Goal: Information Seeking & Learning: Learn about a topic

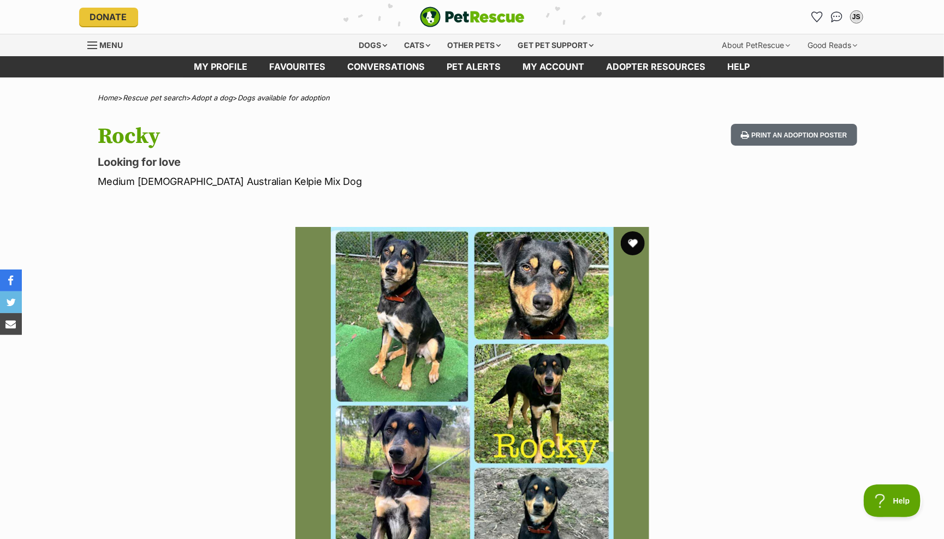
click at [632, 242] on button "favourite" at bounding box center [633, 243] width 24 height 24
click at [361, 41] on div "Dogs" at bounding box center [373, 45] width 44 height 22
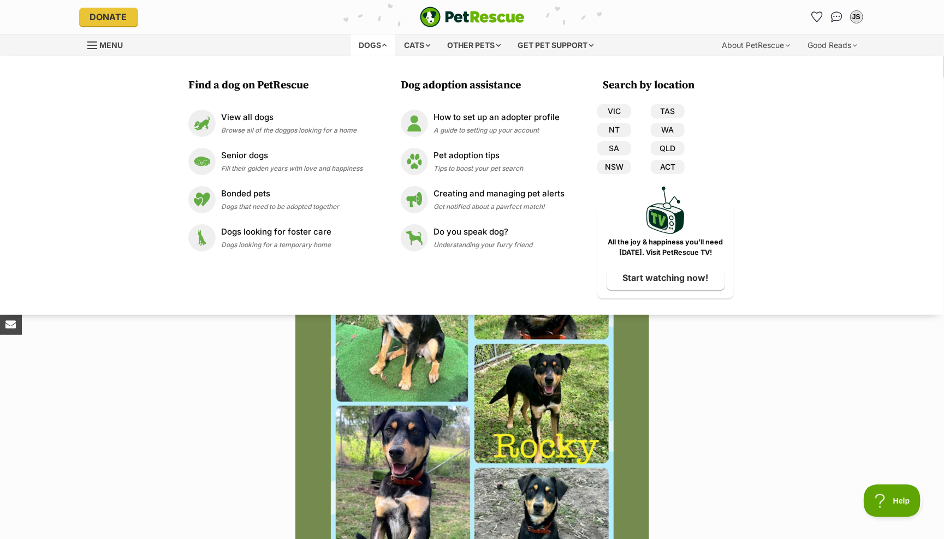
click at [780, 96] on div "Find a dog on PetRescue View all dogs Browse all of the doggos looking for a ho…" at bounding box center [472, 185] width 944 height 259
click at [733, 441] on section "Available 1 of 1 images Next Prev 1" at bounding box center [472, 396] width 622 height 370
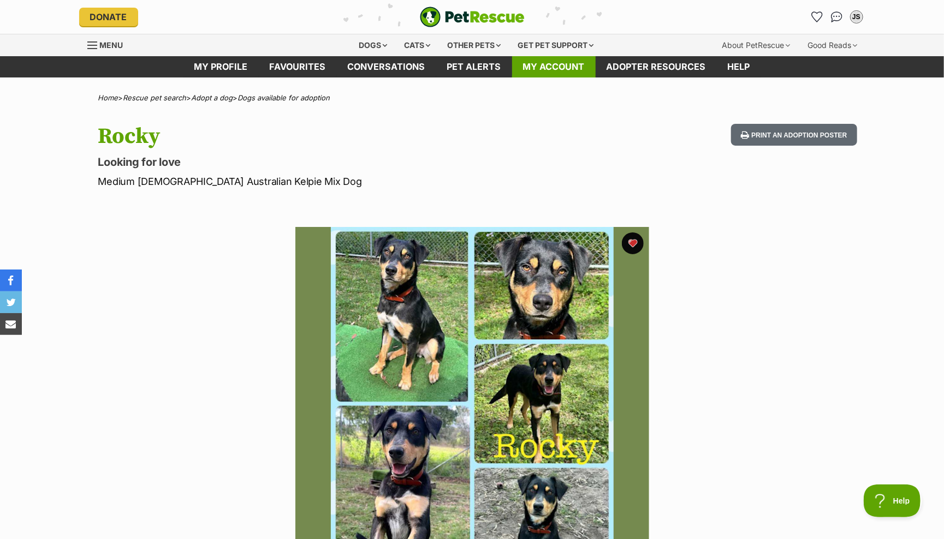
click at [539, 61] on link "My account" at bounding box center [554, 66] width 84 height 21
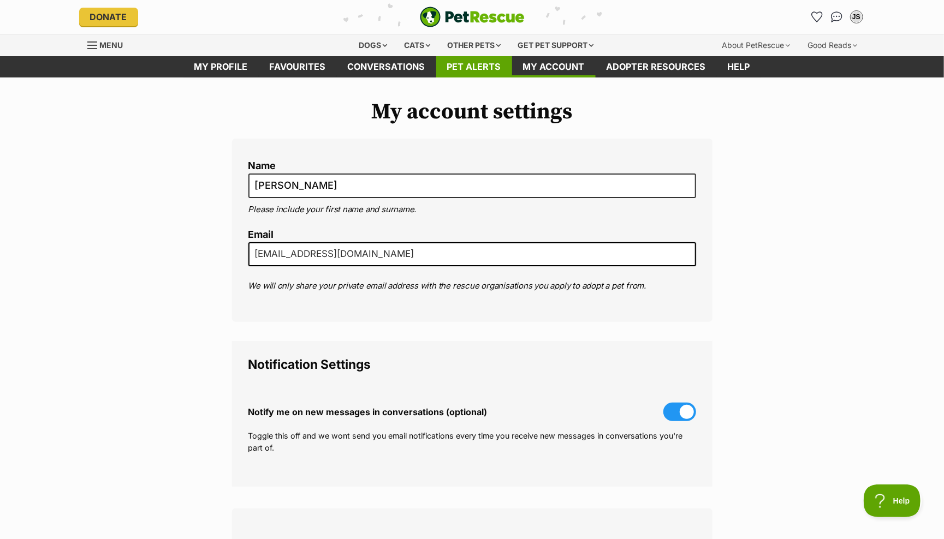
click at [471, 66] on link "Pet alerts" at bounding box center [474, 66] width 76 height 21
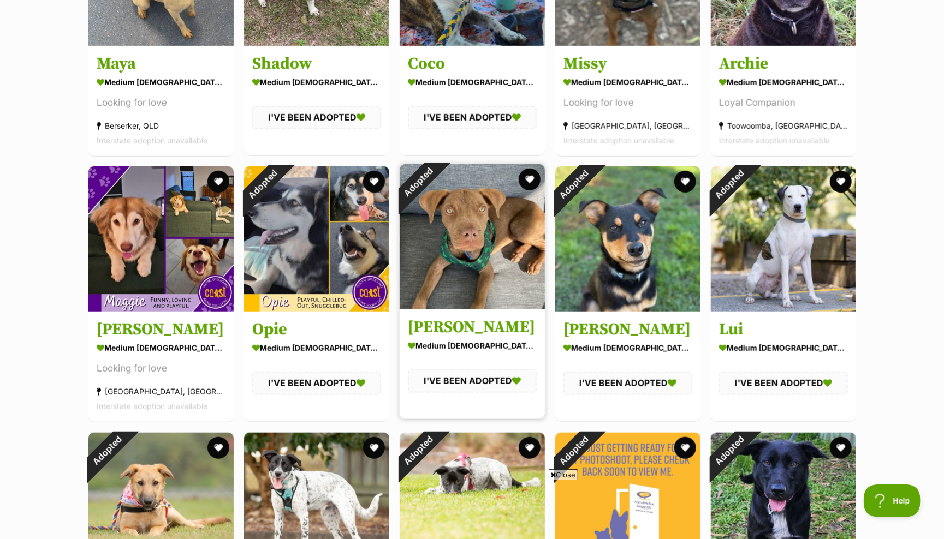
scroll to position [330, 0]
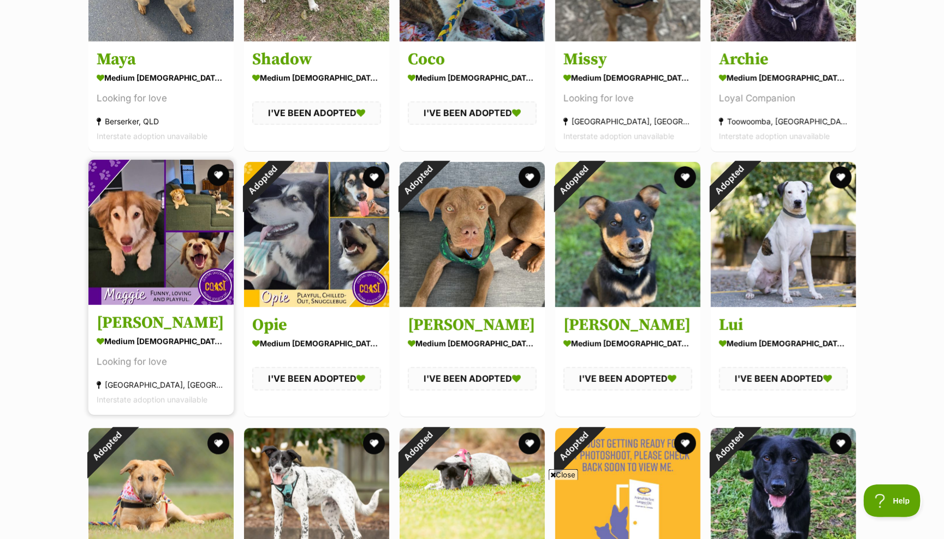
click at [132, 234] on img at bounding box center [160, 232] width 145 height 145
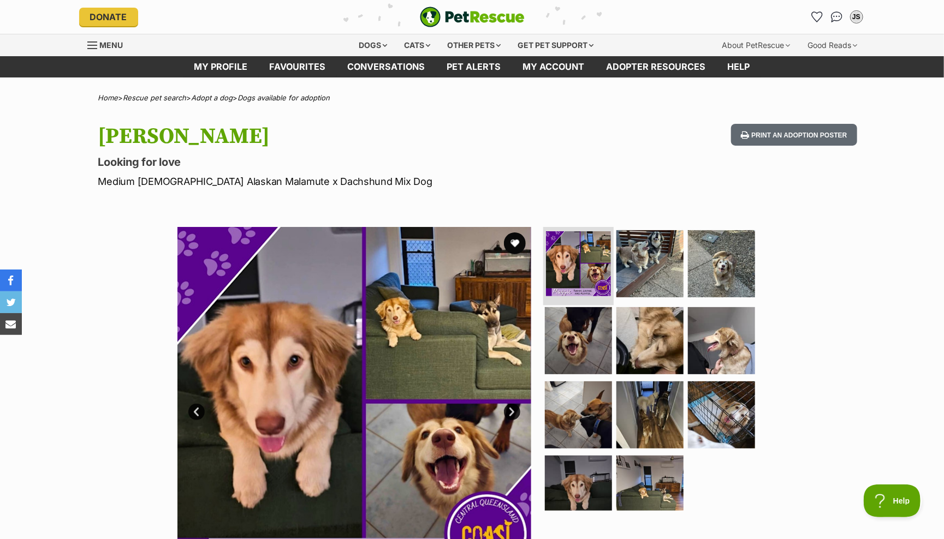
click at [564, 252] on img at bounding box center [578, 263] width 65 height 65
click at [726, 264] on img at bounding box center [721, 263] width 70 height 70
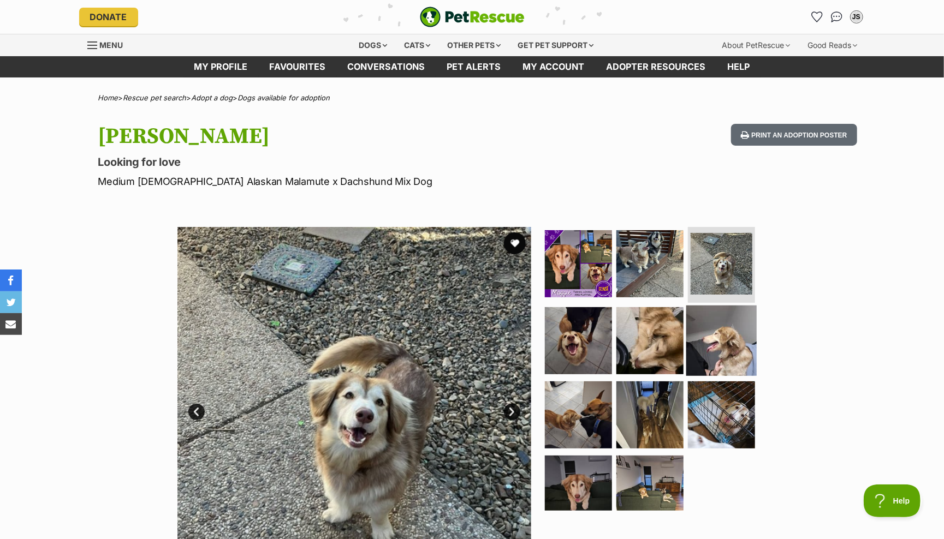
click at [718, 308] on img at bounding box center [721, 341] width 70 height 70
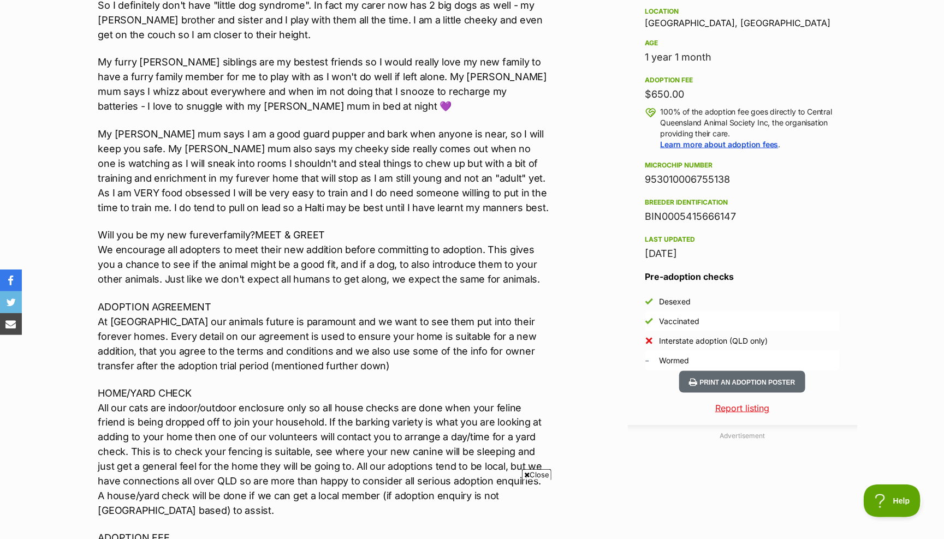
scroll to position [430, 0]
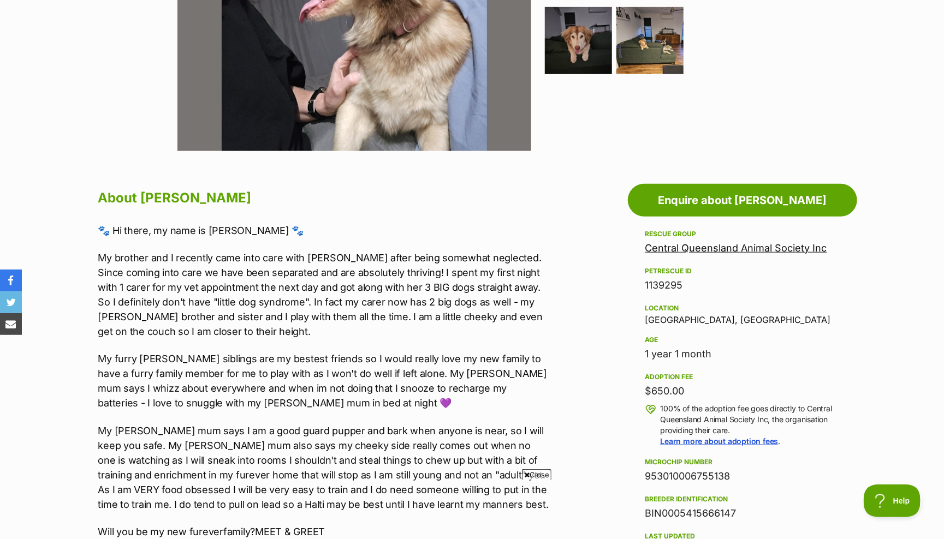
click at [657, 313] on div "Location Parkhurst, QLD" at bounding box center [742, 313] width 194 height 23
copy div "Parkhurst, QLD"
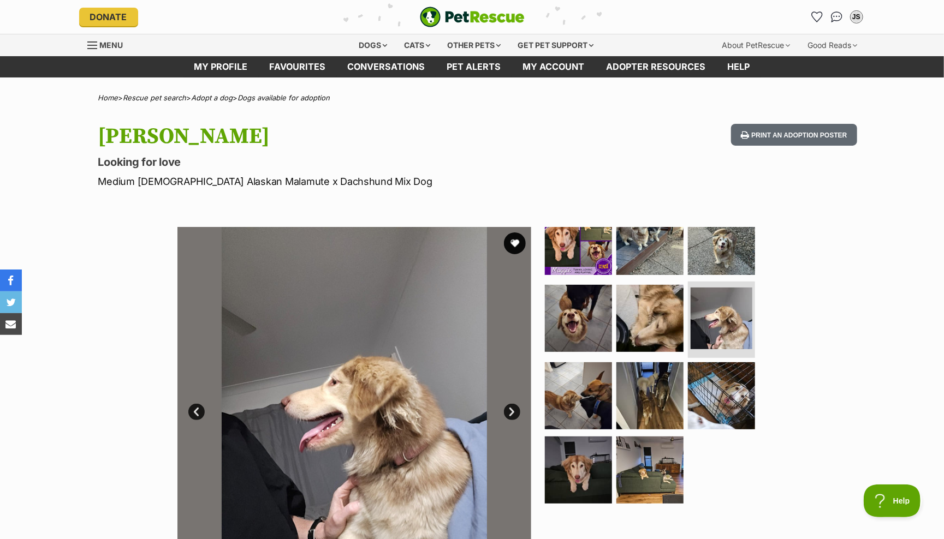
scroll to position [0, 0]
click at [98, 43] on link "Menu" at bounding box center [109, 44] width 44 height 20
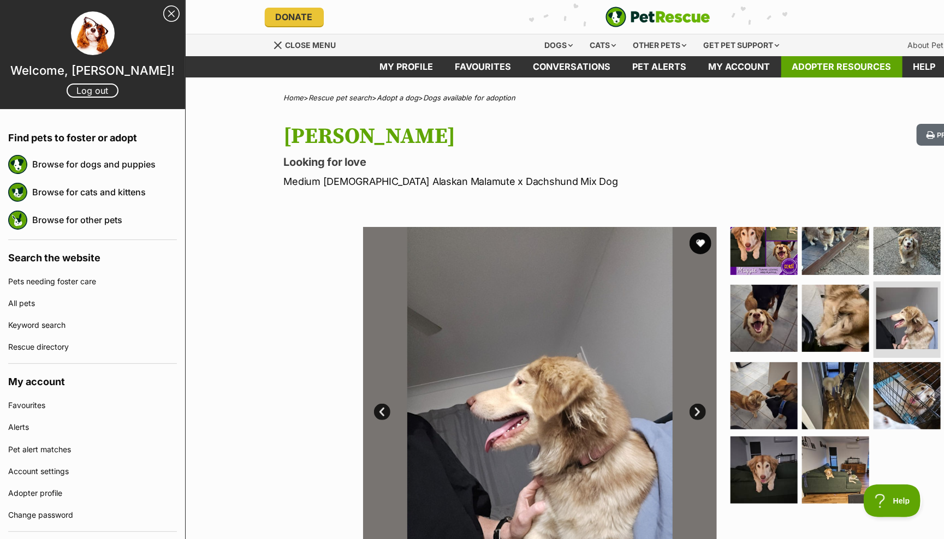
scroll to position [0, 1]
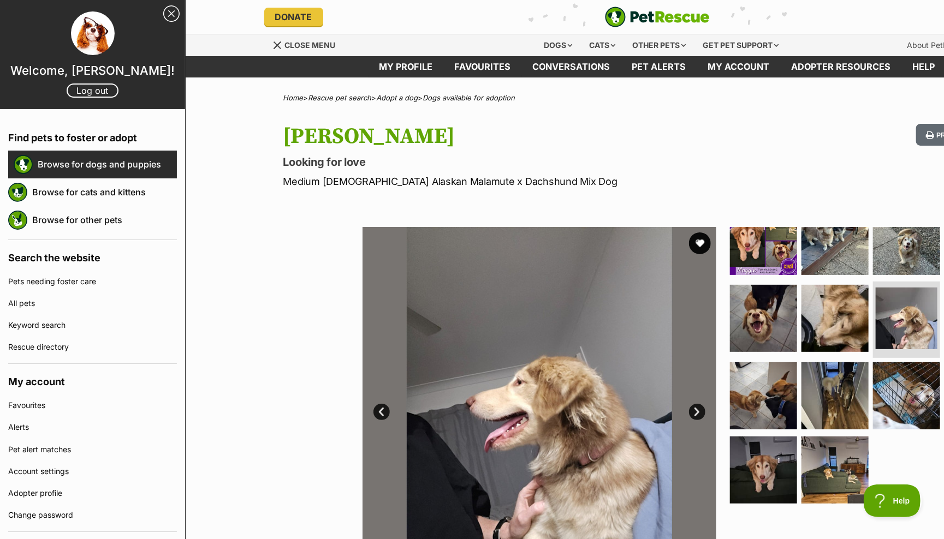
click at [40, 165] on link "Browse for dogs and puppies" at bounding box center [107, 164] width 139 height 23
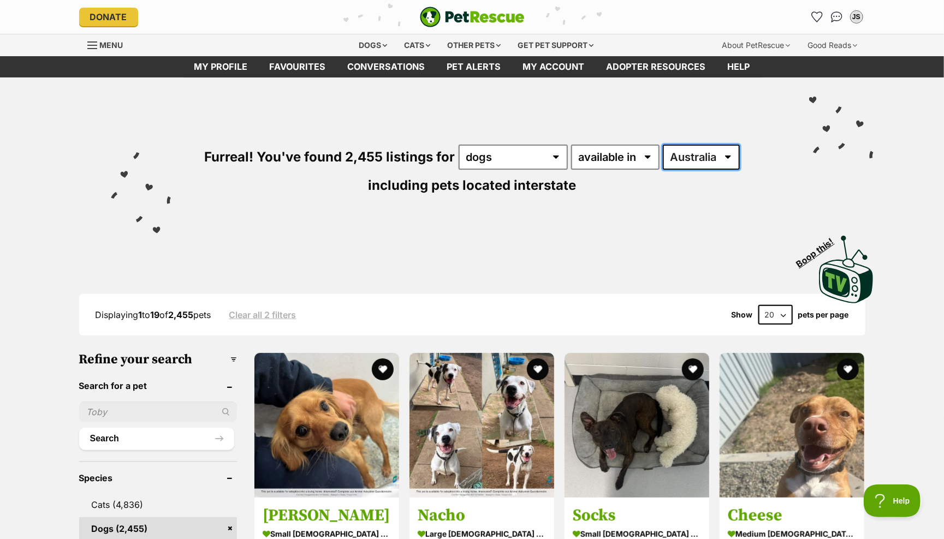
select select "QLD"
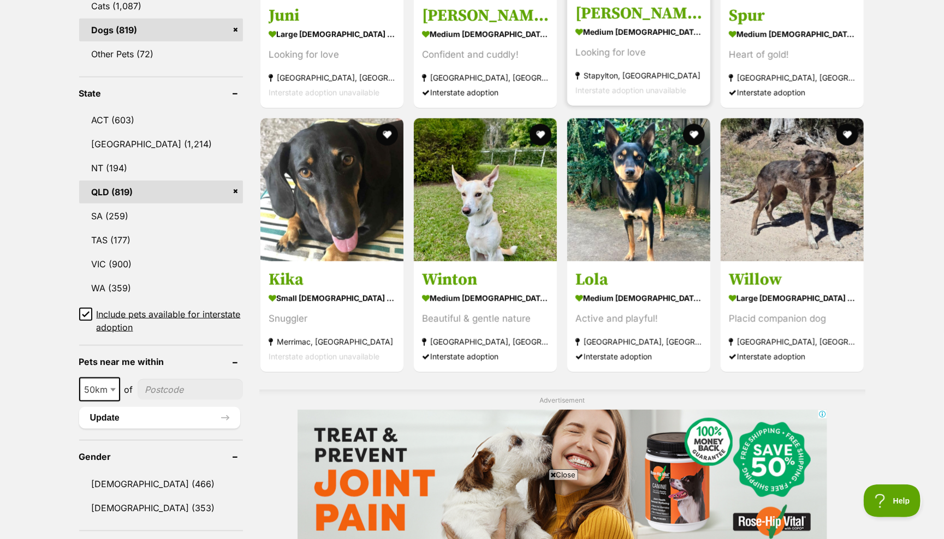
scroll to position [500, 0]
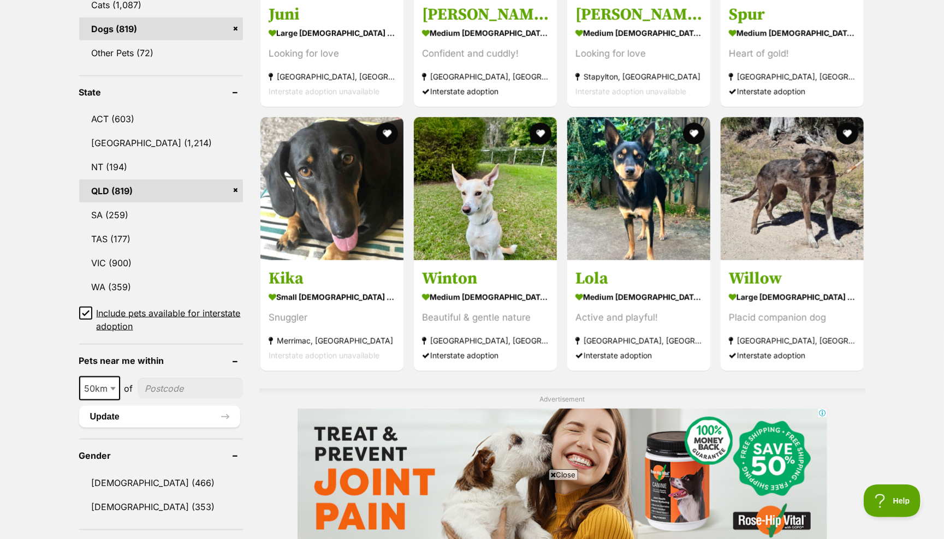
click at [115, 380] on span at bounding box center [114, 389] width 11 height 24
select select "100"
click at [148, 382] on input"] "postcode" at bounding box center [192, 388] width 102 height 21
type input"] "4565"
click at [114, 409] on button "Update" at bounding box center [159, 417] width 161 height 22
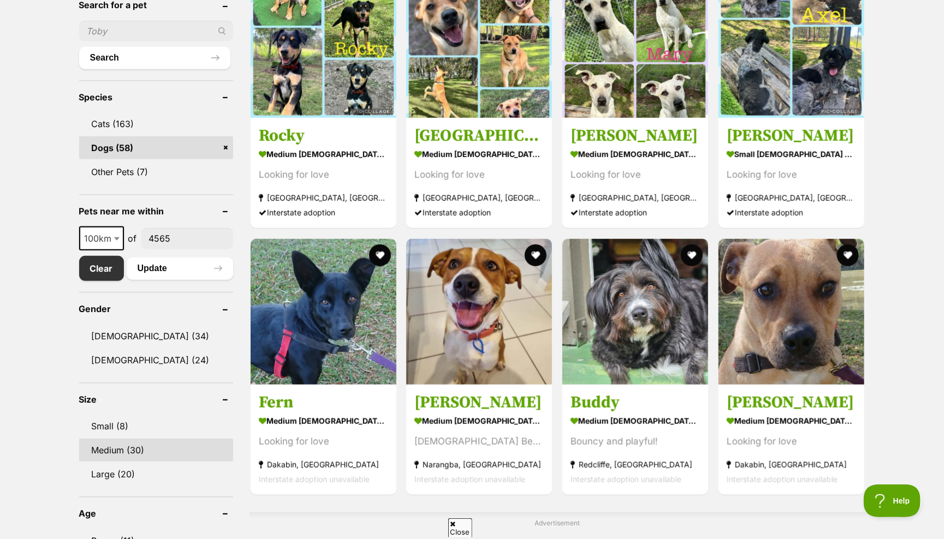
scroll to position [384, 0]
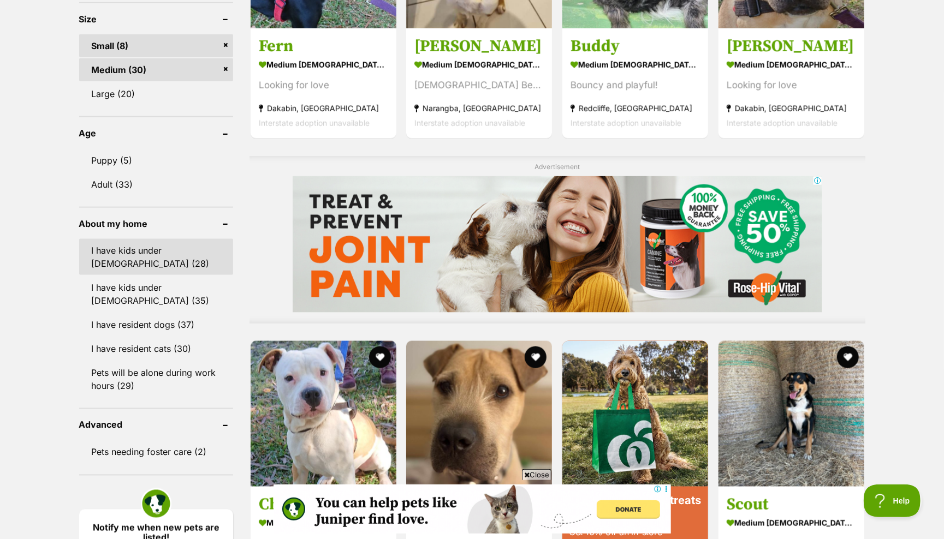
click at [130, 243] on link "I have kids under 5 years old (28)" at bounding box center [156, 257] width 154 height 36
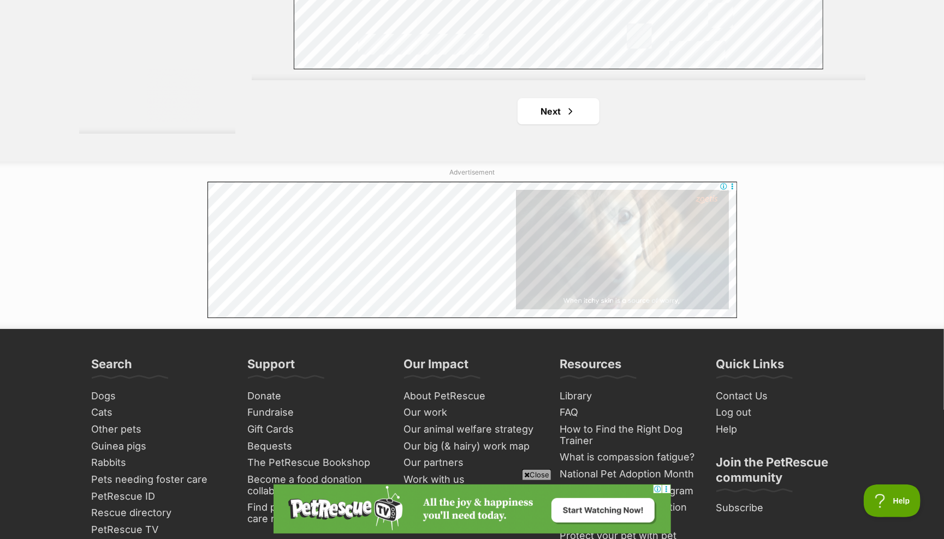
scroll to position [2095, 0]
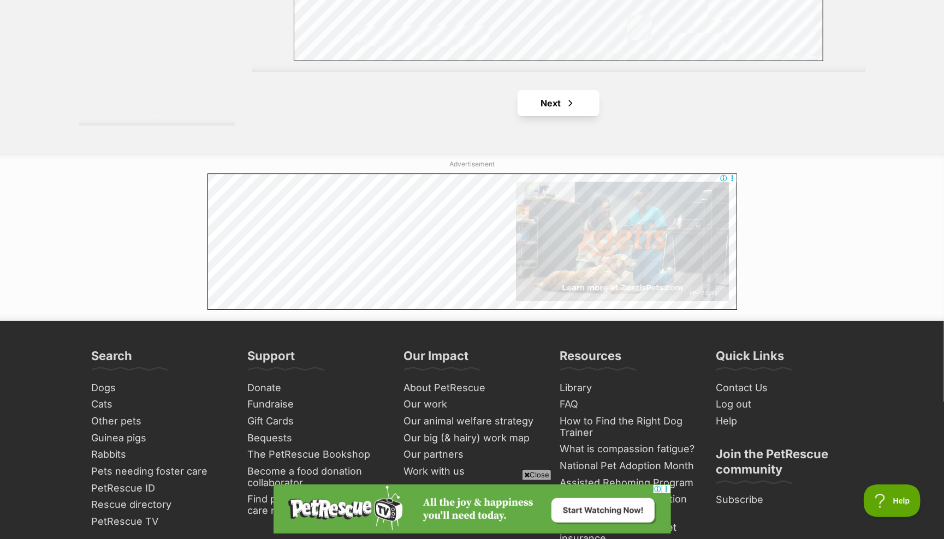
click at [540, 116] on link "Next" at bounding box center [558, 103] width 82 height 26
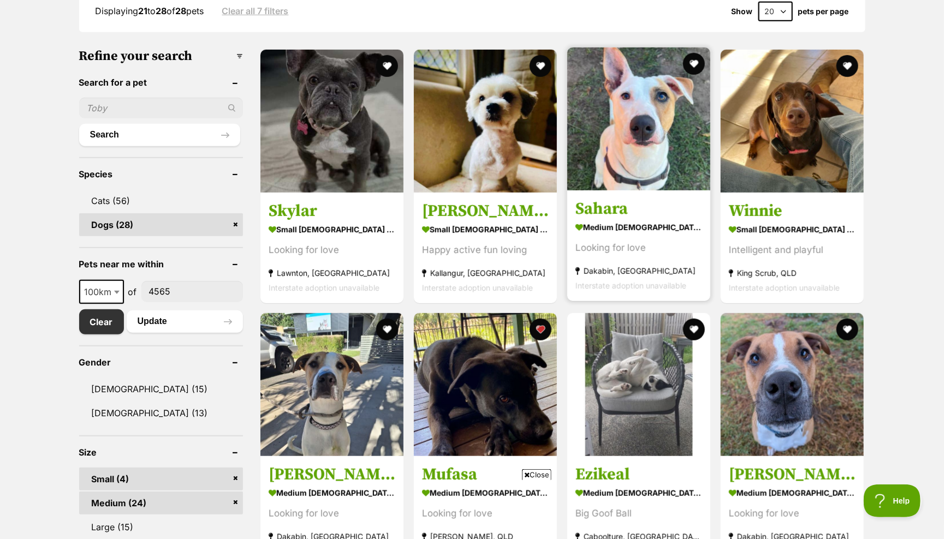
click at [636, 88] on img at bounding box center [638, 118] width 143 height 143
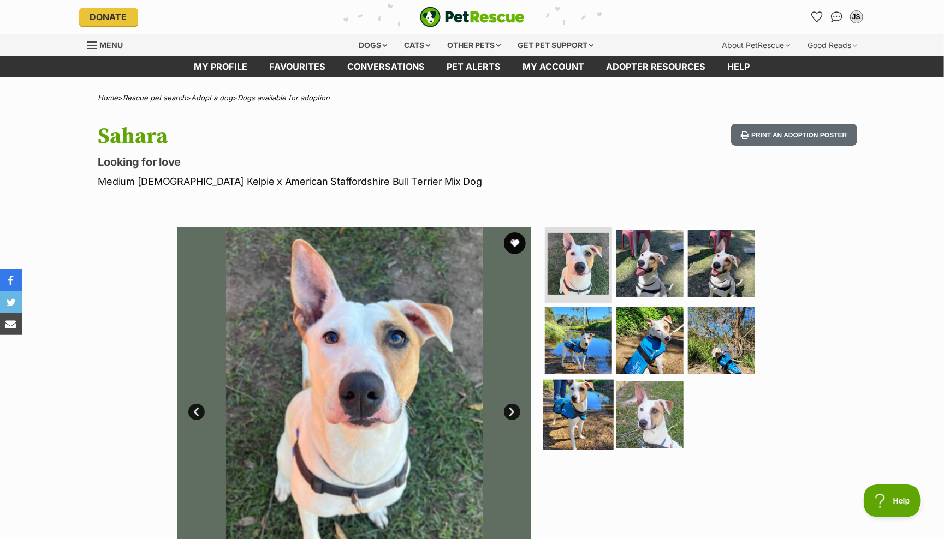
click at [564, 392] on img at bounding box center [578, 415] width 70 height 70
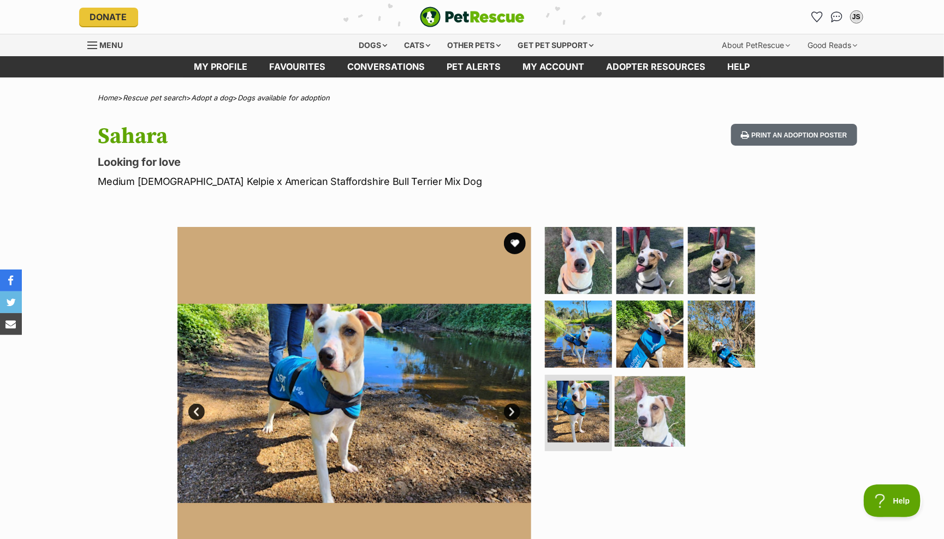
click at [643, 400] on img at bounding box center [650, 412] width 70 height 70
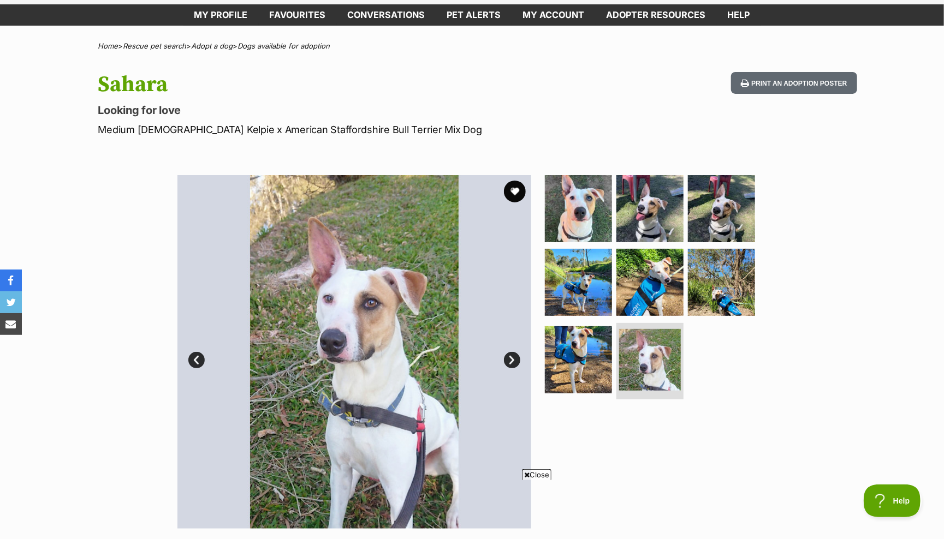
scroll to position [53, 0]
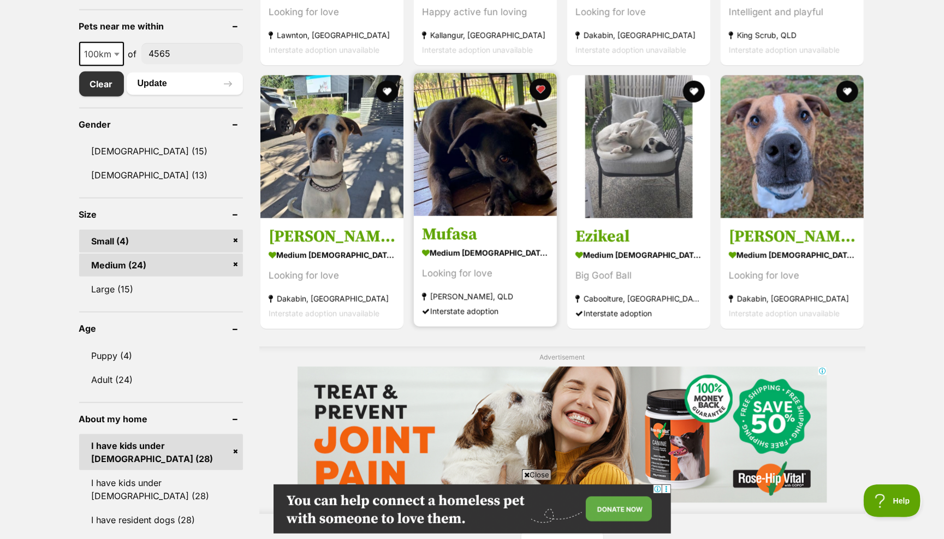
click at [456, 174] on img at bounding box center [485, 144] width 143 height 143
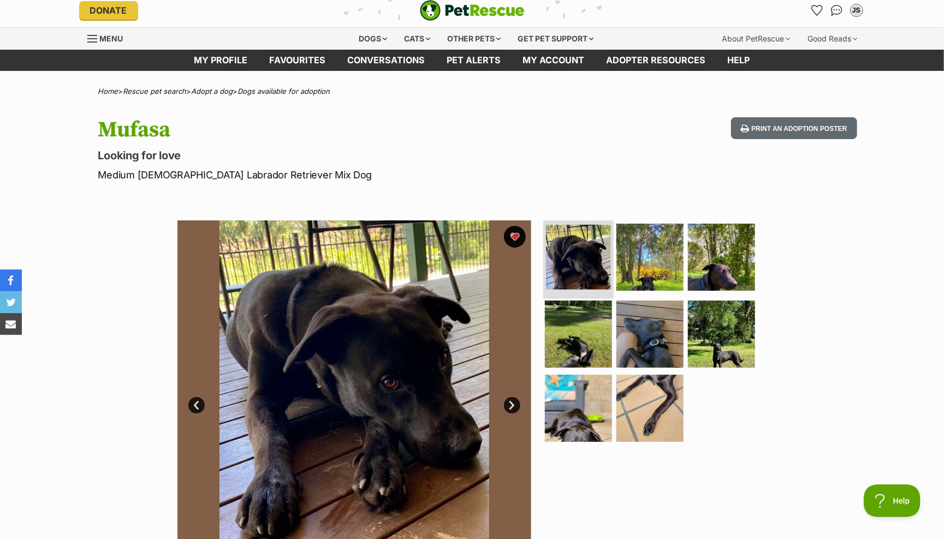
click at [578, 255] on img at bounding box center [578, 257] width 65 height 65
click at [728, 260] on img at bounding box center [721, 257] width 70 height 70
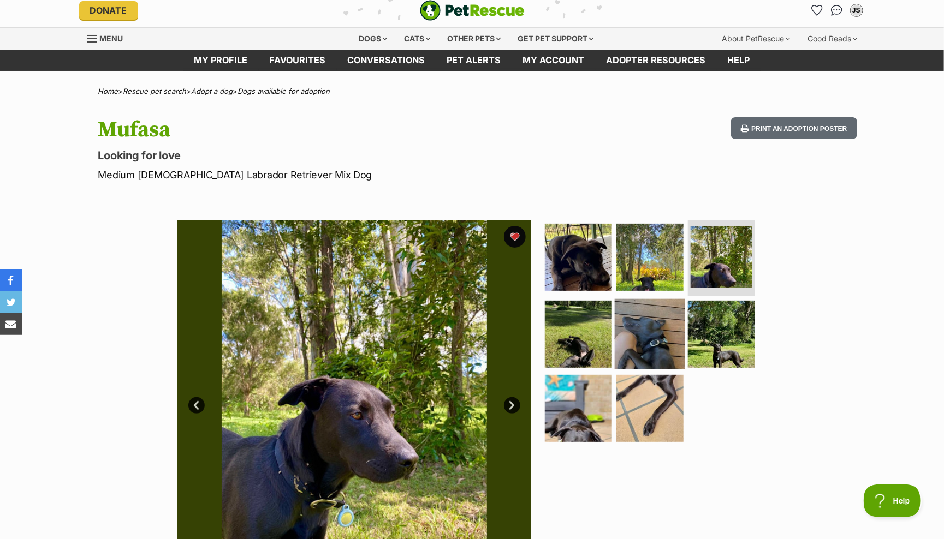
click at [638, 321] on img at bounding box center [650, 334] width 70 height 70
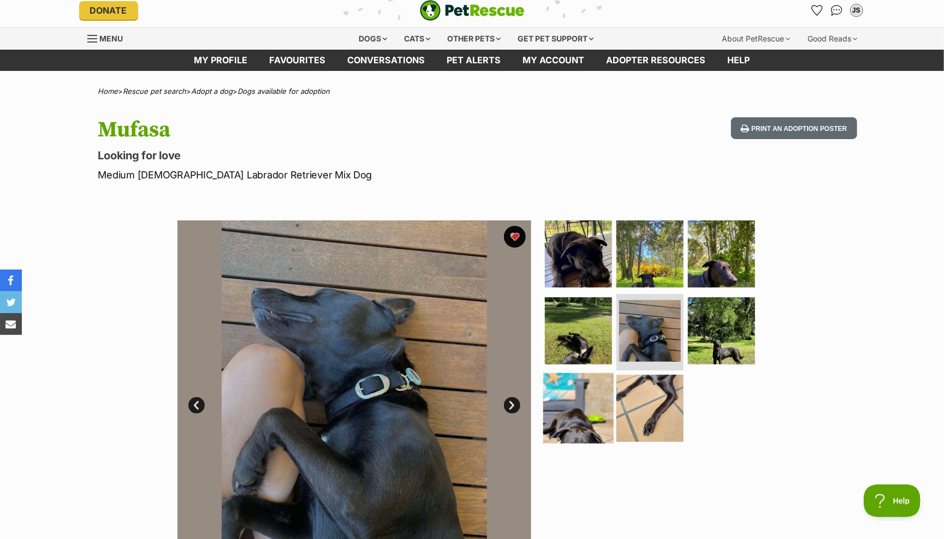
click at [569, 413] on img at bounding box center [578, 408] width 70 height 70
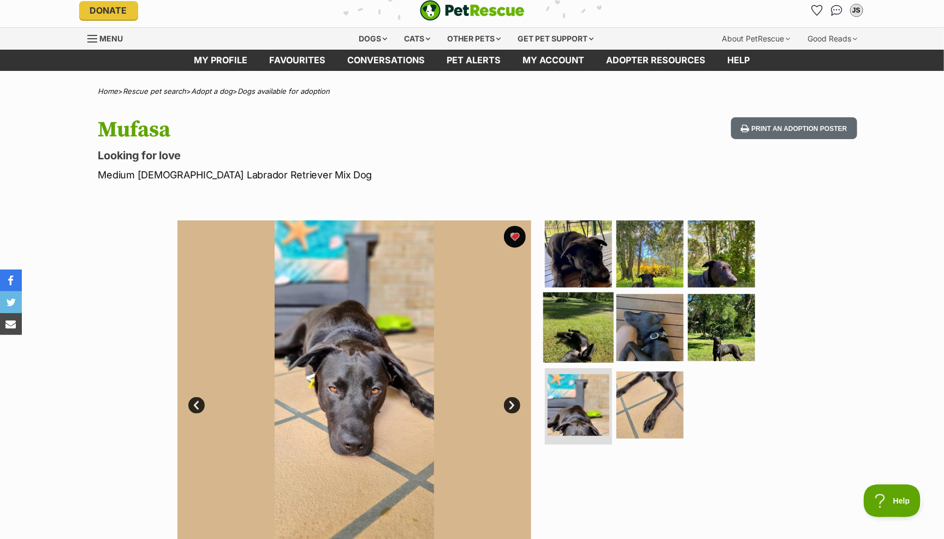
click at [564, 316] on img at bounding box center [578, 328] width 70 height 70
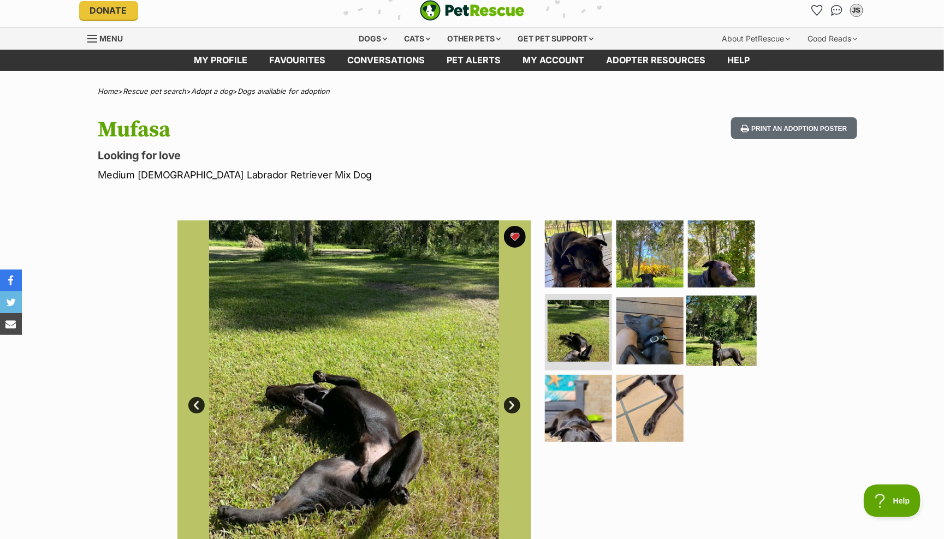
click at [712, 313] on img at bounding box center [721, 331] width 70 height 70
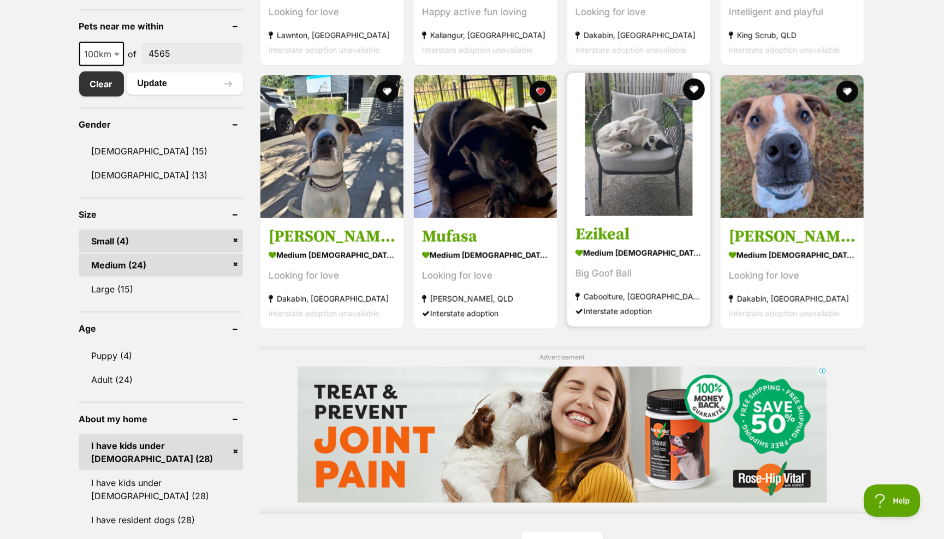
click at [609, 154] on img at bounding box center [638, 144] width 143 height 143
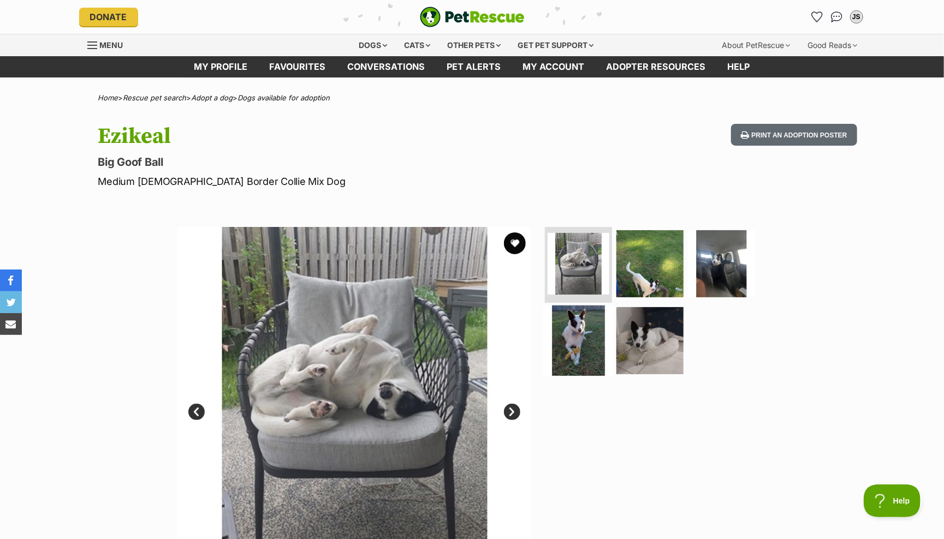
click at [572, 336] on img at bounding box center [578, 341] width 70 height 70
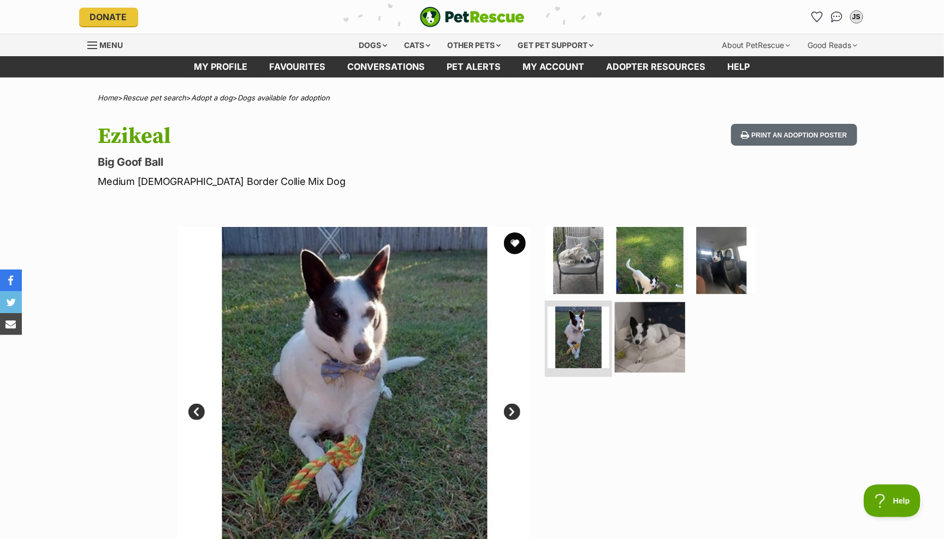
click at [628, 329] on img at bounding box center [650, 337] width 70 height 70
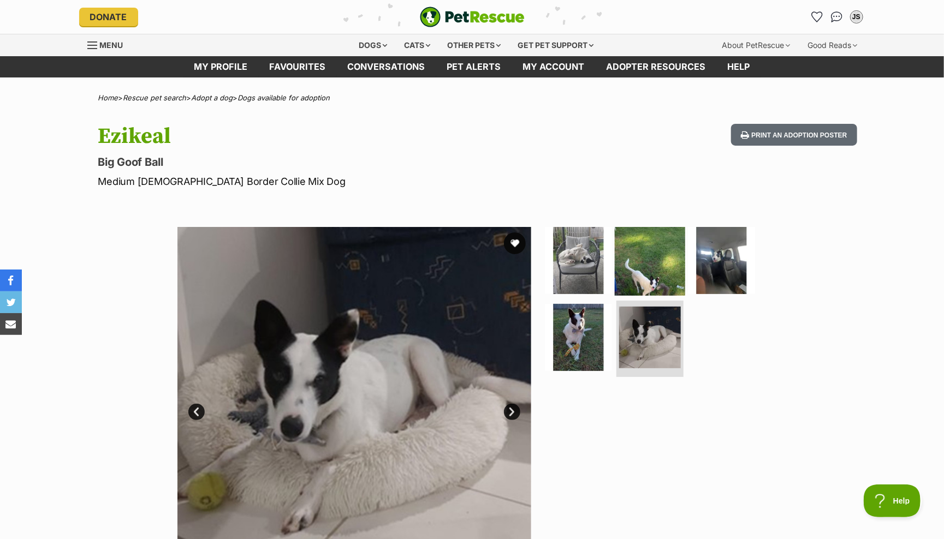
click at [630, 255] on img at bounding box center [650, 260] width 70 height 70
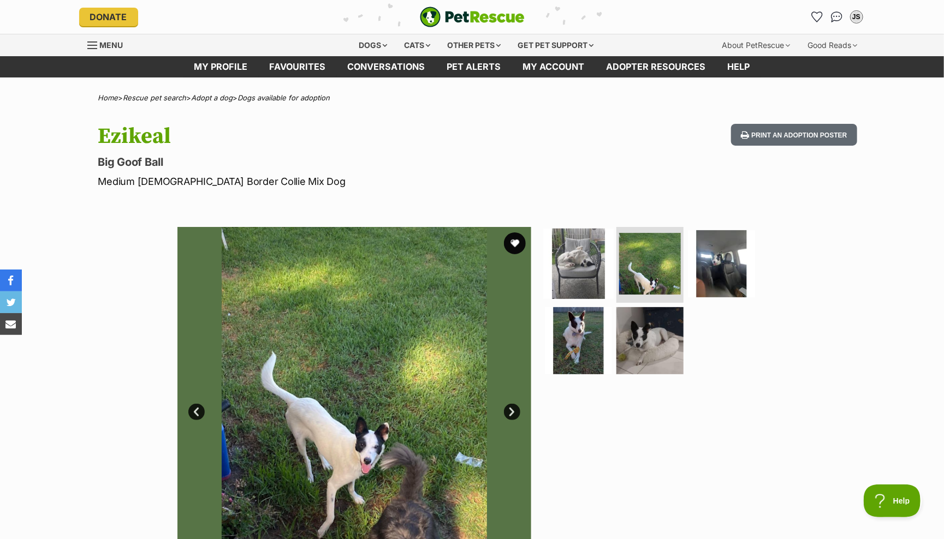
click at [593, 267] on img at bounding box center [578, 263] width 70 height 70
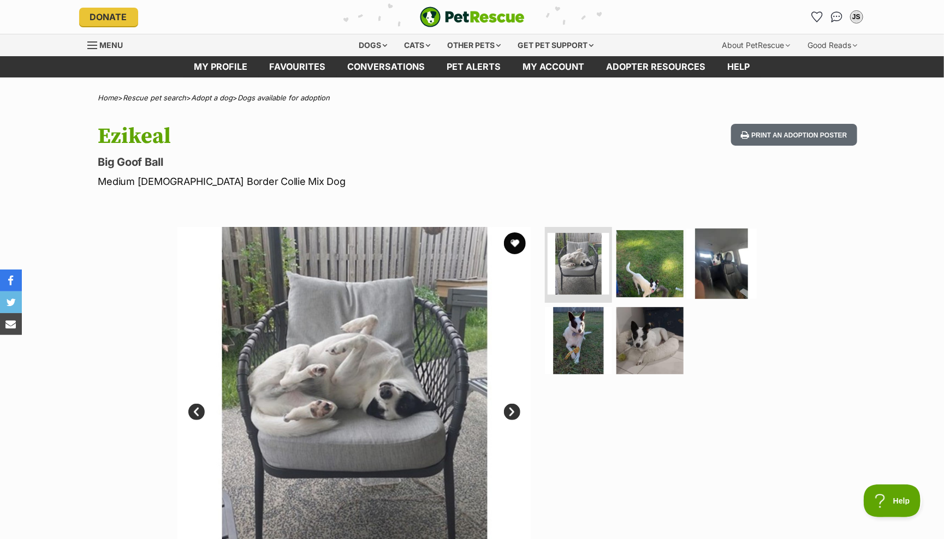
click at [722, 255] on img at bounding box center [721, 263] width 70 height 70
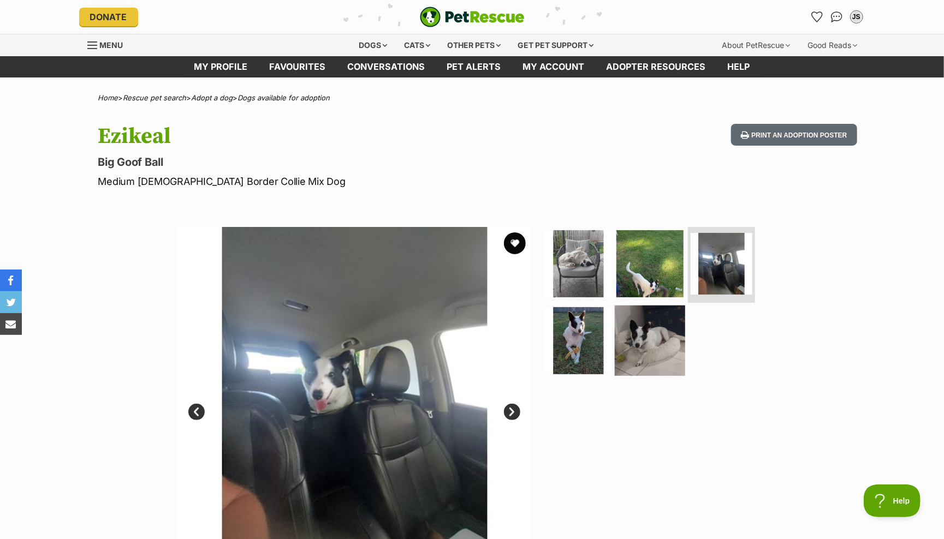
click at [630, 353] on img at bounding box center [650, 341] width 70 height 70
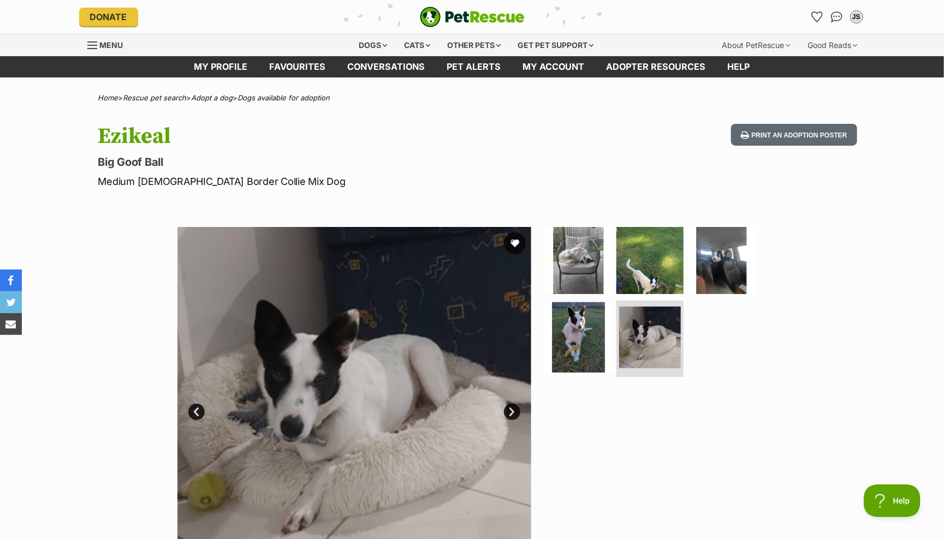
click at [608, 349] on img at bounding box center [578, 337] width 70 height 70
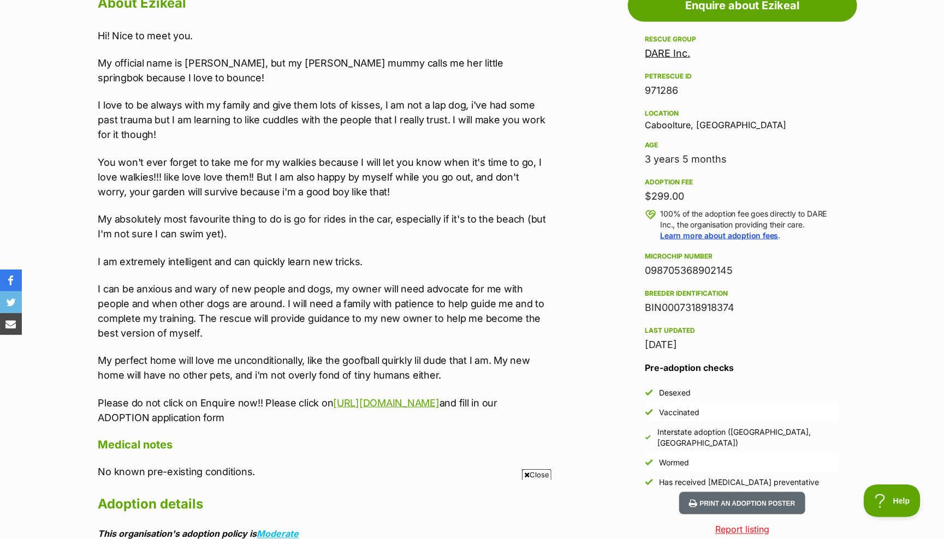
scroll to position [624, 0]
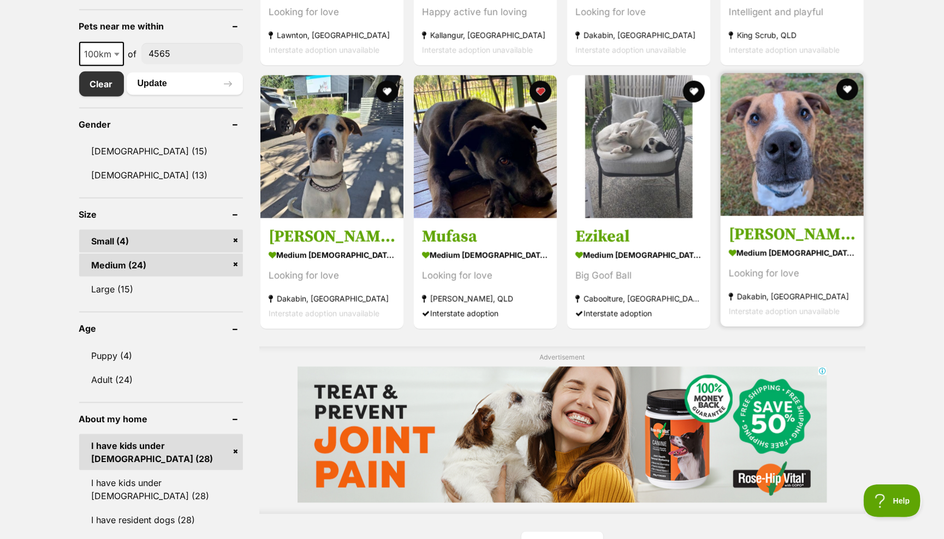
click at [788, 144] on img at bounding box center [792, 144] width 143 height 143
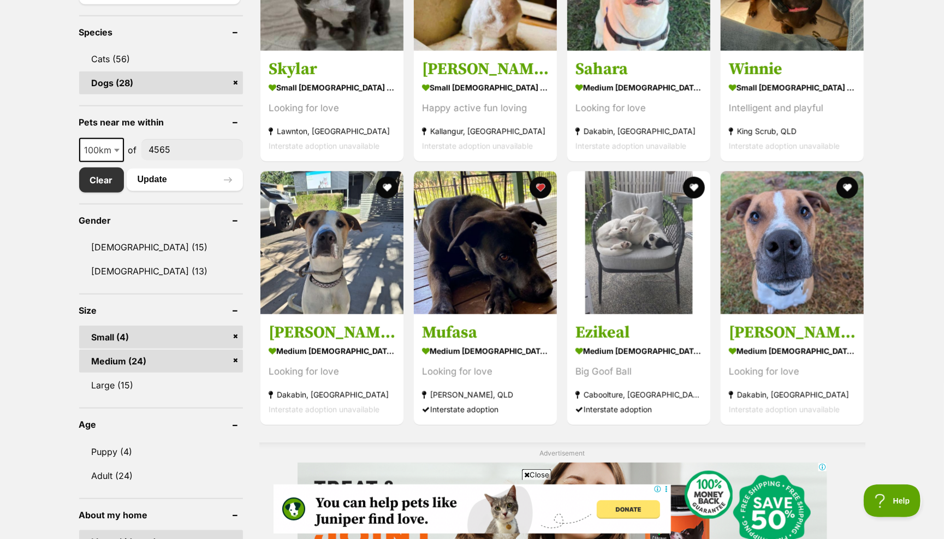
scroll to position [443, 0]
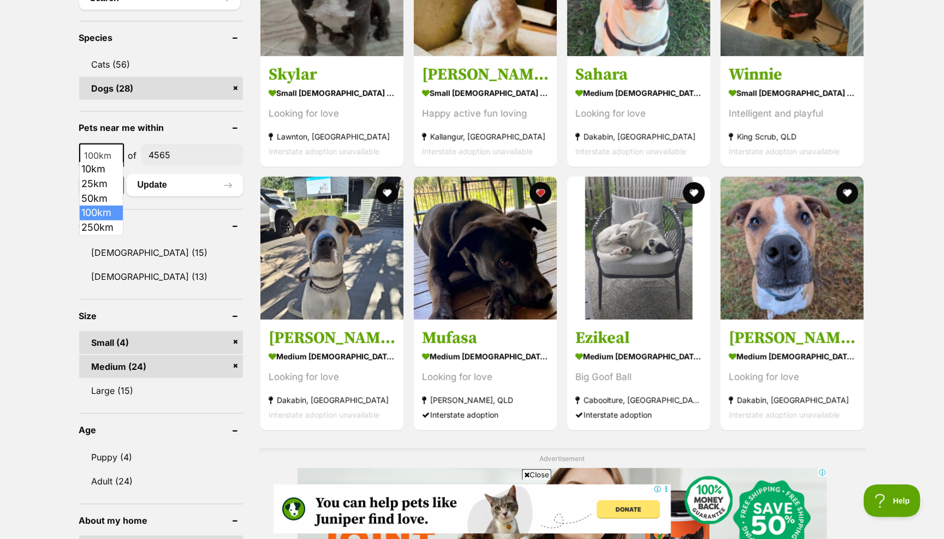
click at [111, 148] on span "100km" at bounding box center [101, 155] width 43 height 15
select select "250"
click at [162, 181] on button "Update" at bounding box center [185, 185] width 116 height 22
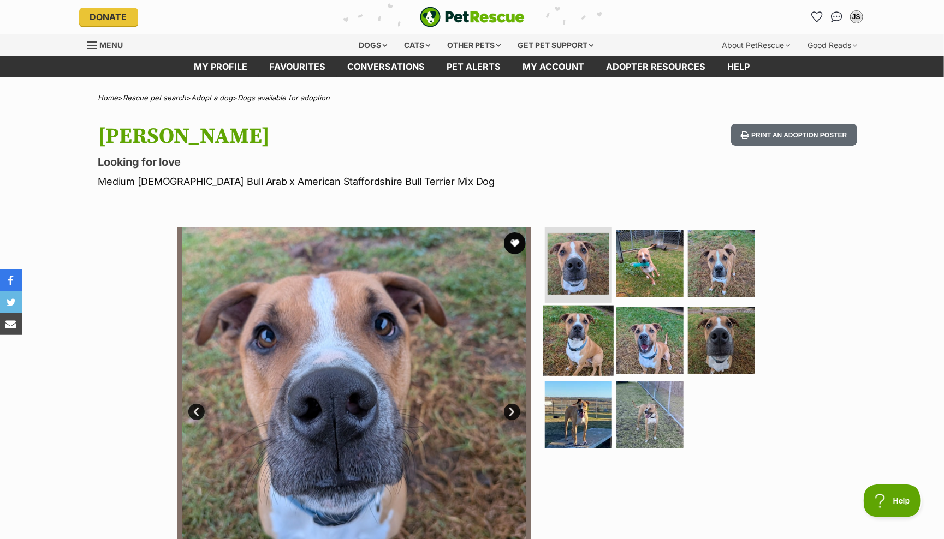
click at [575, 337] on img at bounding box center [578, 341] width 70 height 70
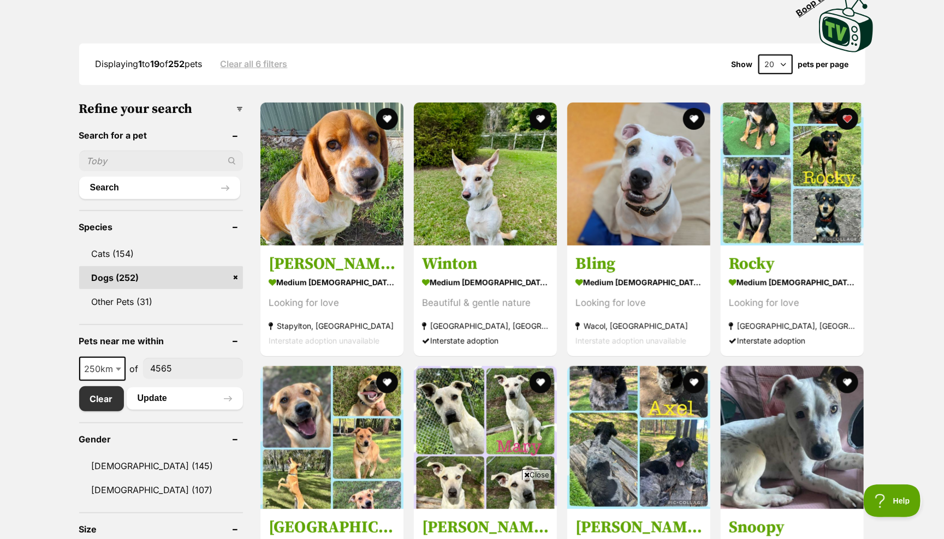
scroll to position [224, 0]
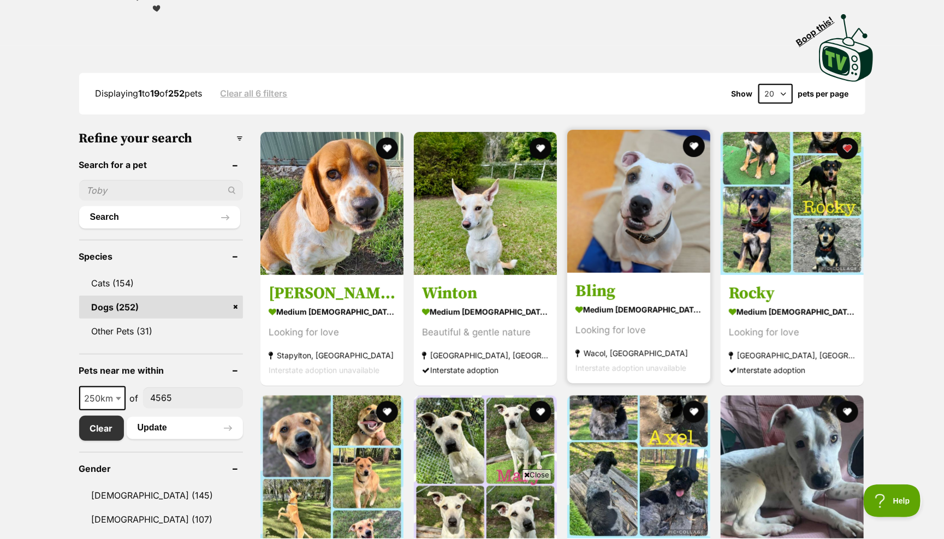
click at [629, 221] on img at bounding box center [638, 201] width 143 height 143
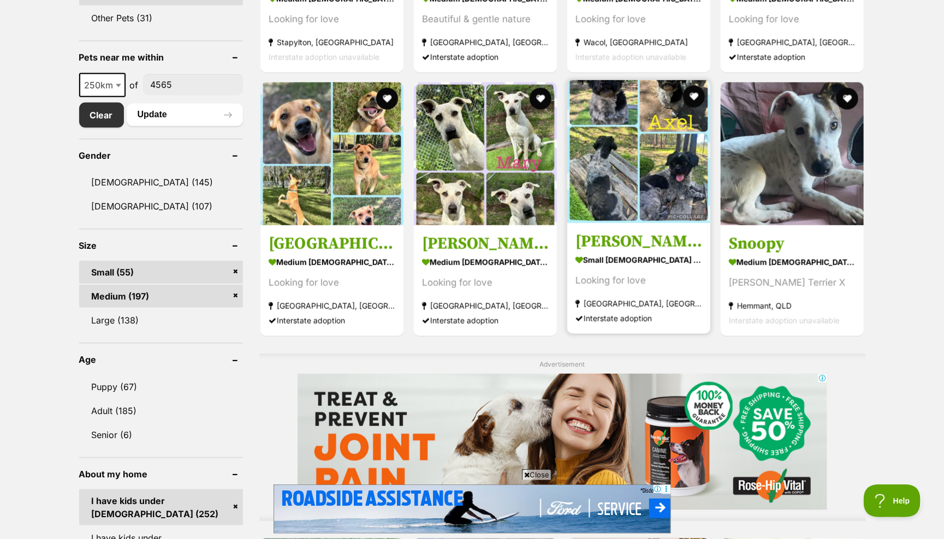
click at [606, 146] on img at bounding box center [638, 151] width 143 height 143
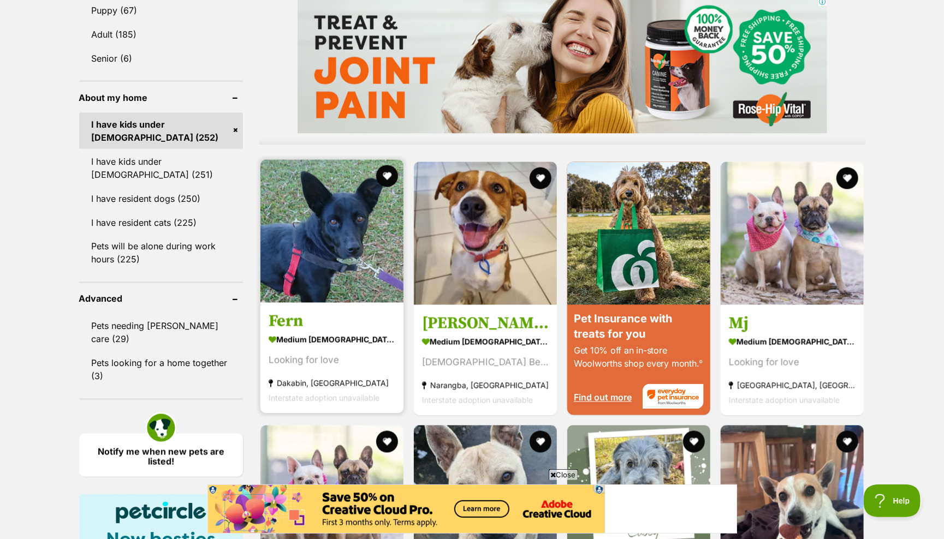
click at [331, 227] on img at bounding box center [331, 231] width 143 height 143
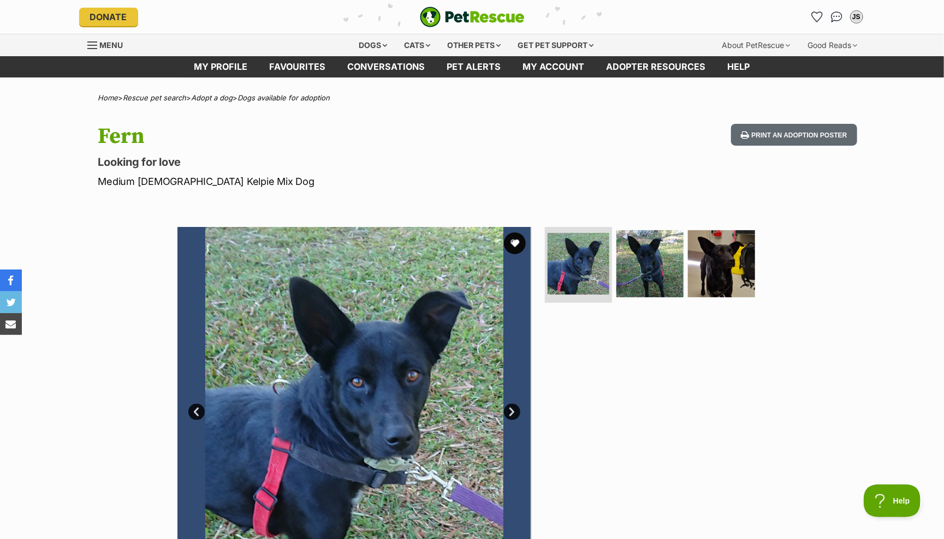
click at [511, 404] on link "Next" at bounding box center [512, 412] width 16 height 16
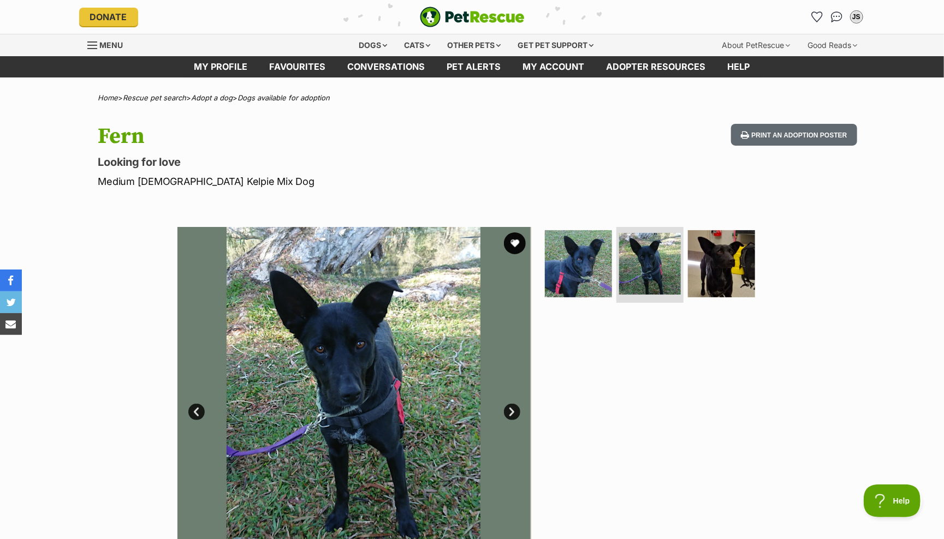
click at [511, 404] on link "Next" at bounding box center [512, 412] width 16 height 16
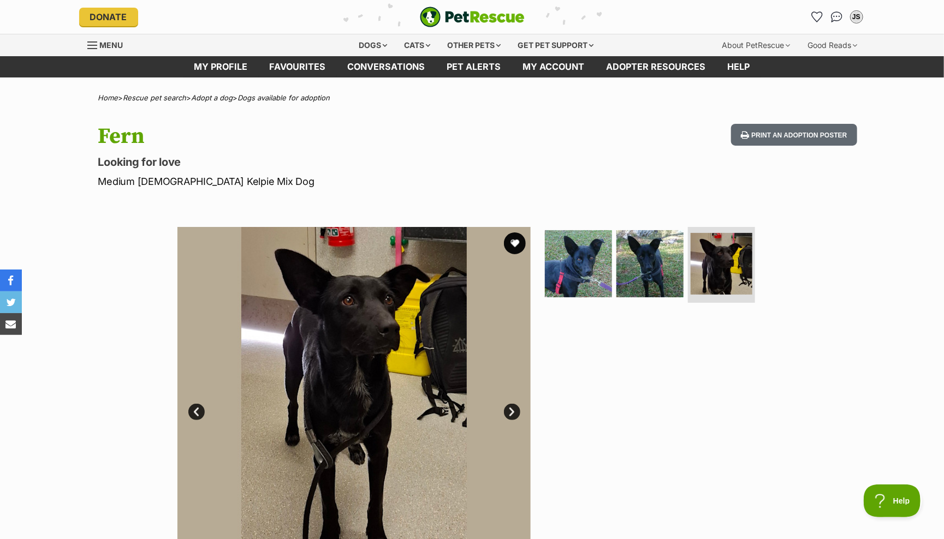
click at [511, 404] on link "Next" at bounding box center [512, 412] width 16 height 16
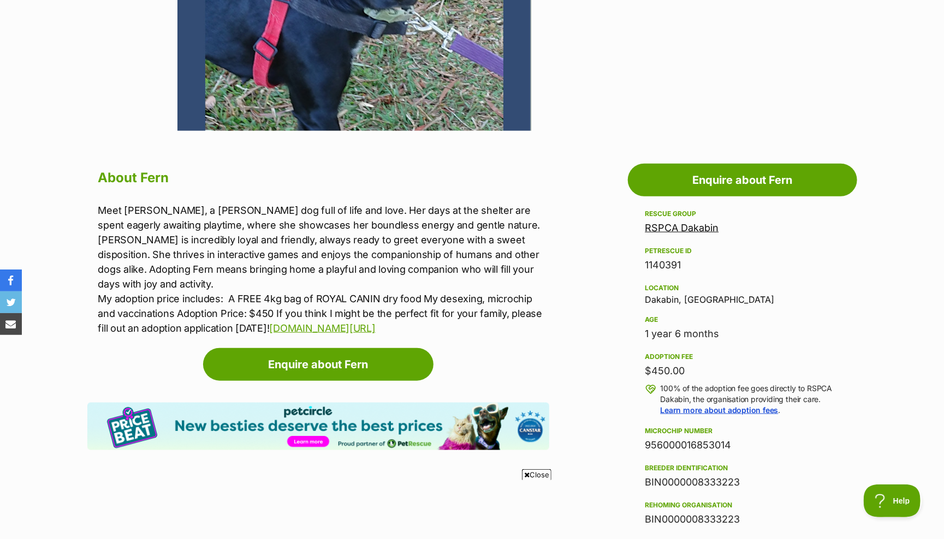
scroll to position [451, 0]
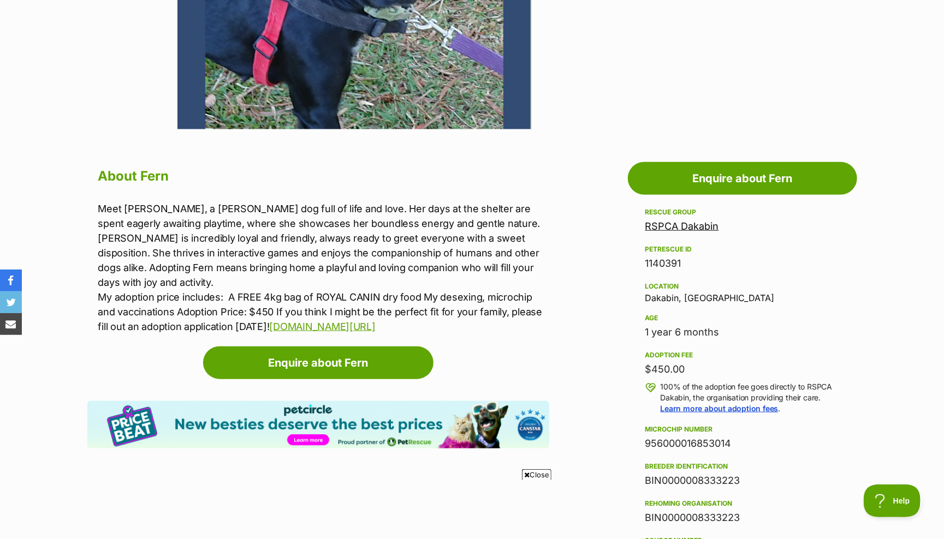
click at [664, 293] on div "Location Dakabin, QLD" at bounding box center [742, 291] width 194 height 23
copy div "Dakabin, [GEOGRAPHIC_DATA]"
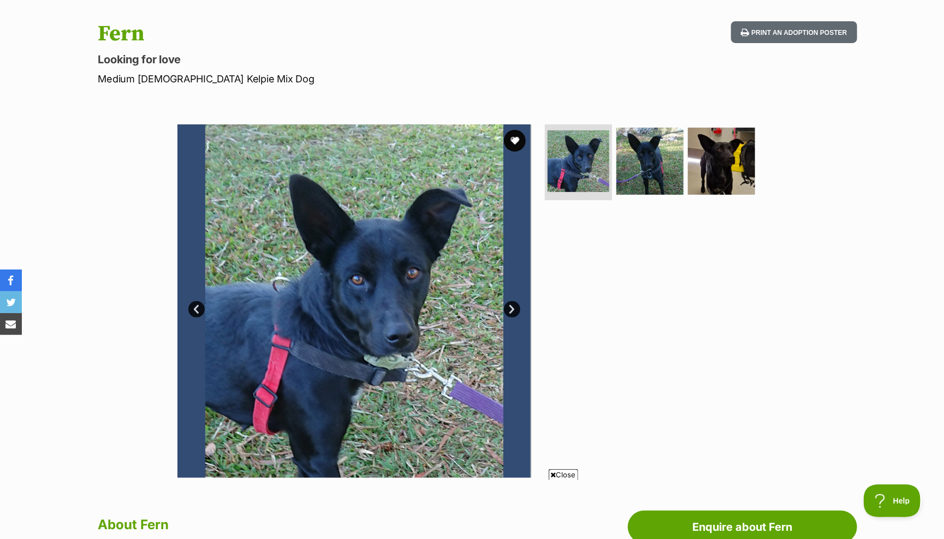
scroll to position [77, 0]
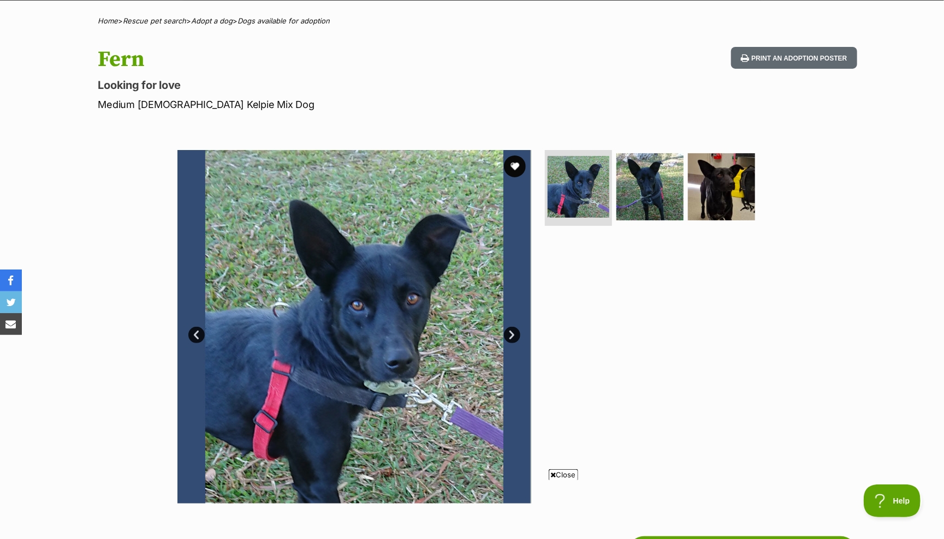
click at [510, 329] on link "Next" at bounding box center [512, 335] width 16 height 16
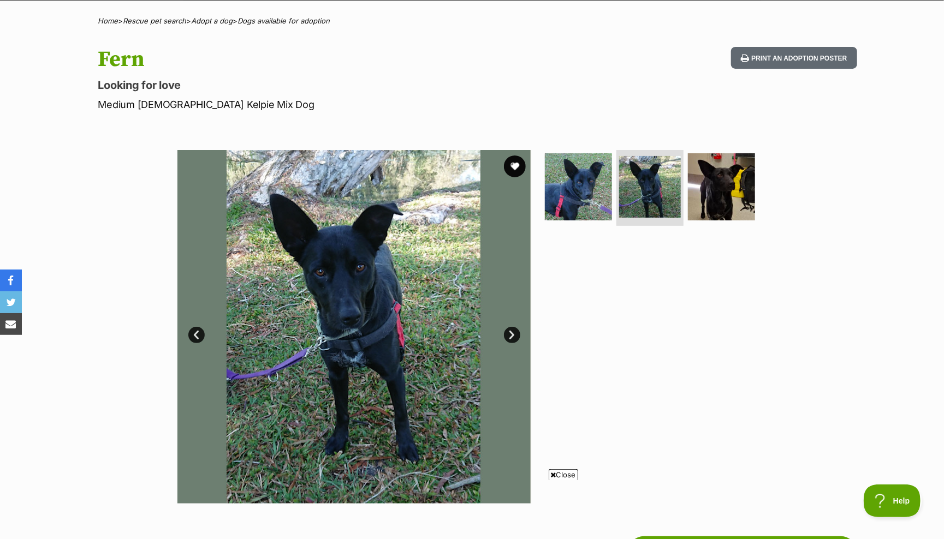
click at [510, 329] on link "Next" at bounding box center [512, 335] width 16 height 16
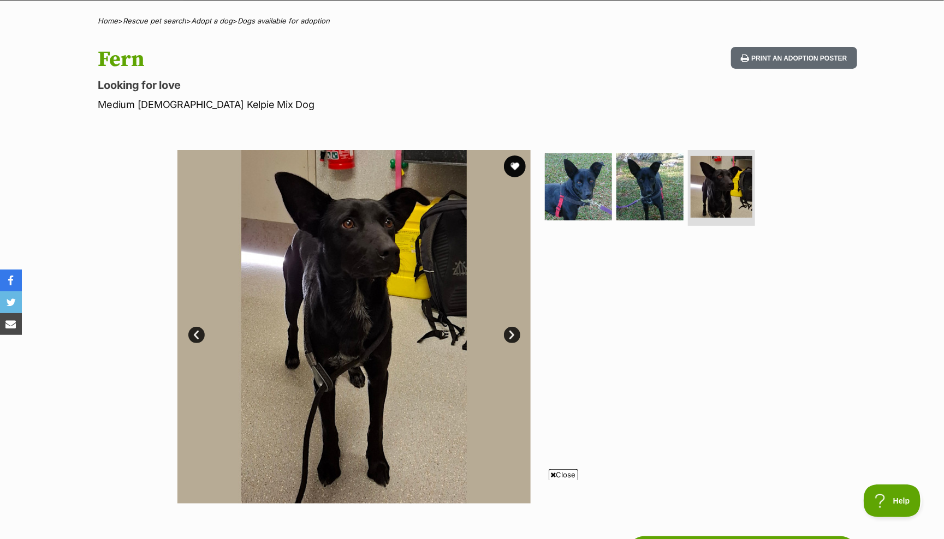
click at [510, 329] on link "Next" at bounding box center [512, 335] width 16 height 16
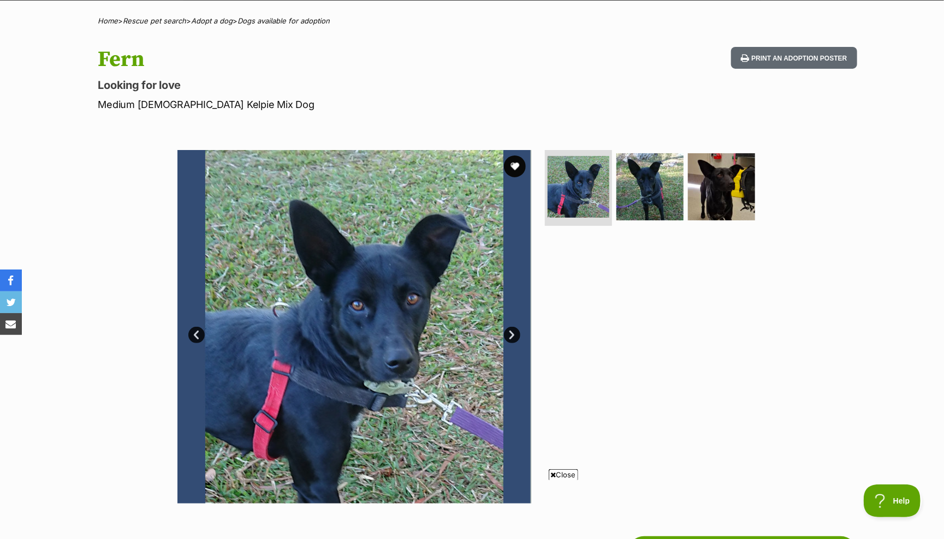
click at [510, 328] on link "Next" at bounding box center [512, 335] width 16 height 16
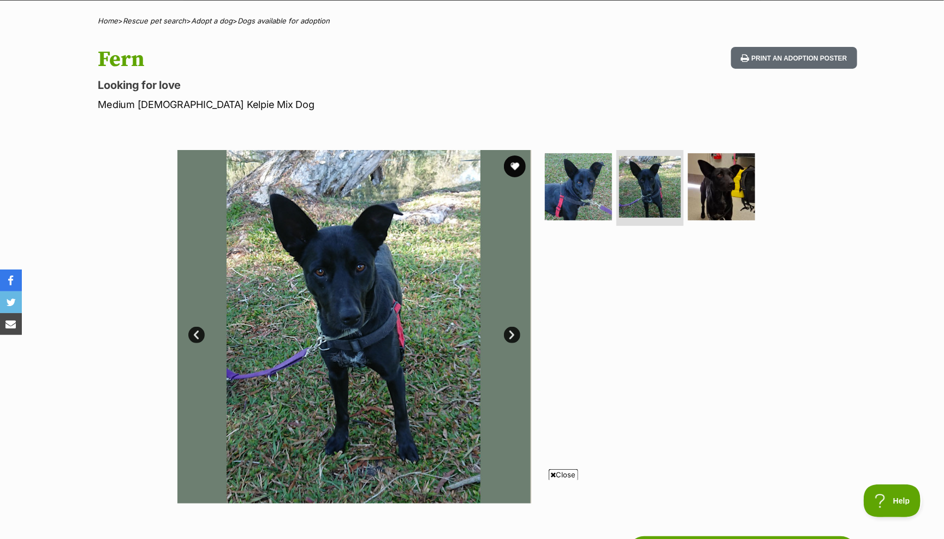
click at [510, 328] on link "Next" at bounding box center [512, 335] width 16 height 16
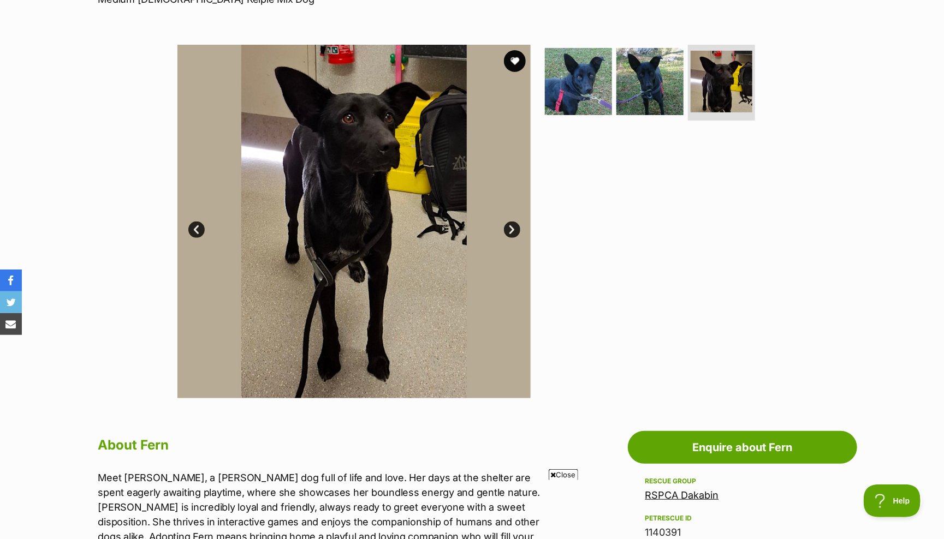
scroll to position [64, 0]
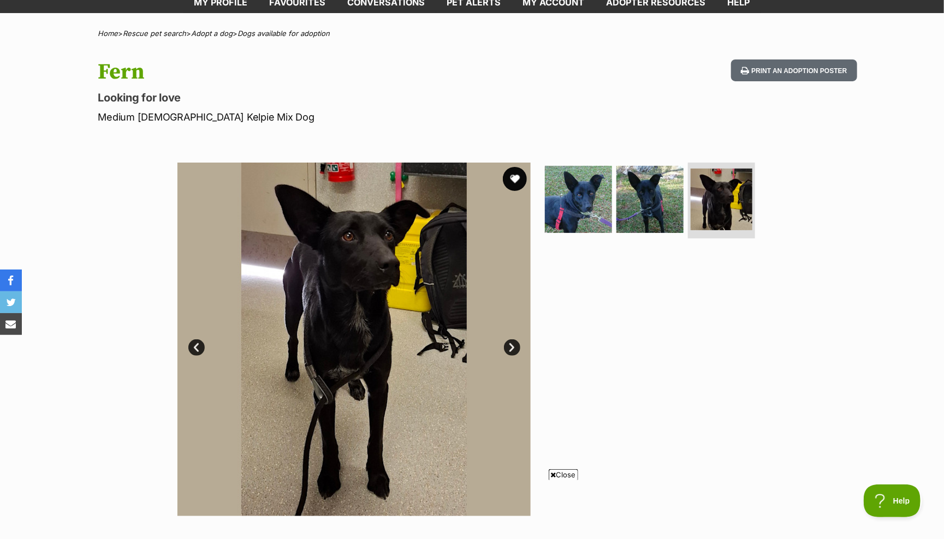
click at [510, 174] on button "favourite" at bounding box center [515, 179] width 24 height 24
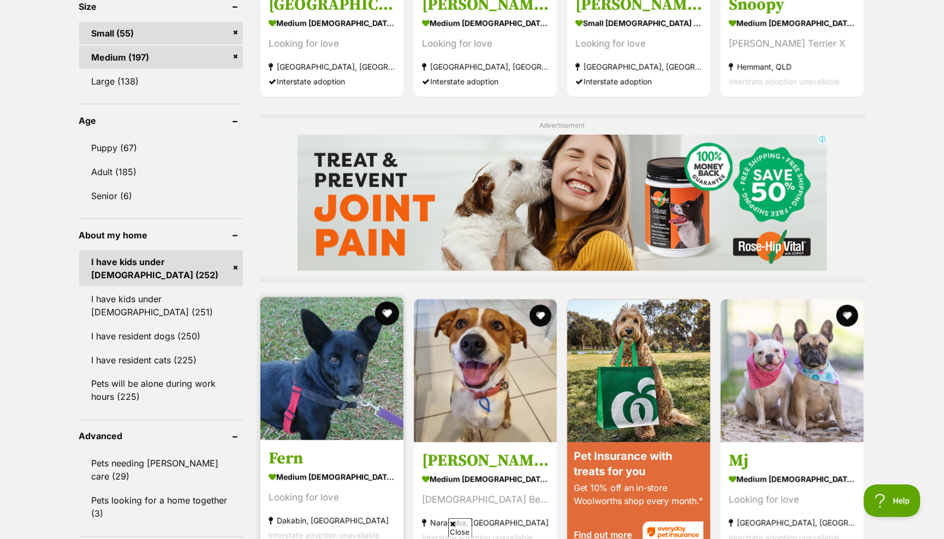
click at [387, 306] on button "favourite" at bounding box center [387, 314] width 24 height 24
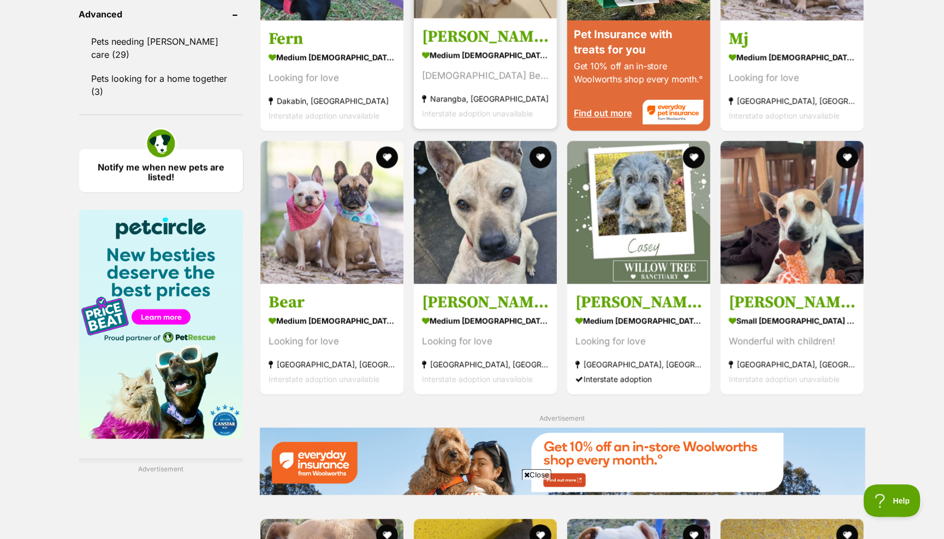
scroll to position [1268, 0]
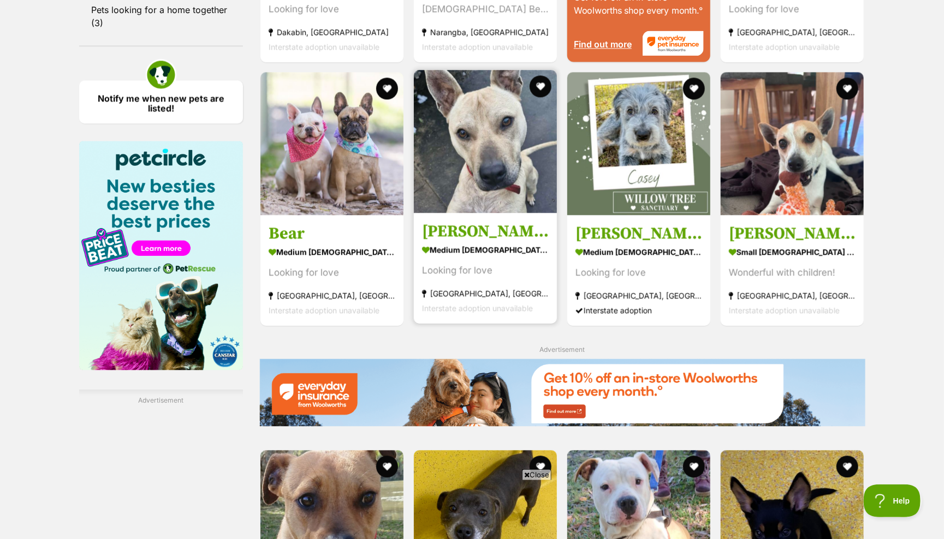
click at [485, 130] on img at bounding box center [485, 141] width 143 height 143
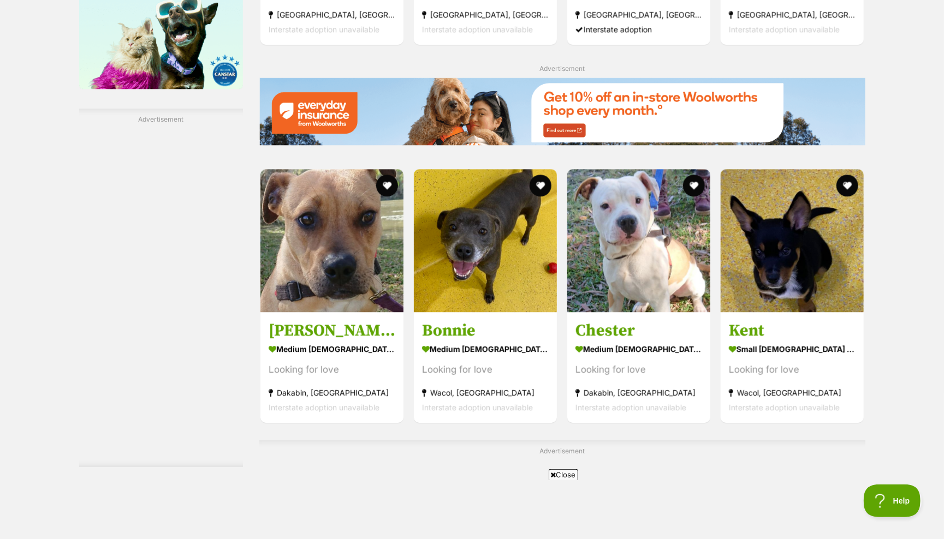
scroll to position [1550, 0]
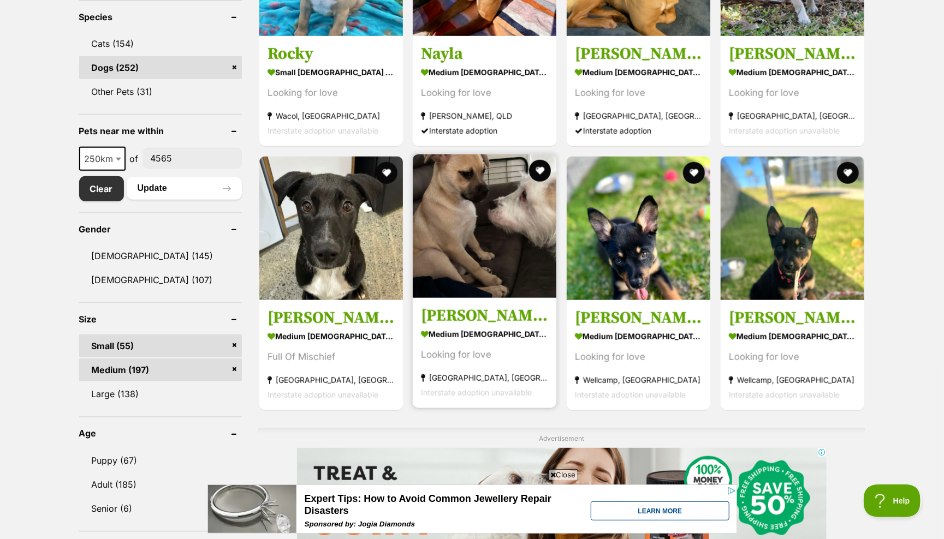
scroll to position [490, 0]
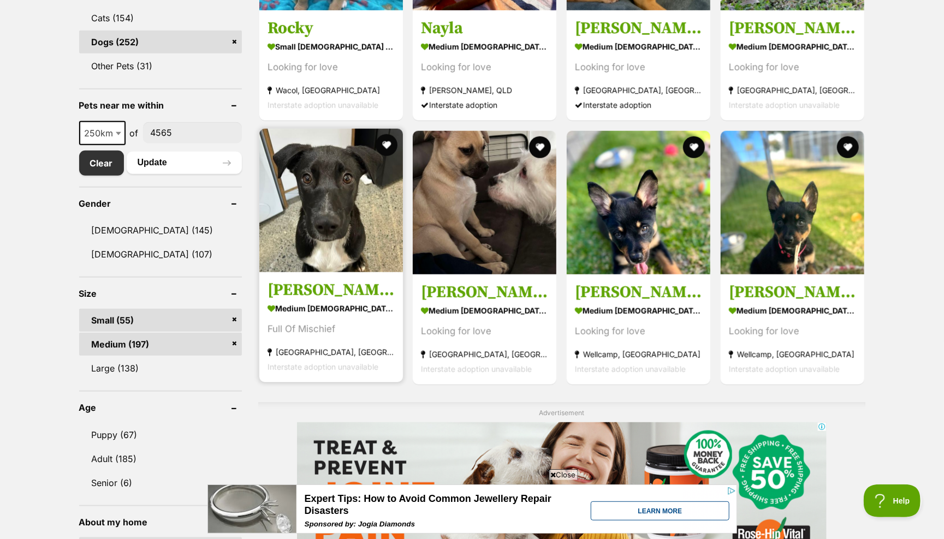
click at [330, 182] on img at bounding box center [331, 201] width 144 height 144
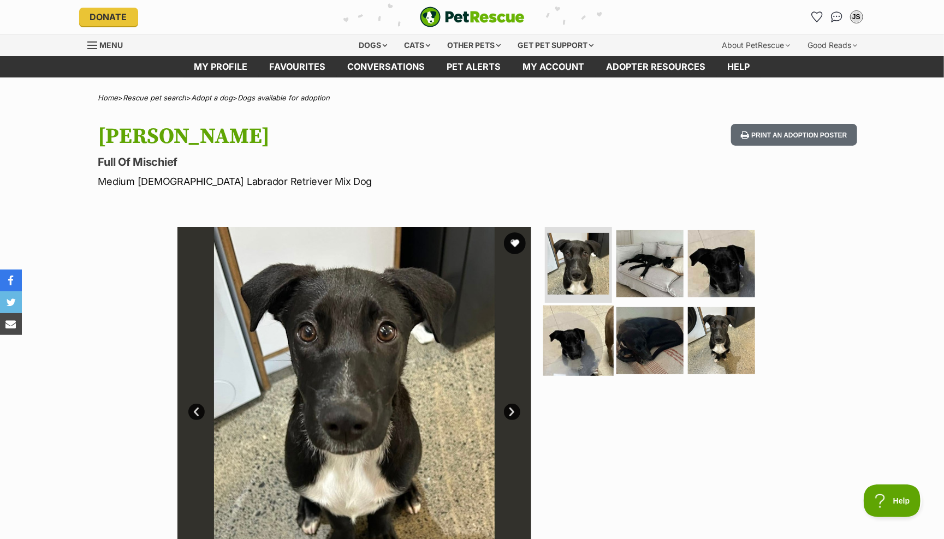
click at [572, 328] on img at bounding box center [578, 341] width 70 height 70
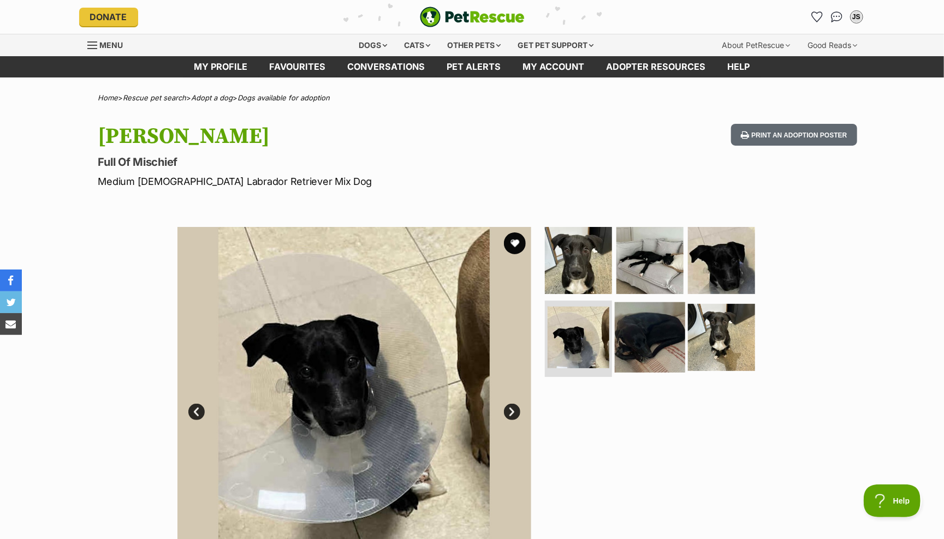
click at [626, 334] on img at bounding box center [650, 337] width 70 height 70
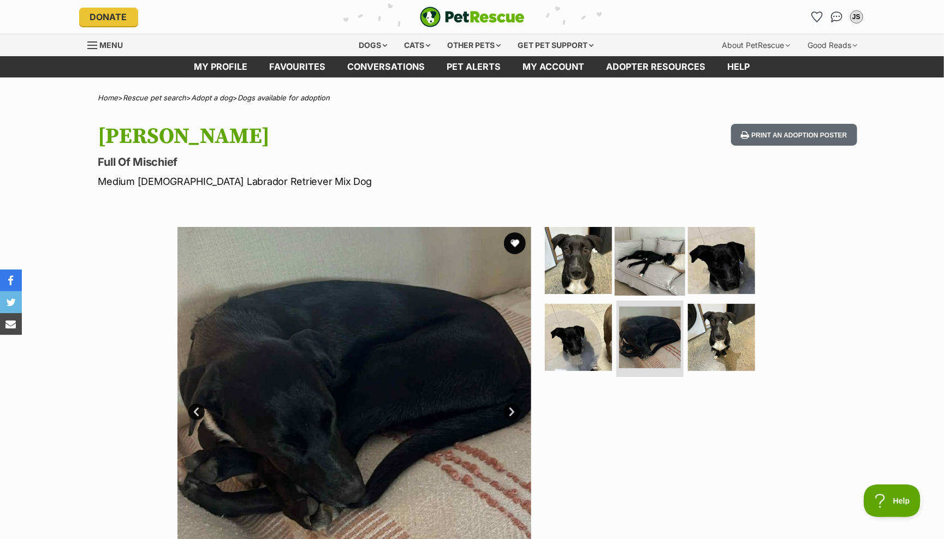
click at [641, 266] on img at bounding box center [650, 260] width 70 height 70
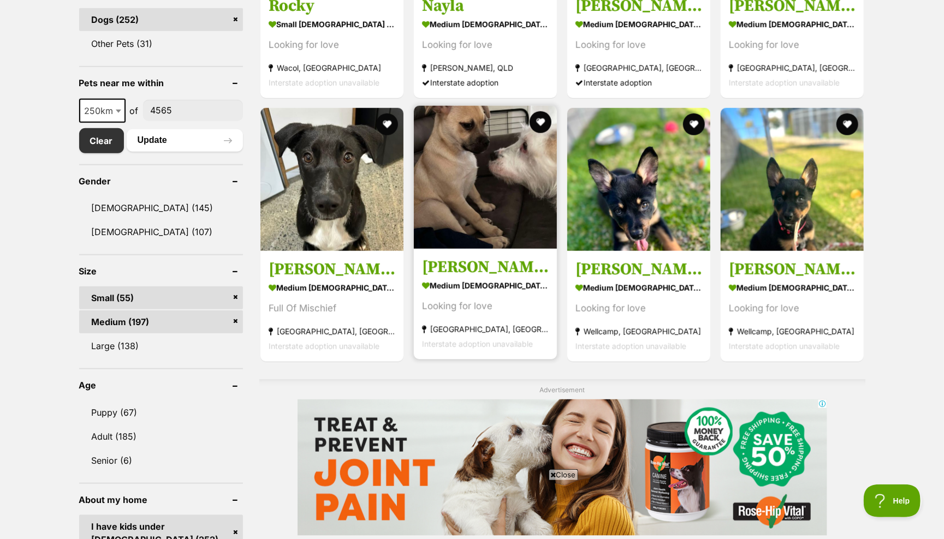
click at [448, 182] on img at bounding box center [485, 177] width 143 height 143
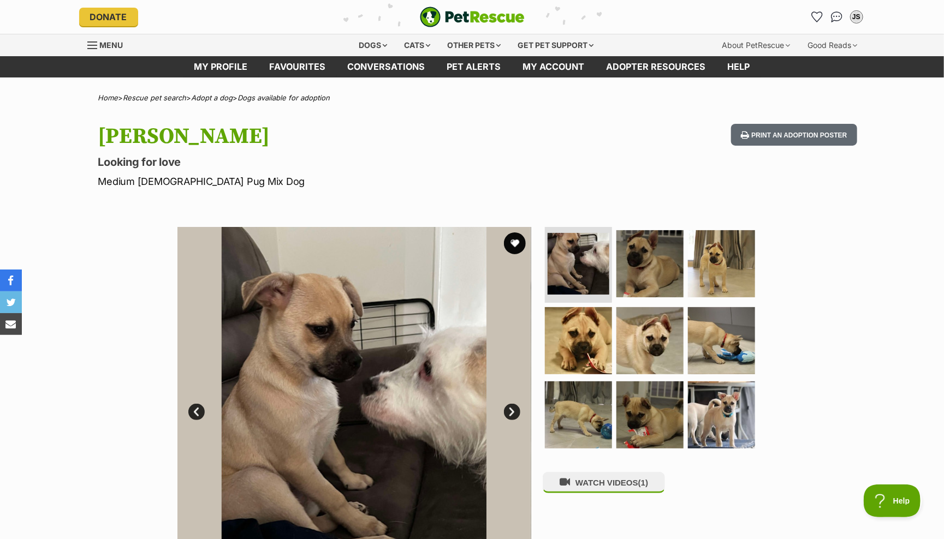
click at [509, 409] on link "Next" at bounding box center [512, 412] width 16 height 16
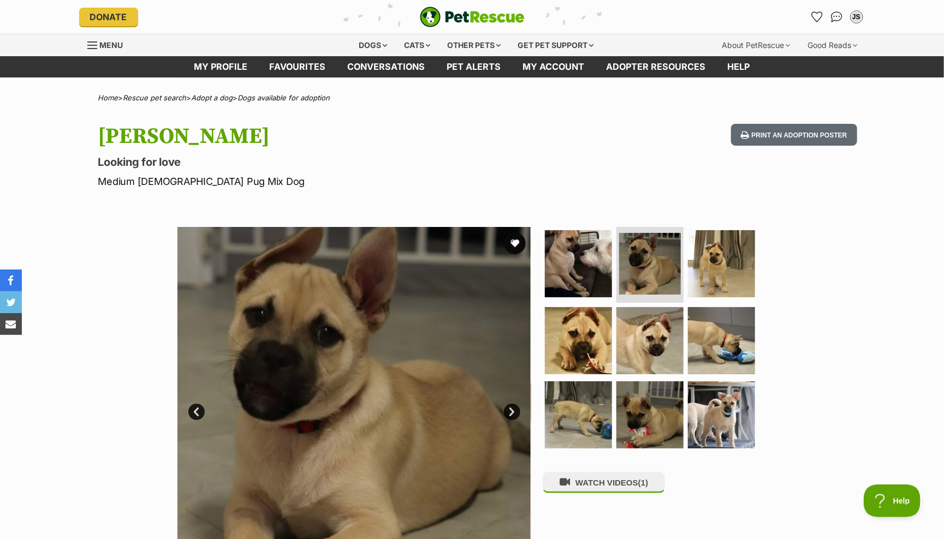
click at [508, 409] on link "Next" at bounding box center [512, 412] width 16 height 16
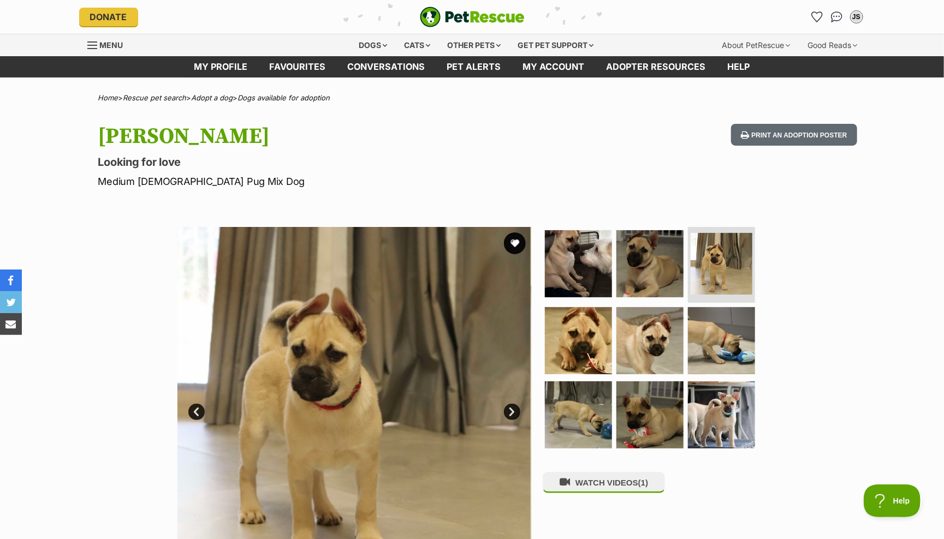
click at [508, 409] on link "Next" at bounding box center [512, 412] width 16 height 16
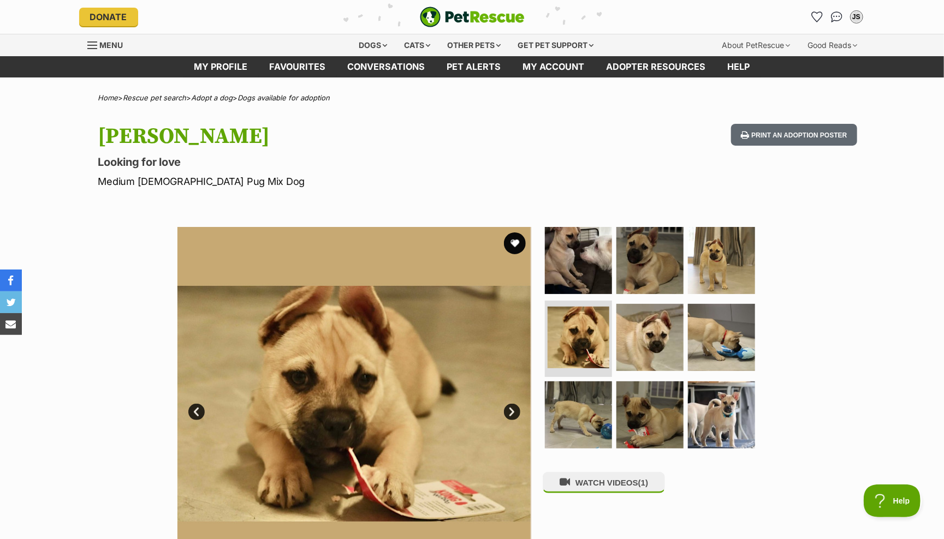
click at [508, 409] on link "Next" at bounding box center [512, 412] width 16 height 16
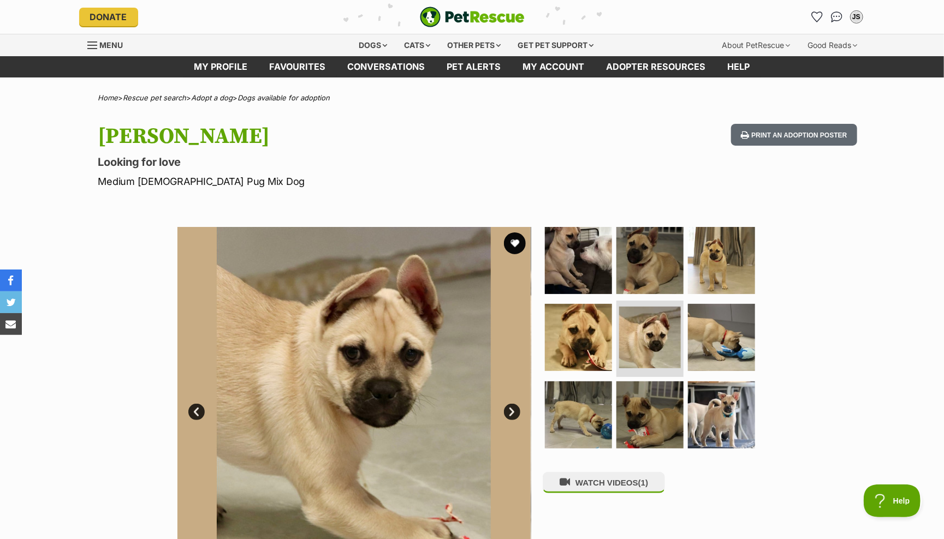
click at [508, 409] on link "Next" at bounding box center [512, 412] width 16 height 16
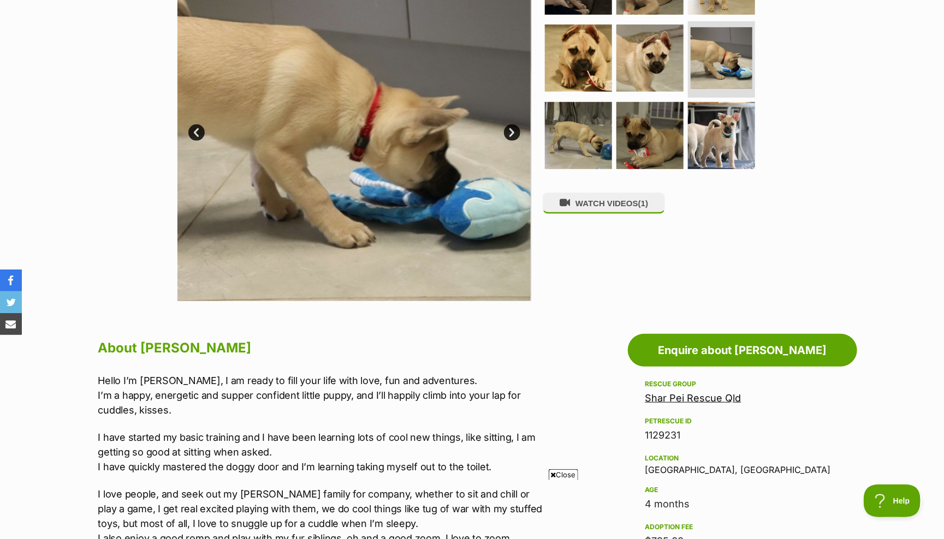
scroll to position [175, 0]
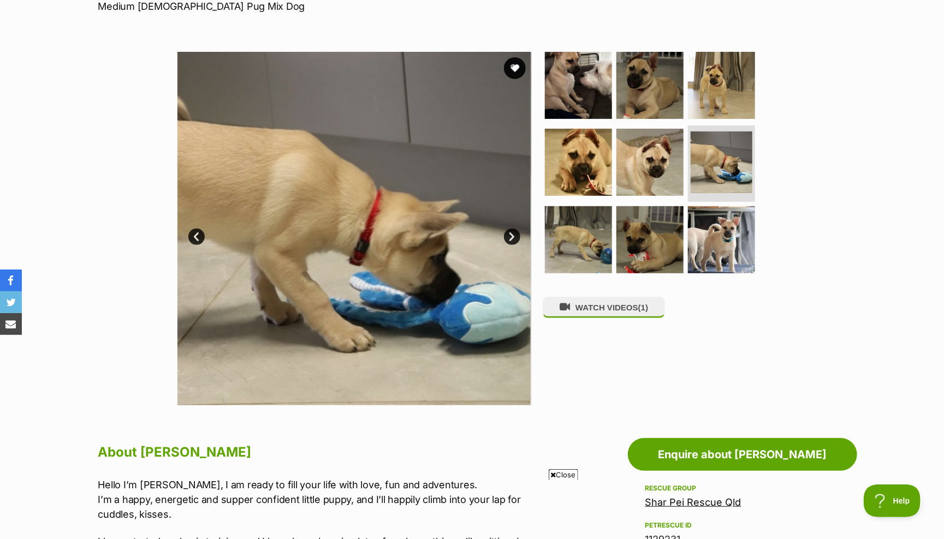
click at [509, 236] on link "Next" at bounding box center [512, 237] width 16 height 16
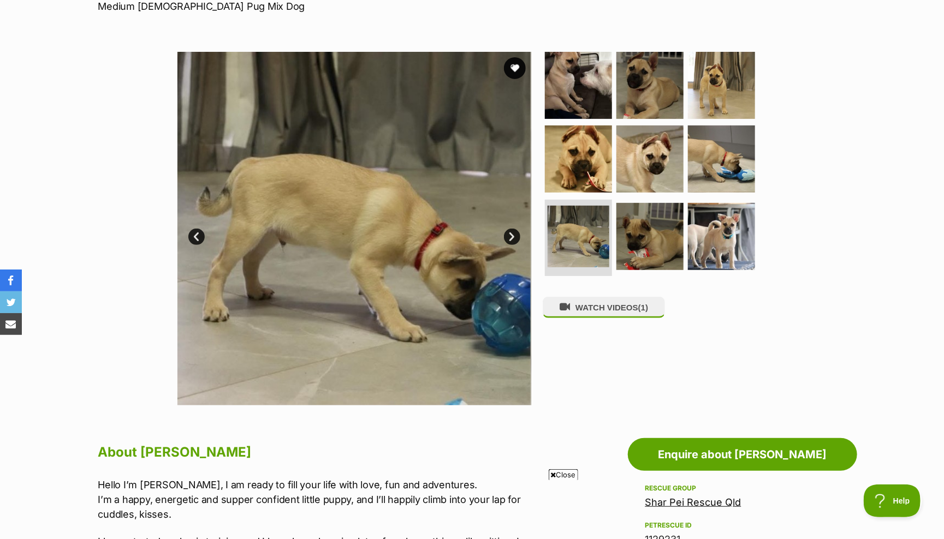
click at [509, 235] on link "Next" at bounding box center [512, 237] width 16 height 16
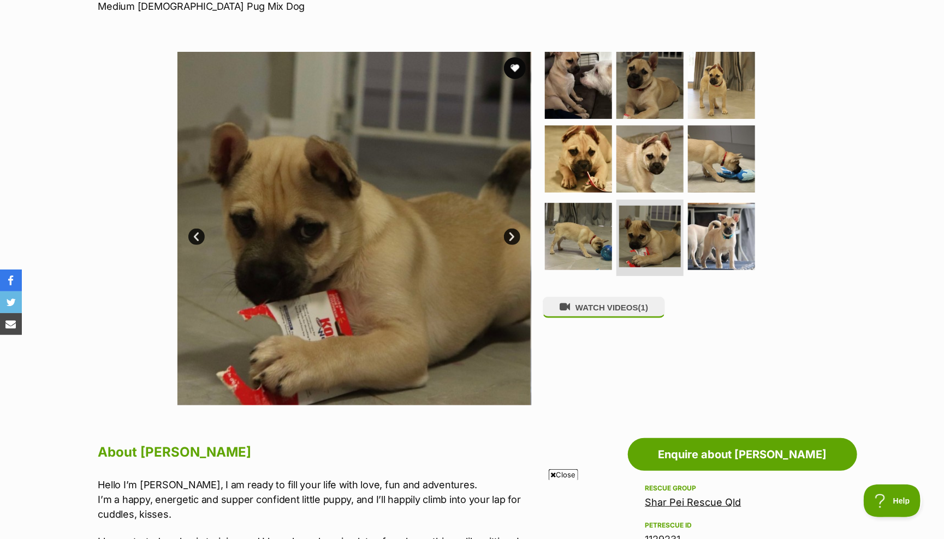
click at [509, 235] on link "Next" at bounding box center [512, 237] width 16 height 16
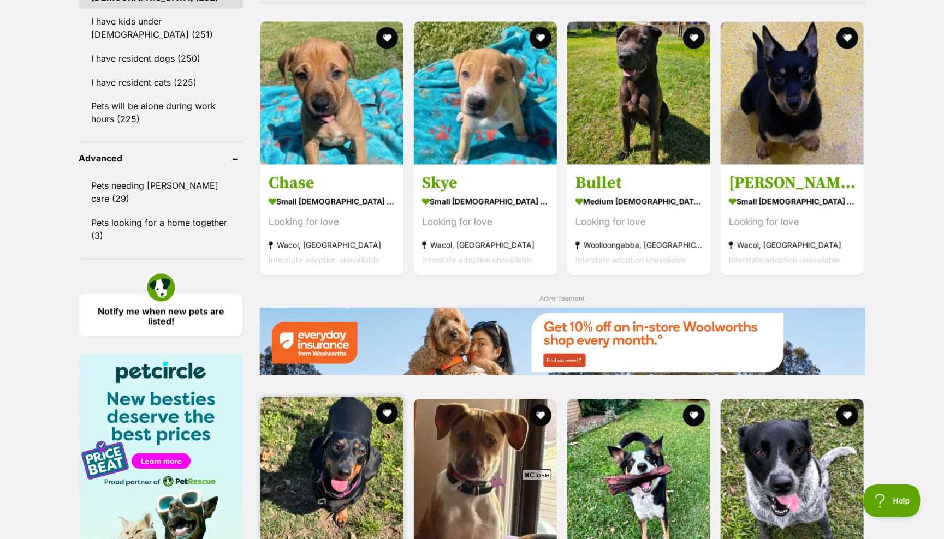
scroll to position [1031, 0]
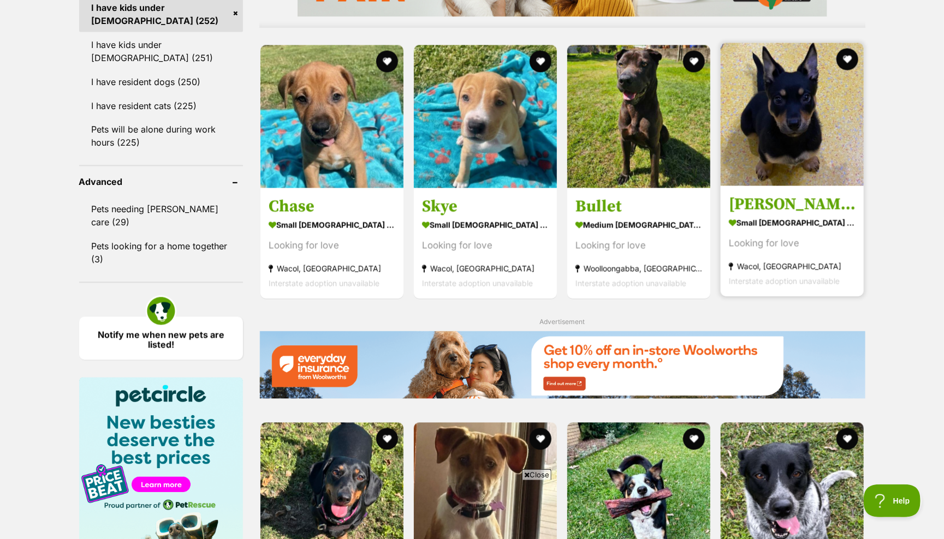
click at [790, 111] on img at bounding box center [792, 114] width 143 height 143
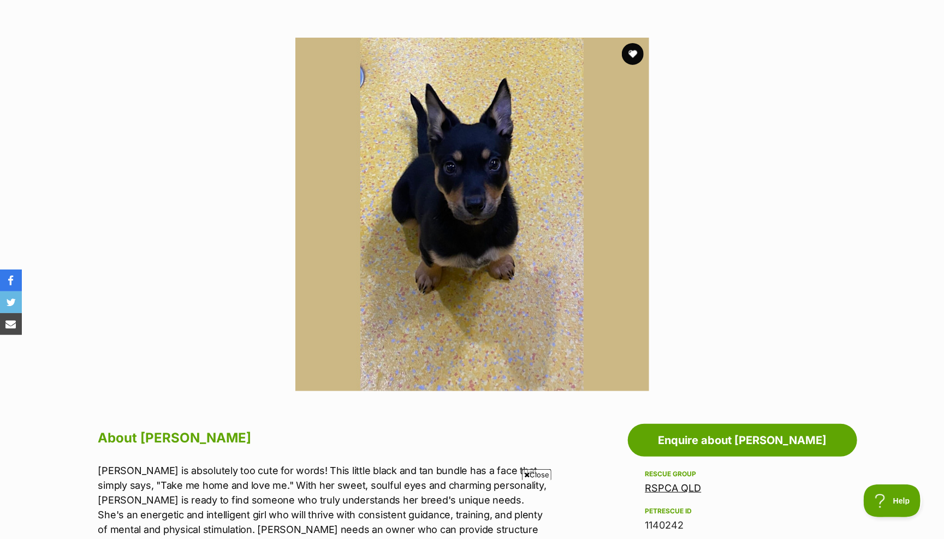
scroll to position [139, 0]
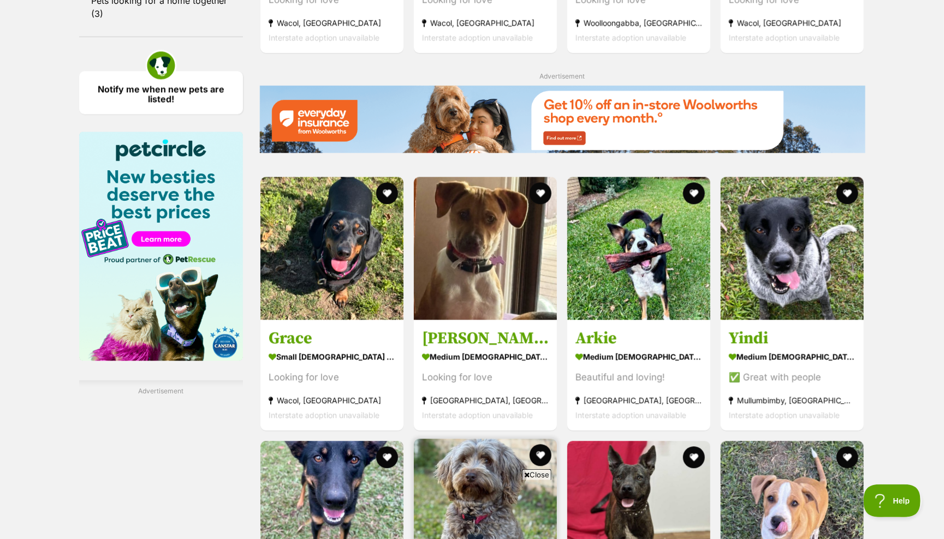
scroll to position [1325, 0]
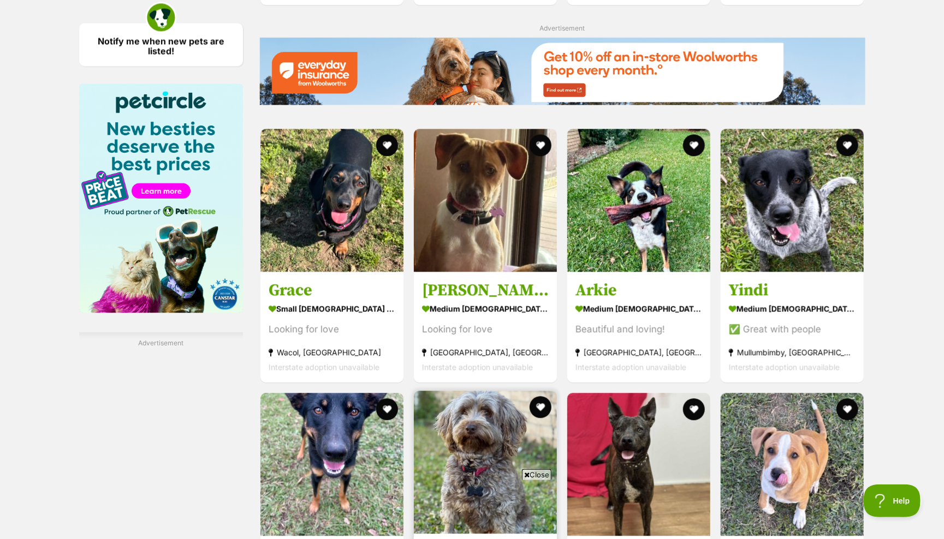
click at [470, 391] on img at bounding box center [485, 462] width 143 height 143
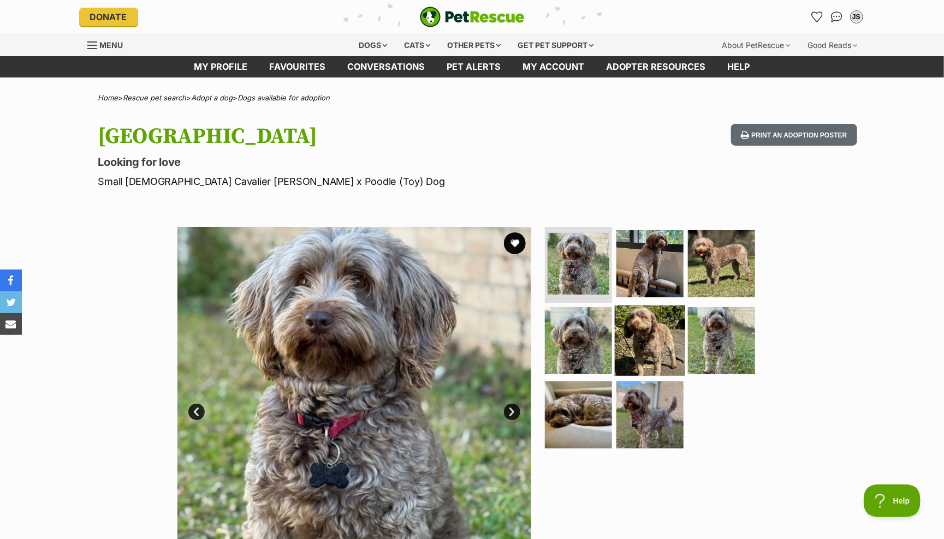
click at [641, 319] on img at bounding box center [650, 341] width 70 height 70
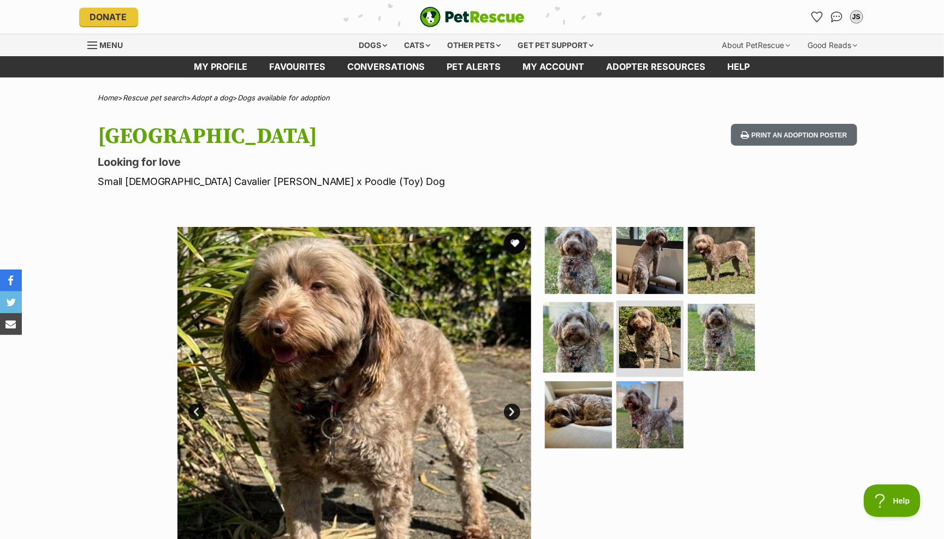
click at [584, 334] on img at bounding box center [578, 337] width 70 height 70
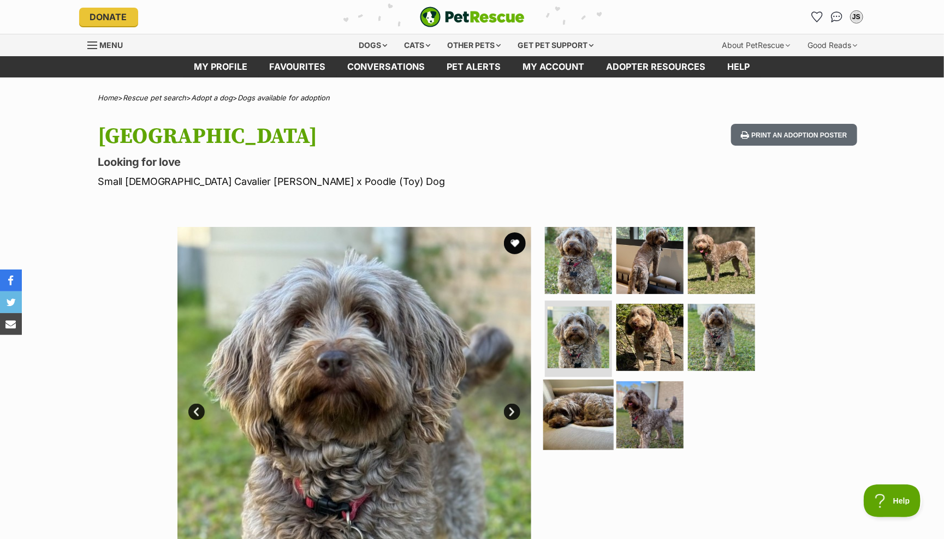
click at [578, 414] on img at bounding box center [578, 415] width 70 height 70
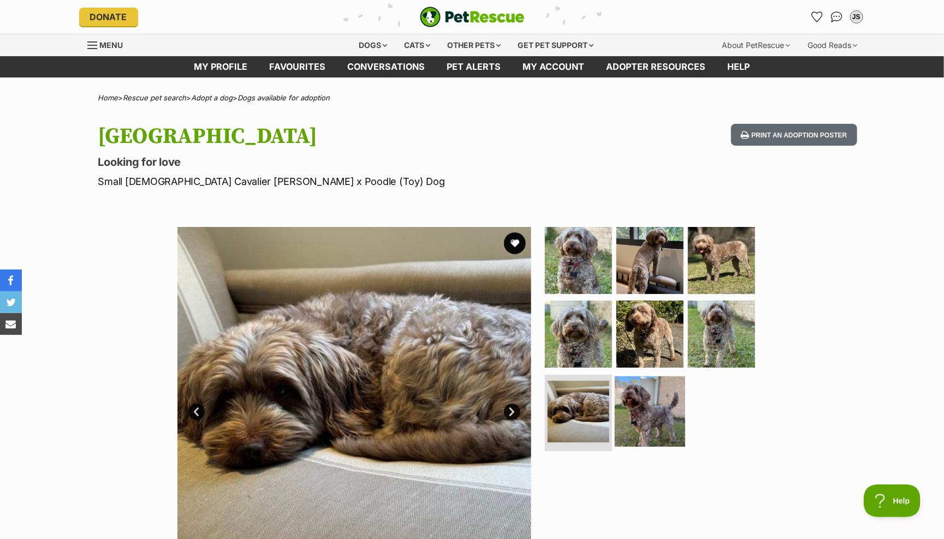
click at [632, 409] on img at bounding box center [650, 412] width 70 height 70
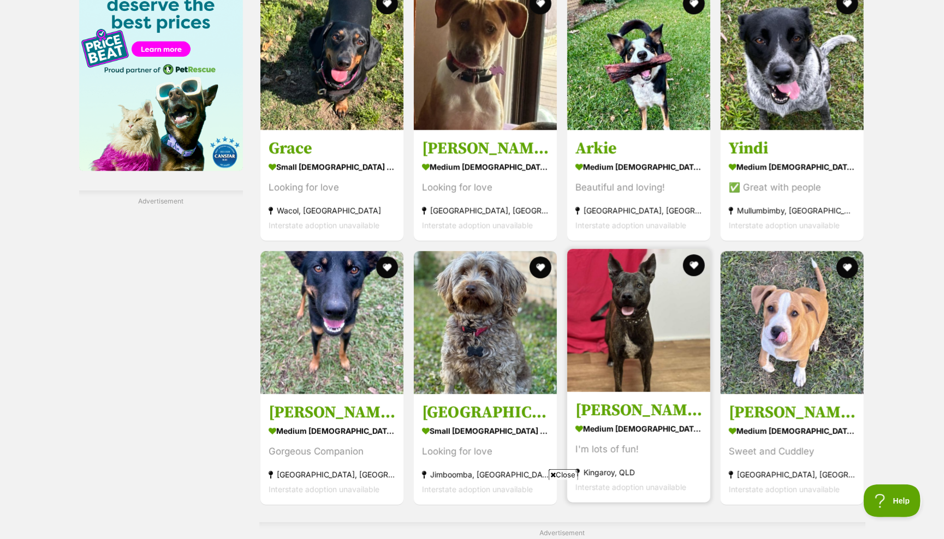
scroll to position [1471, 0]
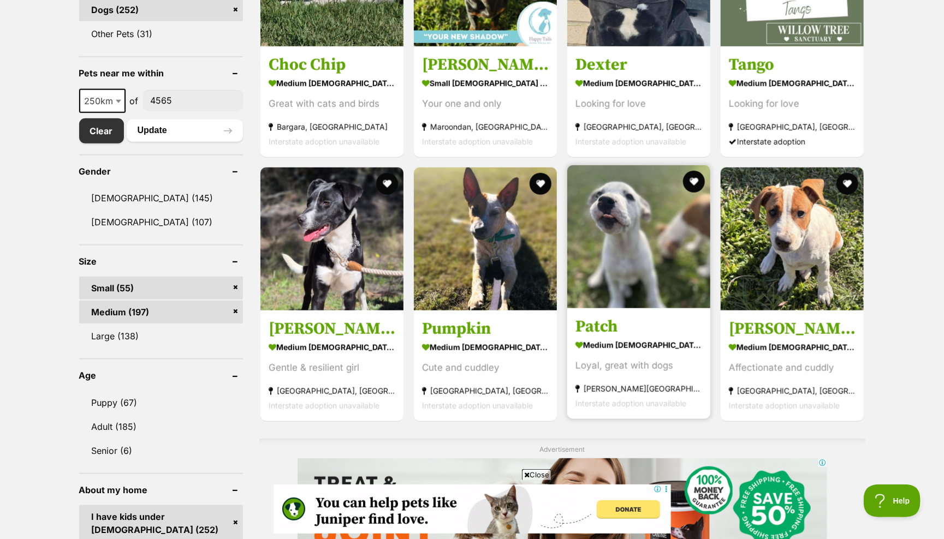
scroll to position [544, 0]
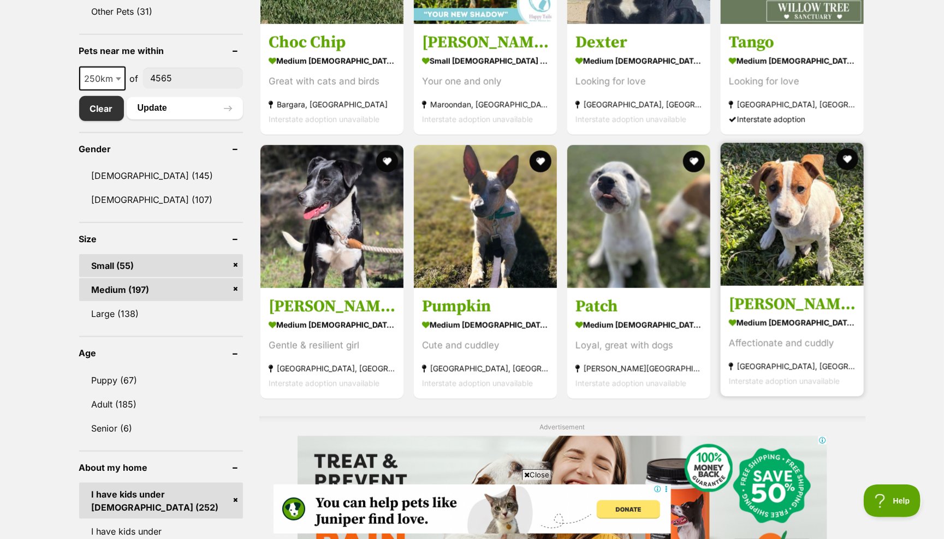
click at [782, 203] on img at bounding box center [792, 214] width 143 height 143
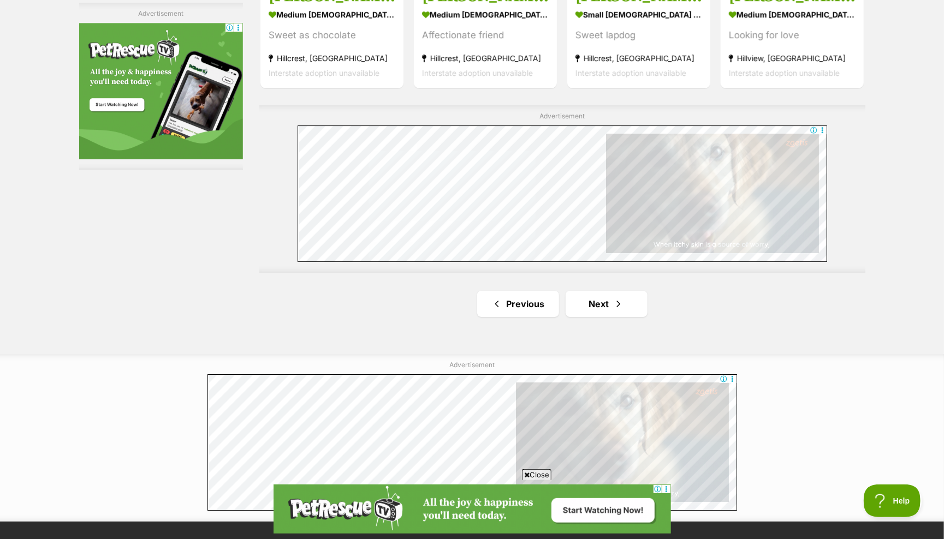
scroll to position [1962, 0]
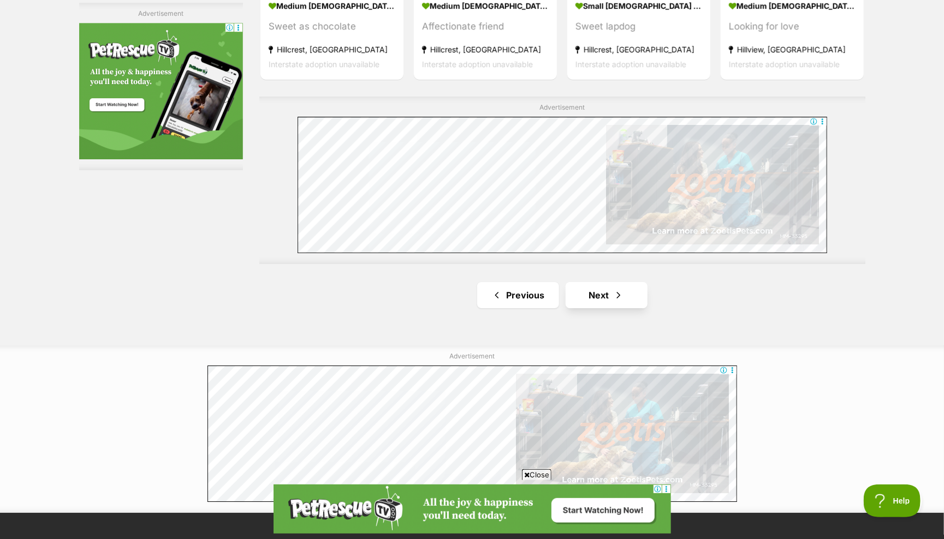
click at [587, 283] on link "Next" at bounding box center [607, 295] width 82 height 26
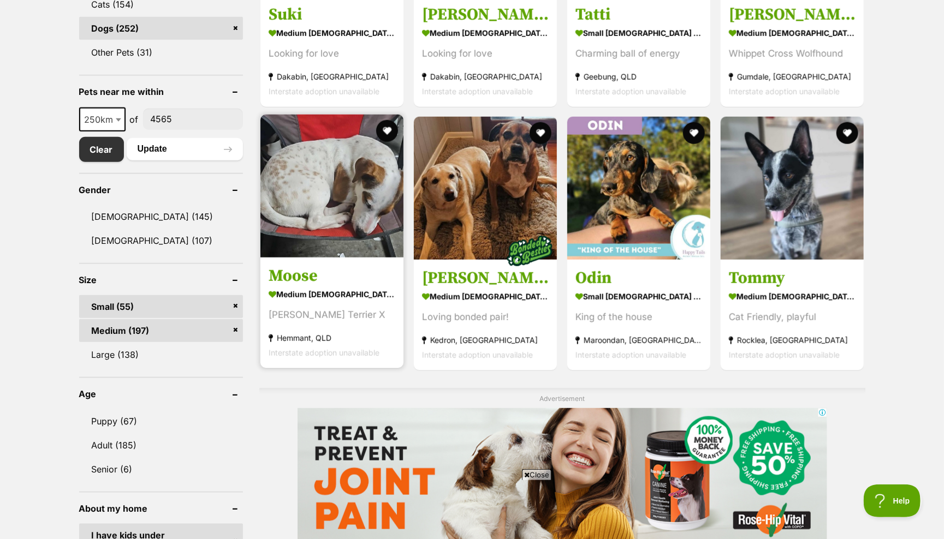
click at [296, 177] on img at bounding box center [331, 186] width 143 height 143
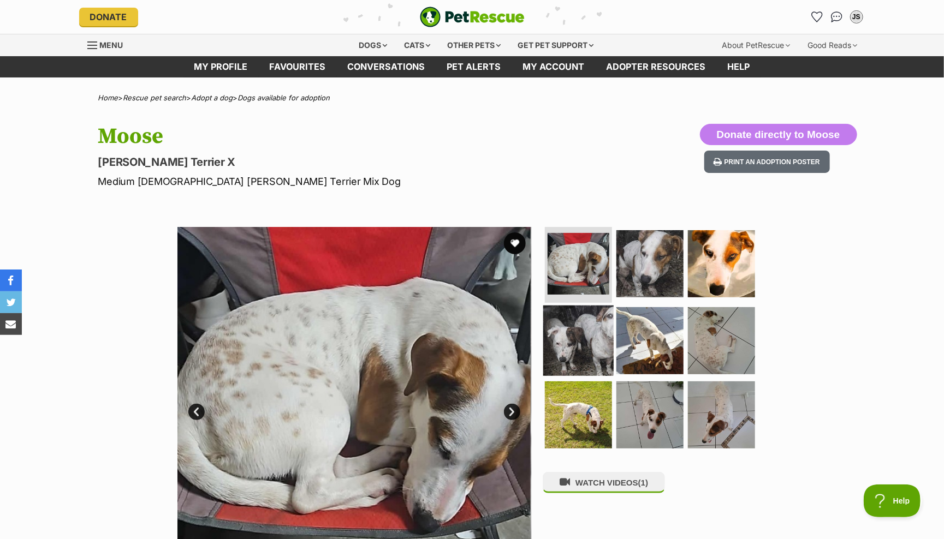
click at [584, 341] on img at bounding box center [578, 341] width 70 height 70
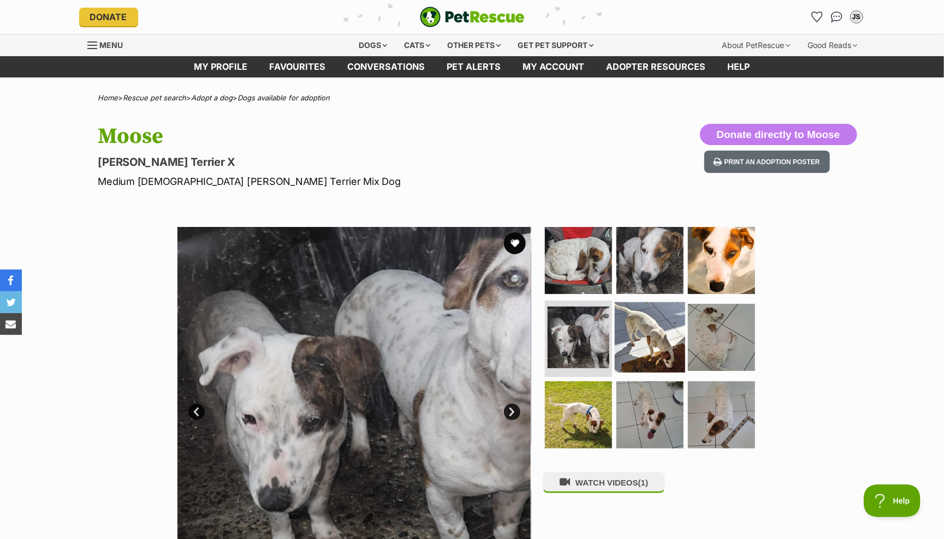
click at [645, 336] on img at bounding box center [650, 337] width 70 height 70
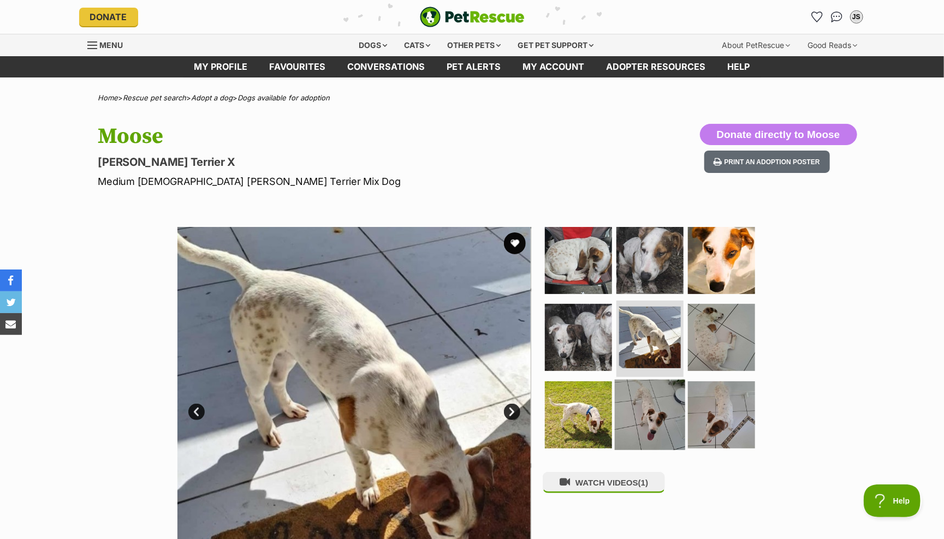
click at [643, 420] on img at bounding box center [650, 415] width 70 height 70
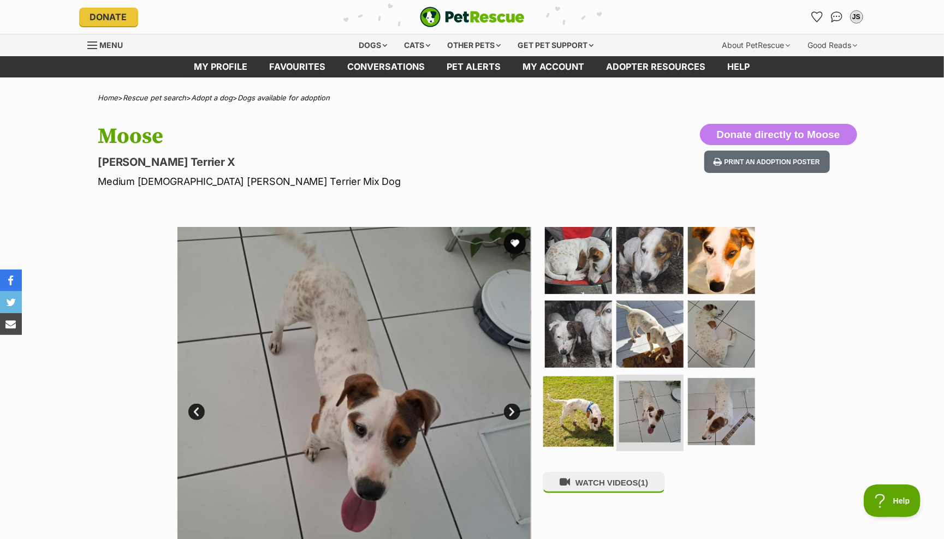
click at [566, 414] on img at bounding box center [578, 412] width 70 height 70
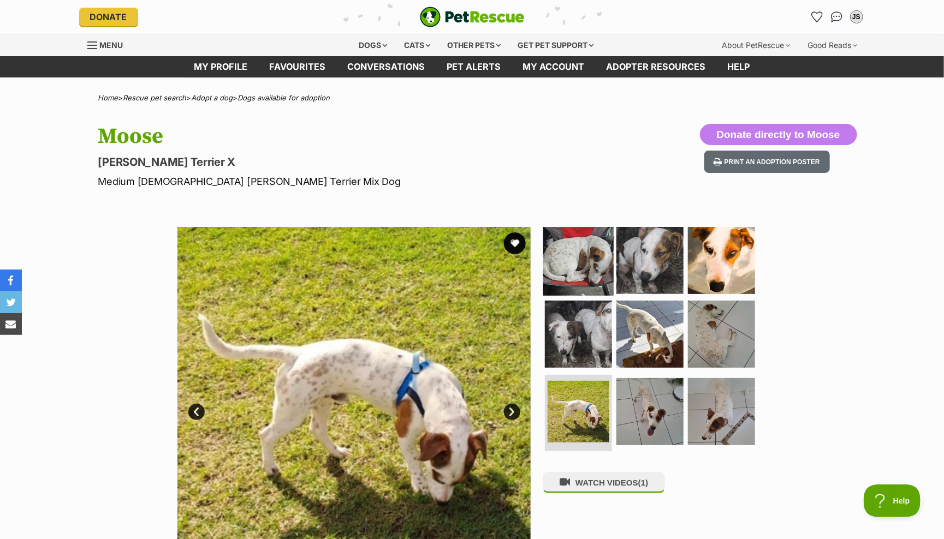
click at [580, 249] on img at bounding box center [578, 260] width 70 height 70
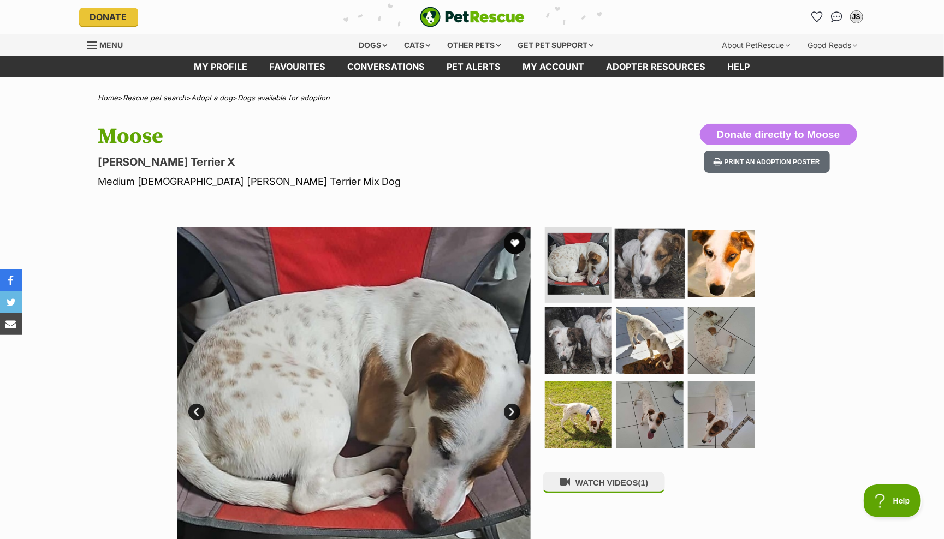
click at [674, 253] on img at bounding box center [650, 263] width 70 height 70
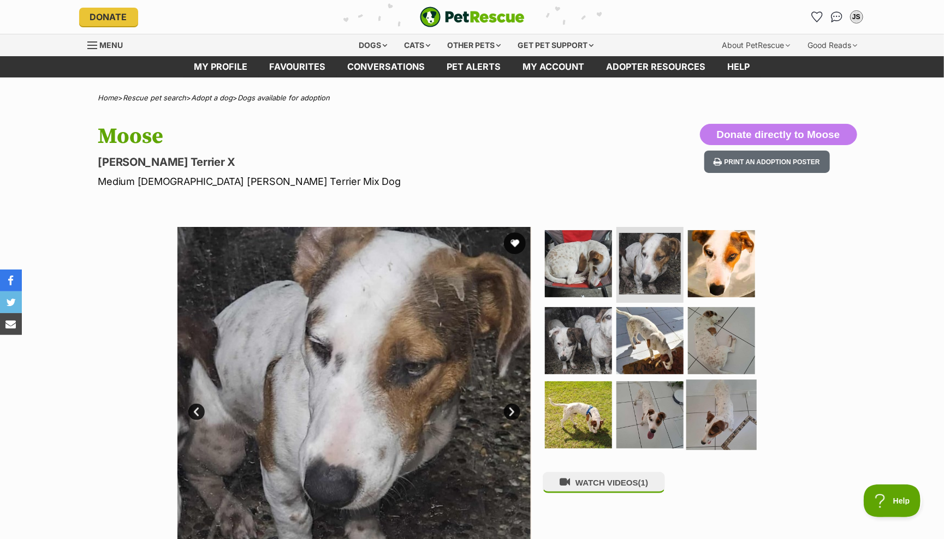
click at [724, 416] on img at bounding box center [721, 415] width 70 height 70
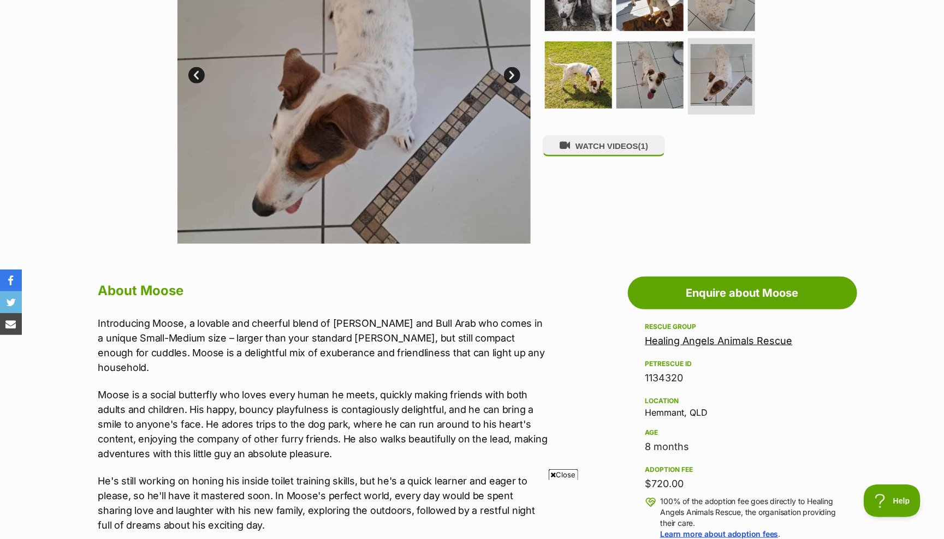
scroll to position [342, 0]
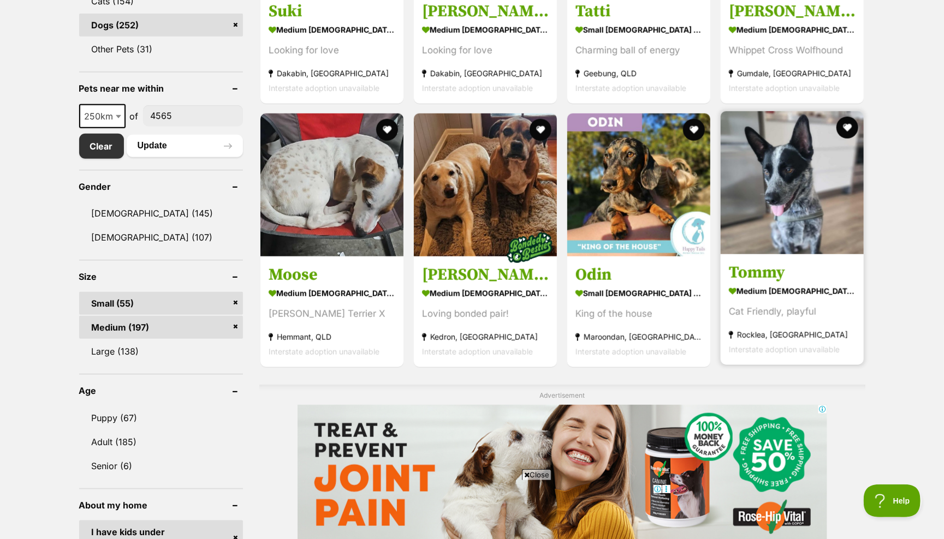
click at [772, 178] on img at bounding box center [792, 182] width 143 height 143
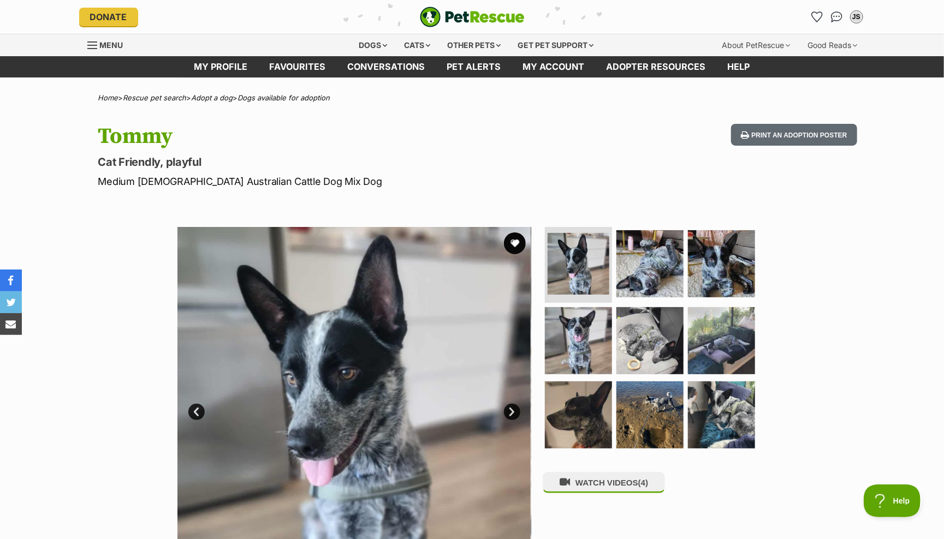
click at [509, 412] on link "Next" at bounding box center [512, 412] width 16 height 16
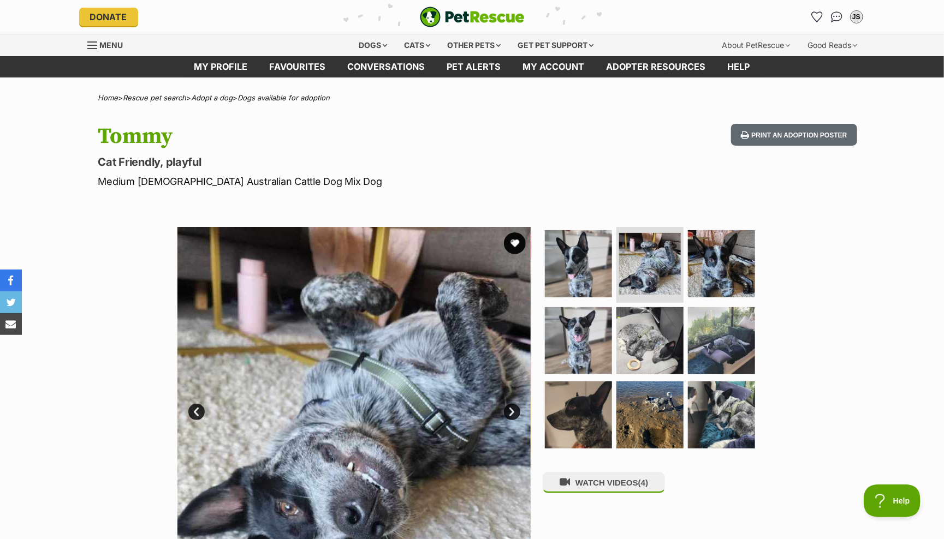
click at [509, 412] on link "Next" at bounding box center [512, 412] width 16 height 16
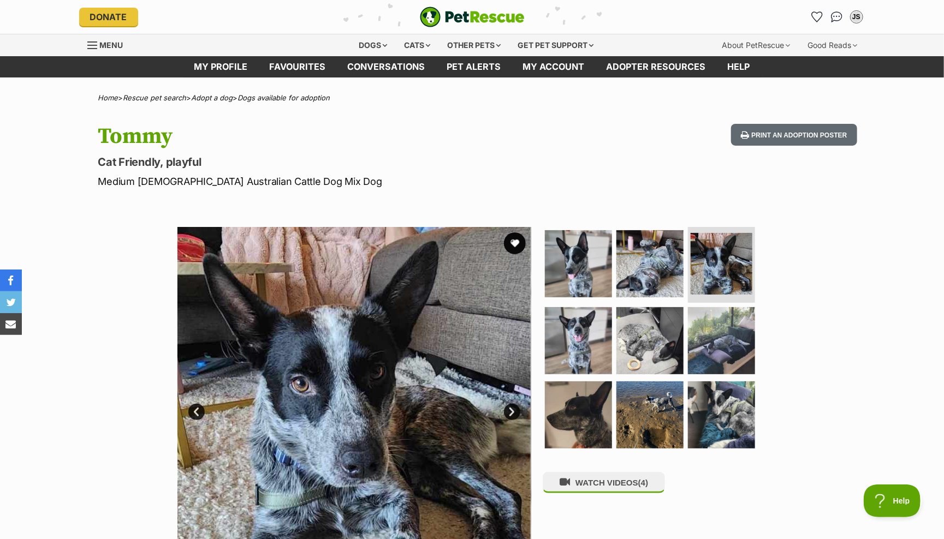
click at [509, 412] on link "Next" at bounding box center [512, 412] width 16 height 16
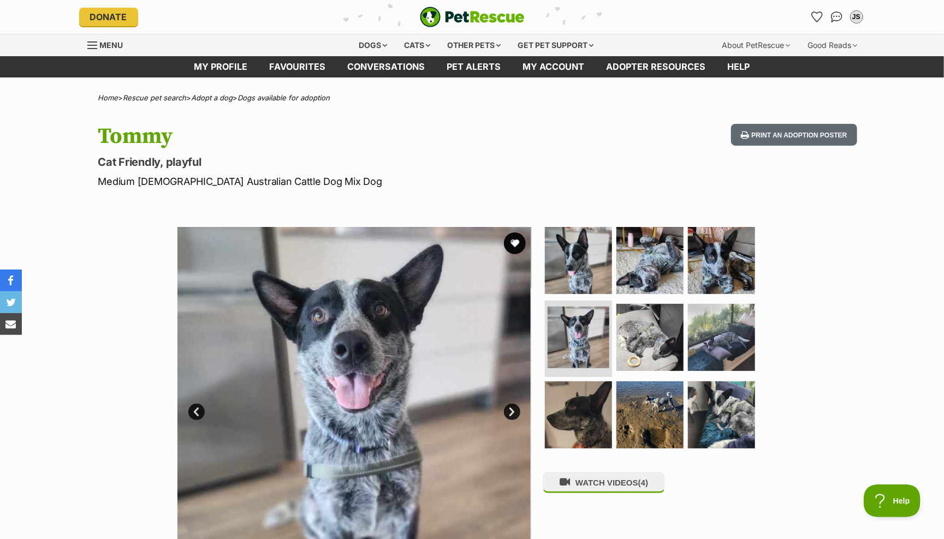
click at [509, 412] on link "Next" at bounding box center [512, 412] width 16 height 16
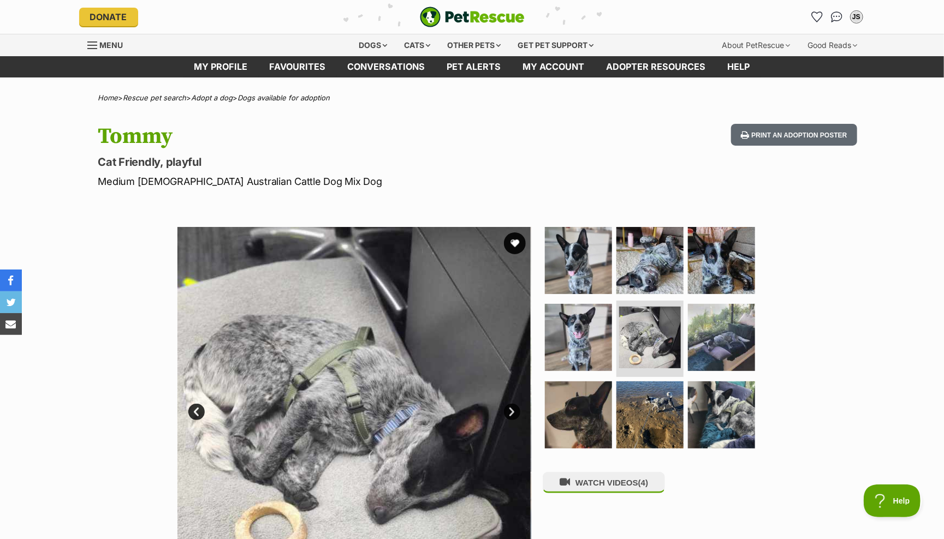
click at [509, 412] on link "Next" at bounding box center [512, 412] width 16 height 16
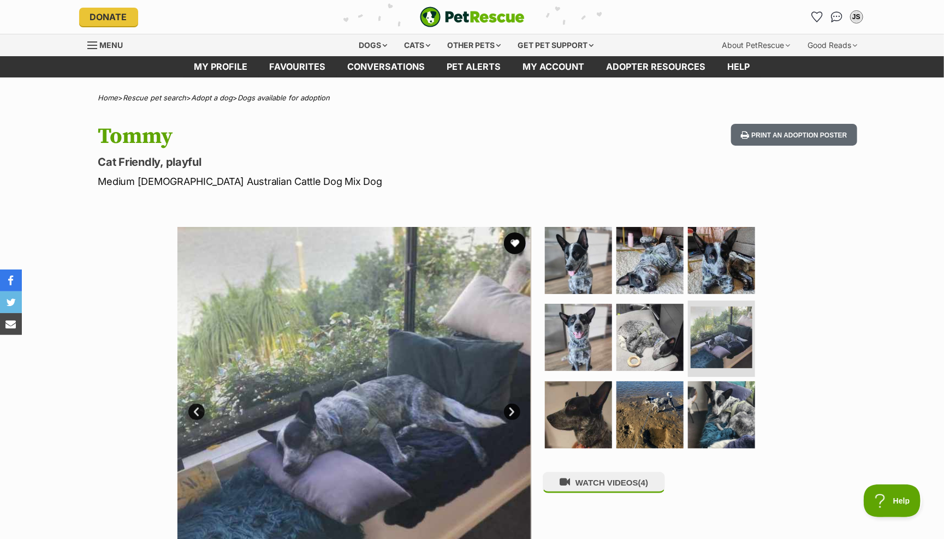
click at [509, 412] on link "Next" at bounding box center [512, 412] width 16 height 16
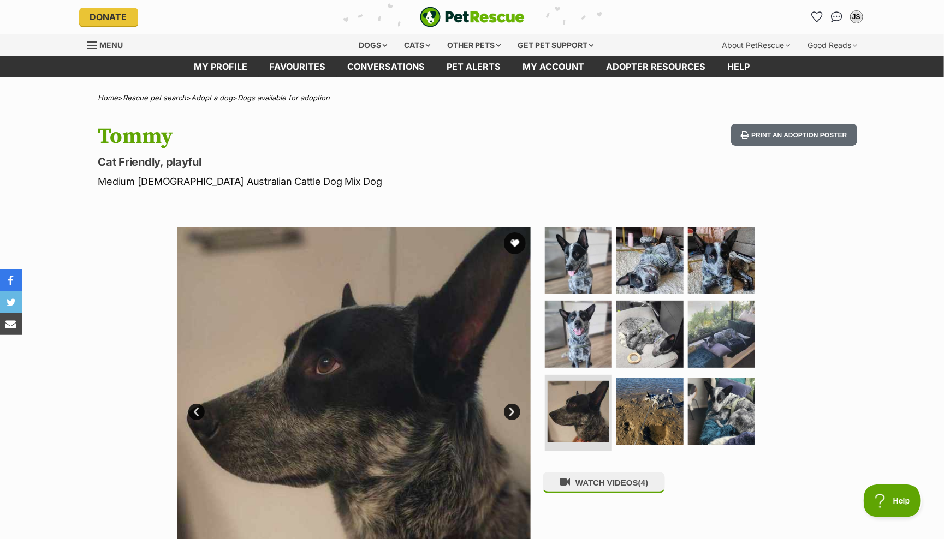
click at [509, 412] on link "Next" at bounding box center [512, 412] width 16 height 16
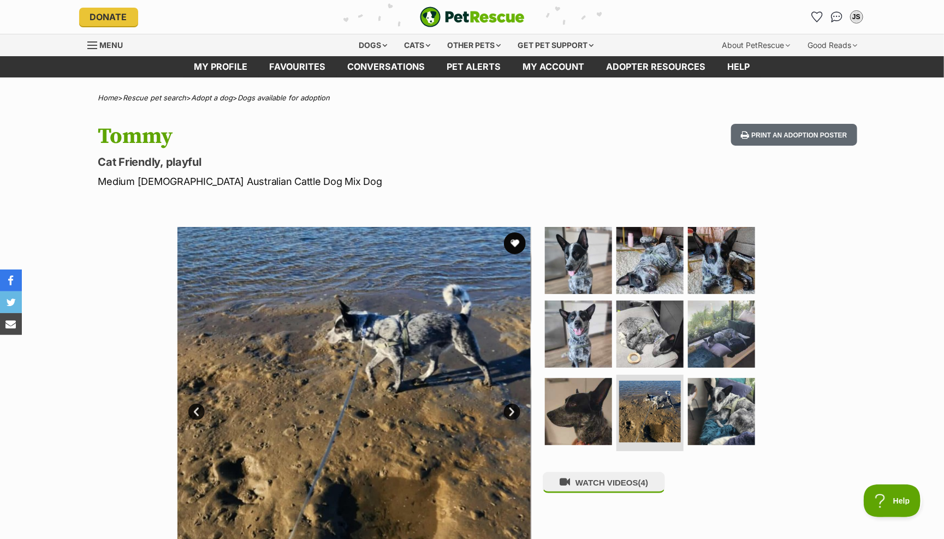
click at [509, 412] on link "Next" at bounding box center [512, 412] width 16 height 16
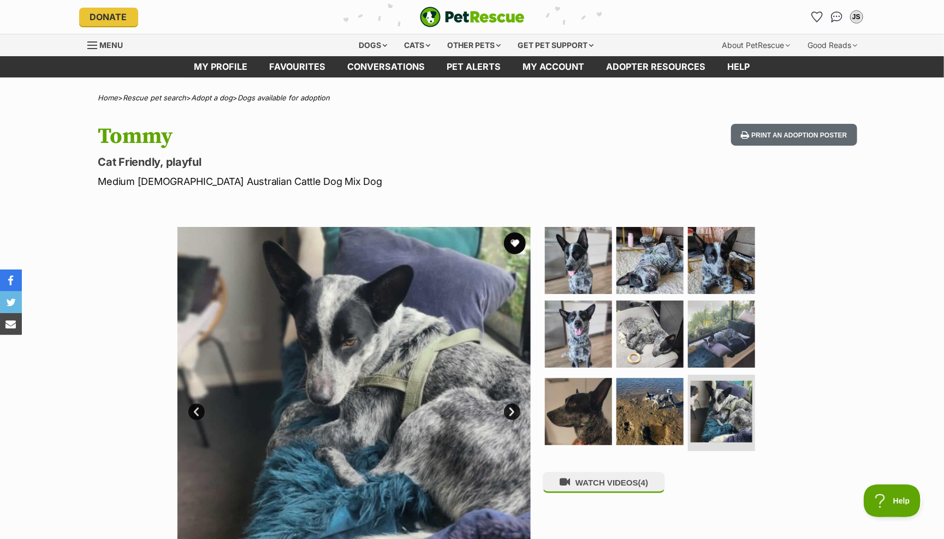
click at [509, 412] on link "Next" at bounding box center [512, 412] width 16 height 16
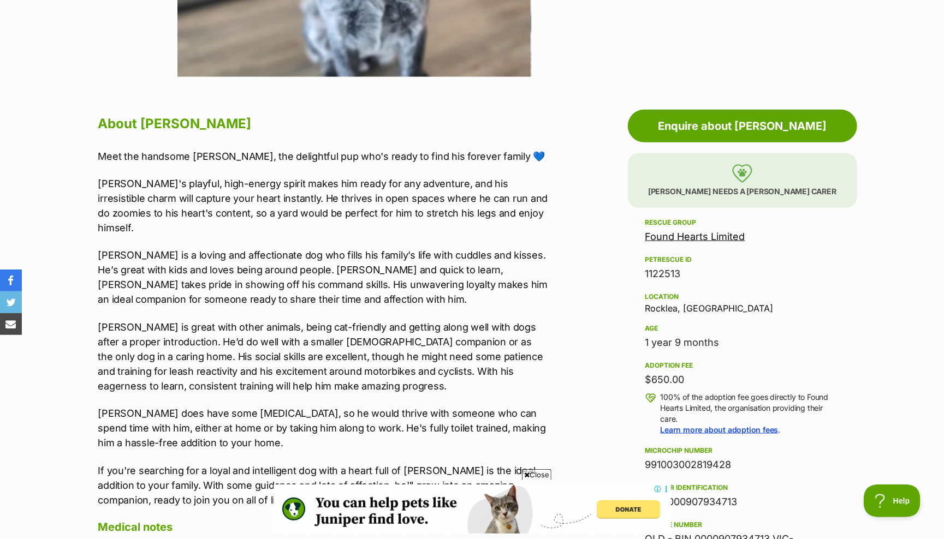
scroll to position [507, 0]
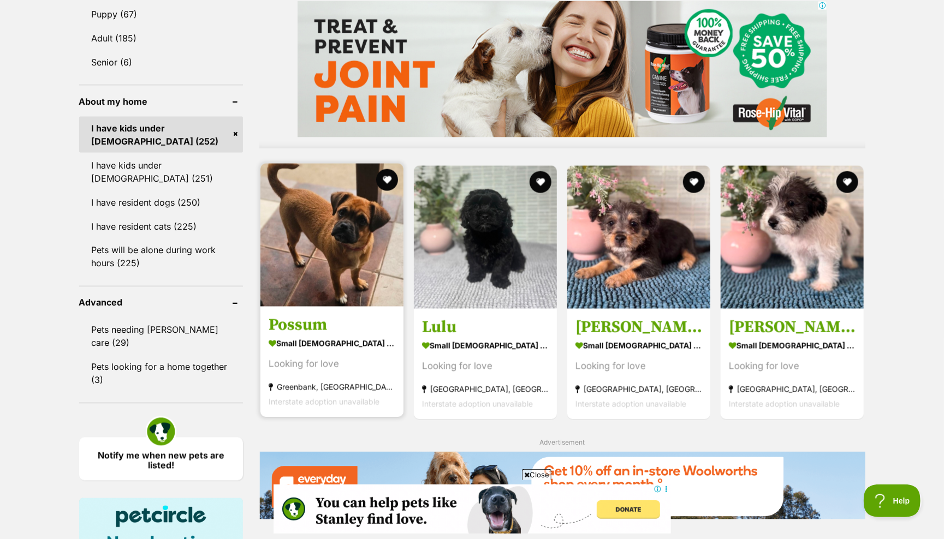
click at [290, 234] on img at bounding box center [331, 235] width 143 height 143
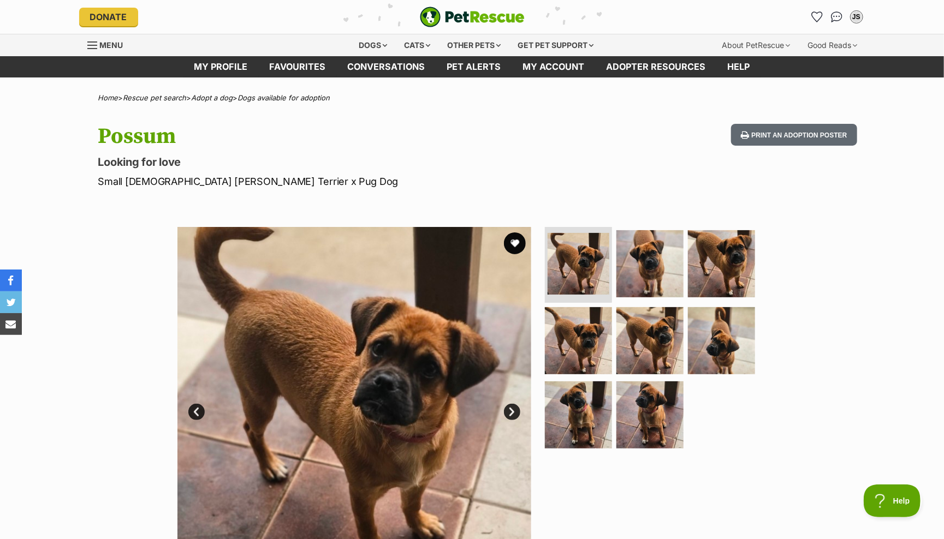
click at [510, 407] on link "Next" at bounding box center [512, 412] width 16 height 16
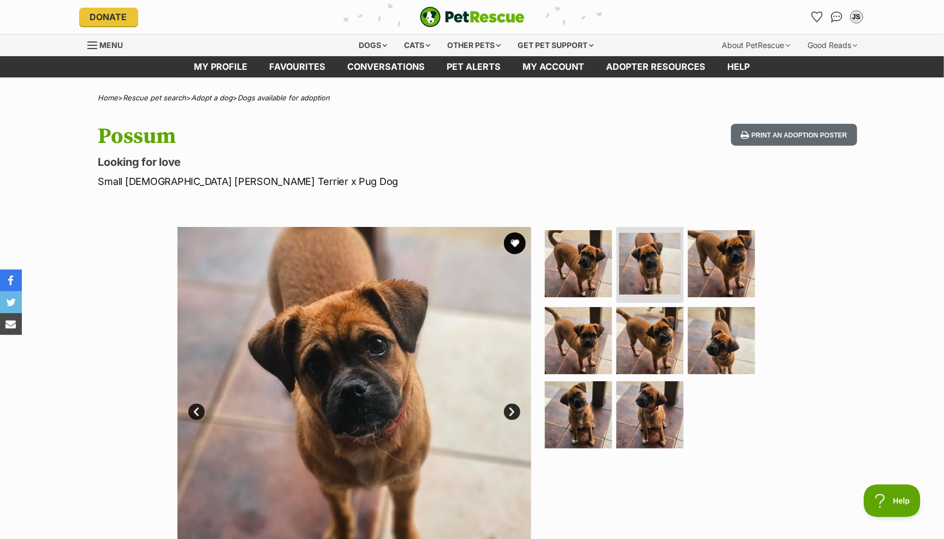
click at [510, 407] on link "Next" at bounding box center [512, 412] width 16 height 16
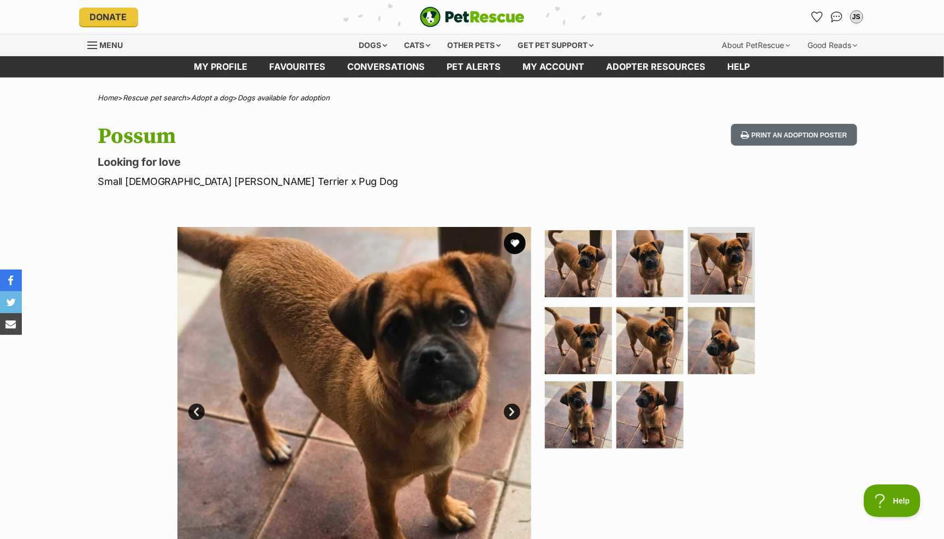
click at [510, 407] on link "Next" at bounding box center [512, 412] width 16 height 16
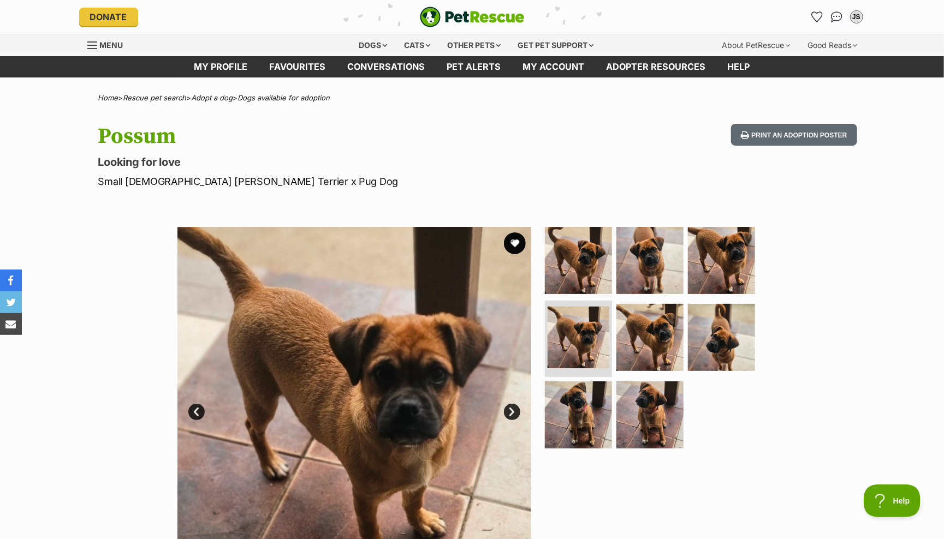
click at [510, 407] on link "Next" at bounding box center [512, 412] width 16 height 16
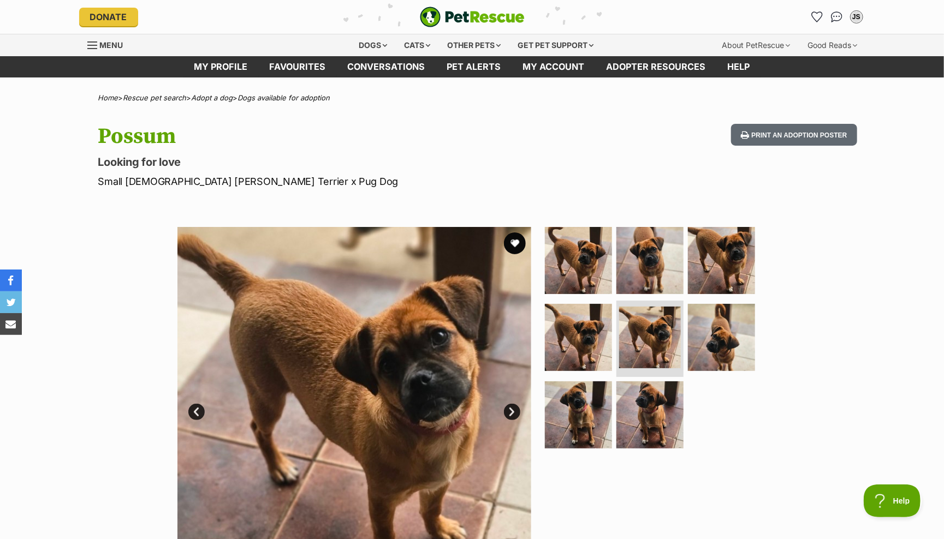
click at [510, 407] on link "Next" at bounding box center [512, 412] width 16 height 16
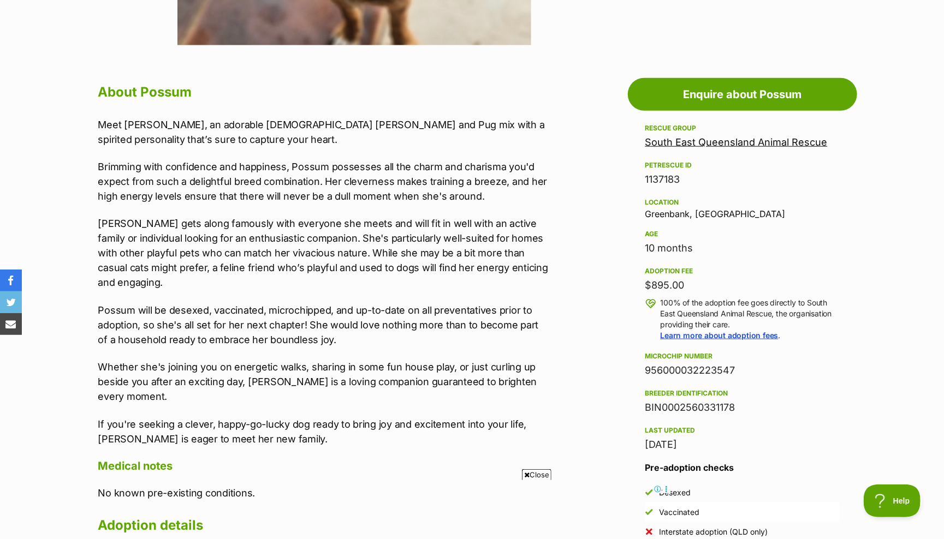
scroll to position [538, 0]
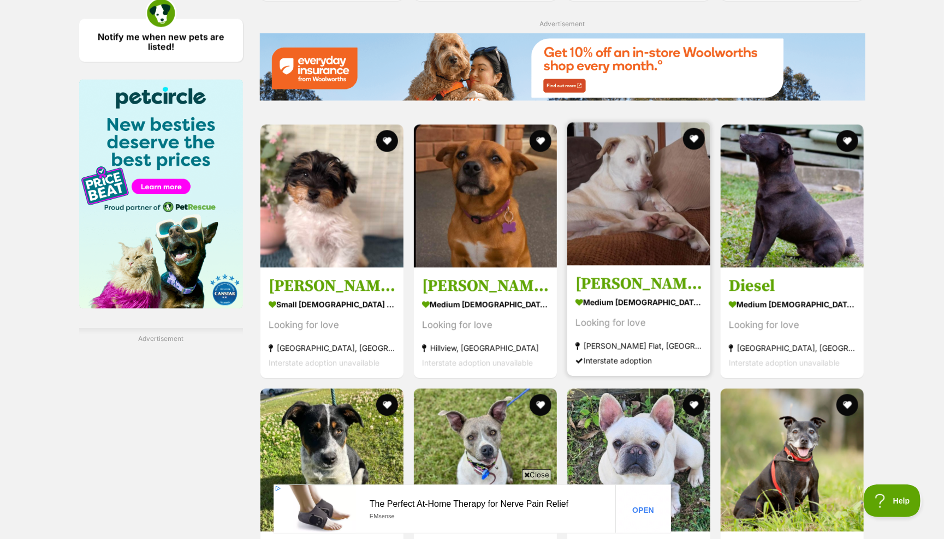
scroll to position [1334, 0]
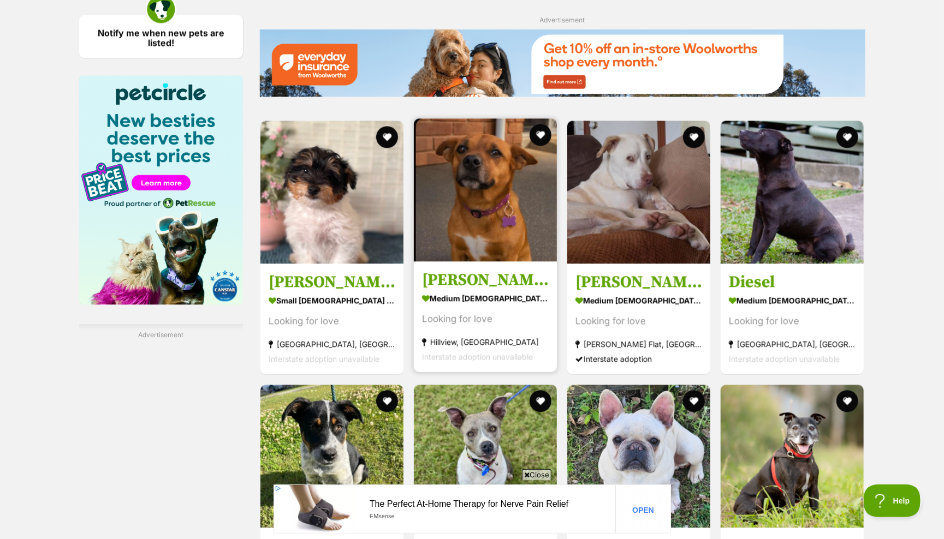
click at [496, 146] on img at bounding box center [485, 189] width 143 height 143
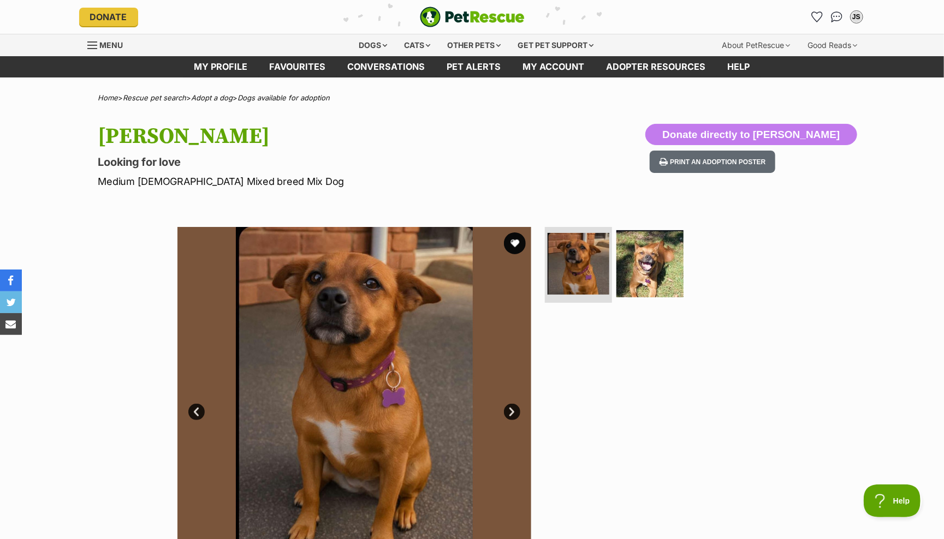
click at [507, 406] on link "Next" at bounding box center [512, 412] width 16 height 16
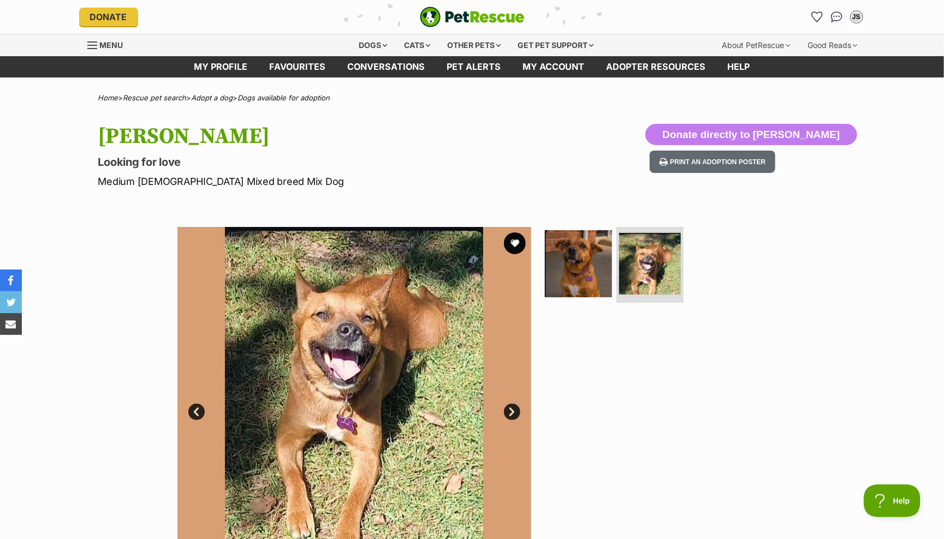
click at [507, 406] on link "Next" at bounding box center [512, 412] width 16 height 16
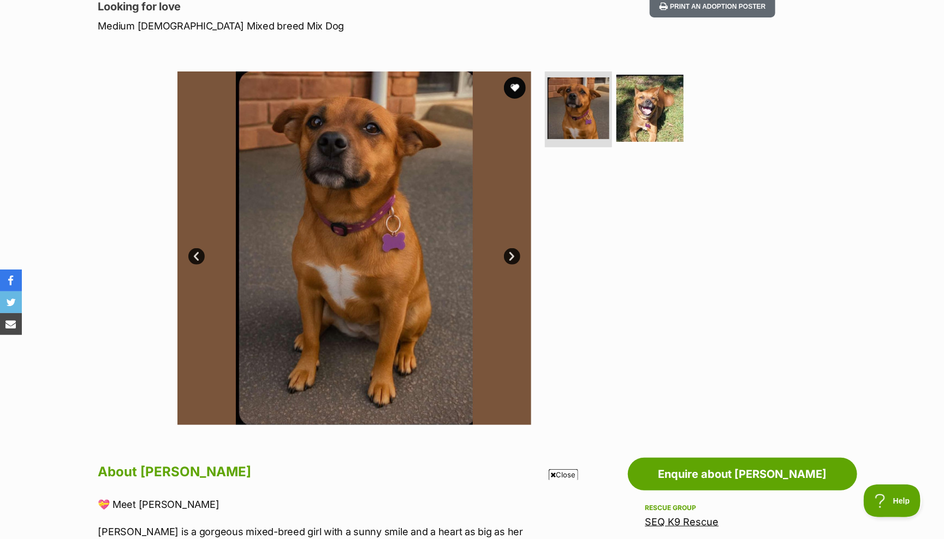
scroll to position [93, 0]
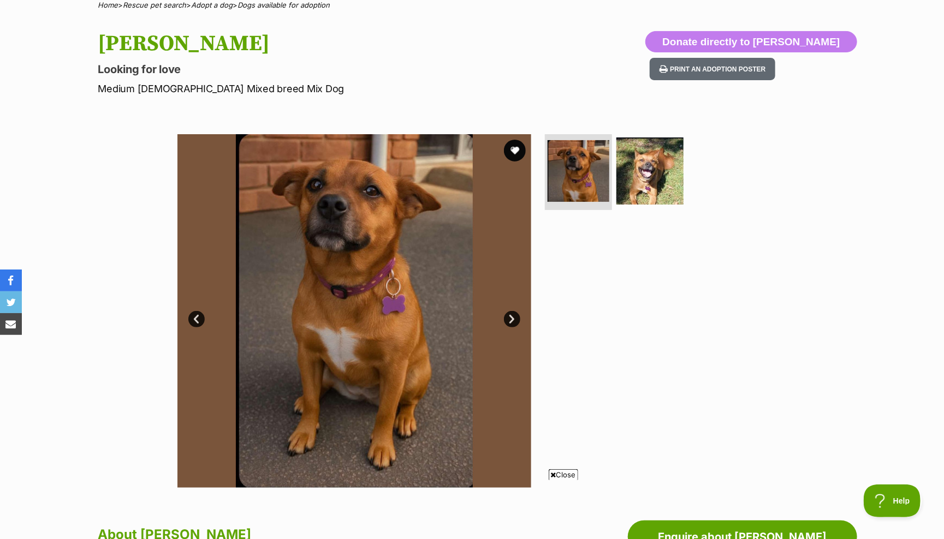
click at [507, 314] on link "Next" at bounding box center [512, 319] width 16 height 16
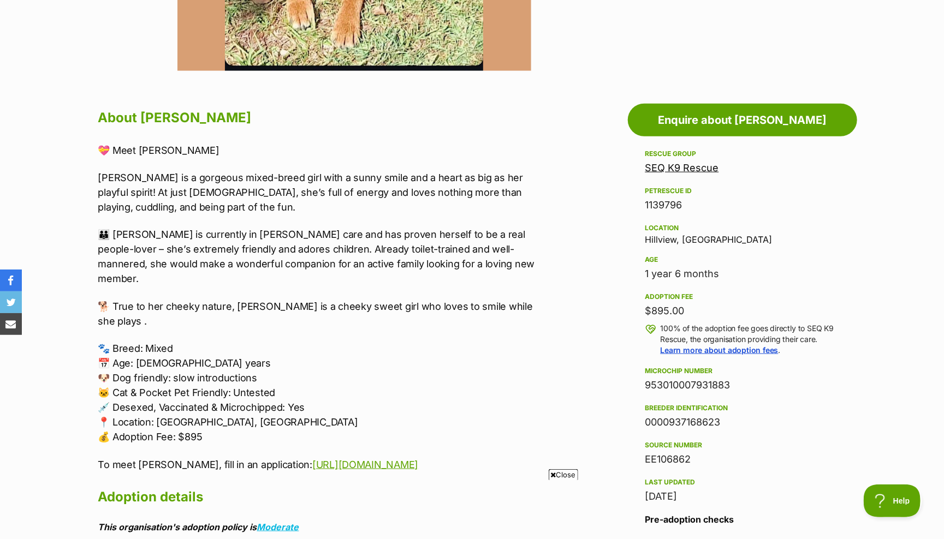
scroll to position [510, 0]
click at [660, 235] on div "Location Hillview, QLD" at bounding box center [742, 233] width 194 height 23
copy div "Hillview, QLD"
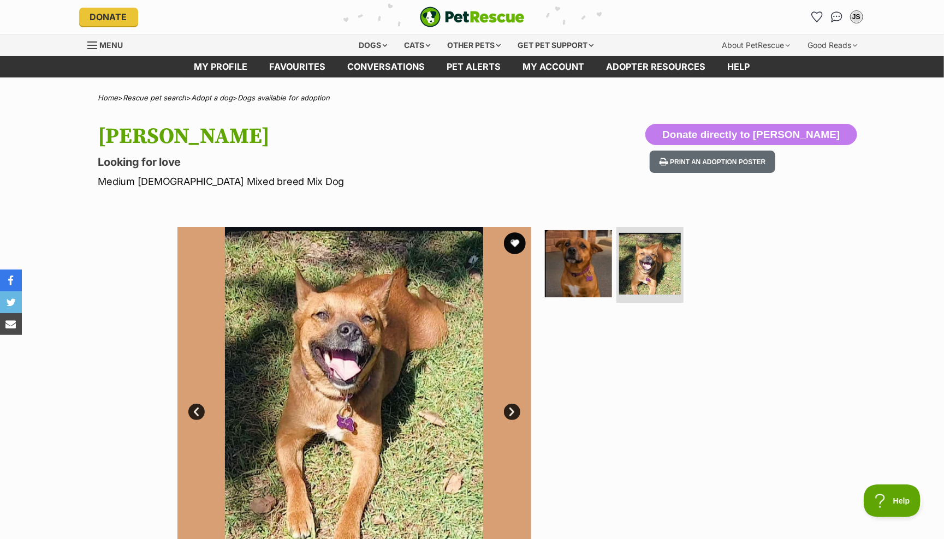
scroll to position [0, 0]
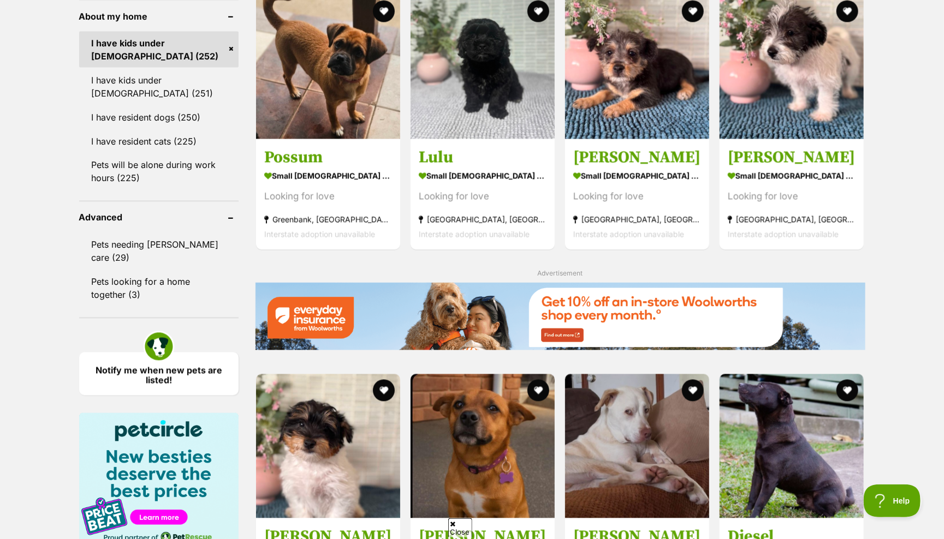
scroll to position [973, 0]
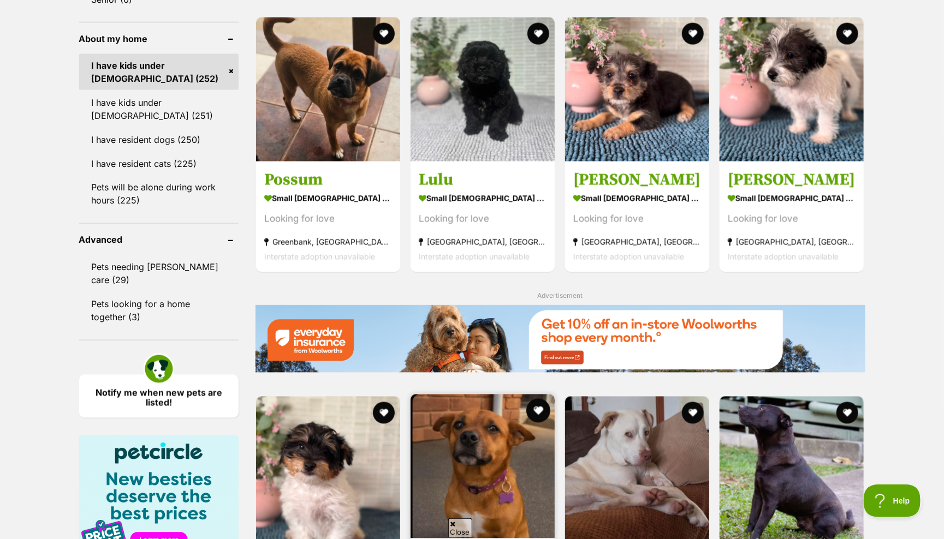
click at [526, 399] on button "favourite" at bounding box center [538, 411] width 24 height 24
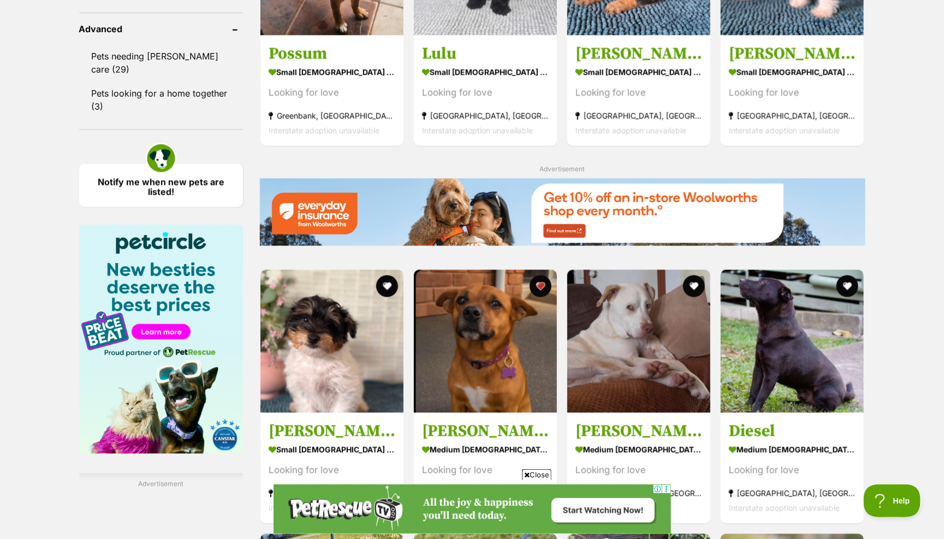
scroll to position [1185, 0]
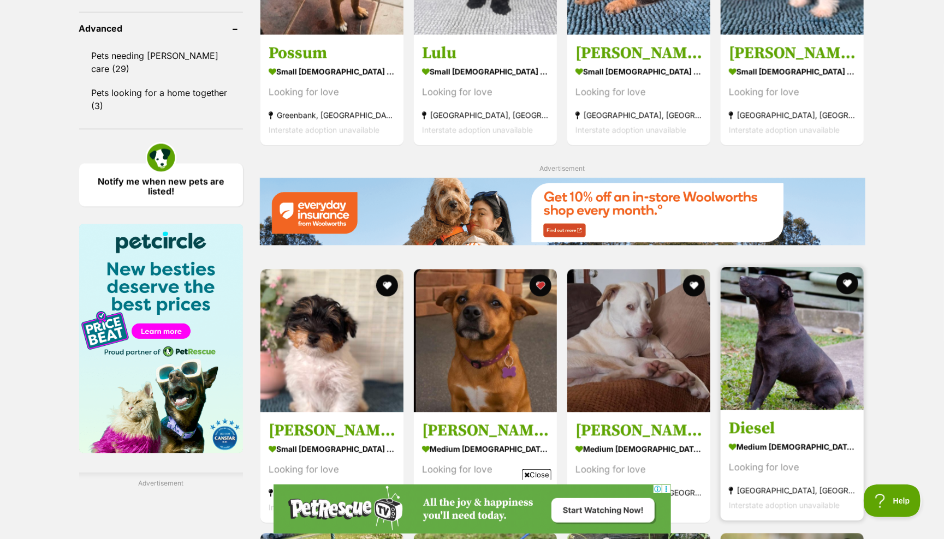
click at [789, 267] on img at bounding box center [792, 338] width 143 height 143
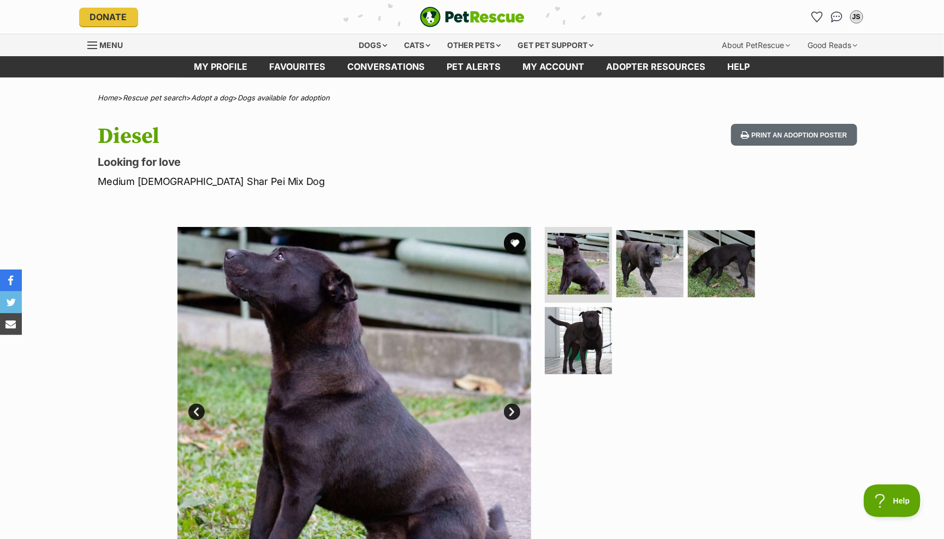
click at [514, 405] on link "Next" at bounding box center [512, 412] width 16 height 16
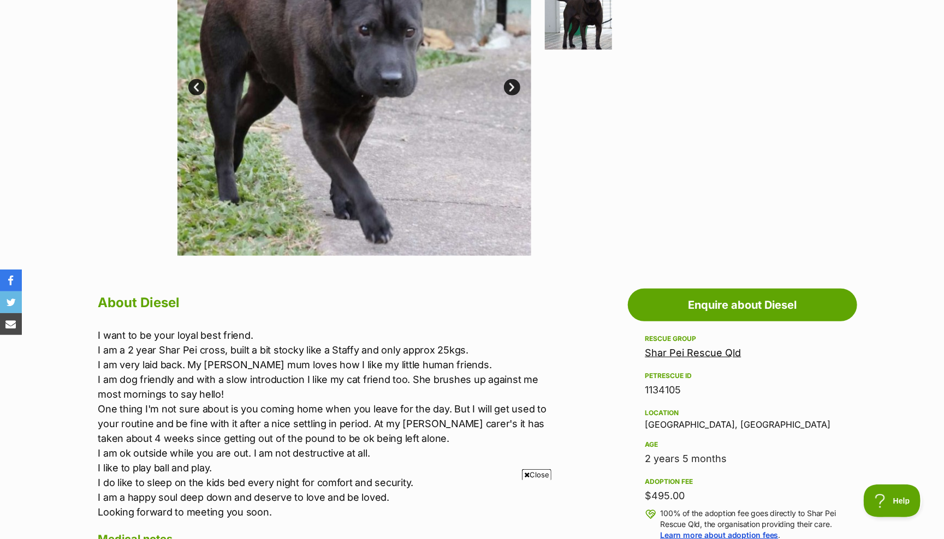
scroll to position [325, 0]
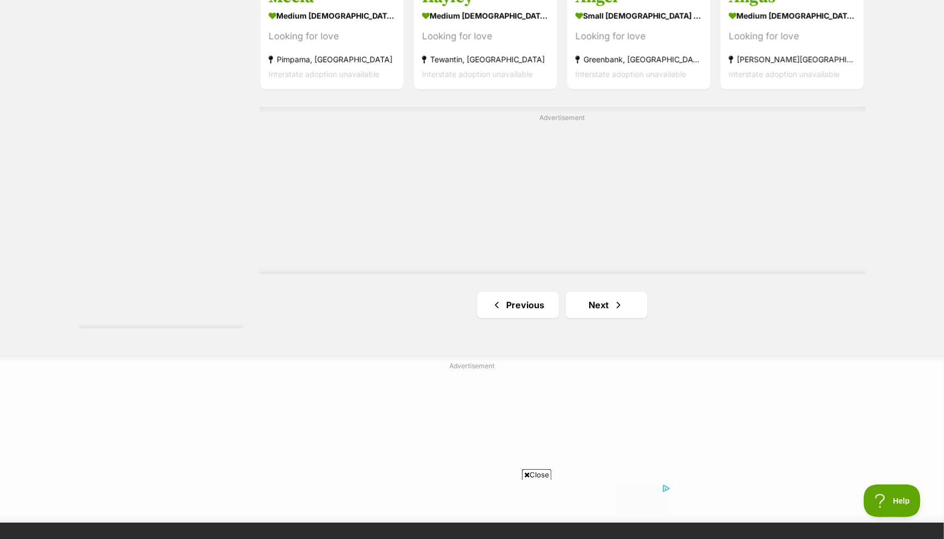
scroll to position [1912, 0]
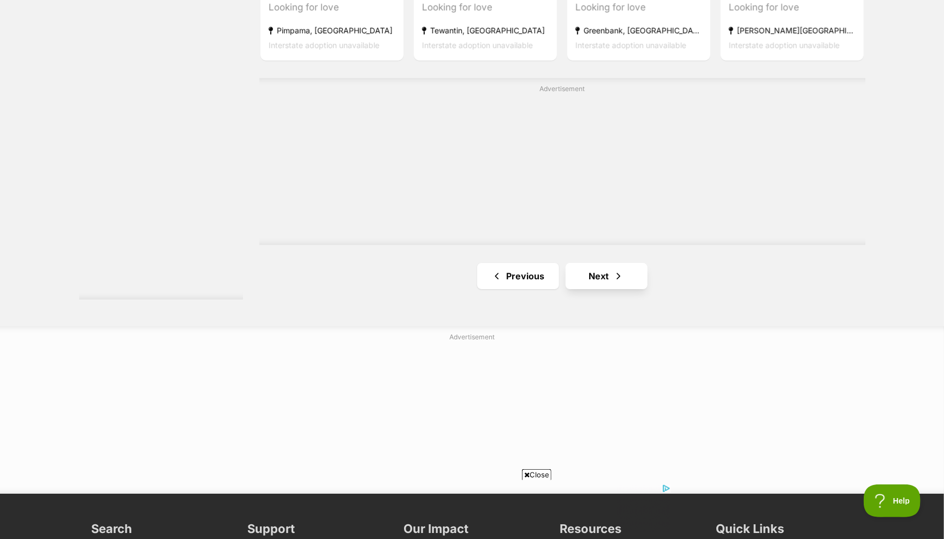
click at [606, 271] on link "Next" at bounding box center [607, 276] width 82 height 26
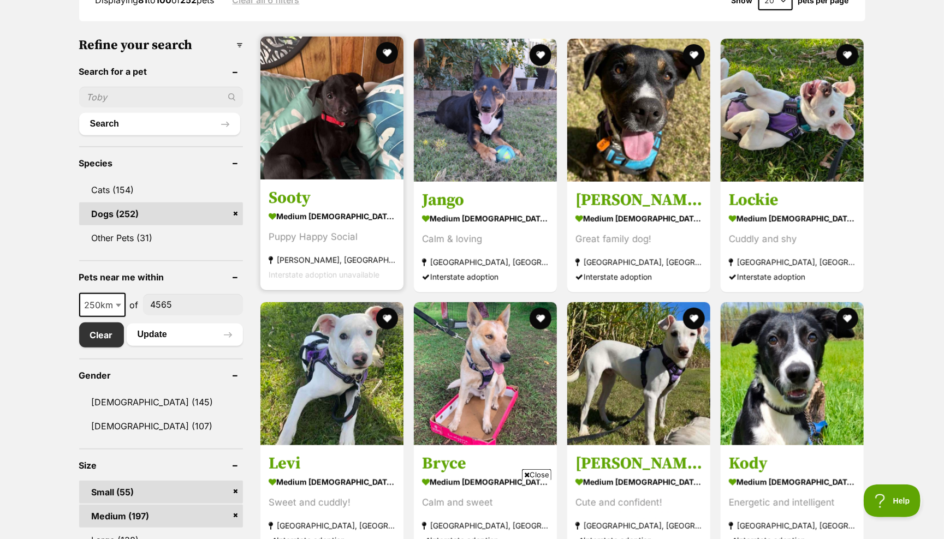
click at [300, 195] on h3 "Sooty" at bounding box center [332, 197] width 127 height 21
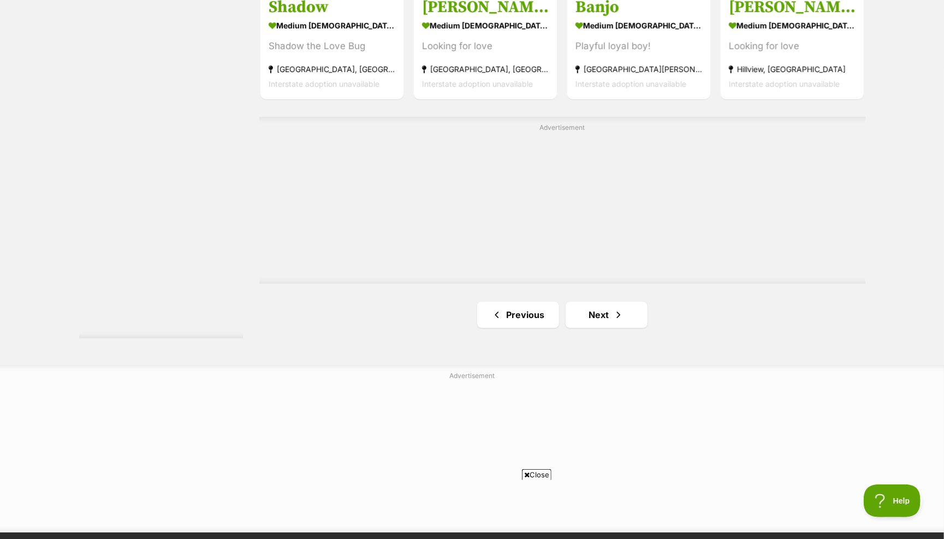
scroll to position [1873, 0]
click at [594, 303] on link "Next" at bounding box center [607, 314] width 82 height 26
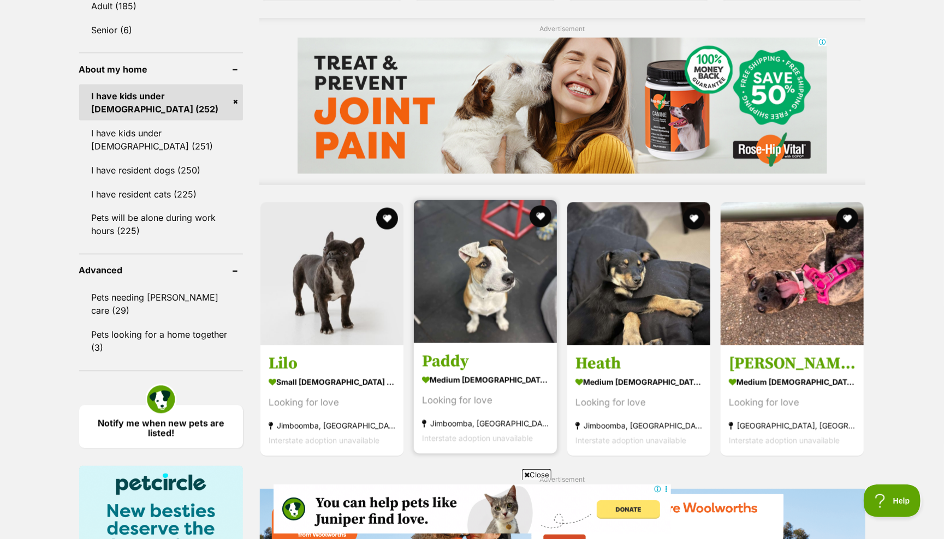
click at [510, 285] on img at bounding box center [485, 271] width 143 height 143
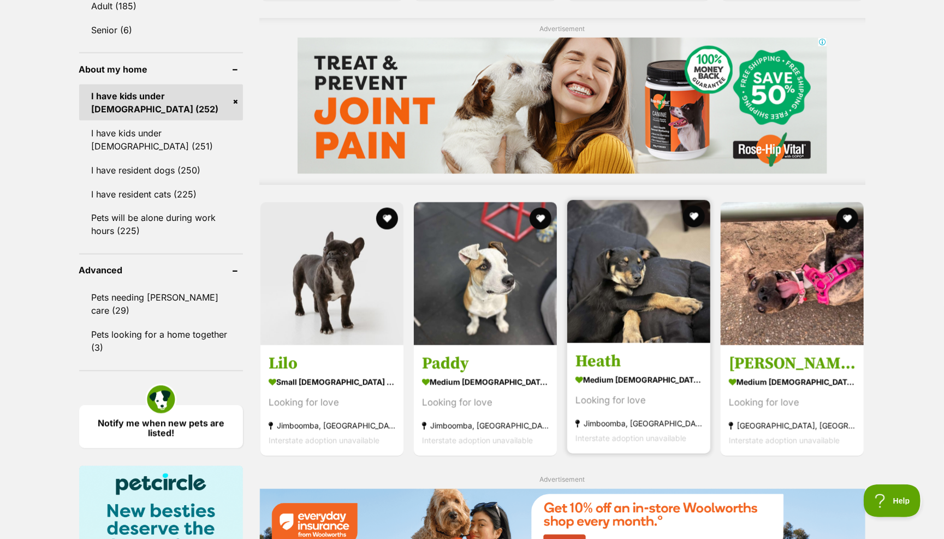
click at [596, 242] on img at bounding box center [638, 271] width 143 height 143
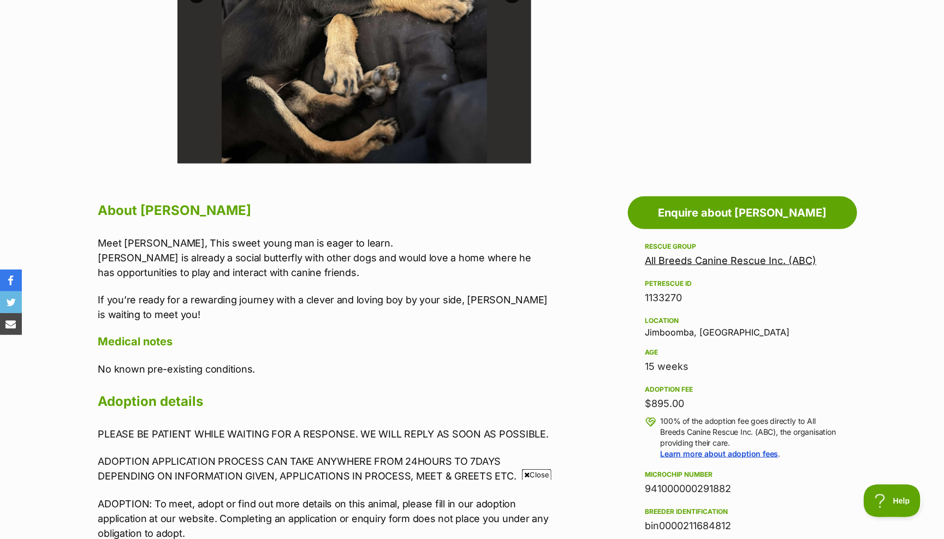
scroll to position [415, 0]
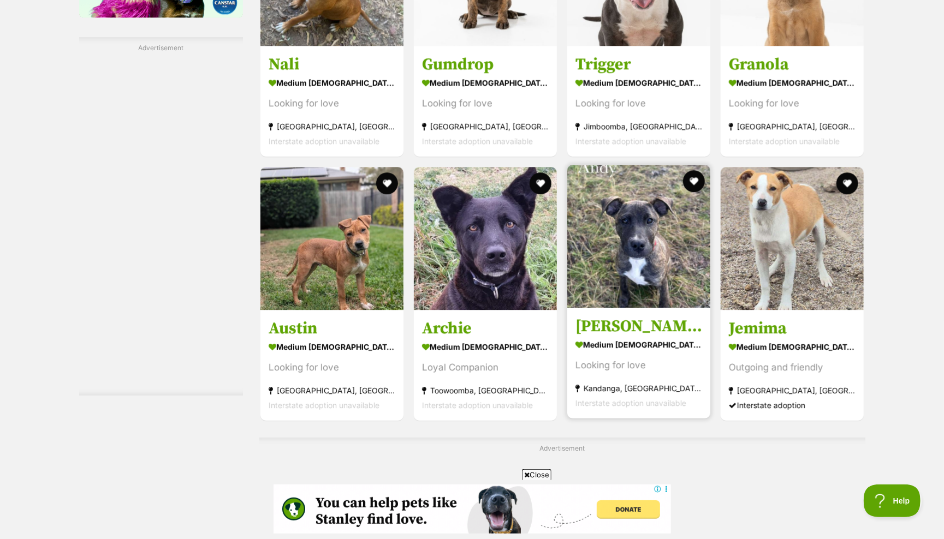
click at [636, 234] on img at bounding box center [638, 236] width 143 height 143
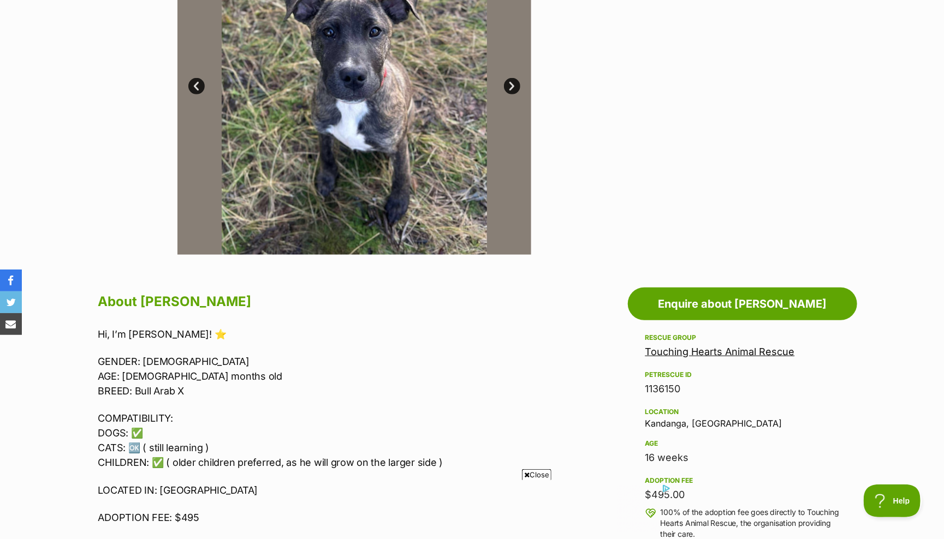
scroll to position [326, 0]
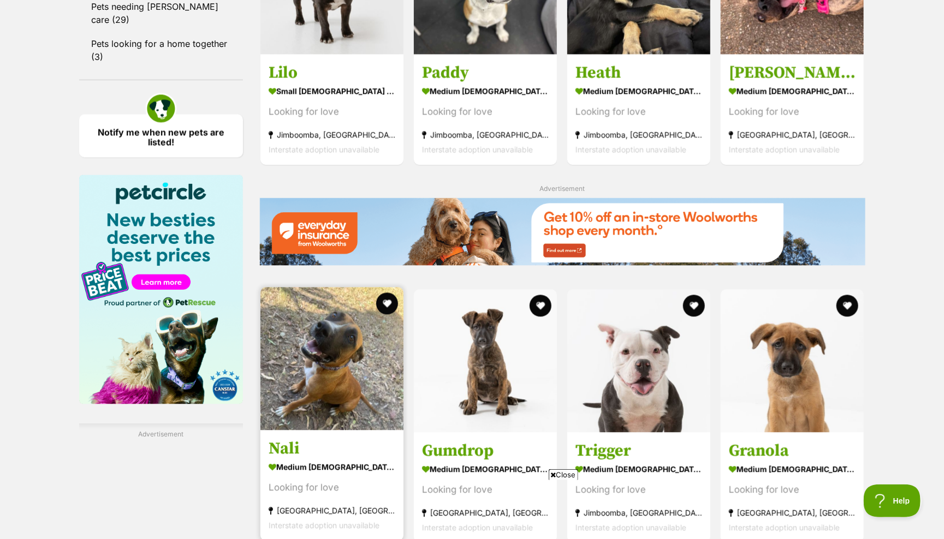
scroll to position [1234, 0]
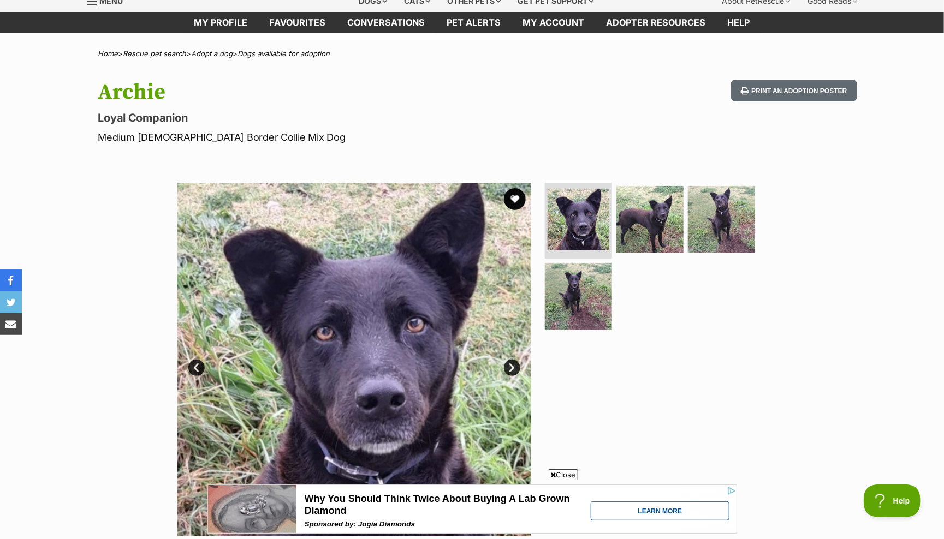
click at [510, 365] on link "Next" at bounding box center [512, 368] width 16 height 16
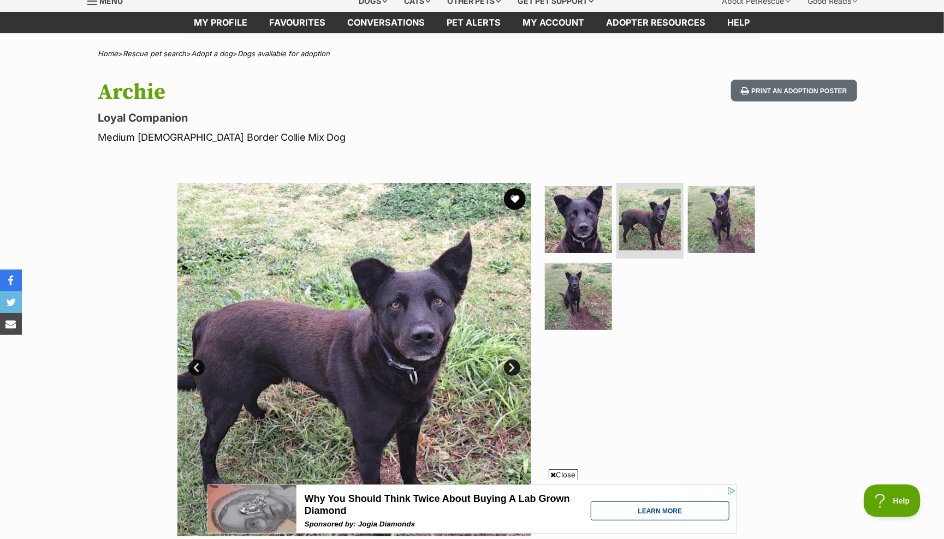
click at [510, 366] on link "Next" at bounding box center [512, 368] width 16 height 16
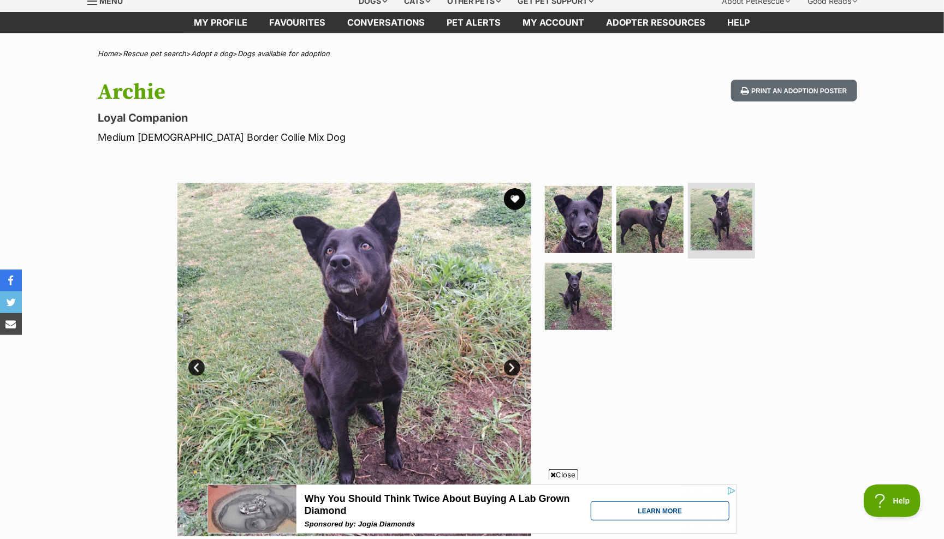
click at [509, 366] on link "Next" at bounding box center [512, 368] width 16 height 16
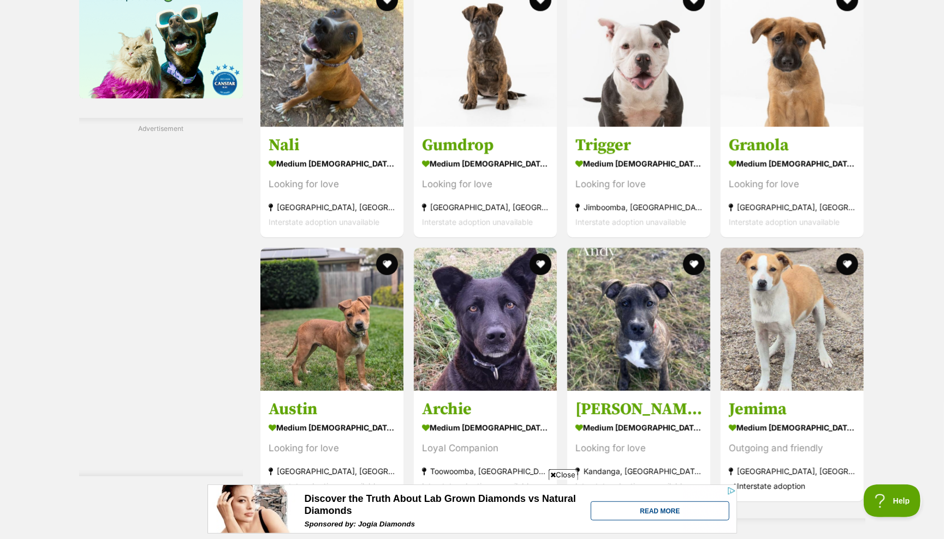
scroll to position [1540, 0]
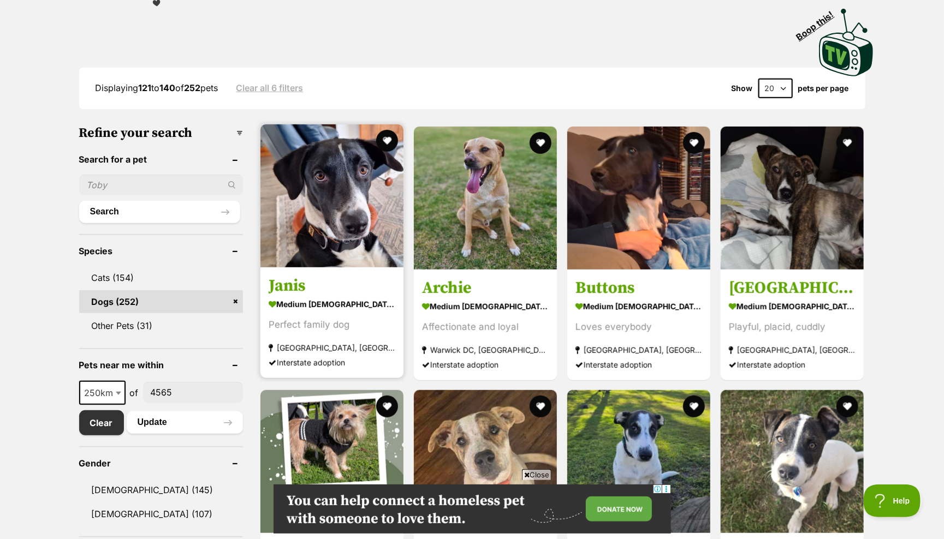
click at [351, 214] on img at bounding box center [331, 195] width 143 height 143
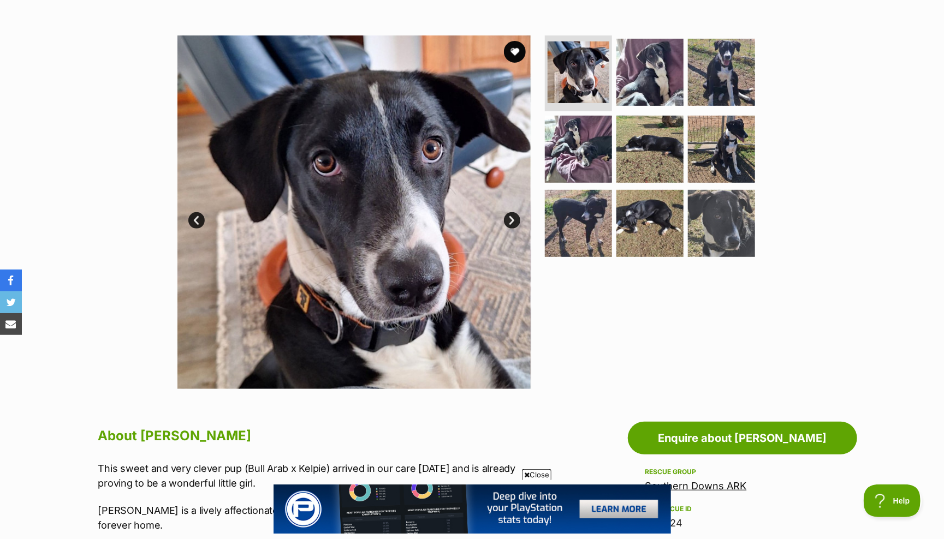
scroll to position [147, 0]
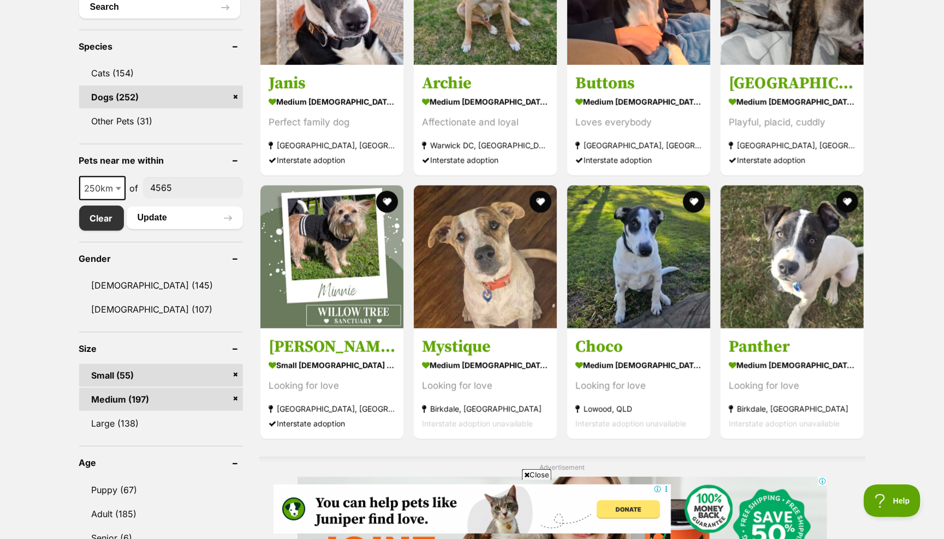
scroll to position [439, 0]
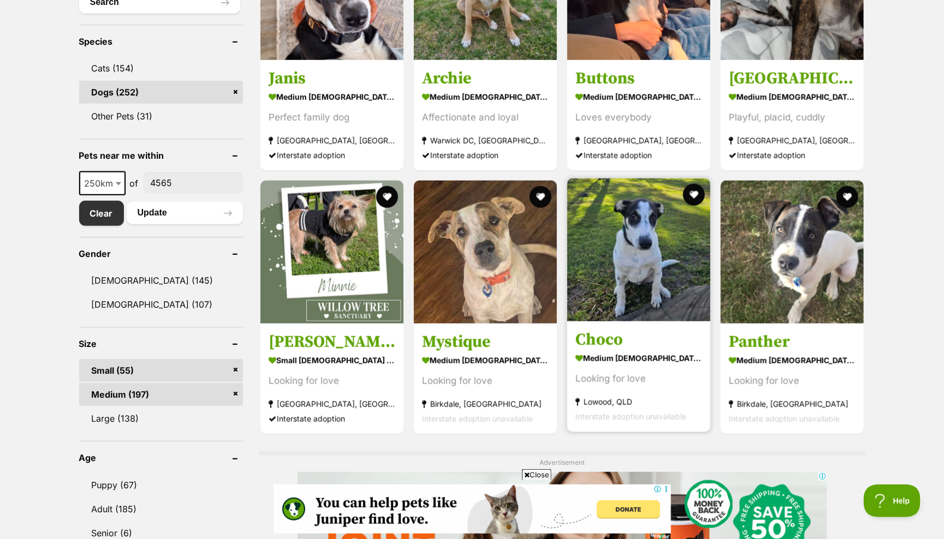
click at [606, 239] on img at bounding box center [638, 249] width 143 height 143
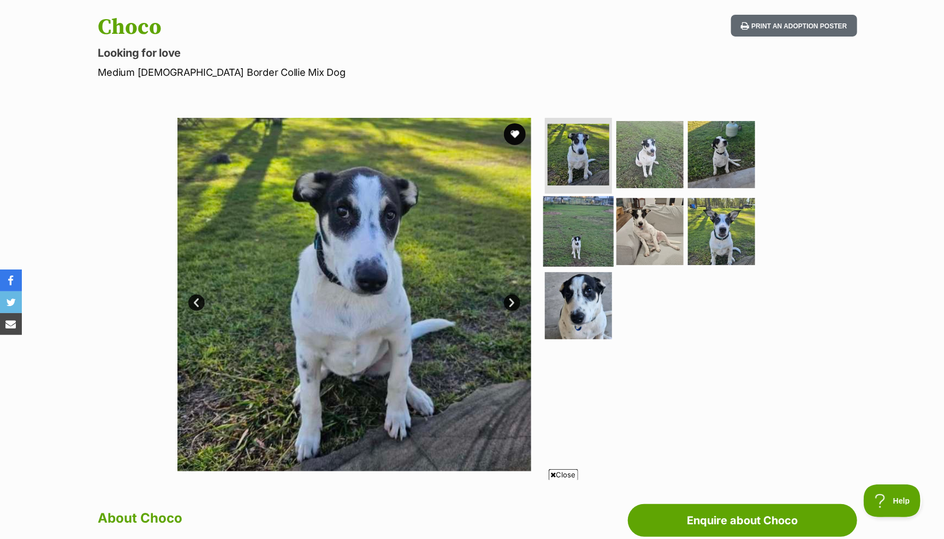
scroll to position [109, 0]
click at [513, 299] on link "Next" at bounding box center [512, 303] width 16 height 16
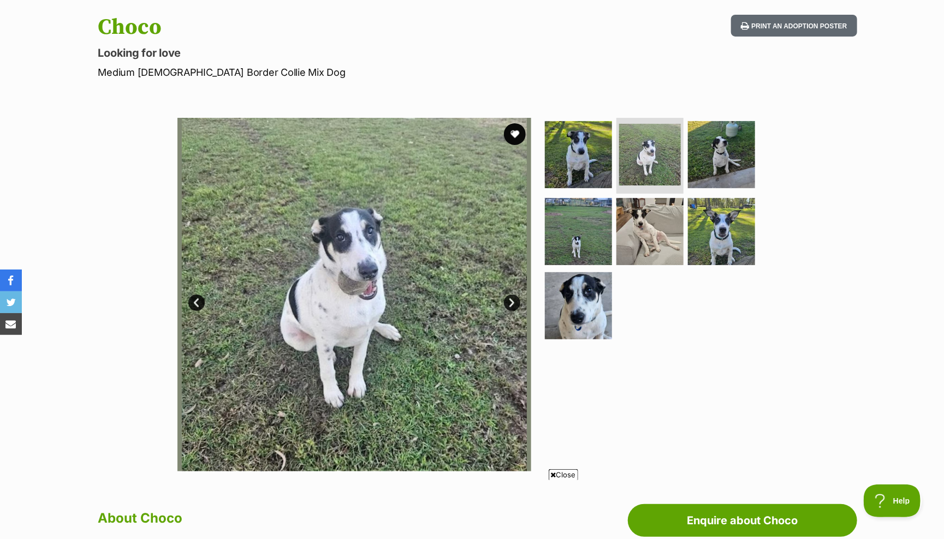
click at [513, 299] on link "Next" at bounding box center [512, 303] width 16 height 16
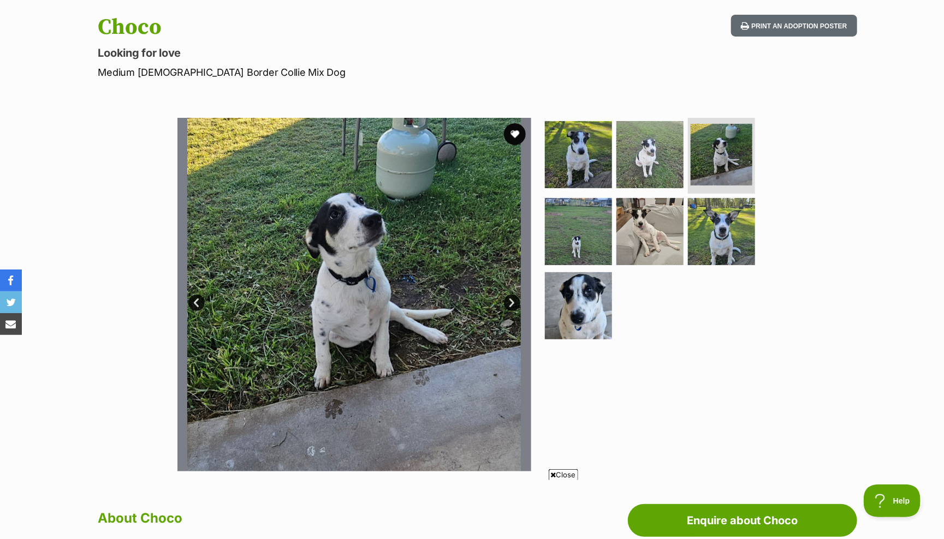
click at [512, 299] on link "Next" at bounding box center [512, 303] width 16 height 16
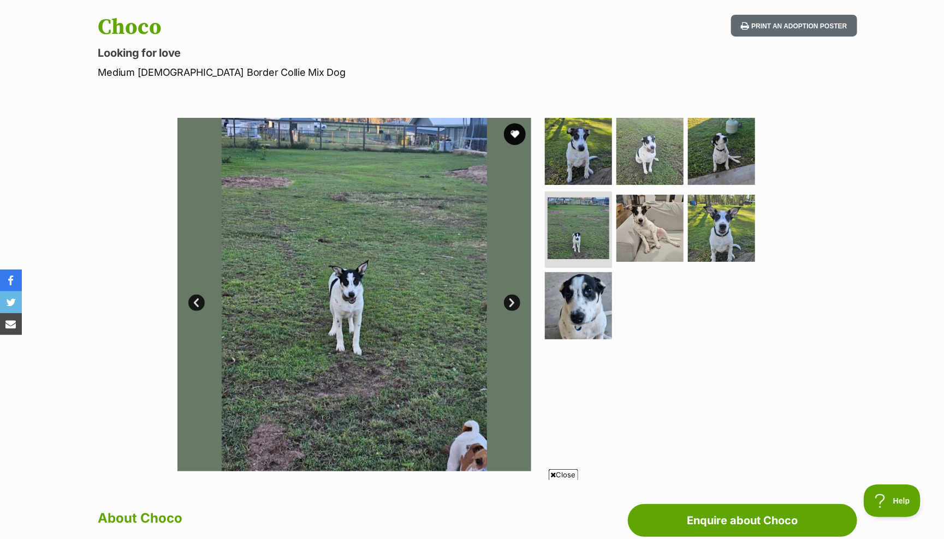
click at [512, 299] on link "Next" at bounding box center [512, 303] width 16 height 16
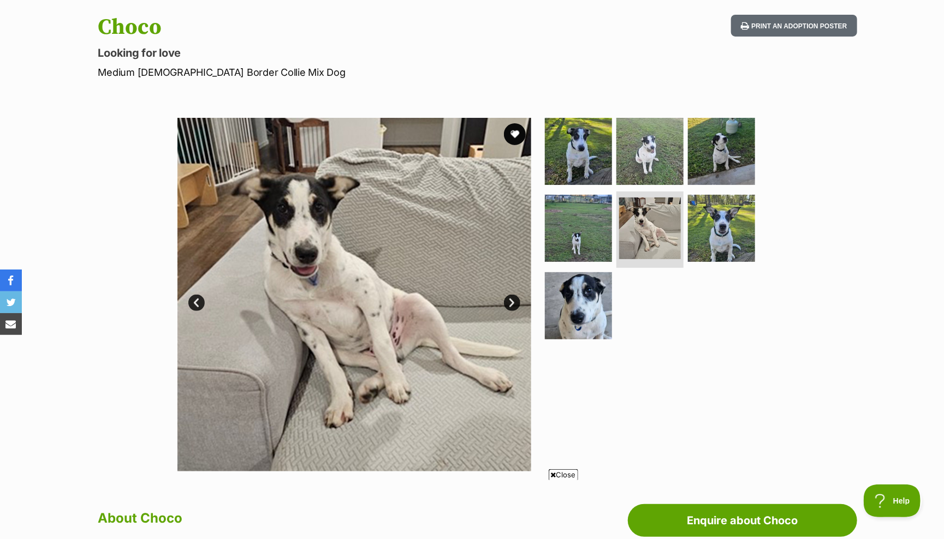
scroll to position [0, 0]
click at [512, 299] on link "Next" at bounding box center [512, 303] width 16 height 16
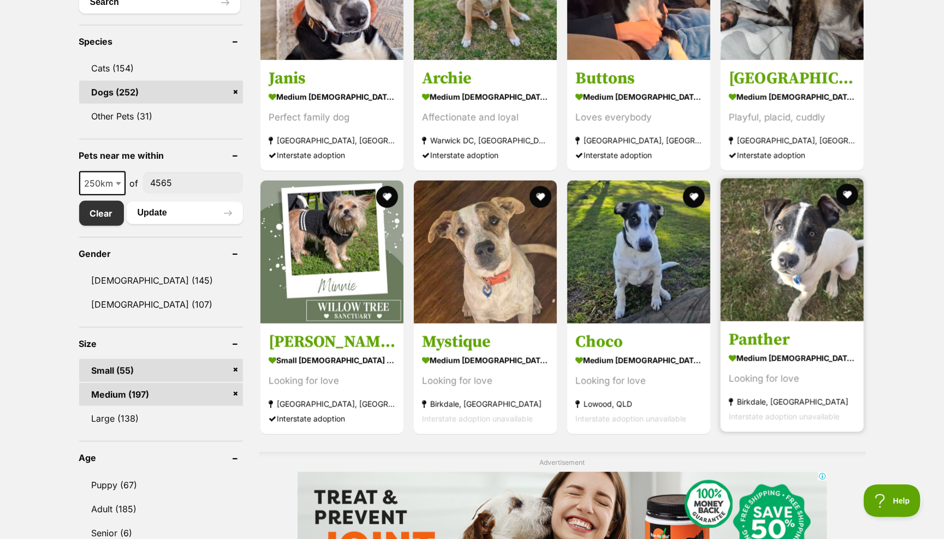
click at [794, 251] on img at bounding box center [792, 249] width 143 height 143
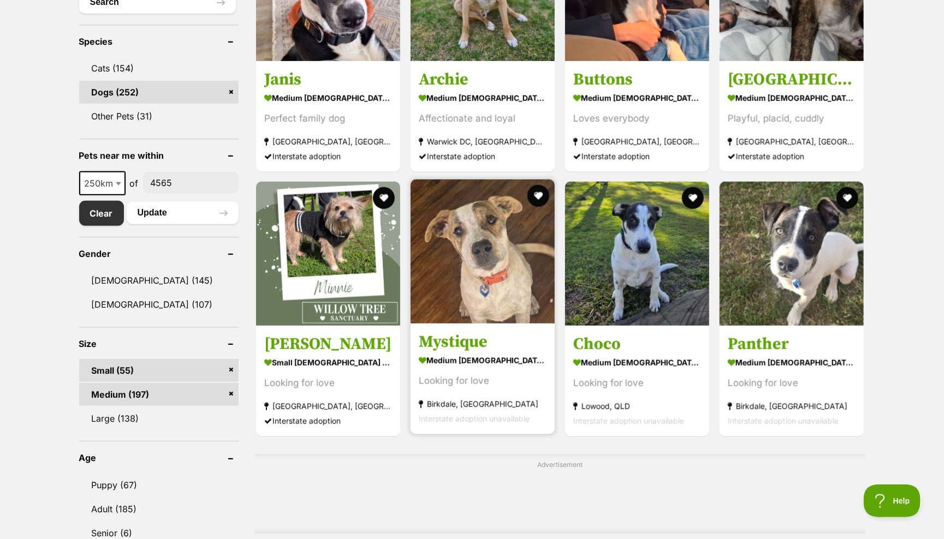
click at [435, 256] on img at bounding box center [482, 252] width 144 height 144
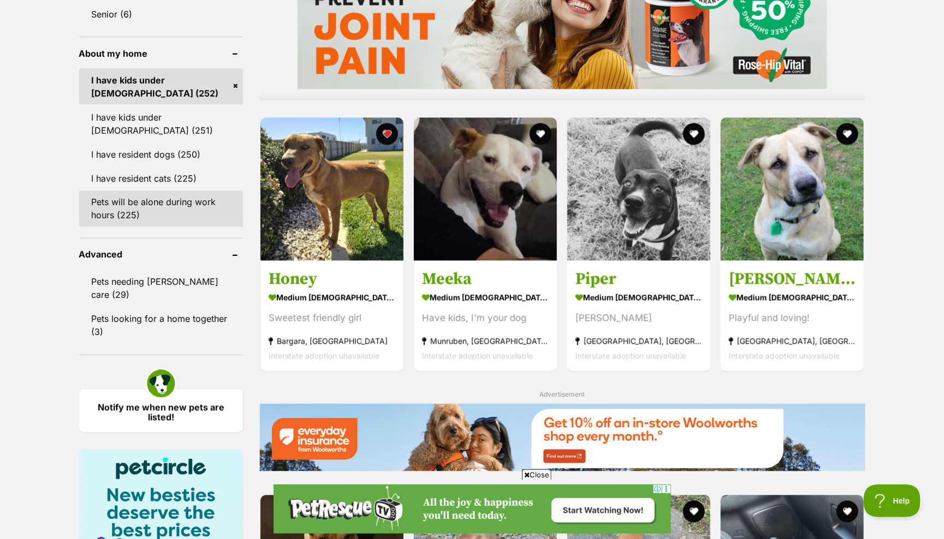
scroll to position [961, 0]
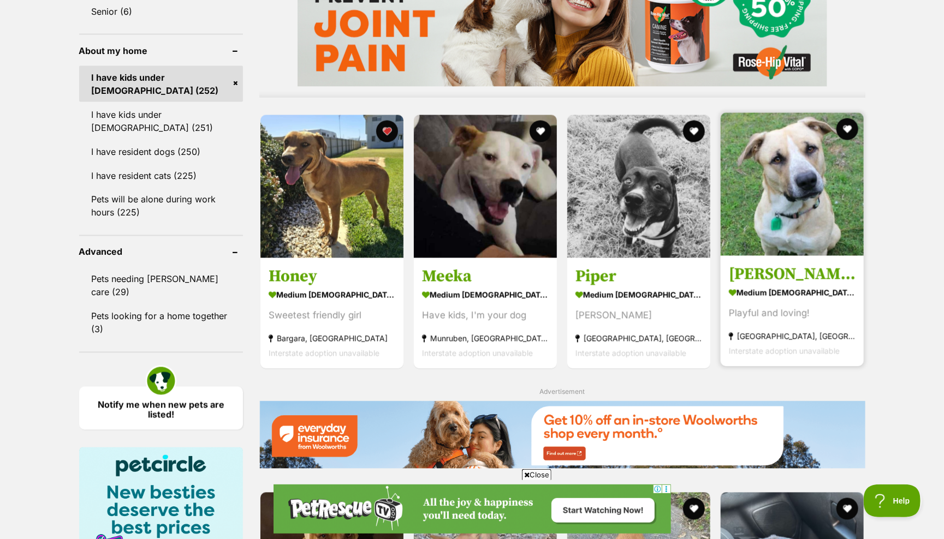
click at [772, 231] on img at bounding box center [792, 184] width 143 height 143
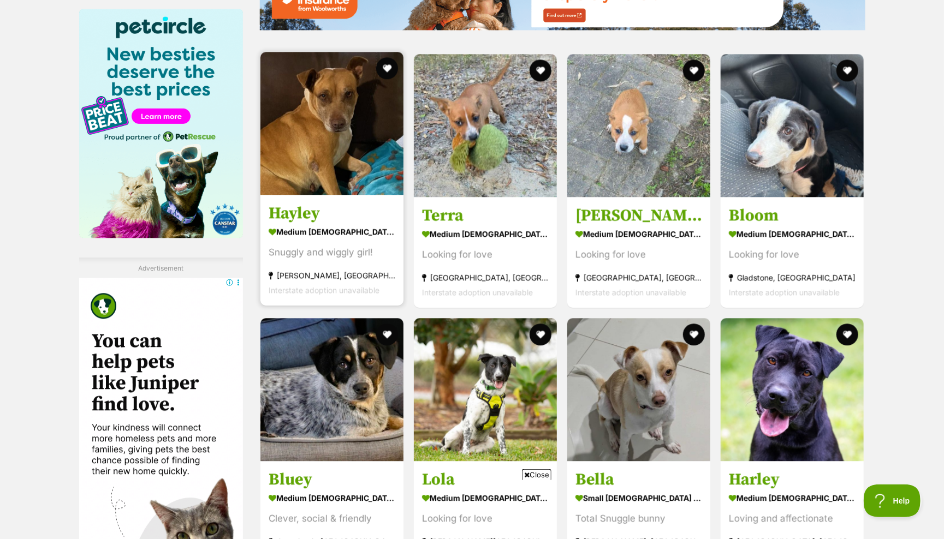
scroll to position [1420, 0]
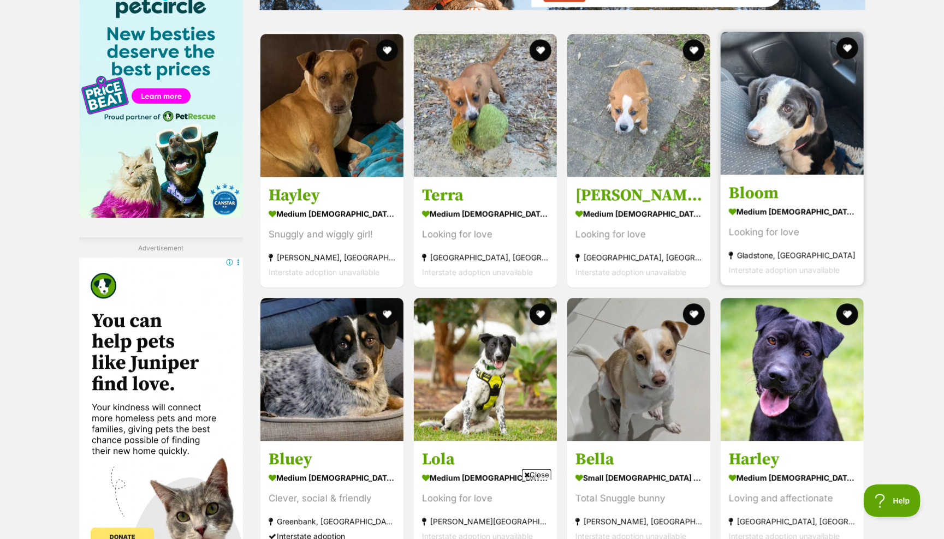
click at [748, 183] on h3 "Bloom" at bounding box center [792, 193] width 127 height 21
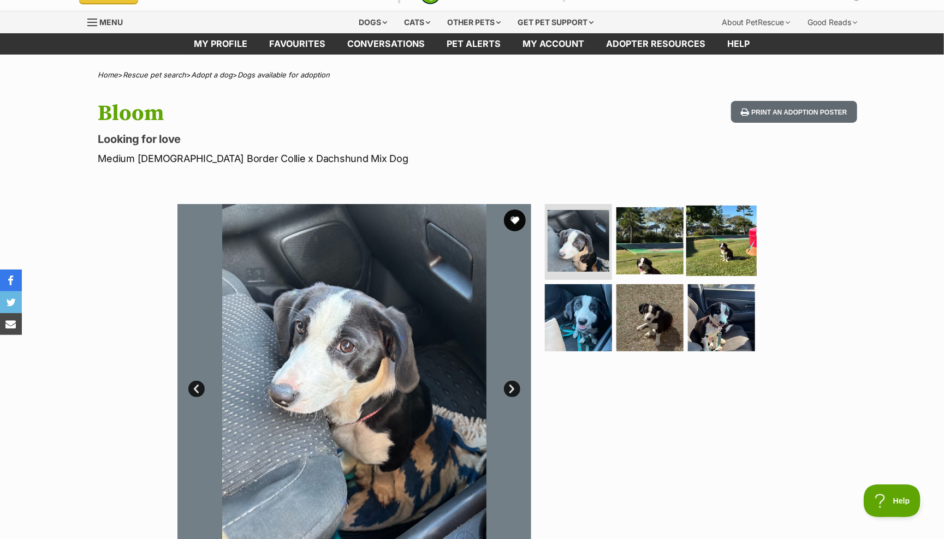
scroll to position [23, 0]
click at [512, 385] on link "Next" at bounding box center [512, 389] width 16 height 16
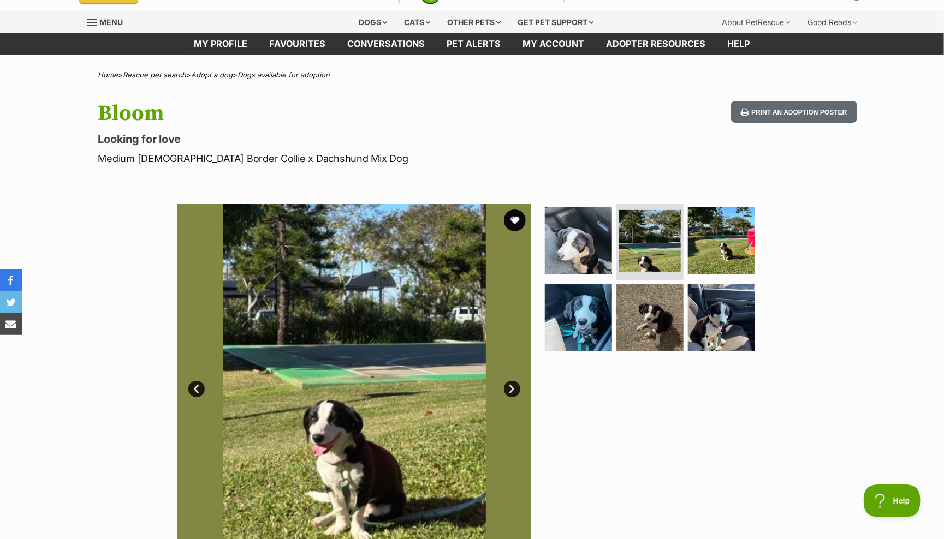
click at [512, 385] on link "Next" at bounding box center [512, 389] width 16 height 16
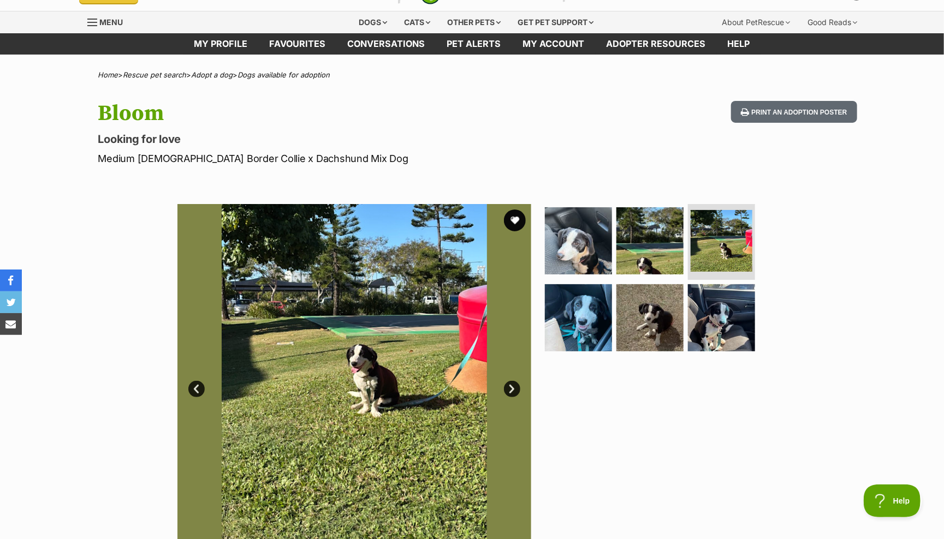
click at [512, 385] on link "Next" at bounding box center [512, 389] width 16 height 16
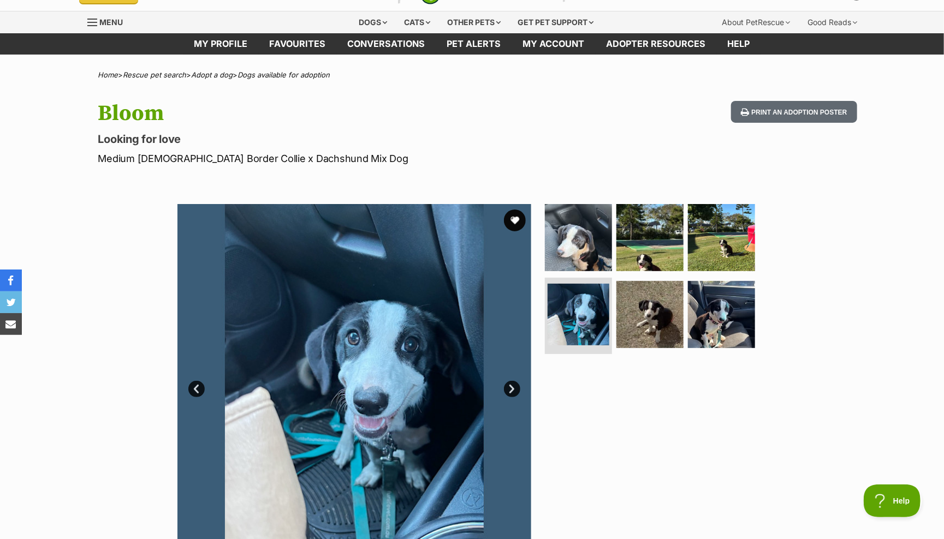
click at [511, 385] on link "Next" at bounding box center [512, 389] width 16 height 16
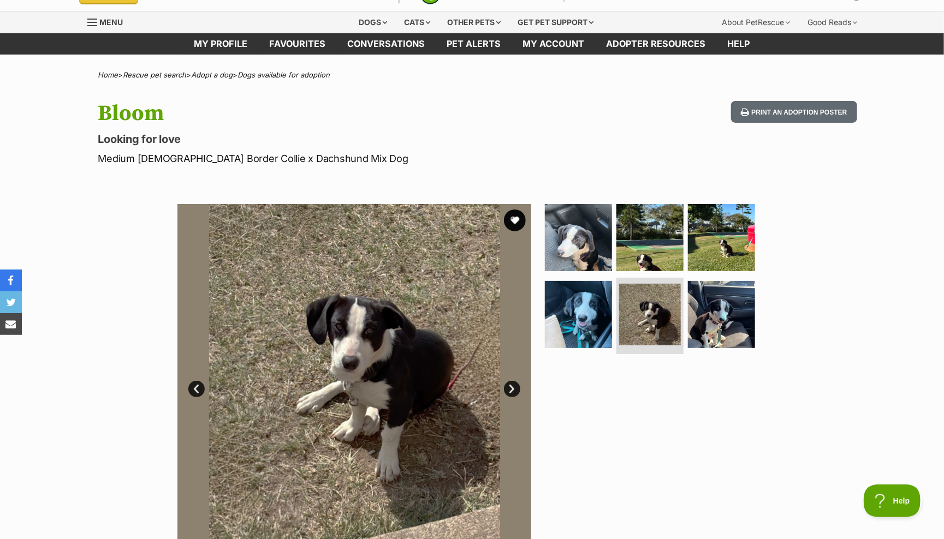
click at [511, 385] on link "Next" at bounding box center [512, 389] width 16 height 16
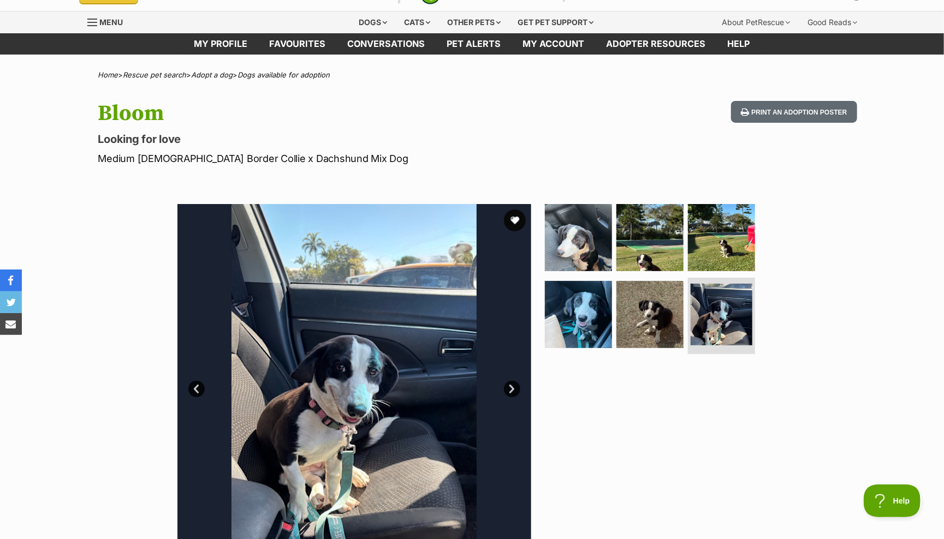
click at [512, 385] on link "Next" at bounding box center [512, 389] width 16 height 16
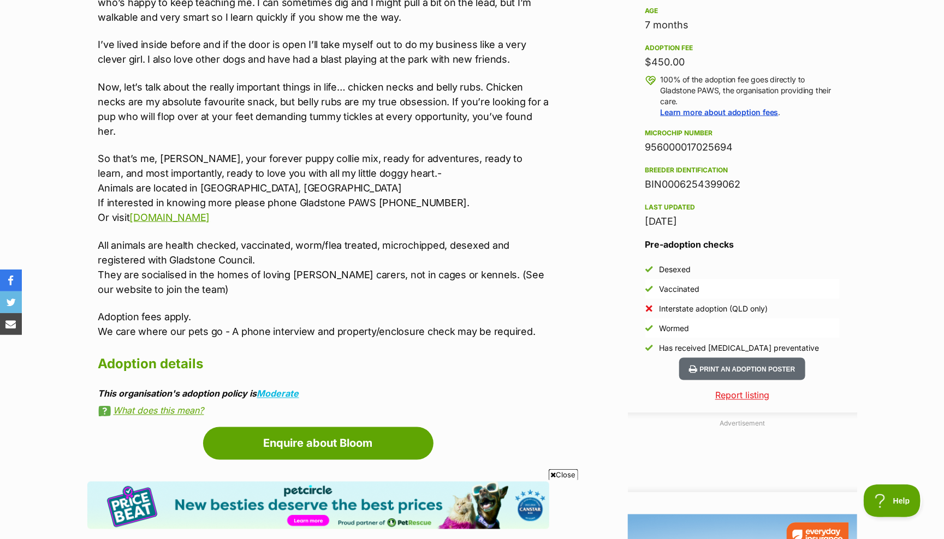
scroll to position [760, 0]
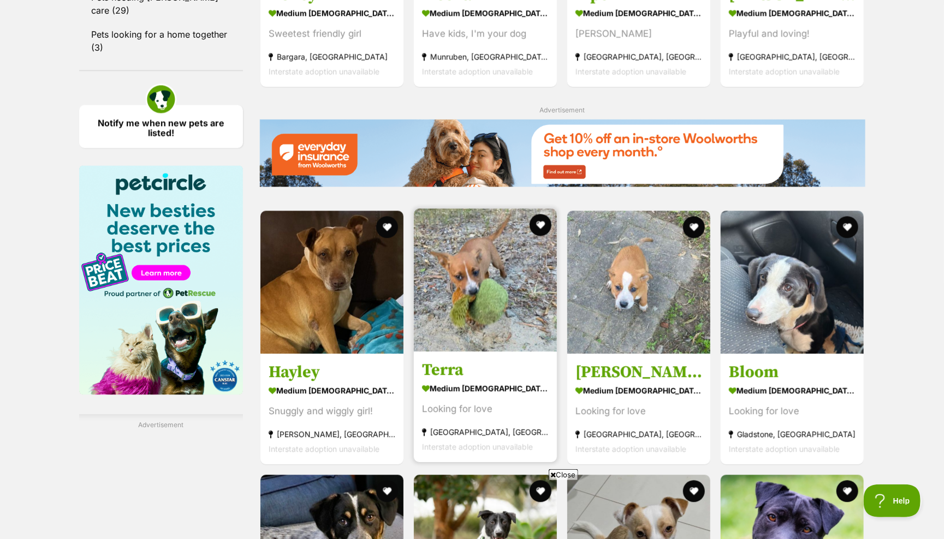
scroll to position [1229, 0]
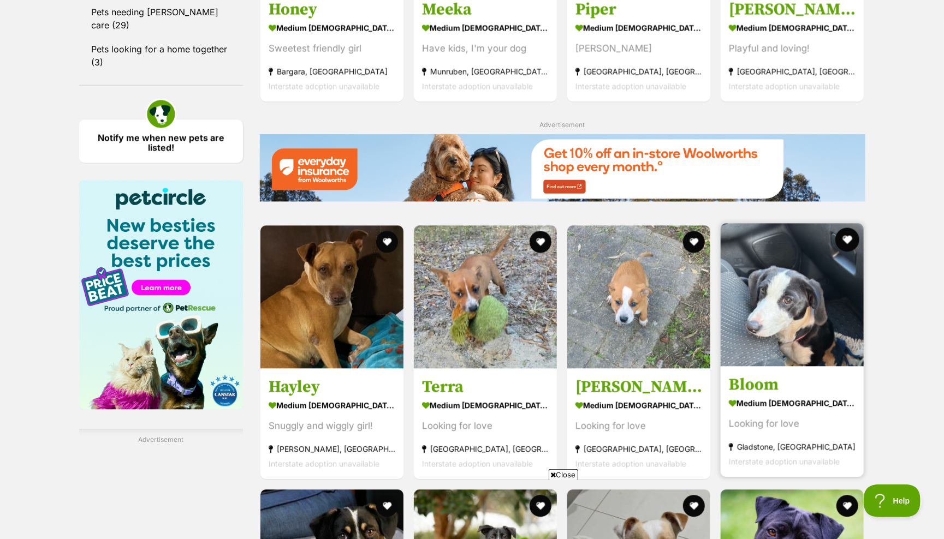
click at [848, 228] on button "favourite" at bounding box center [848, 240] width 24 height 24
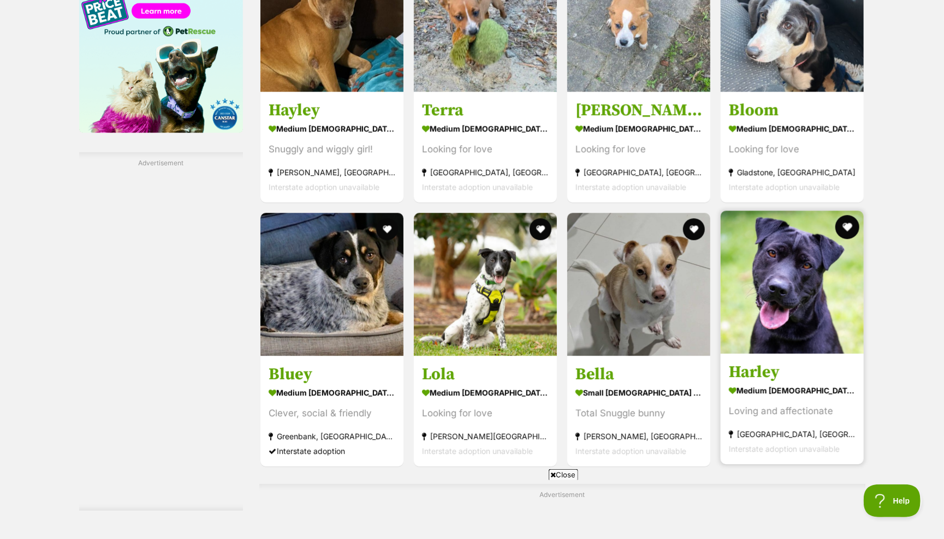
scroll to position [1509, 0]
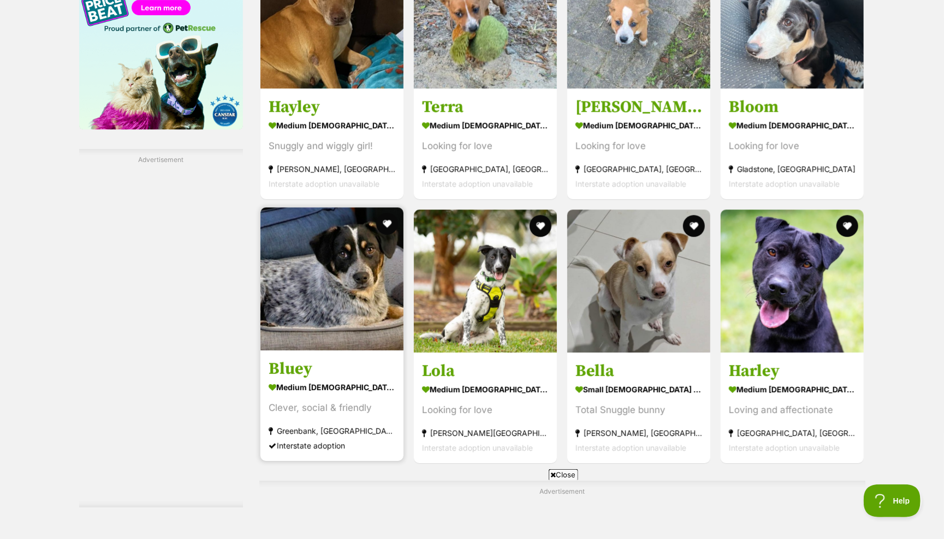
click at [336, 207] on img at bounding box center [331, 278] width 143 height 143
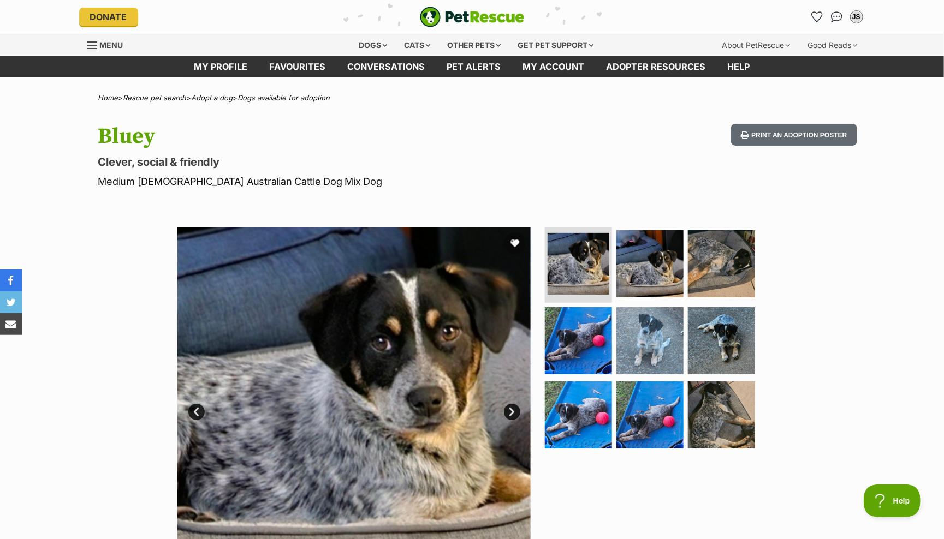
click at [512, 406] on link "Next" at bounding box center [512, 412] width 16 height 16
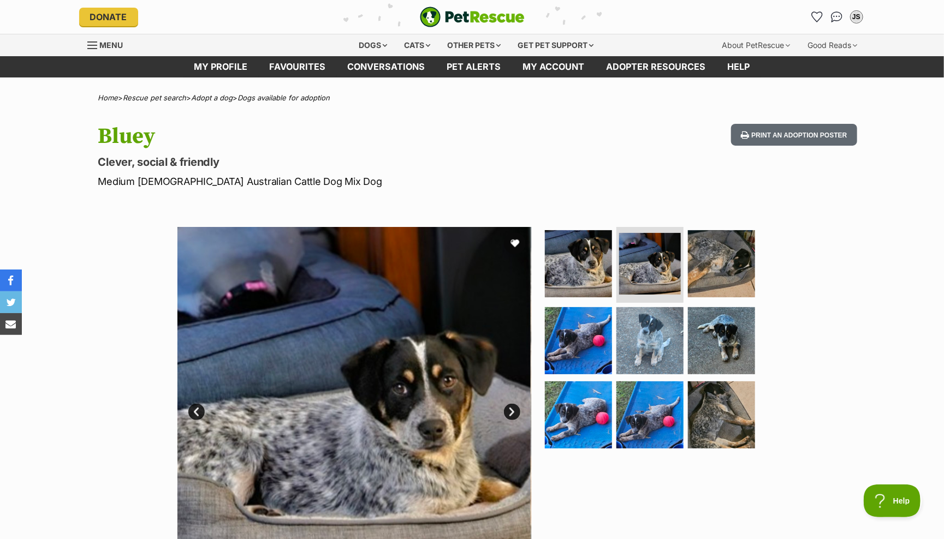
click at [511, 406] on link "Next" at bounding box center [512, 412] width 16 height 16
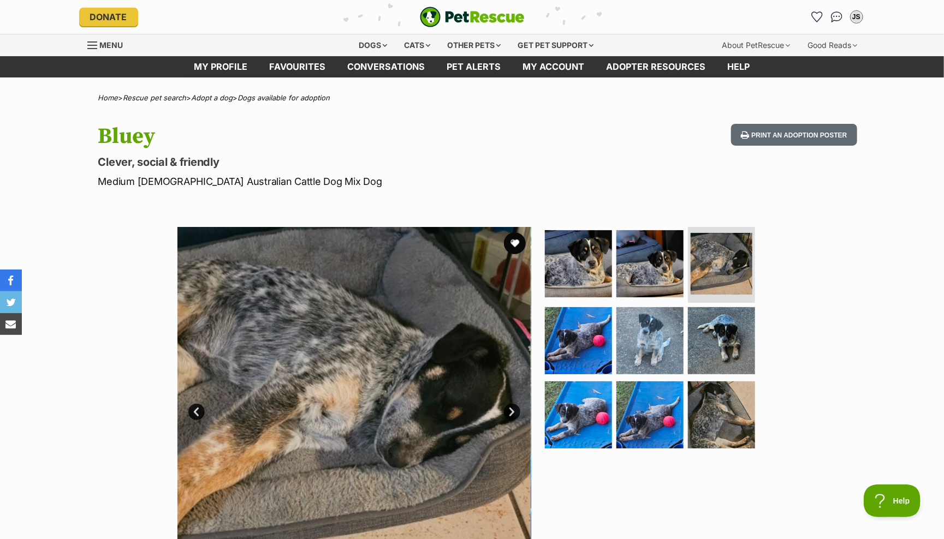
click at [511, 405] on link "Next" at bounding box center [512, 412] width 16 height 16
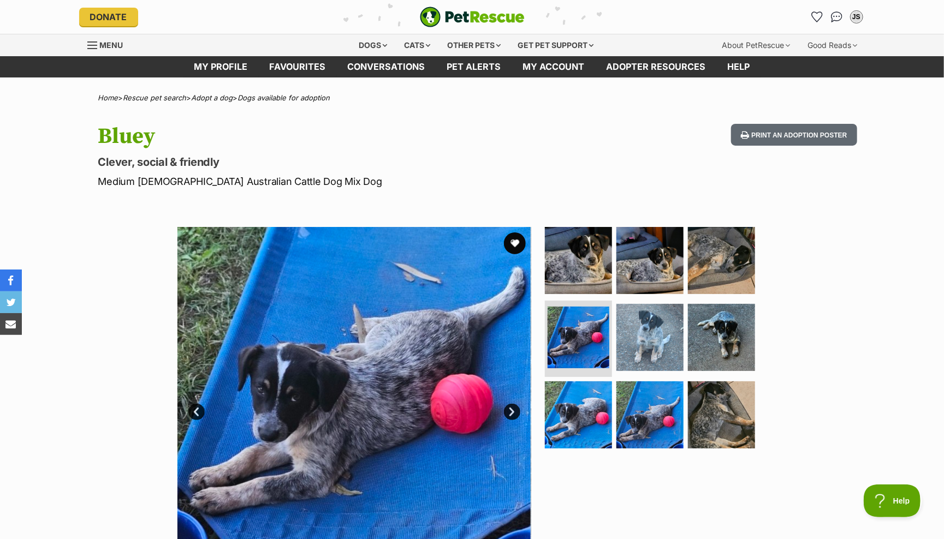
click at [511, 405] on link "Next" at bounding box center [512, 412] width 16 height 16
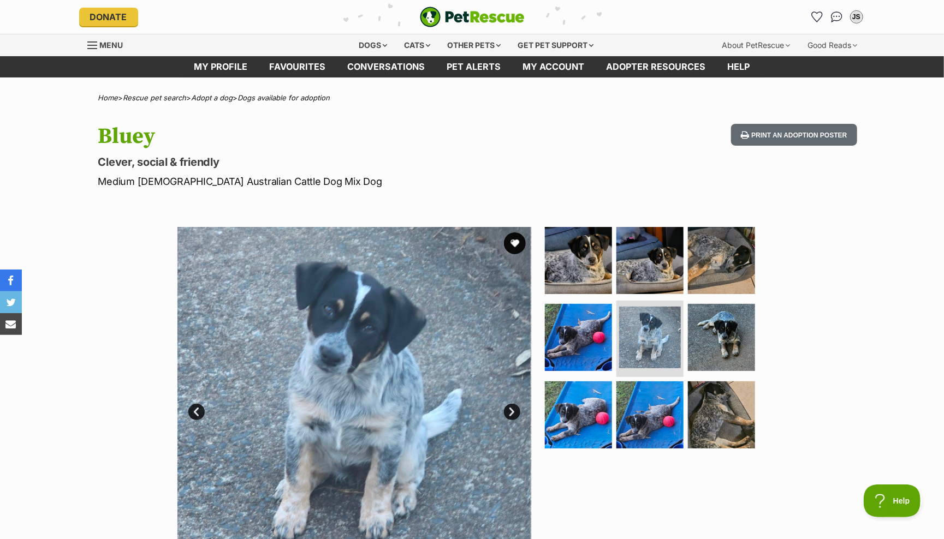
click at [511, 405] on link "Next" at bounding box center [512, 412] width 16 height 16
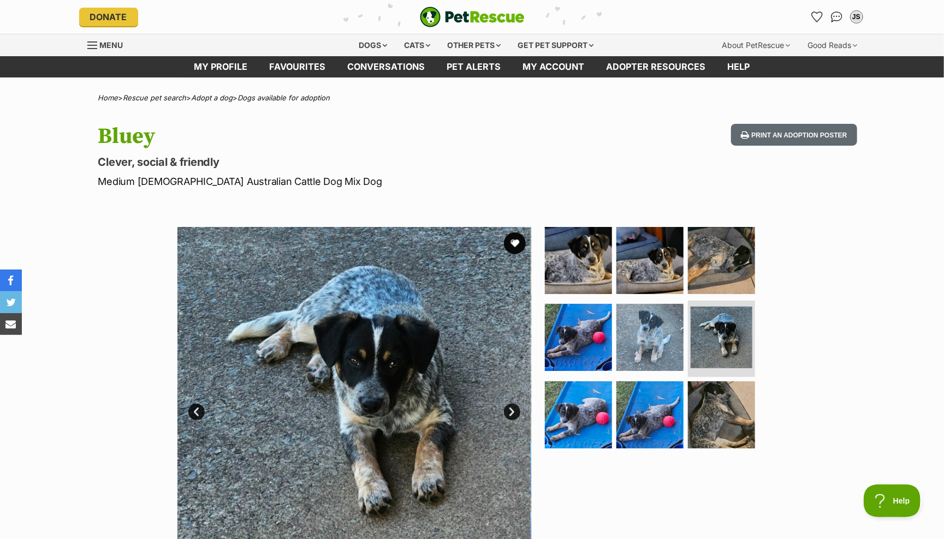
click at [510, 405] on link "Next" at bounding box center [512, 412] width 16 height 16
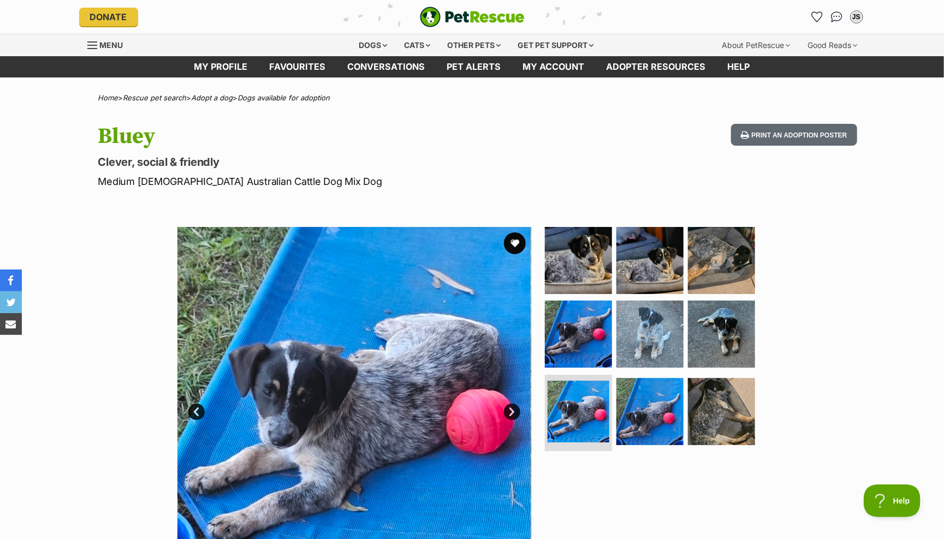
click at [510, 405] on link "Next" at bounding box center [512, 412] width 16 height 16
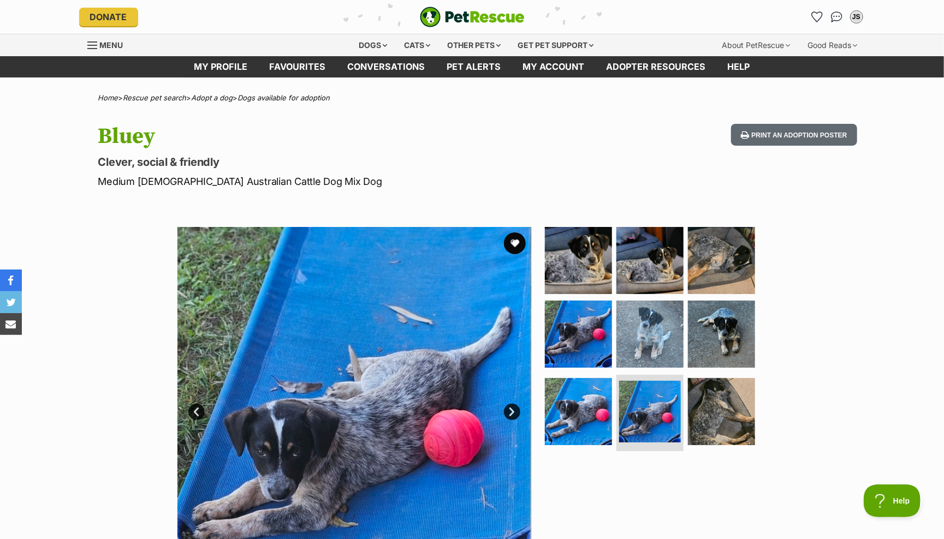
click at [510, 405] on link "Next" at bounding box center [512, 412] width 16 height 16
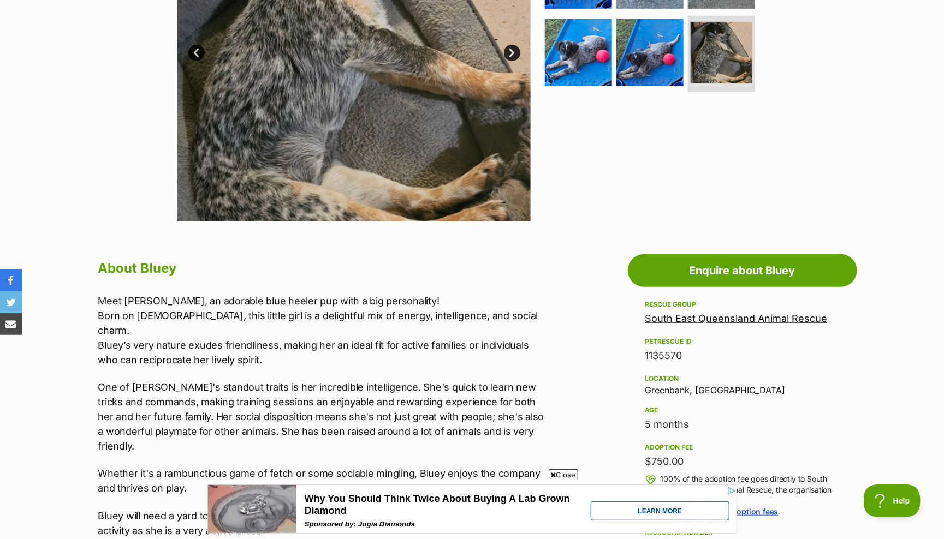
scroll to position [359, 0]
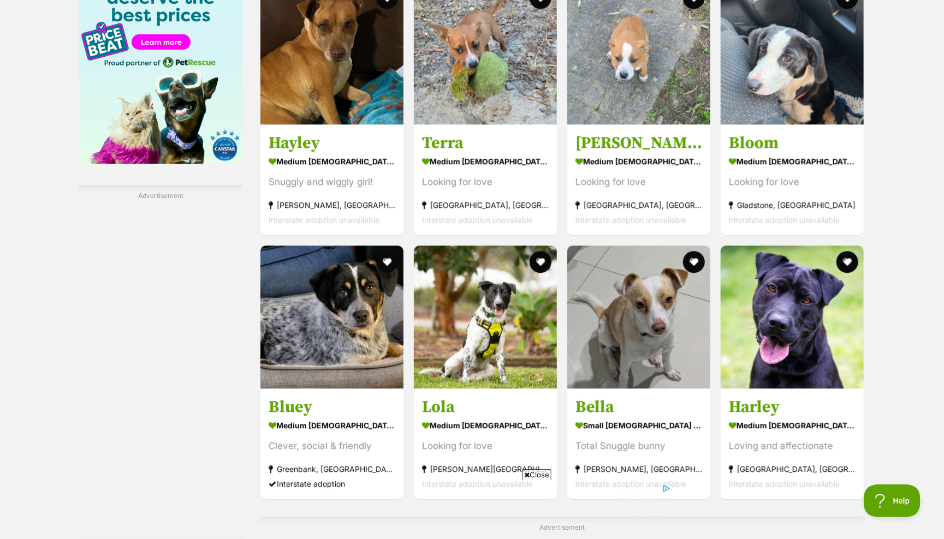
scroll to position [1474, 0]
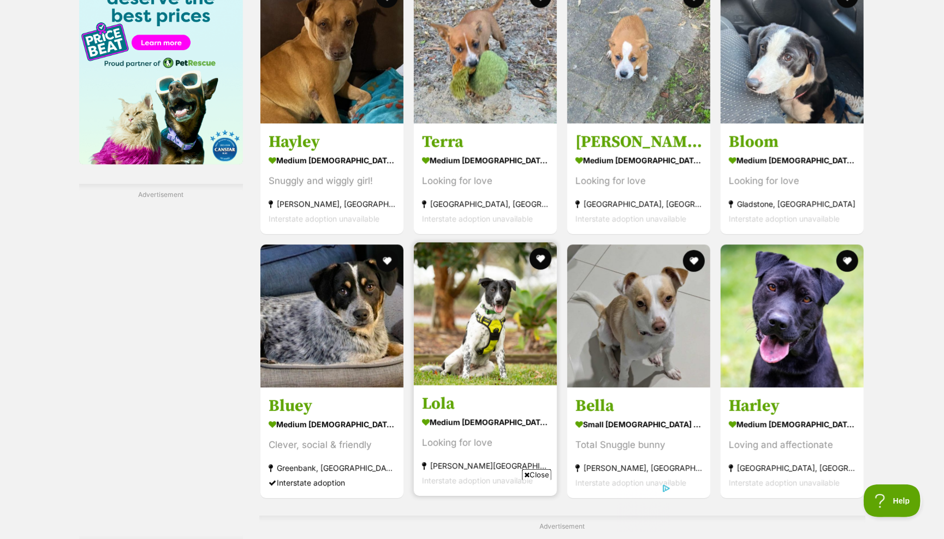
click at [468, 242] on img at bounding box center [485, 313] width 143 height 143
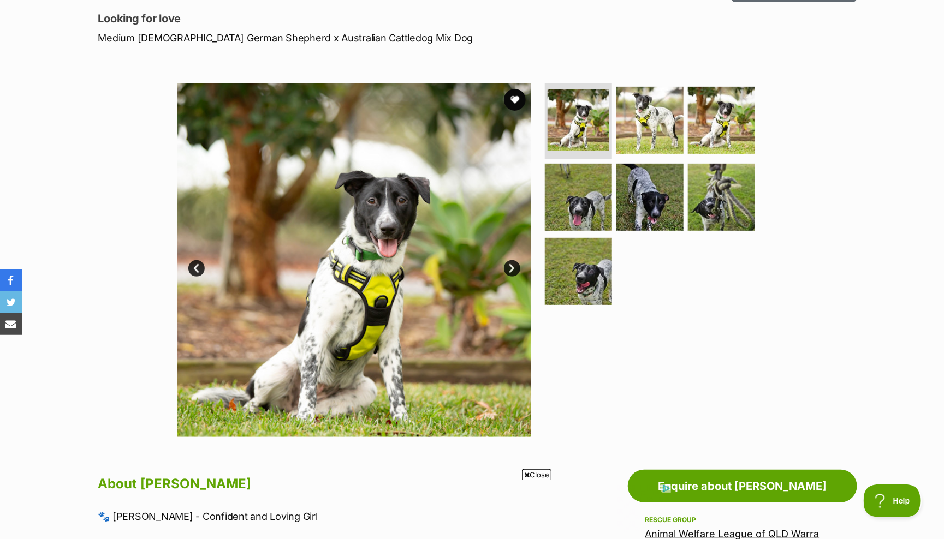
click at [511, 261] on link "Next" at bounding box center [512, 268] width 16 height 16
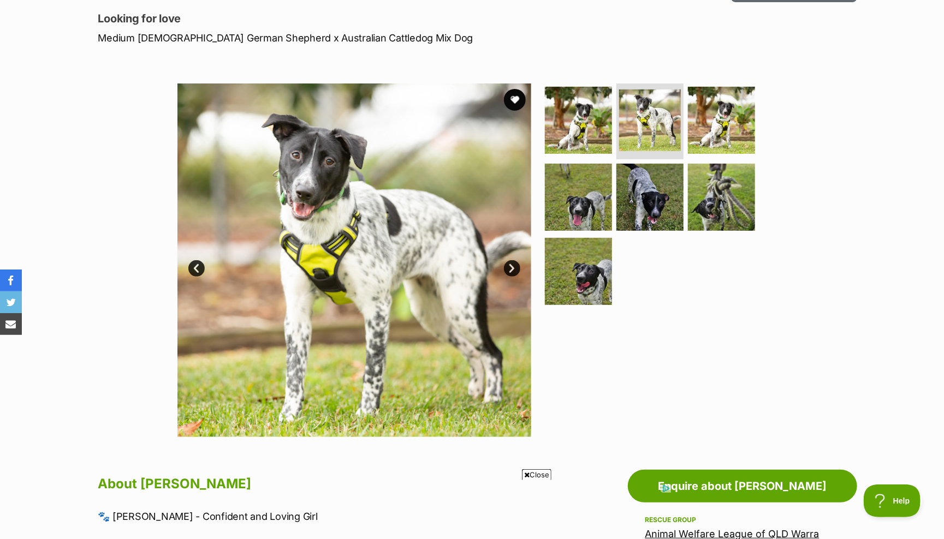
click at [510, 261] on link "Next" at bounding box center [512, 268] width 16 height 16
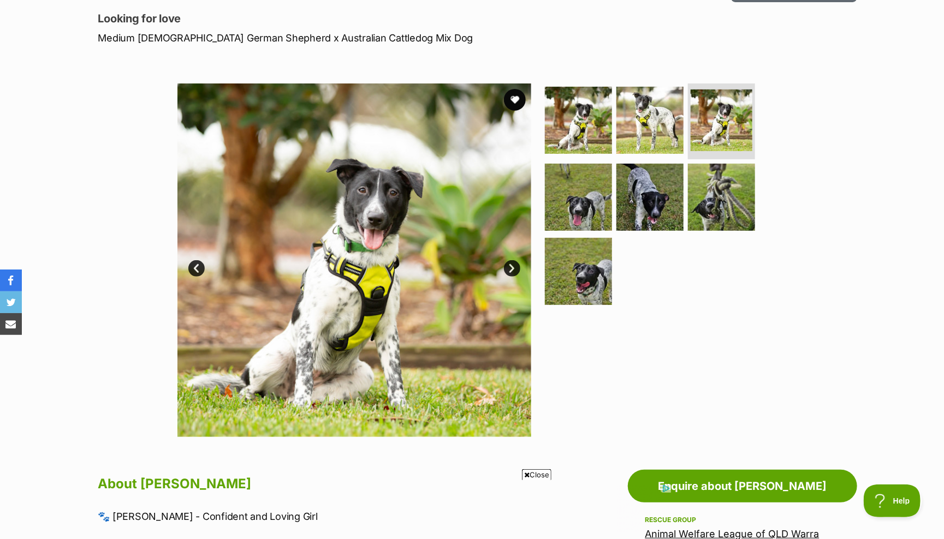
click at [510, 261] on link "Next" at bounding box center [512, 268] width 16 height 16
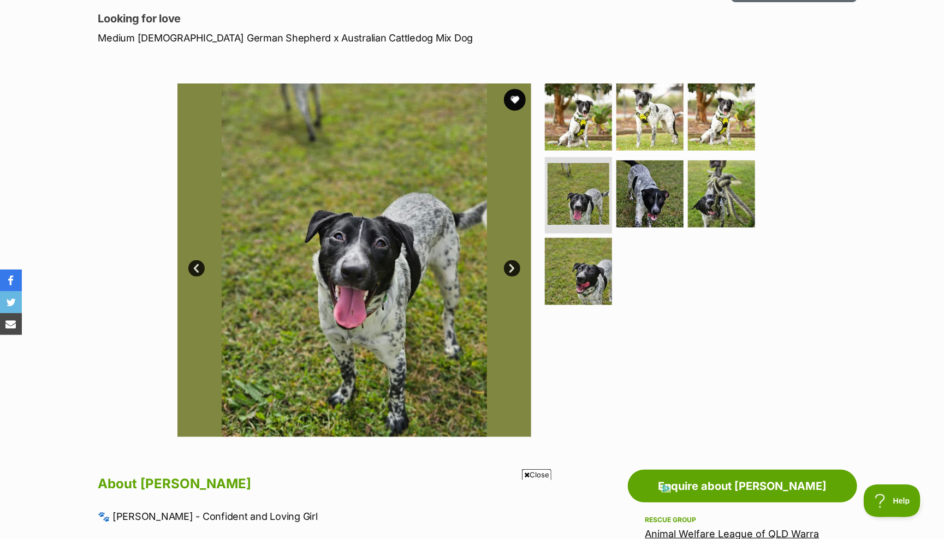
click at [510, 261] on link "Next" at bounding box center [512, 268] width 16 height 16
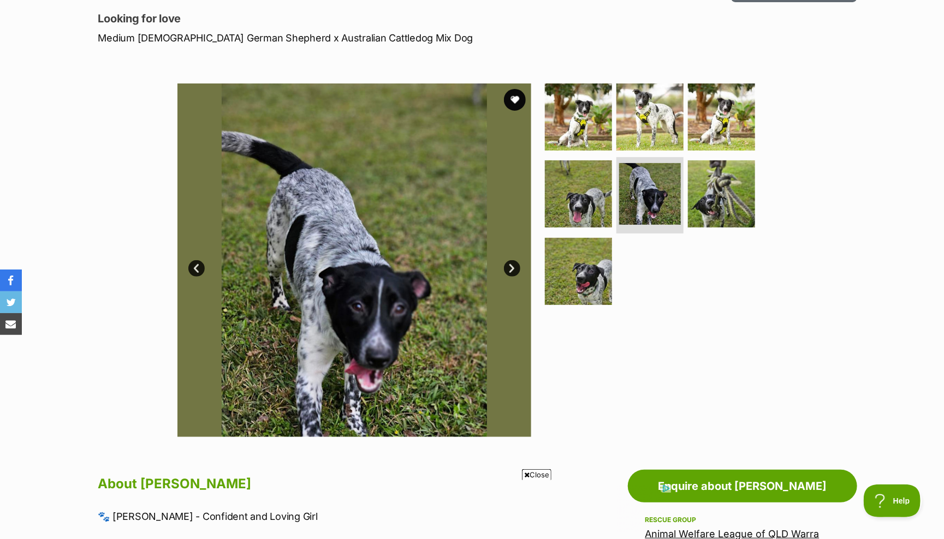
click at [510, 261] on link "Next" at bounding box center [512, 268] width 16 height 16
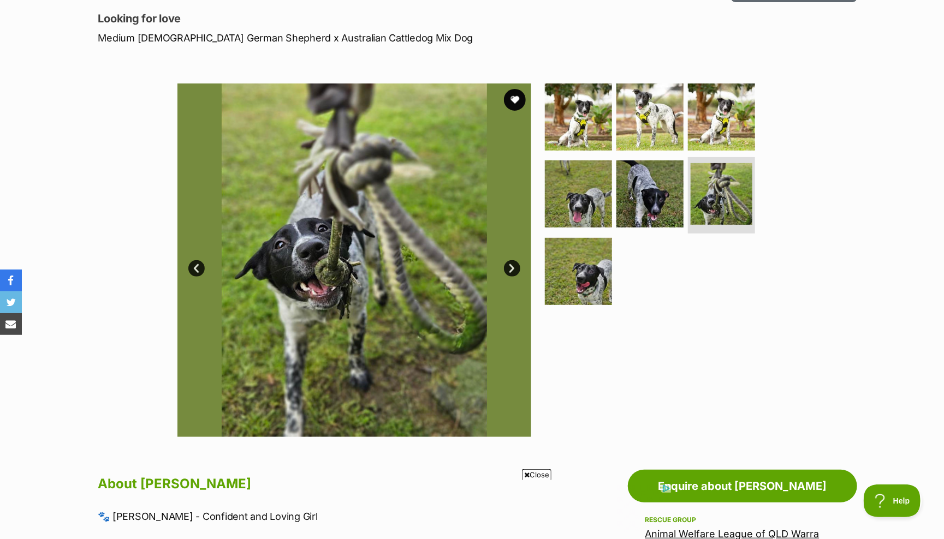
click at [510, 261] on link "Next" at bounding box center [512, 268] width 16 height 16
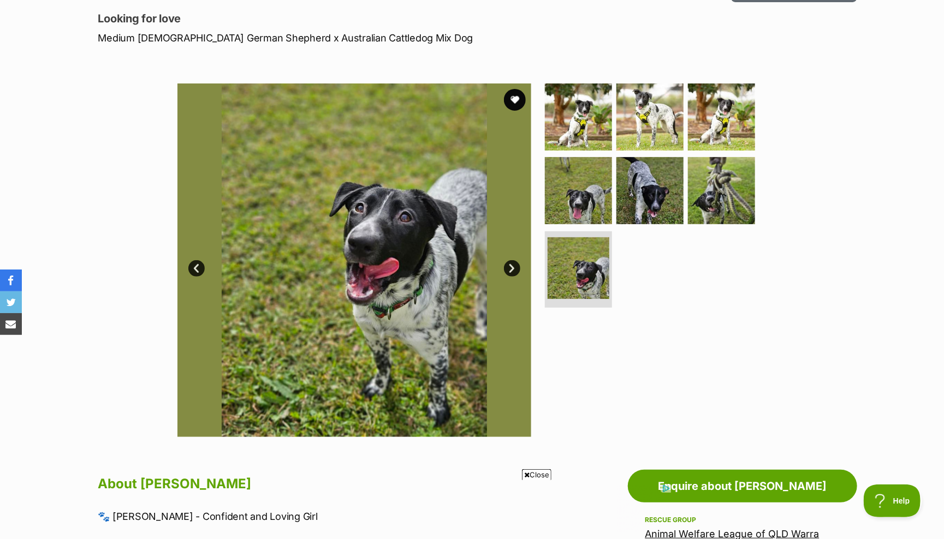
click at [510, 261] on link "Next" at bounding box center [512, 268] width 16 height 16
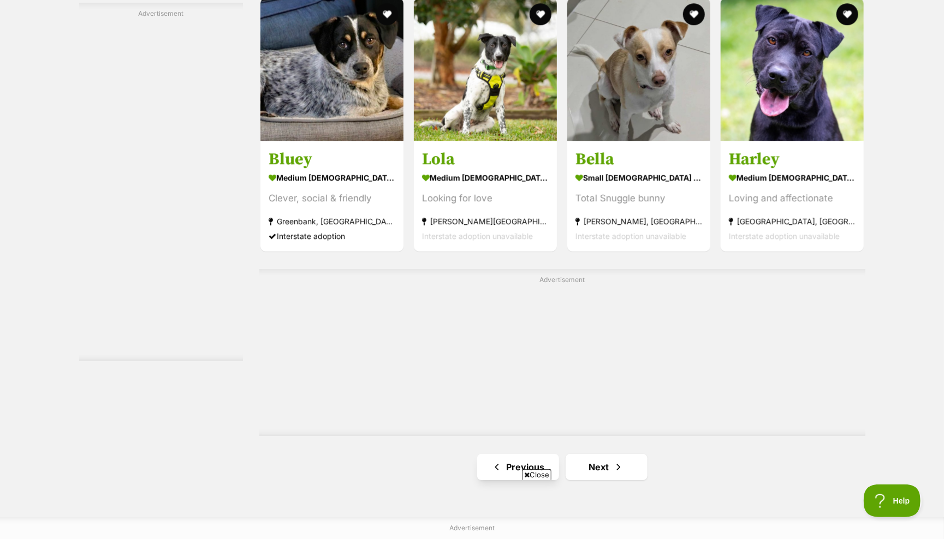
scroll to position [1722, 0]
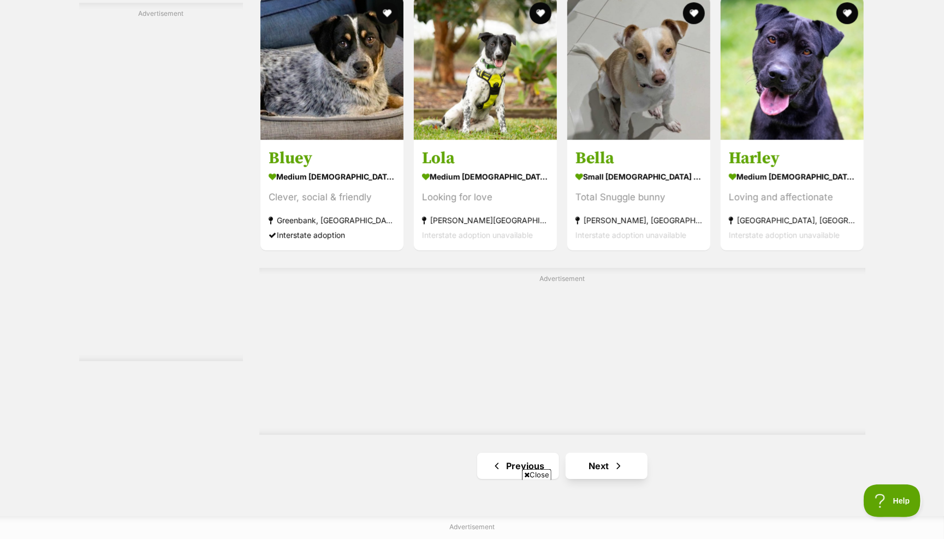
click at [598, 453] on link "Next" at bounding box center [607, 466] width 82 height 26
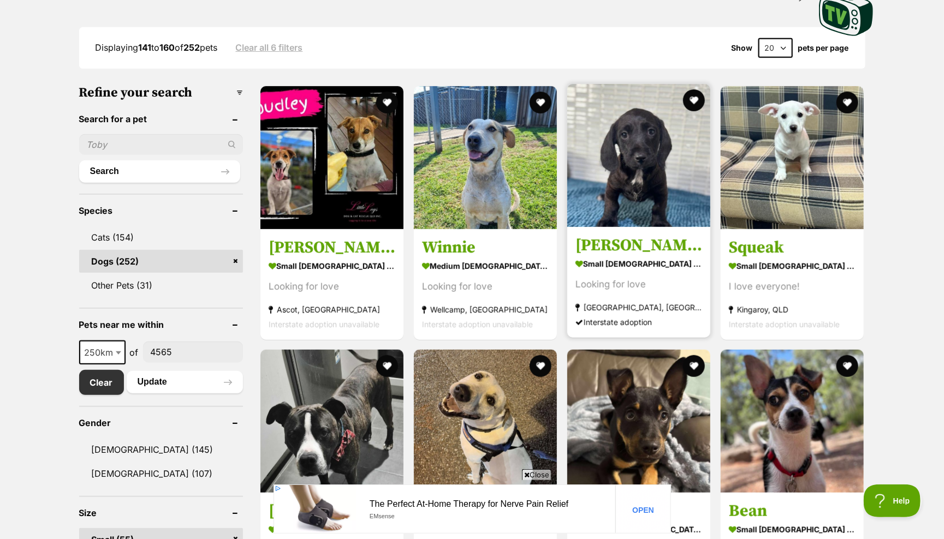
click at [623, 270] on strong "small male Dog" at bounding box center [638, 263] width 127 height 16
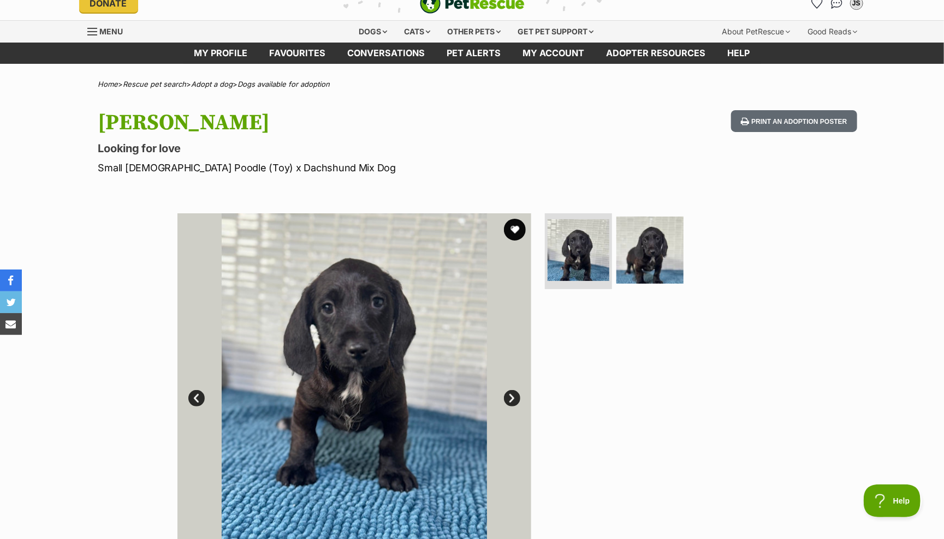
scroll to position [16, 0]
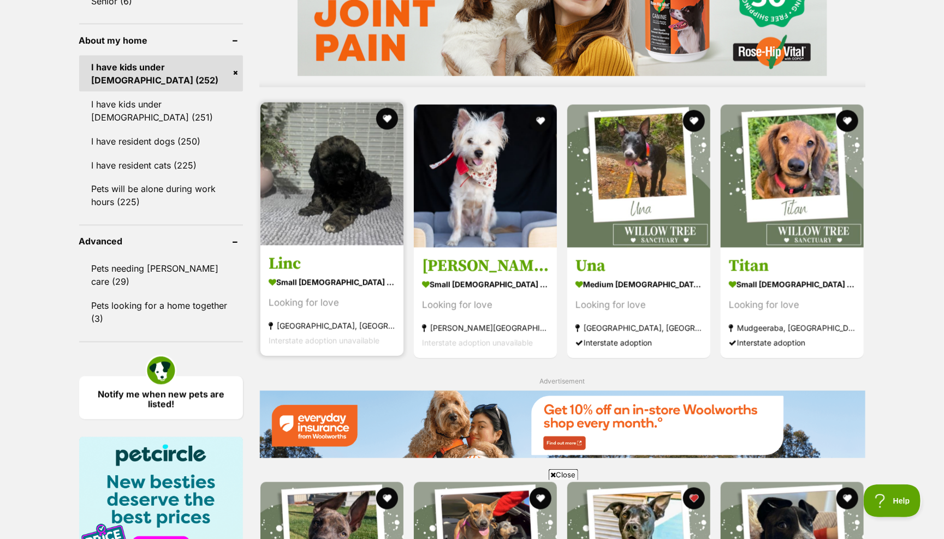
scroll to position [973, 0]
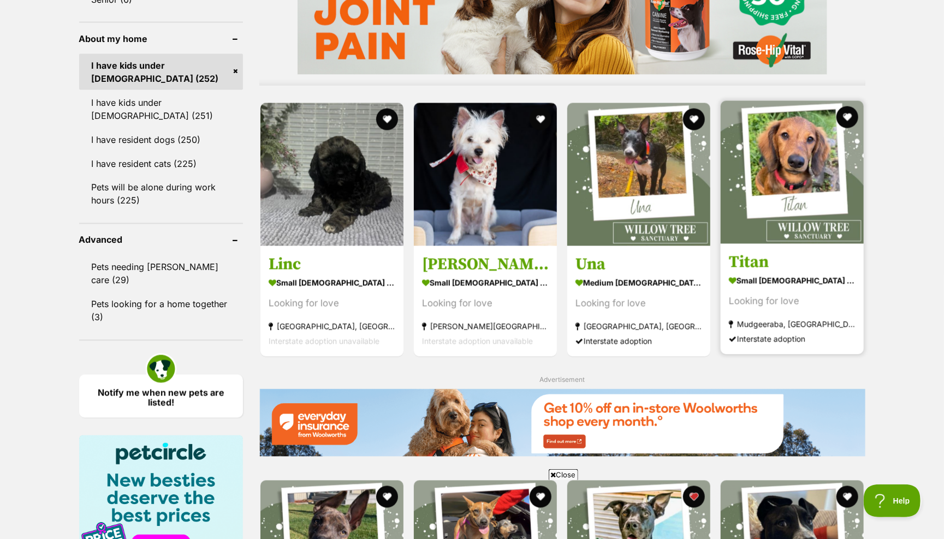
click at [767, 155] on img at bounding box center [792, 172] width 143 height 143
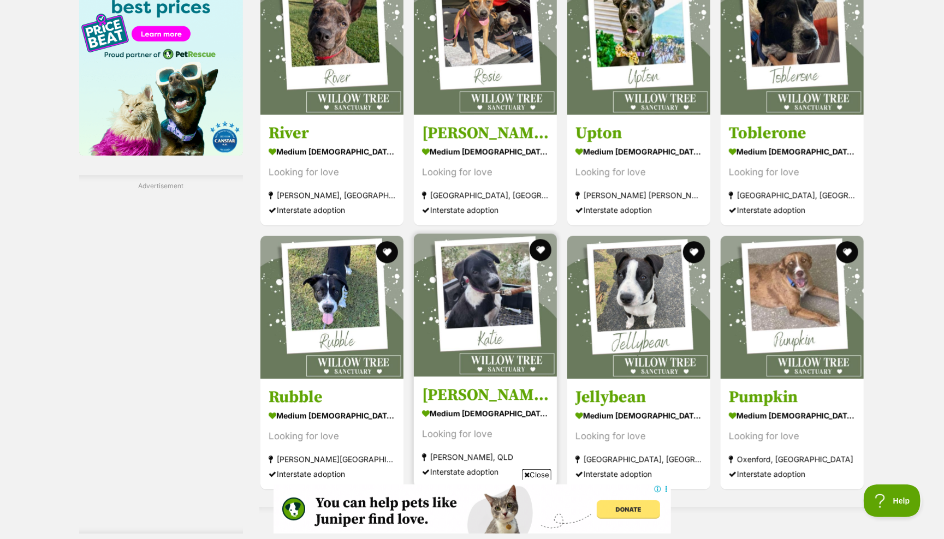
click at [465, 234] on img at bounding box center [485, 305] width 143 height 143
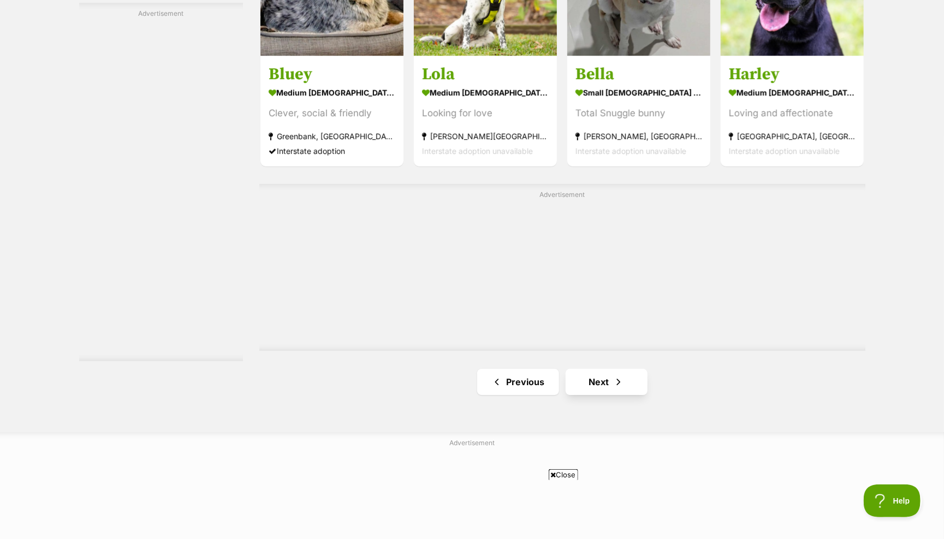
click at [598, 369] on link "Next" at bounding box center [607, 382] width 82 height 26
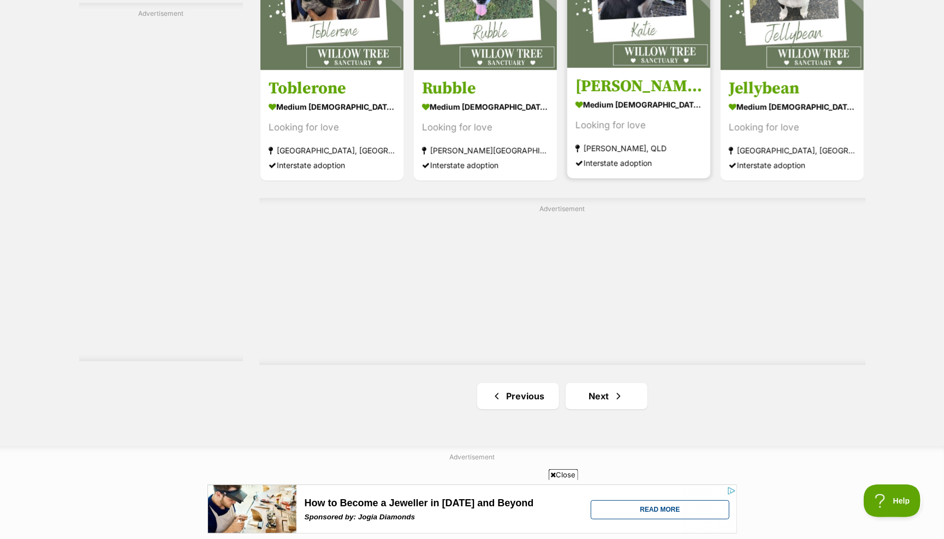
scroll to position [1792, 0]
click at [596, 387] on link "Next" at bounding box center [607, 396] width 82 height 26
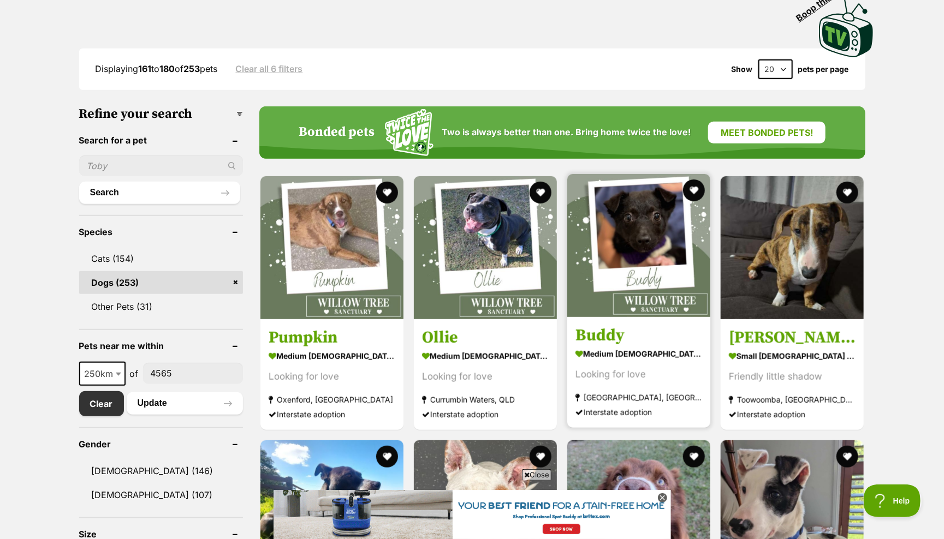
click at [645, 232] on img at bounding box center [638, 245] width 143 height 143
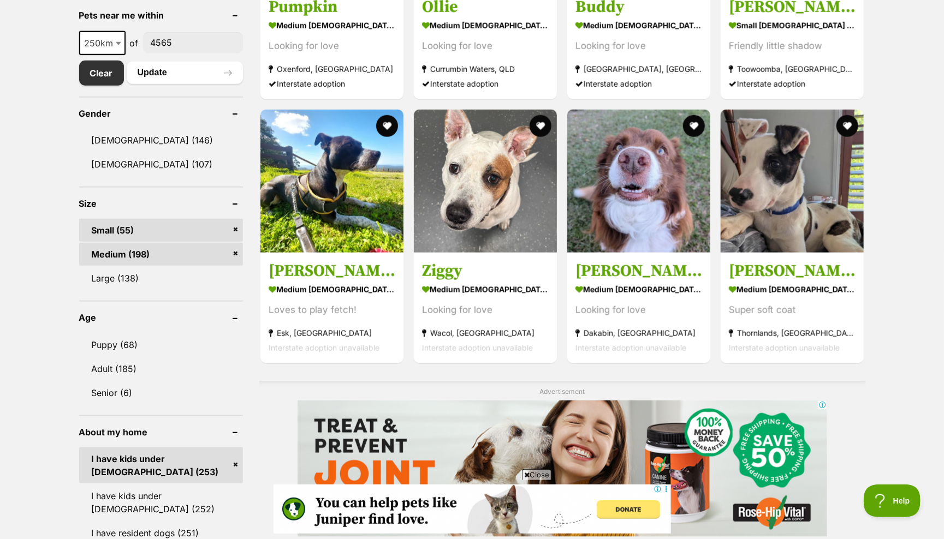
scroll to position [578, 0]
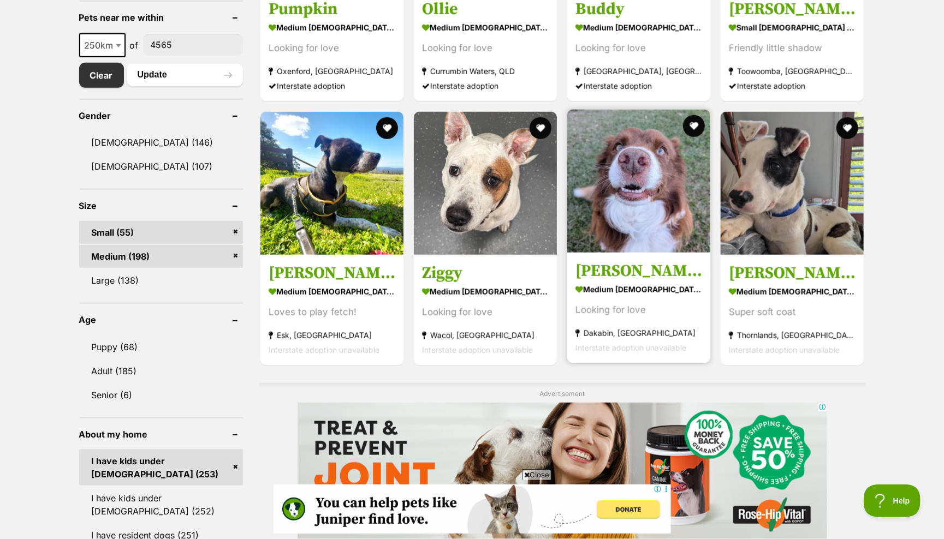
click at [630, 204] on img at bounding box center [638, 181] width 143 height 143
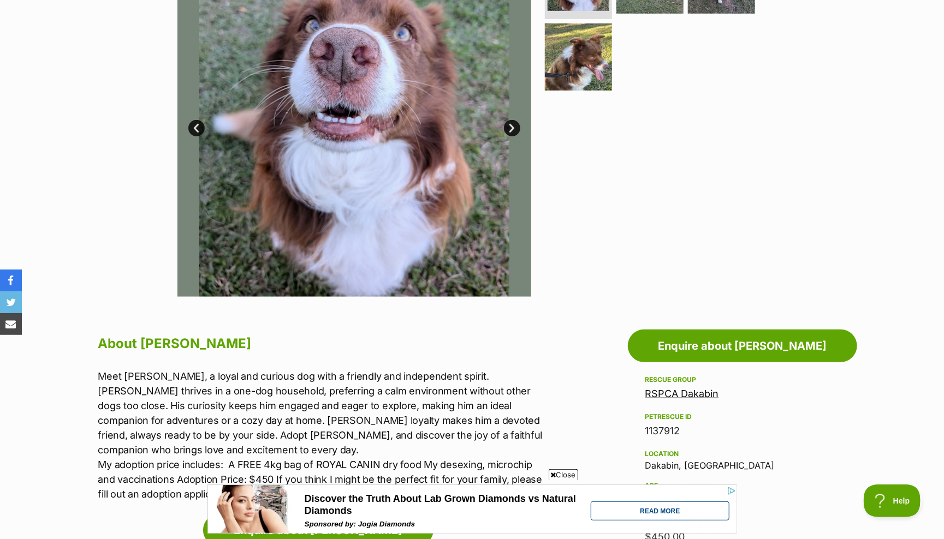
scroll to position [270, 0]
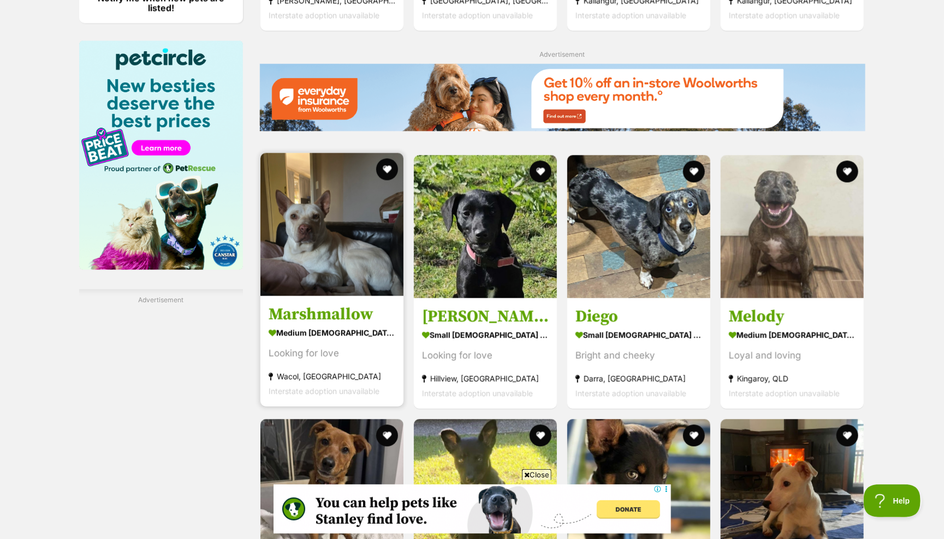
scroll to position [1372, 0]
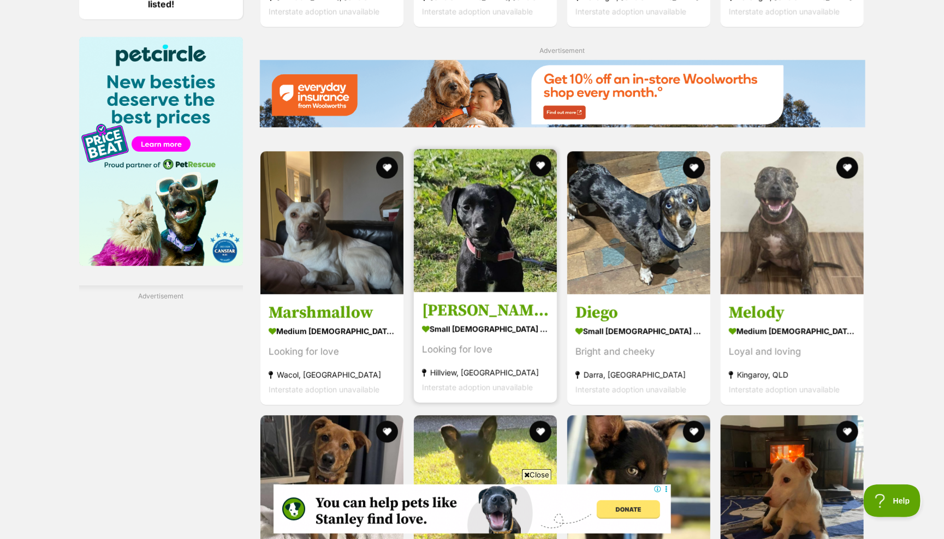
click at [487, 260] on img at bounding box center [485, 220] width 143 height 143
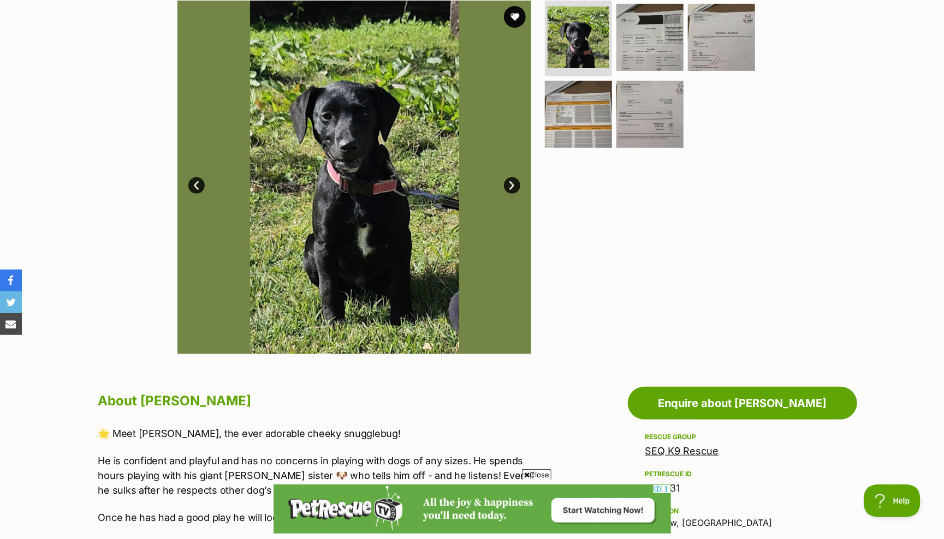
click at [512, 180] on link "Next" at bounding box center [512, 185] width 16 height 16
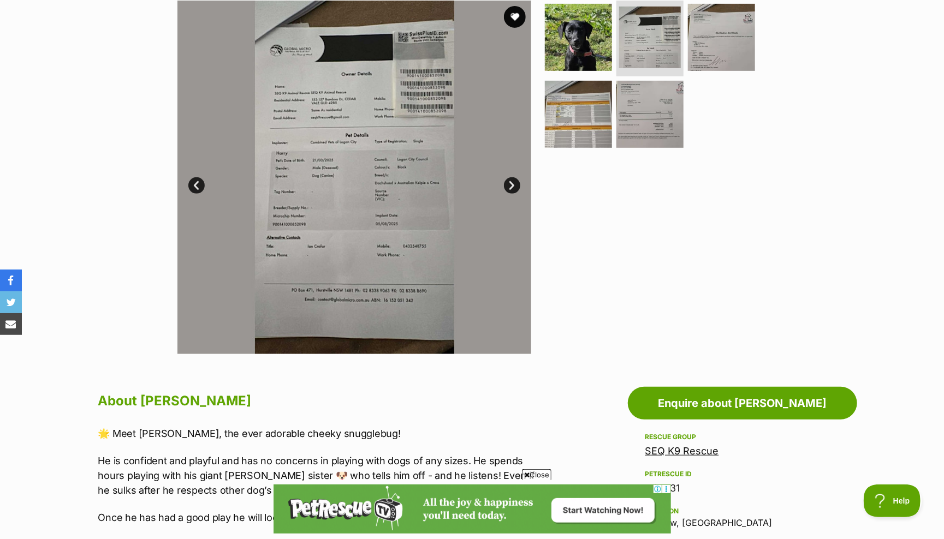
click at [511, 180] on link "Next" at bounding box center [512, 185] width 16 height 16
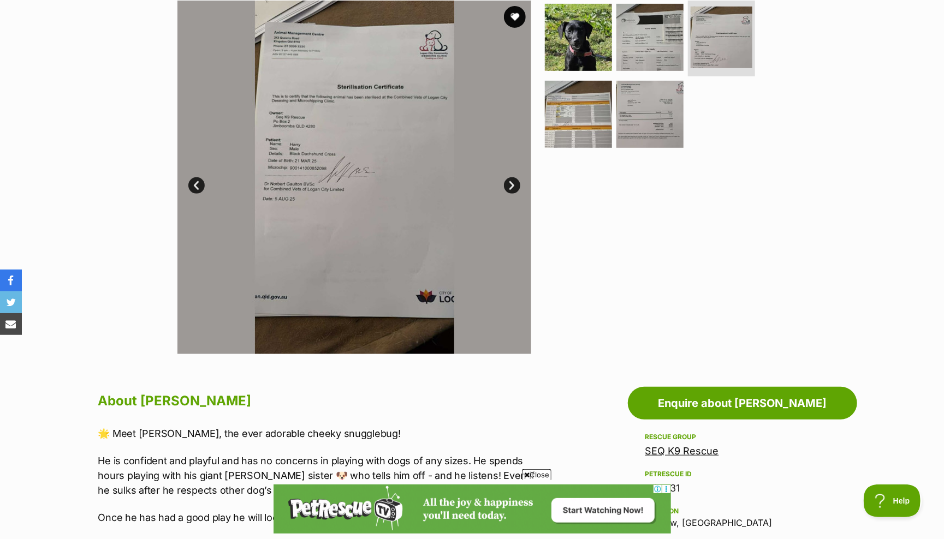
click at [511, 180] on link "Next" at bounding box center [512, 185] width 16 height 16
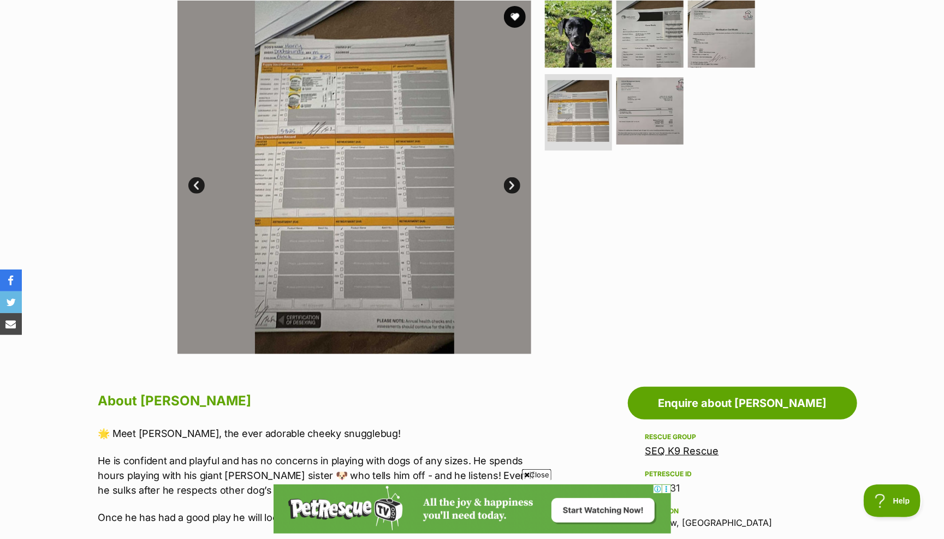
click at [511, 180] on link "Next" at bounding box center [512, 185] width 16 height 16
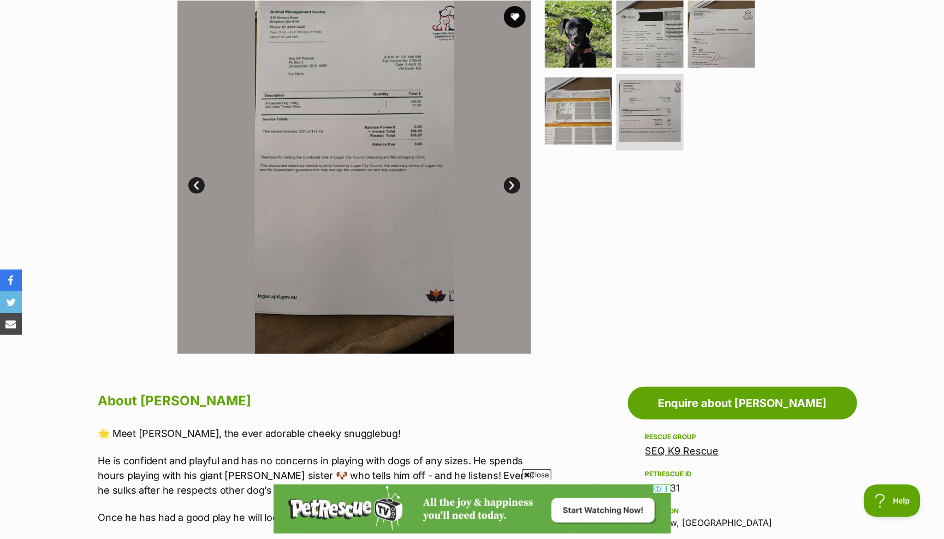
click at [511, 180] on link "Next" at bounding box center [512, 185] width 16 height 16
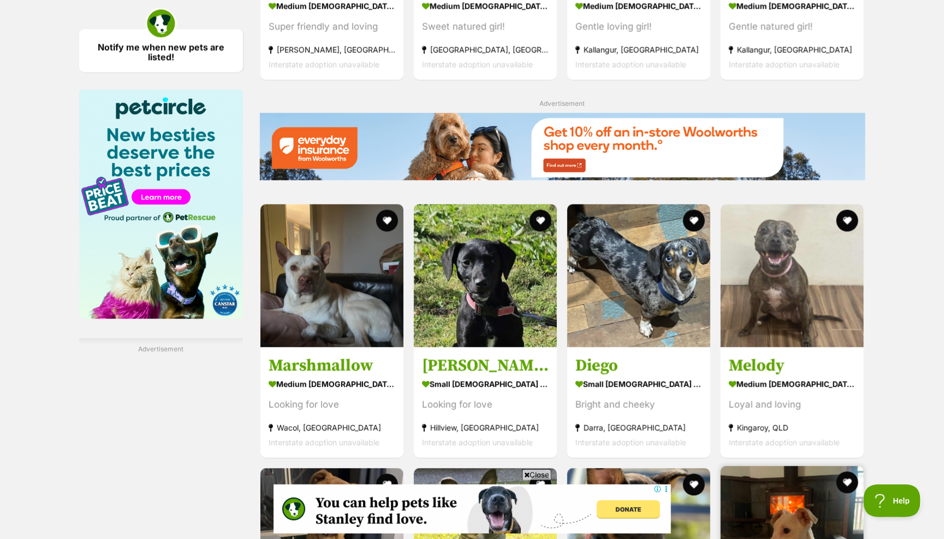
click at [772, 466] on img at bounding box center [792, 537] width 143 height 143
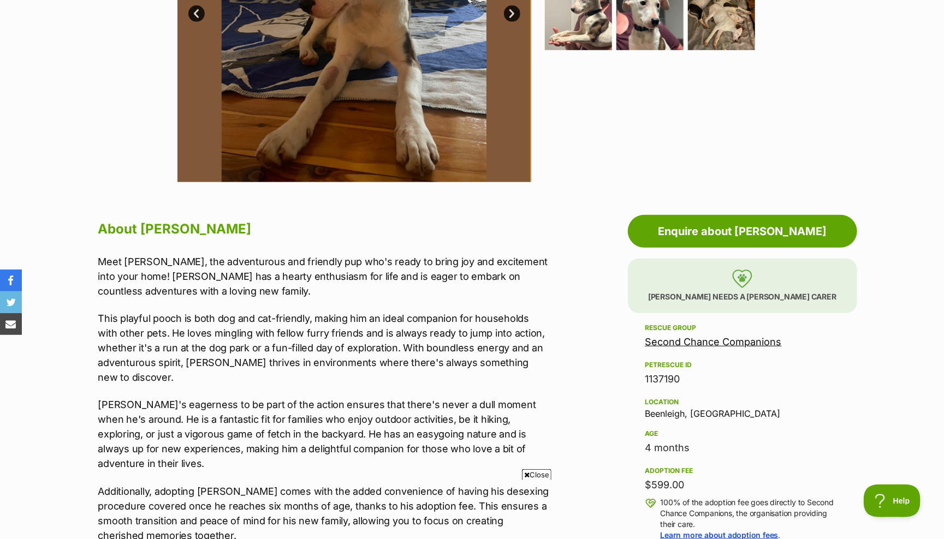
scroll to position [398, 0]
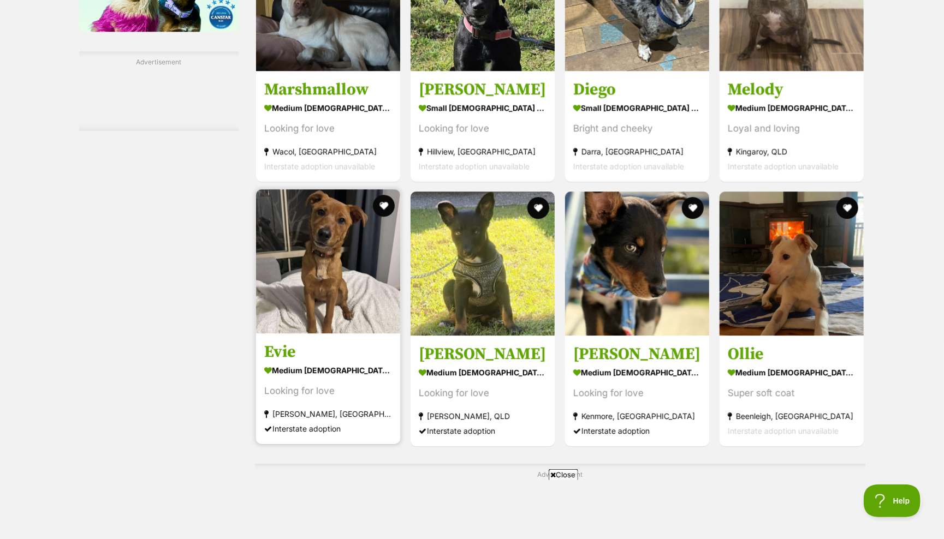
scroll to position [1609, 0]
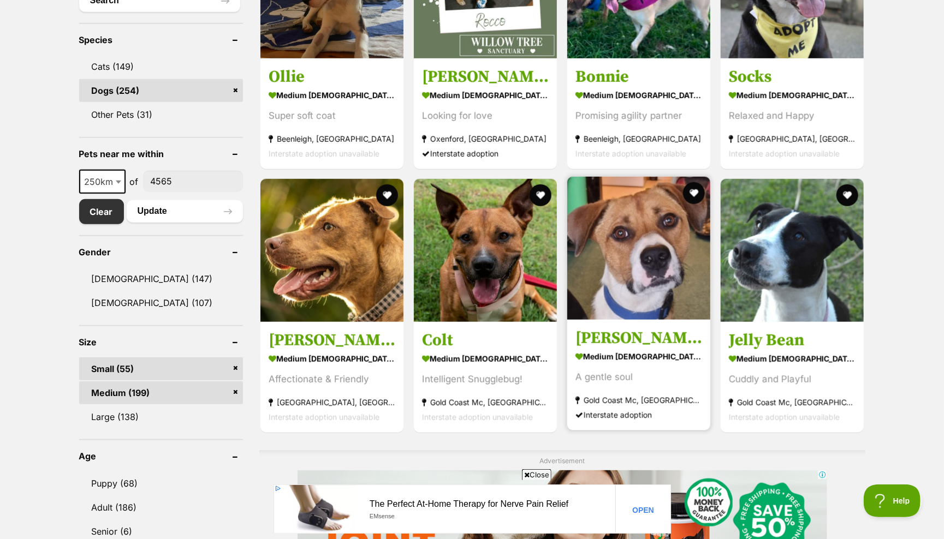
scroll to position [444, 0]
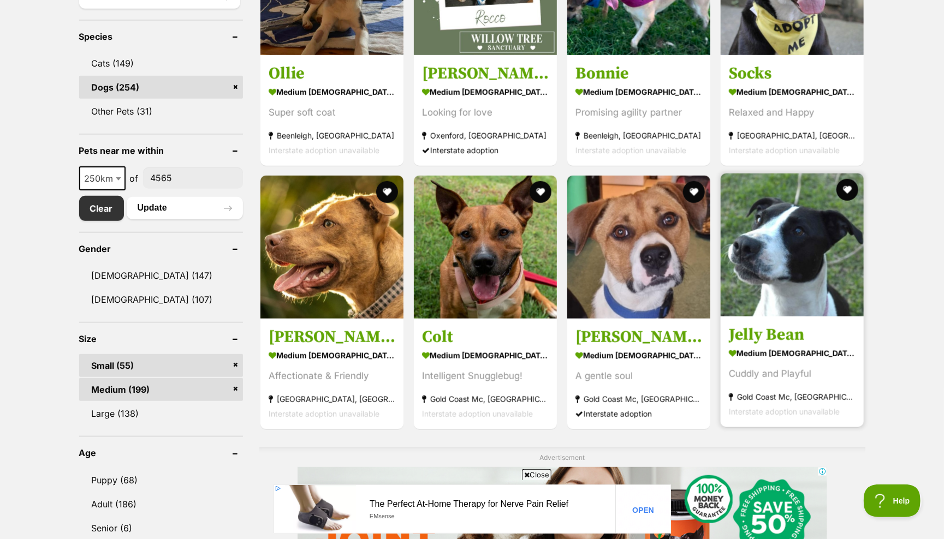
click at [792, 241] on img at bounding box center [792, 245] width 143 height 143
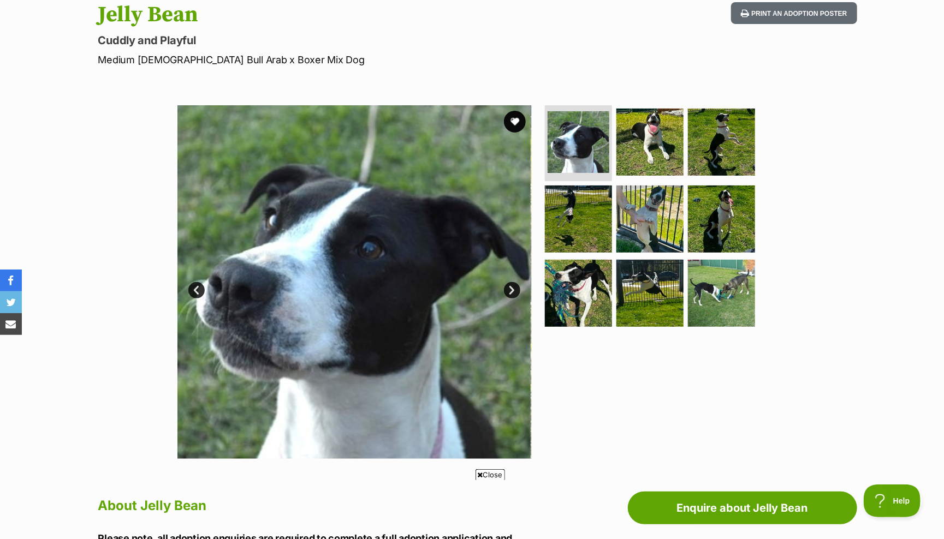
click at [512, 285] on link "Next" at bounding box center [512, 290] width 16 height 16
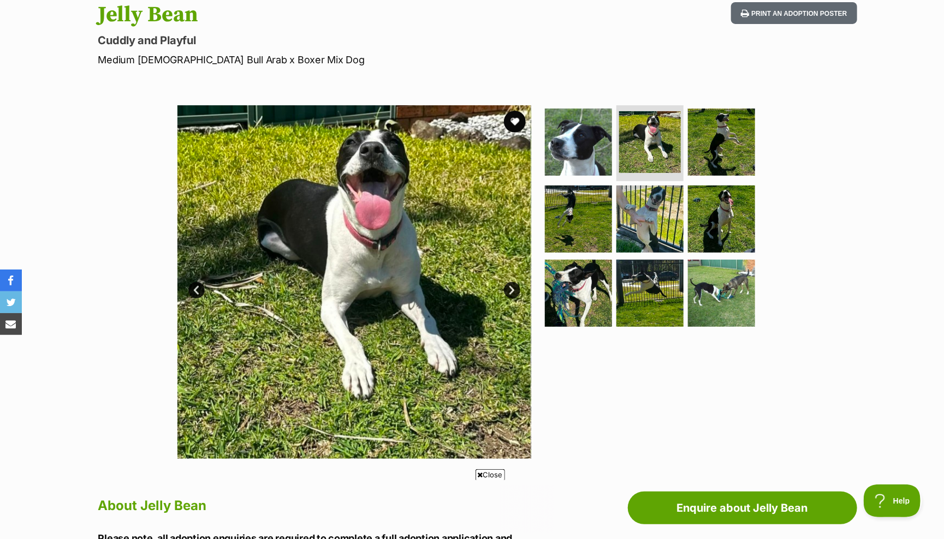
click at [512, 285] on link "Next" at bounding box center [512, 290] width 16 height 16
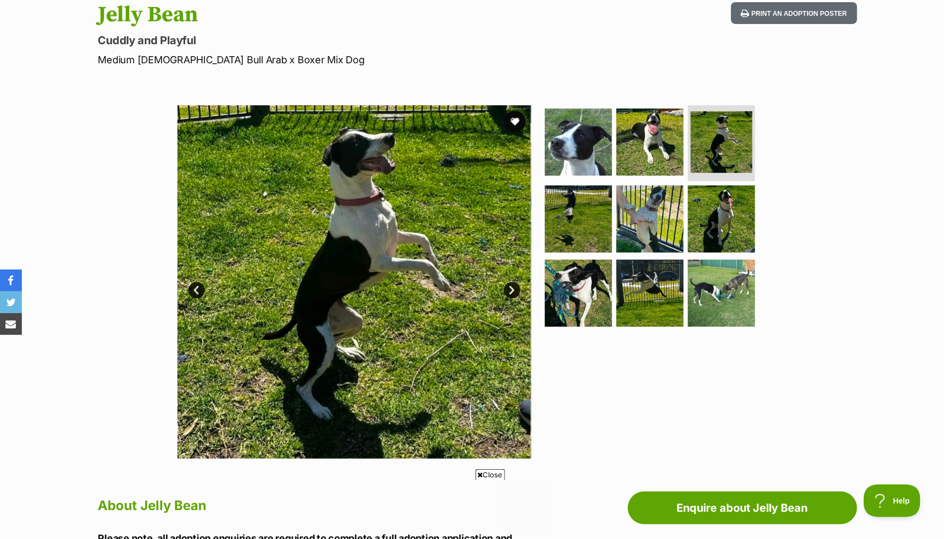
click at [512, 285] on link "Next" at bounding box center [512, 290] width 16 height 16
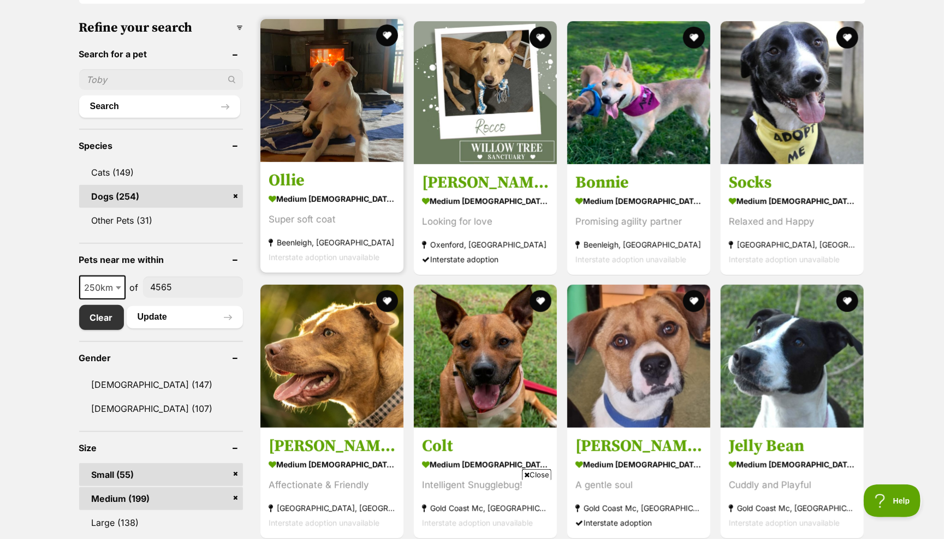
scroll to position [330, 0]
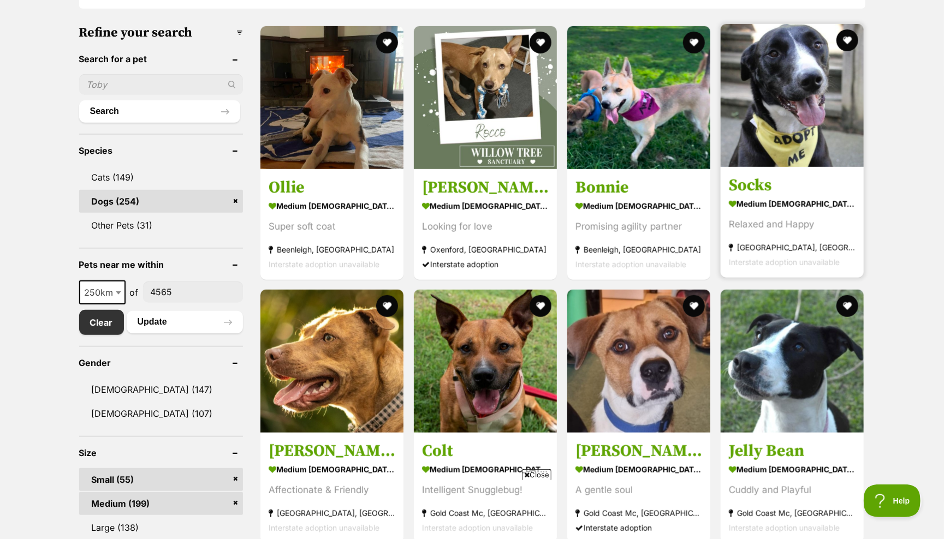
click at [781, 89] on img at bounding box center [792, 95] width 143 height 143
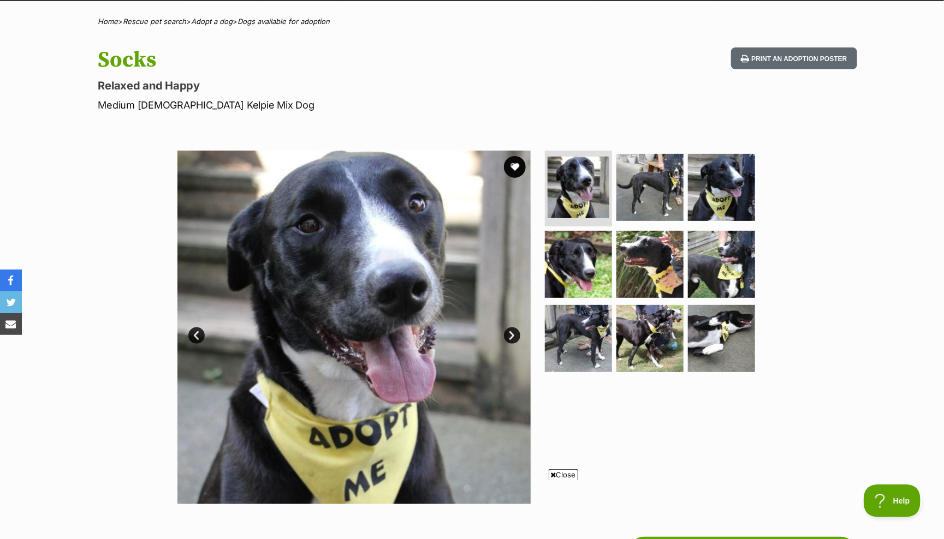
click at [513, 333] on link "Next" at bounding box center [512, 336] width 16 height 16
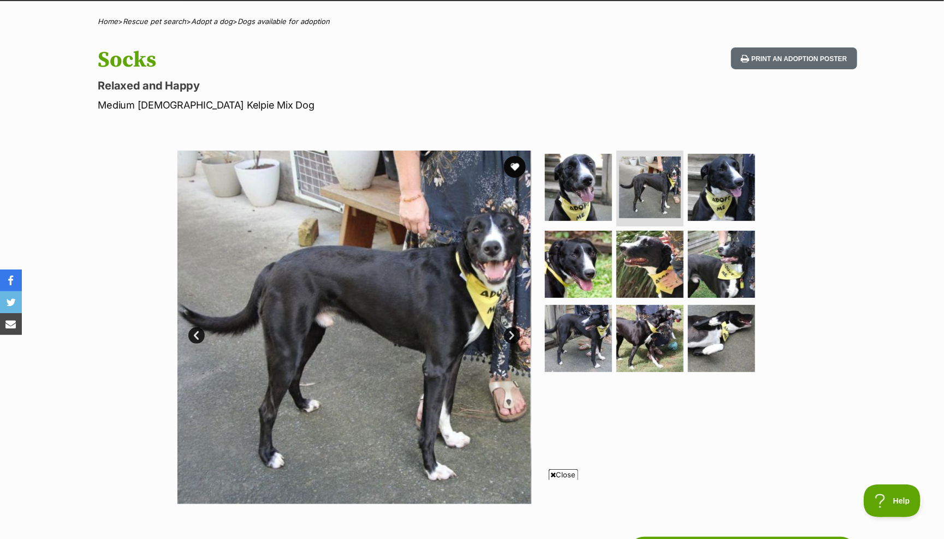
click at [513, 333] on link "Next" at bounding box center [512, 336] width 16 height 16
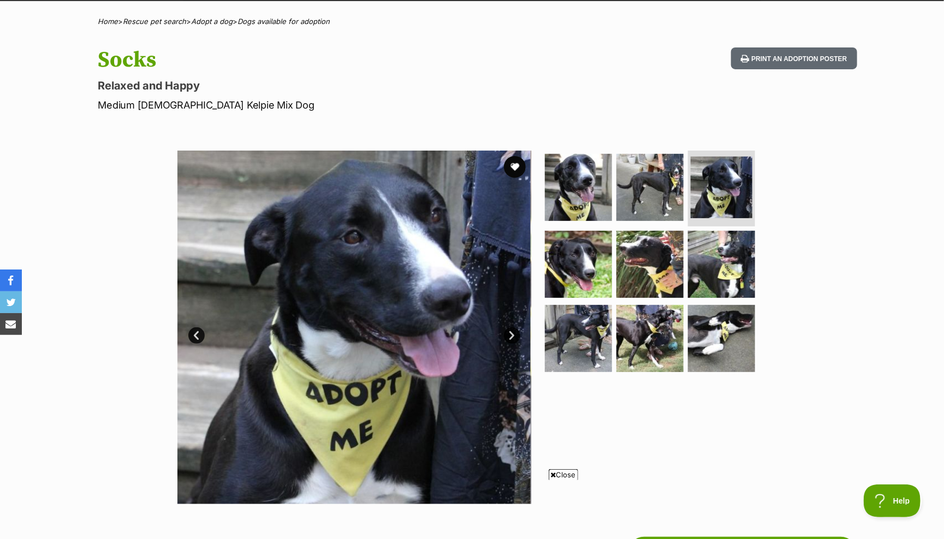
click at [513, 333] on link "Next" at bounding box center [512, 336] width 16 height 16
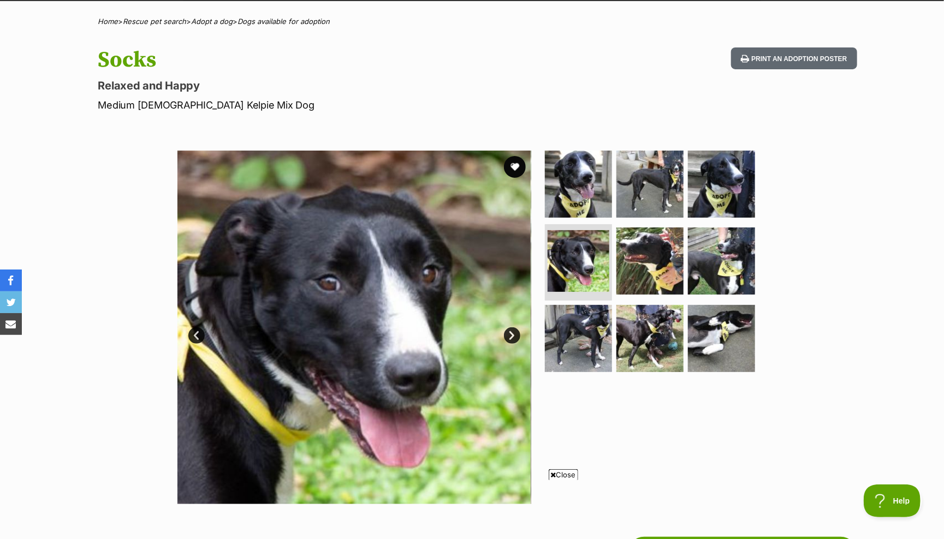
click at [513, 333] on link "Next" at bounding box center [512, 336] width 16 height 16
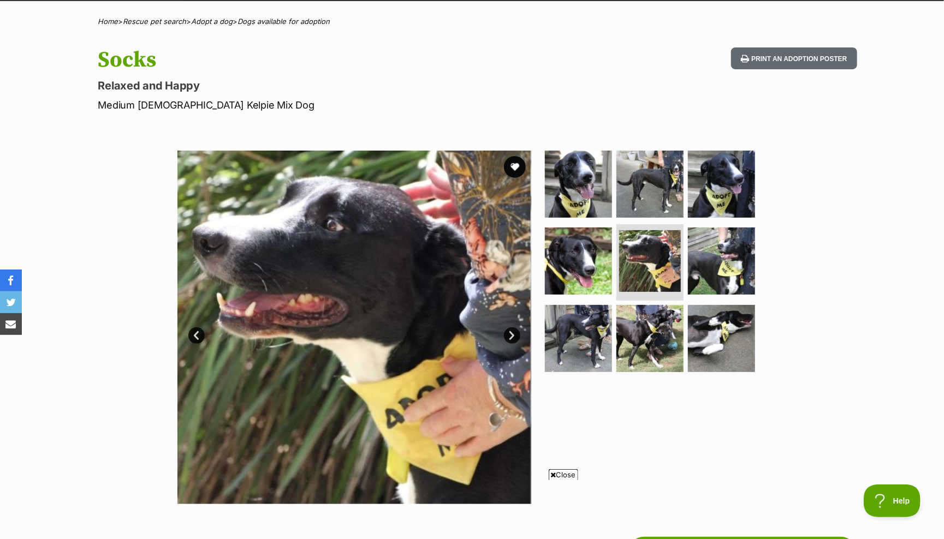
click at [513, 333] on link "Next" at bounding box center [512, 336] width 16 height 16
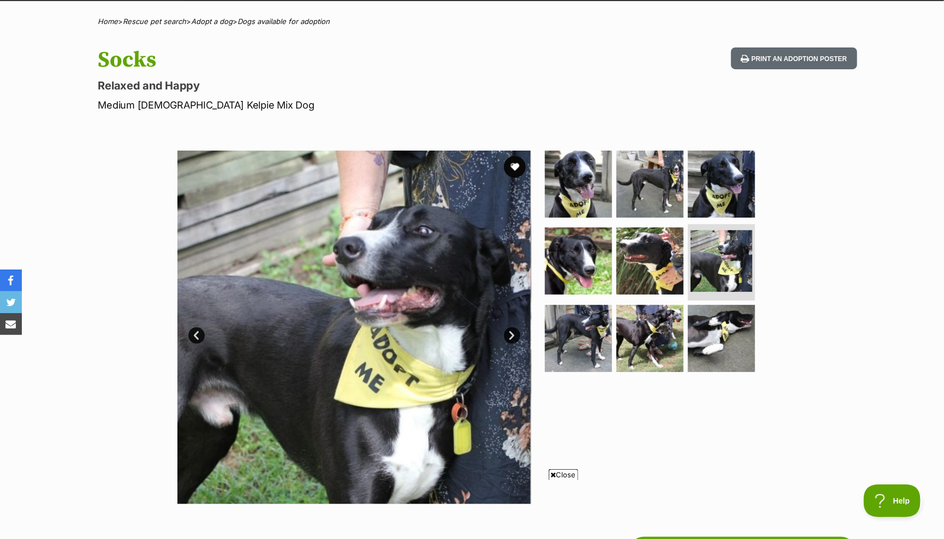
click at [513, 333] on link "Next" at bounding box center [512, 336] width 16 height 16
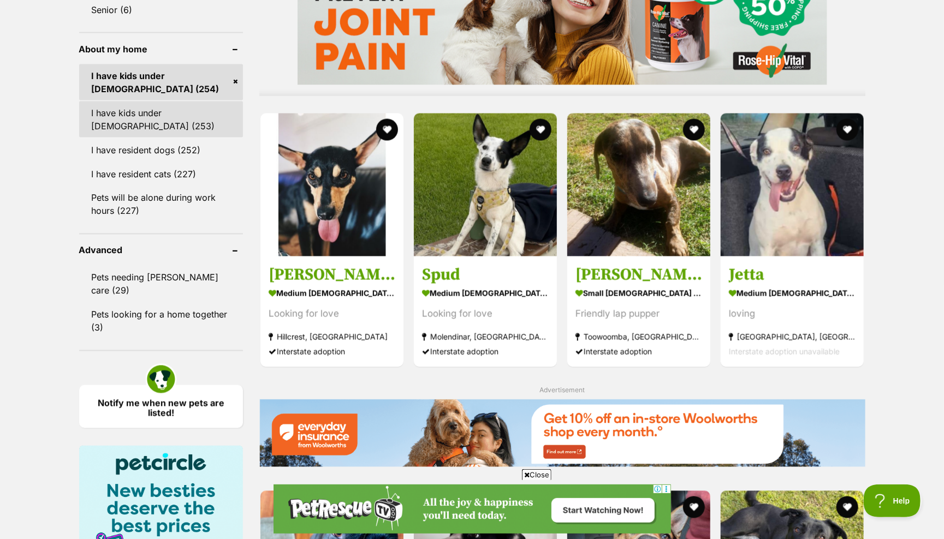
scroll to position [971, 0]
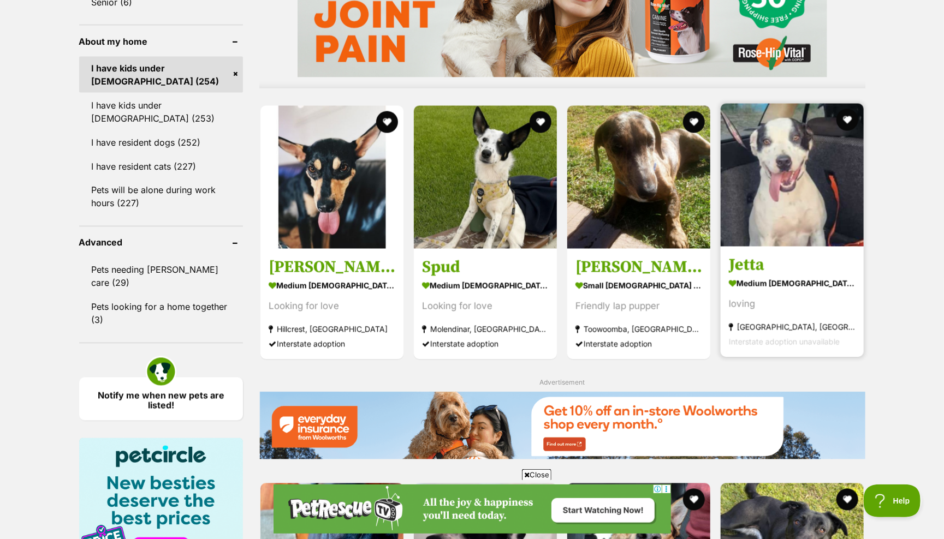
click at [748, 178] on img at bounding box center [792, 175] width 143 height 143
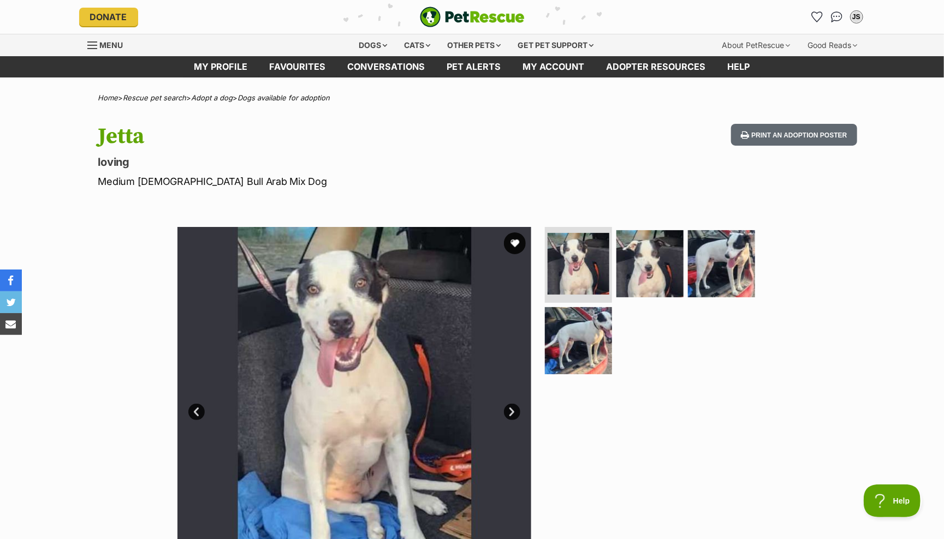
click at [511, 408] on link "Next" at bounding box center [512, 412] width 16 height 16
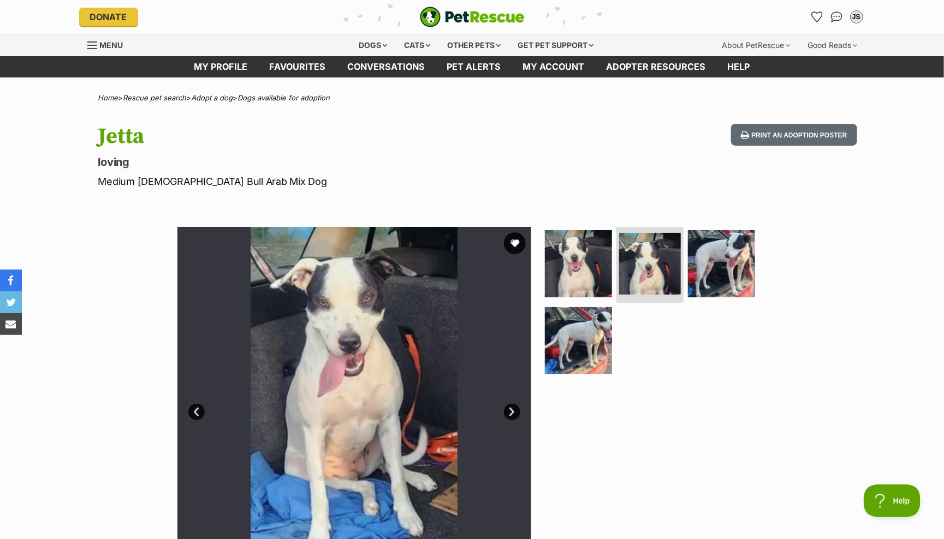
click at [511, 408] on link "Next" at bounding box center [512, 412] width 16 height 16
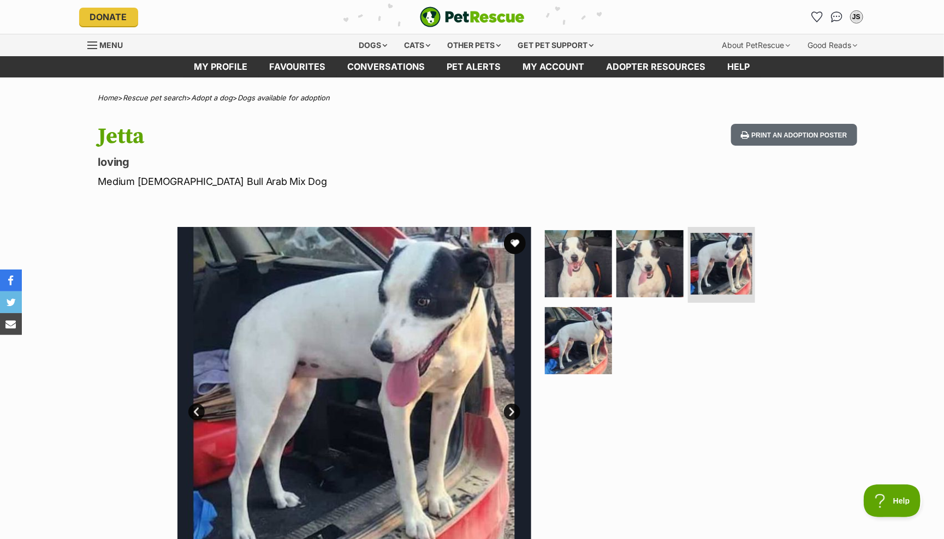
click at [511, 409] on link "Next" at bounding box center [512, 412] width 16 height 16
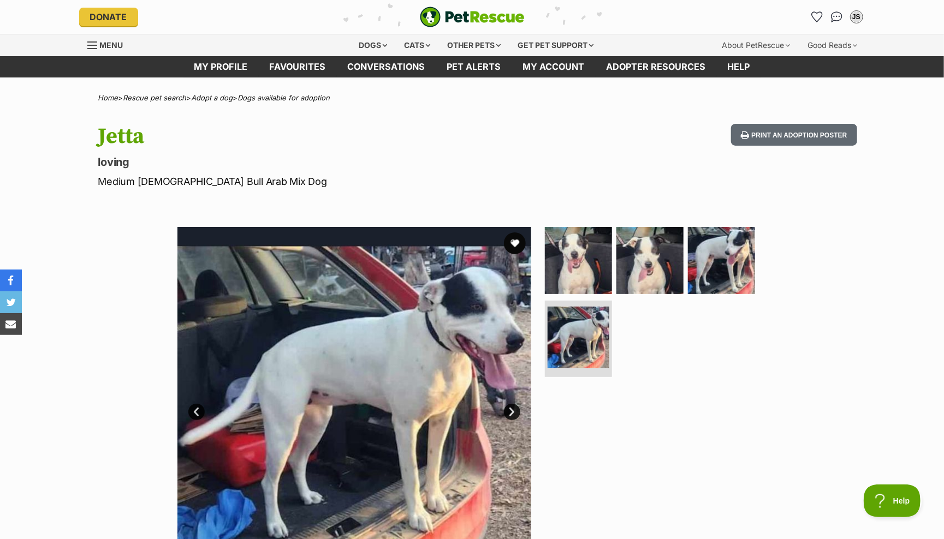
click at [511, 409] on link "Next" at bounding box center [512, 412] width 16 height 16
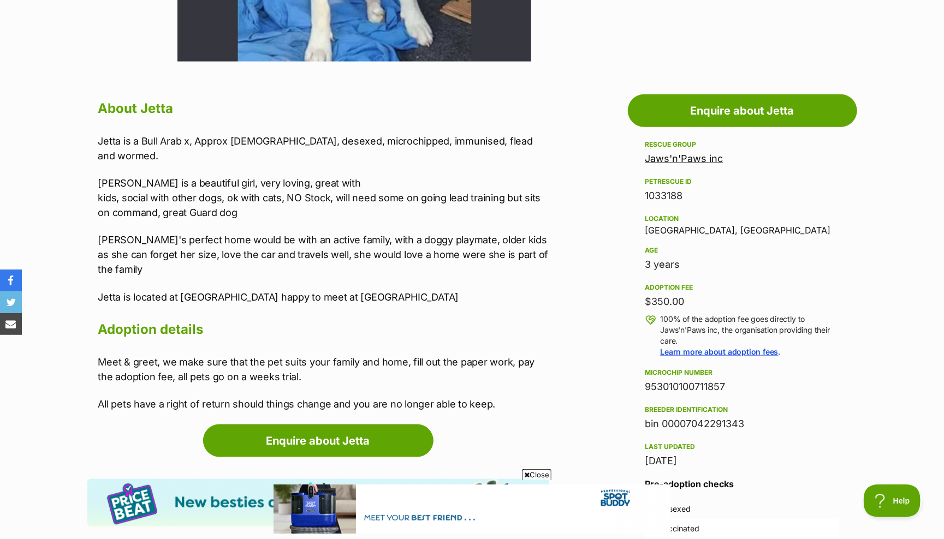
scroll to position [520, 0]
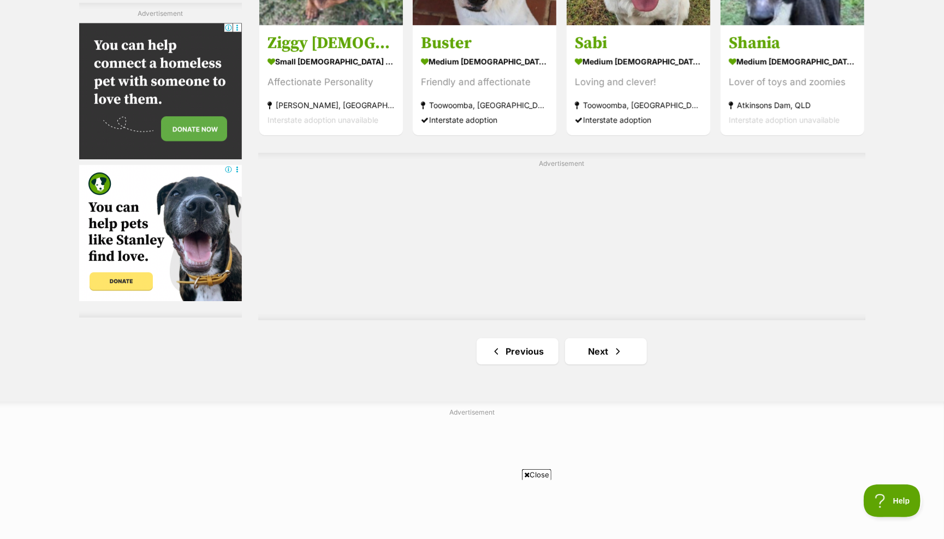
scroll to position [1842, 0]
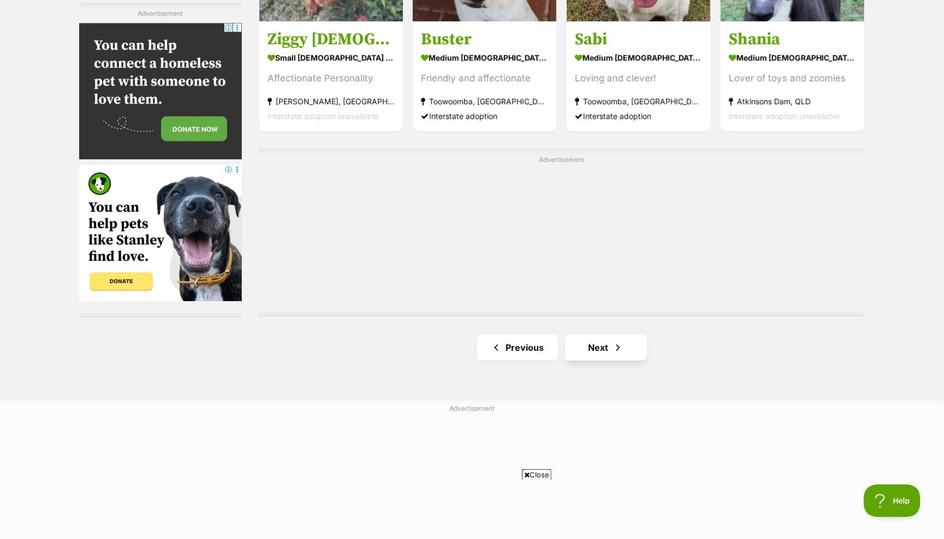
click at [597, 337] on link "Next" at bounding box center [606, 348] width 82 height 26
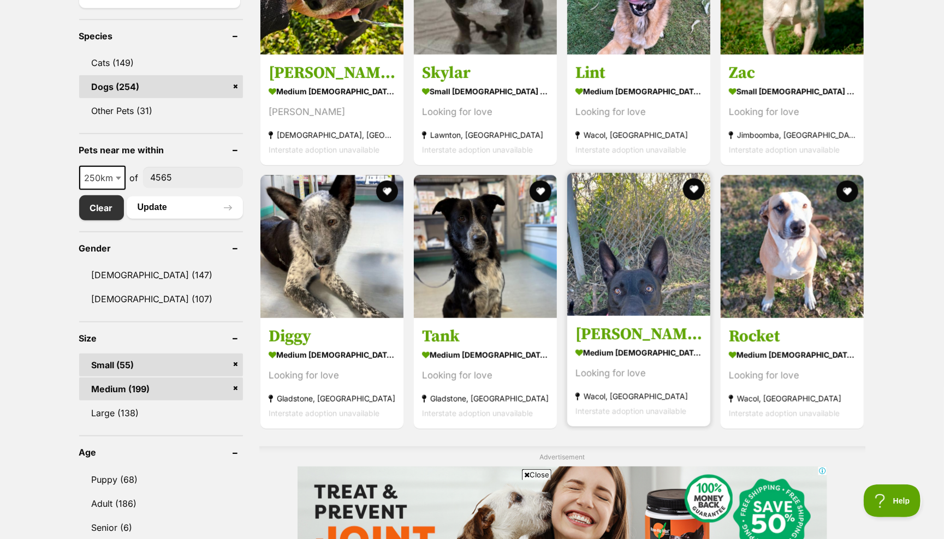
scroll to position [445, 0]
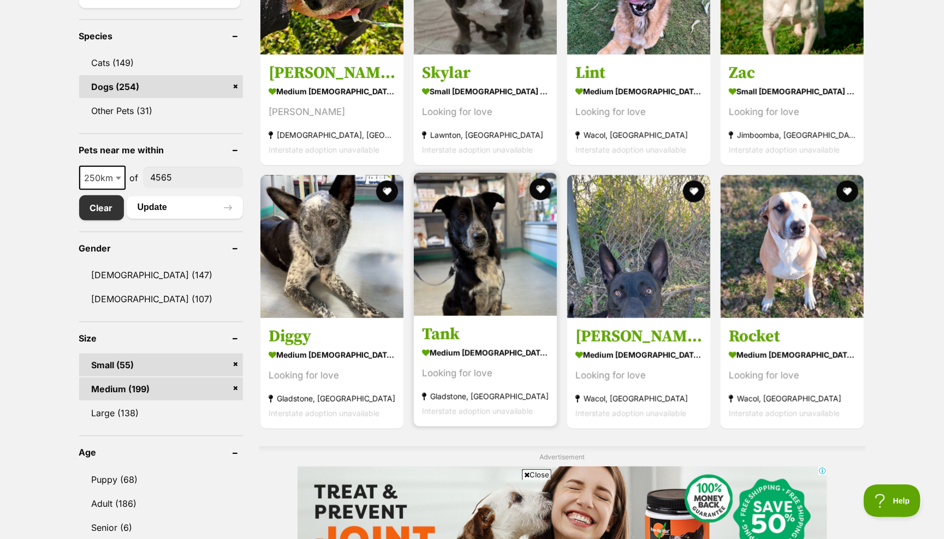
click at [503, 271] on img at bounding box center [485, 244] width 143 height 143
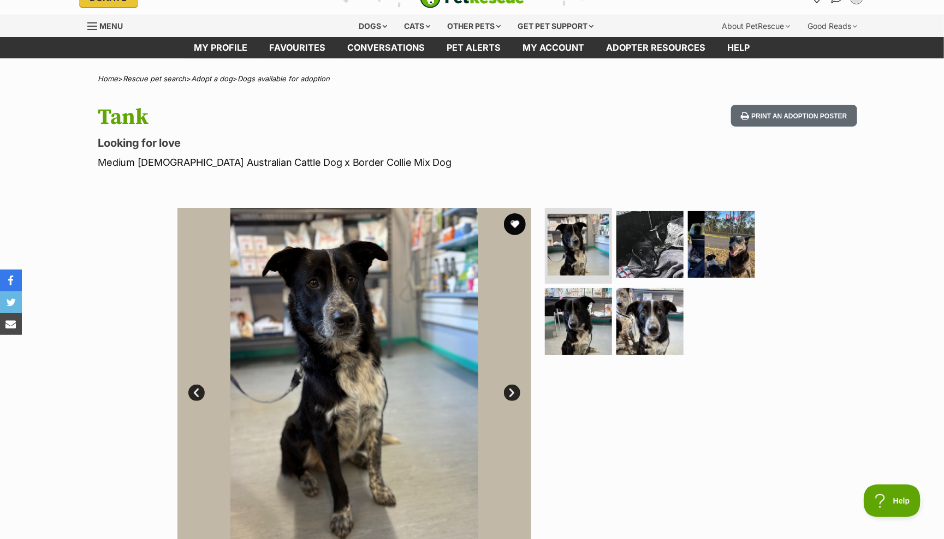
click at [511, 391] on link "Next" at bounding box center [512, 393] width 16 height 16
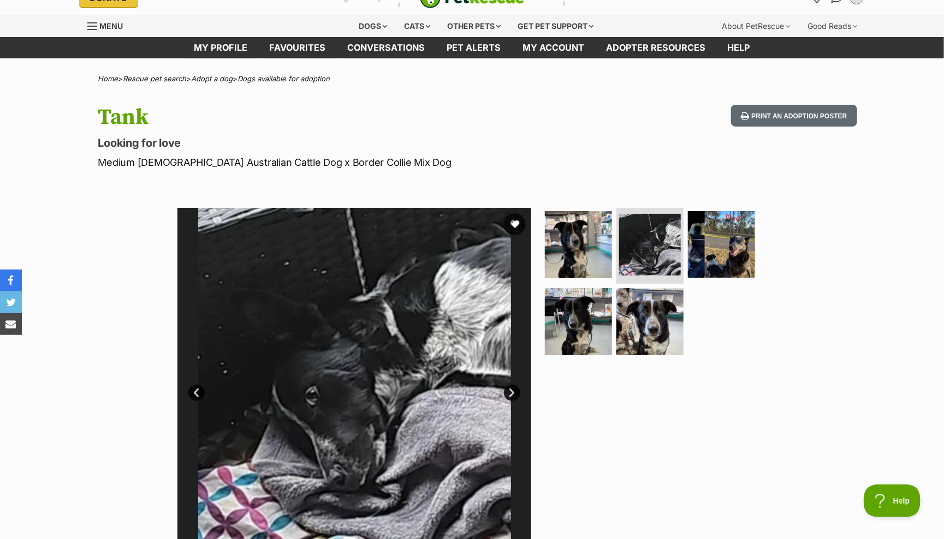
click at [511, 391] on link "Next" at bounding box center [512, 393] width 16 height 16
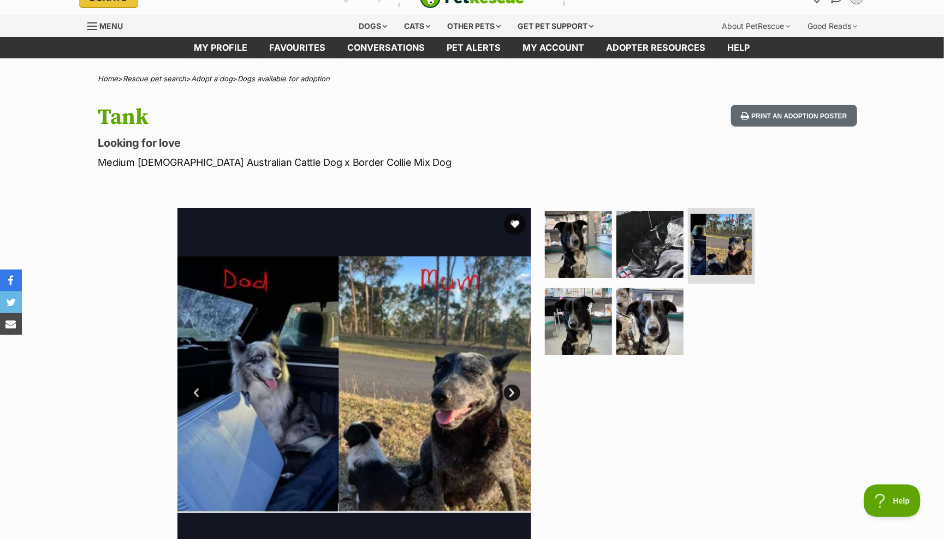
click at [511, 391] on link "Next" at bounding box center [512, 393] width 16 height 16
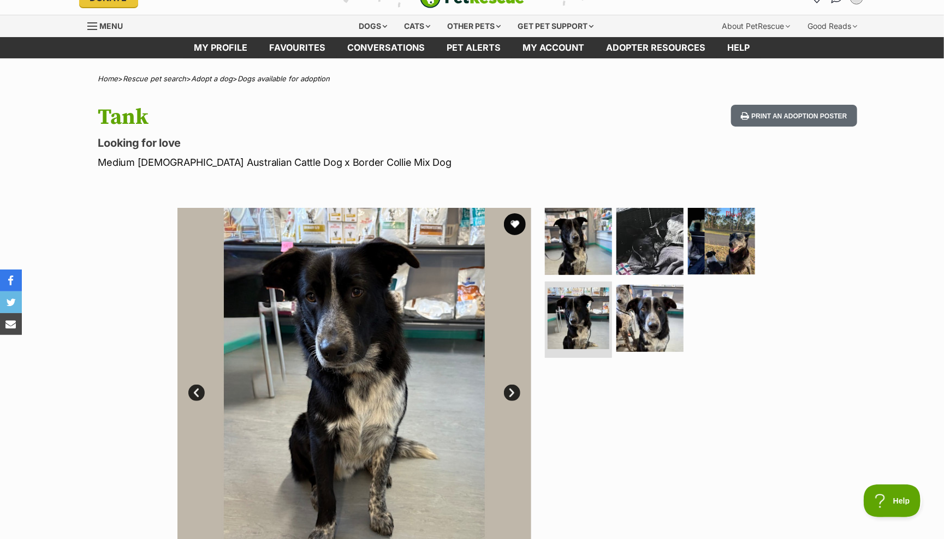
click at [511, 391] on link "Next" at bounding box center [512, 393] width 16 height 16
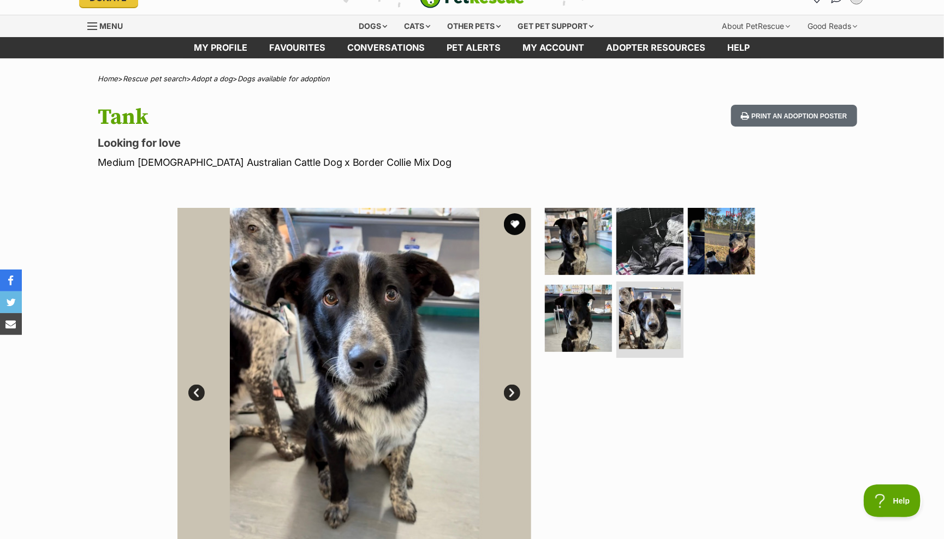
click at [511, 390] on link "Next" at bounding box center [512, 393] width 16 height 16
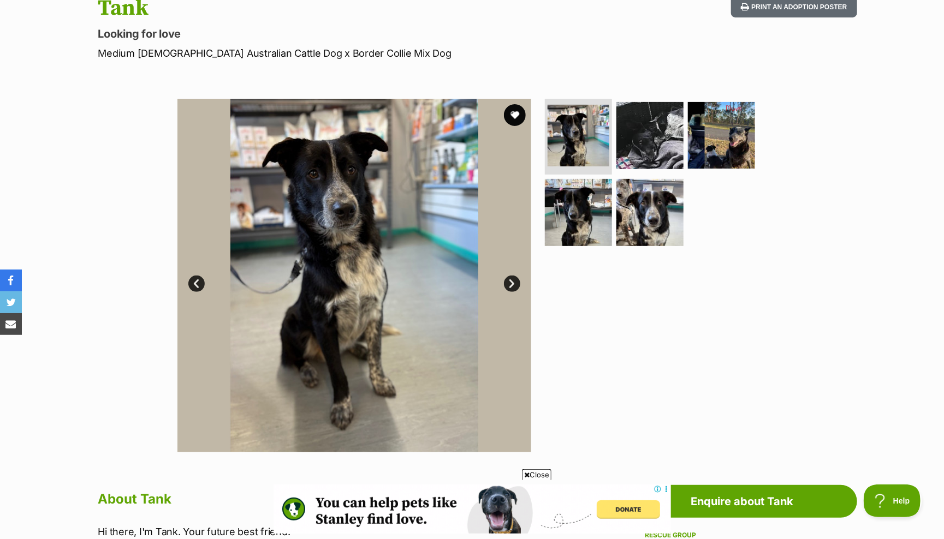
scroll to position [118, 0]
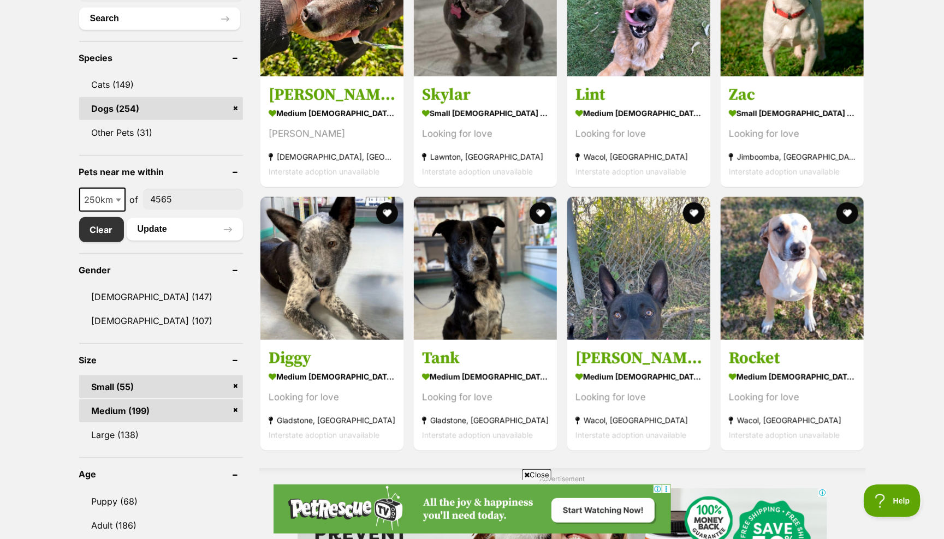
scroll to position [422, 0]
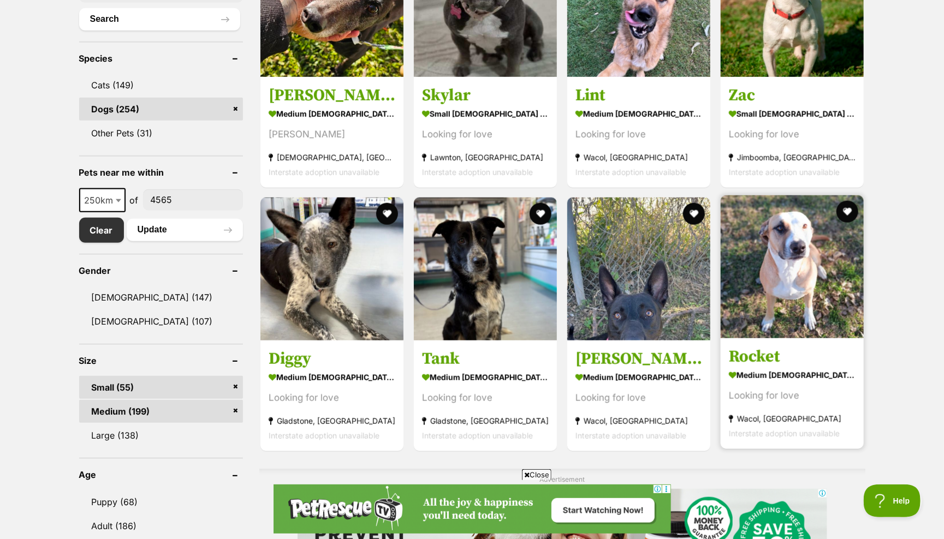
click at [781, 283] on img at bounding box center [792, 266] width 143 height 143
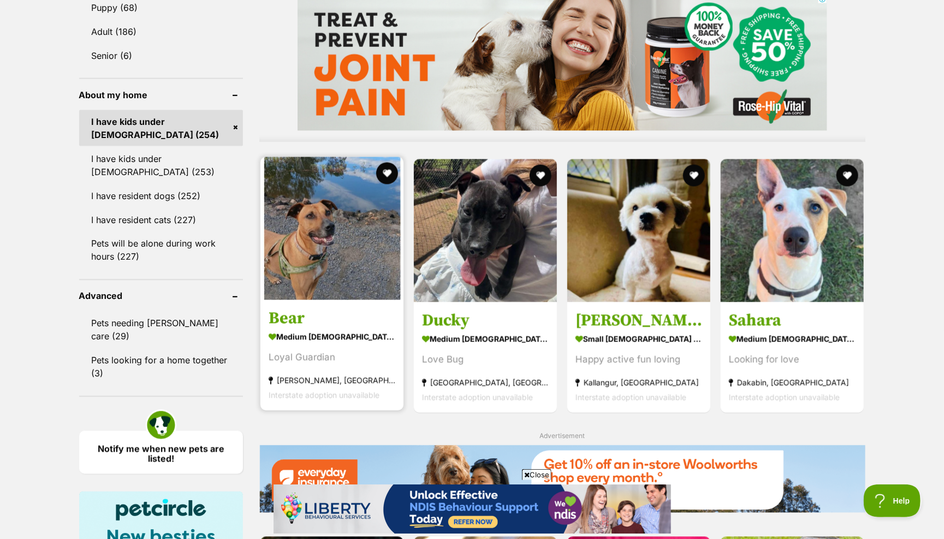
scroll to position [915, 0]
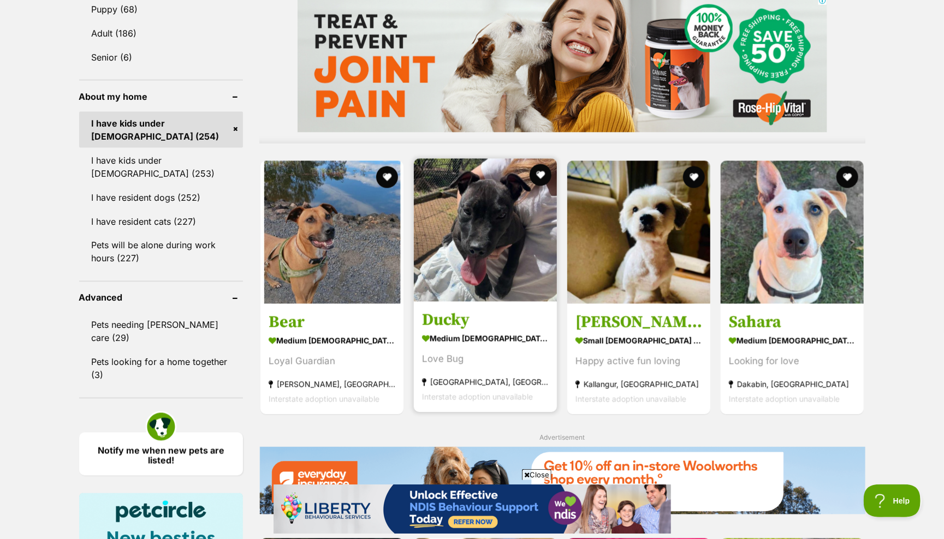
click at [480, 213] on img at bounding box center [485, 230] width 143 height 143
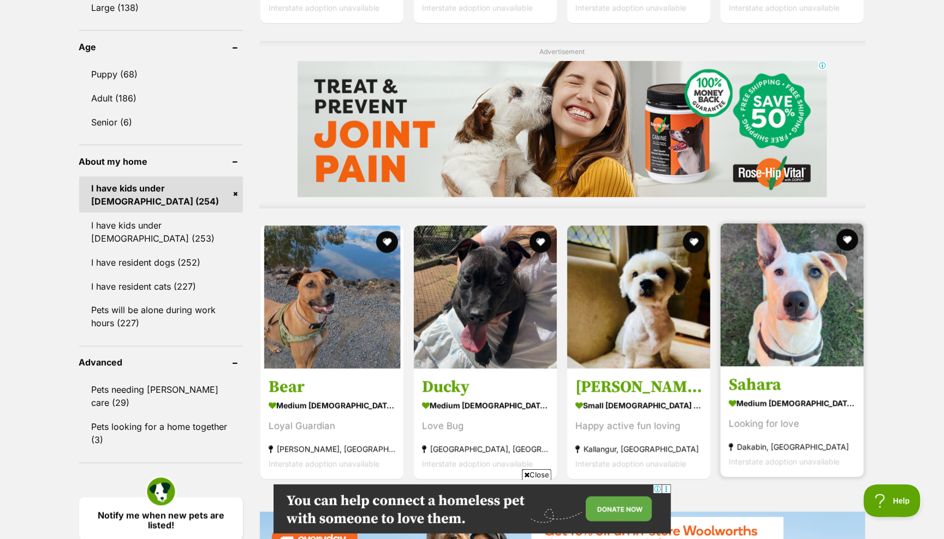
click at [781, 303] on img at bounding box center [792, 295] width 143 height 143
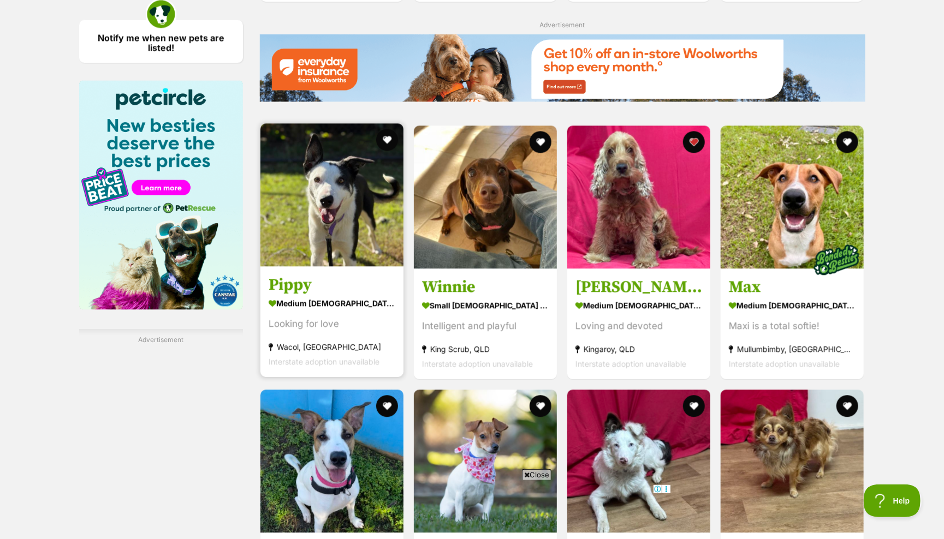
scroll to position [1331, 0]
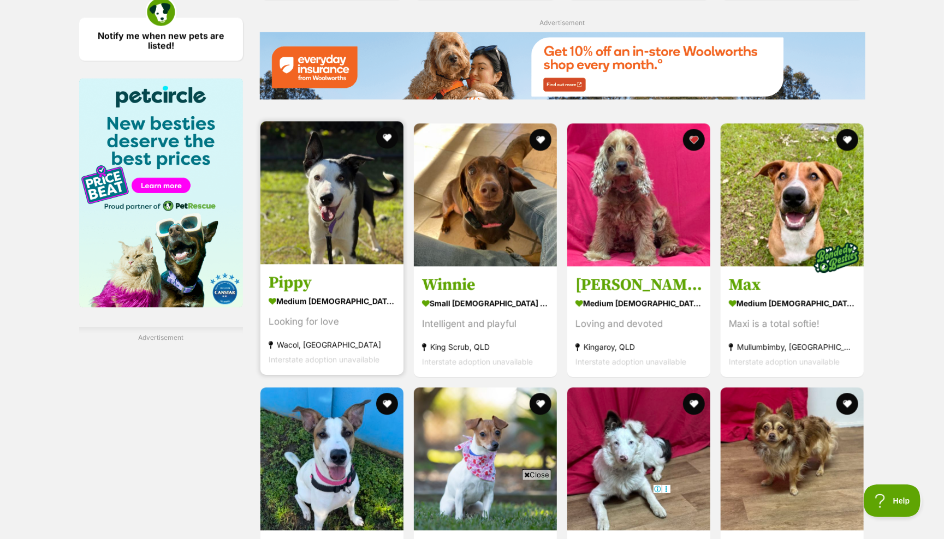
click at [344, 199] on img at bounding box center [331, 192] width 143 height 143
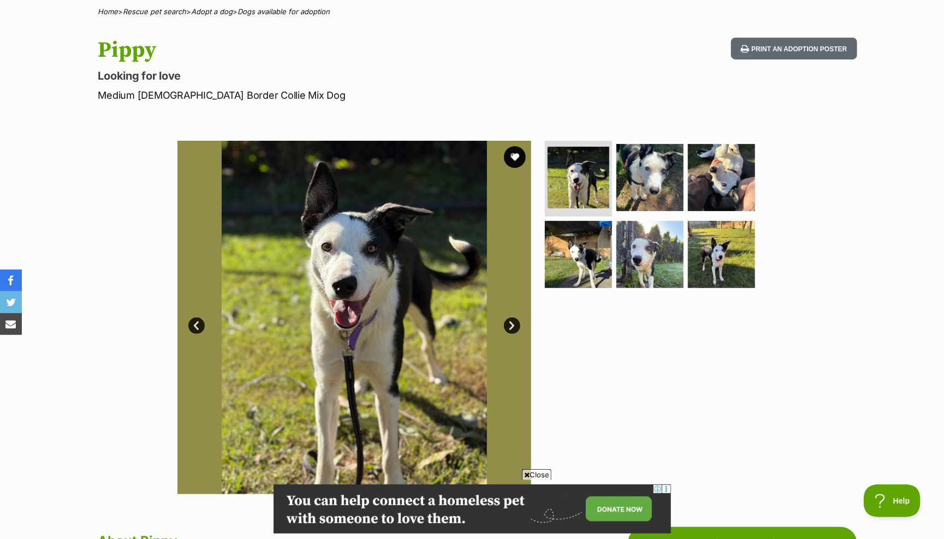
click at [515, 318] on link "Next" at bounding box center [512, 326] width 16 height 16
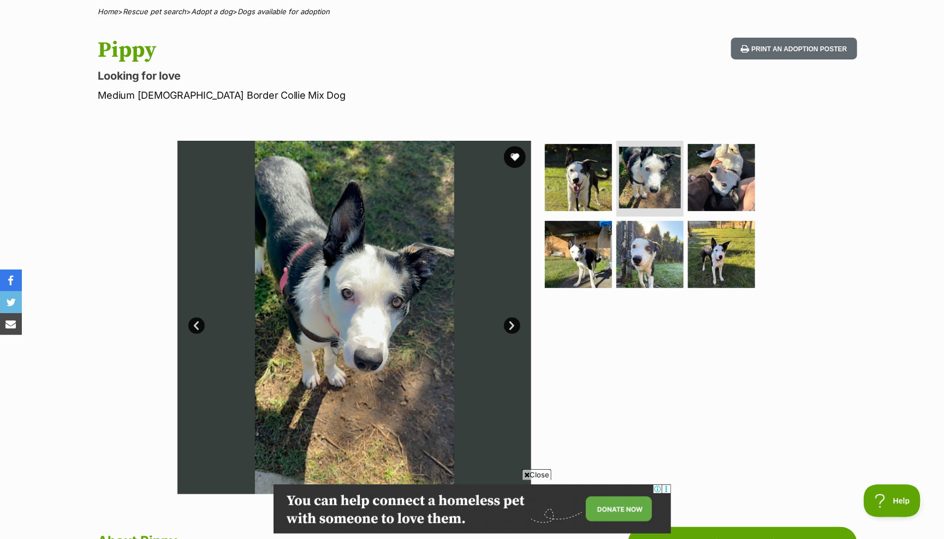
click at [515, 318] on link "Next" at bounding box center [512, 326] width 16 height 16
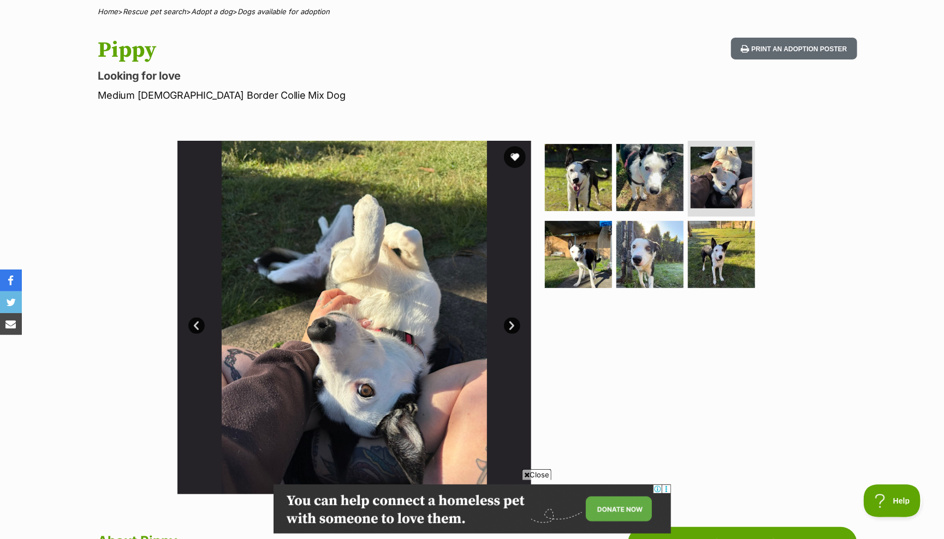
click at [515, 318] on link "Next" at bounding box center [512, 326] width 16 height 16
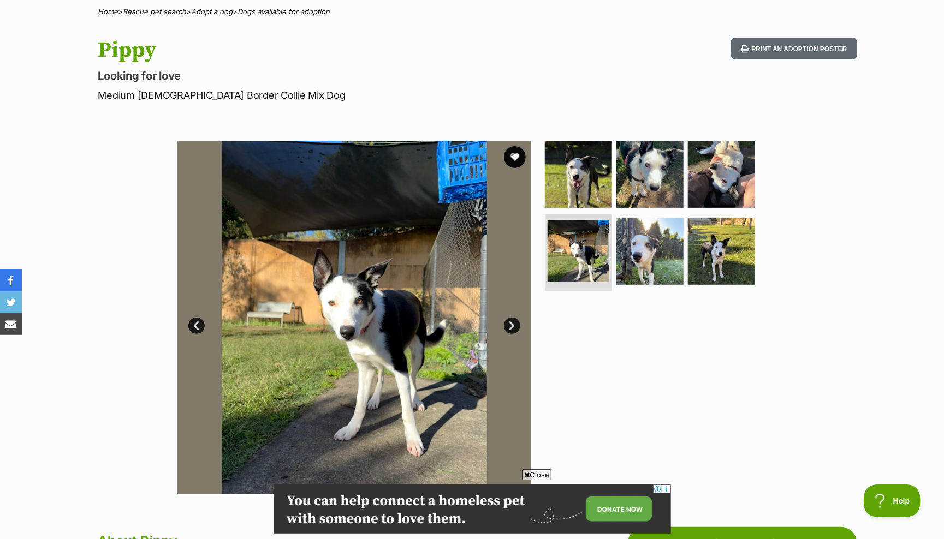
click at [515, 318] on link "Next" at bounding box center [512, 326] width 16 height 16
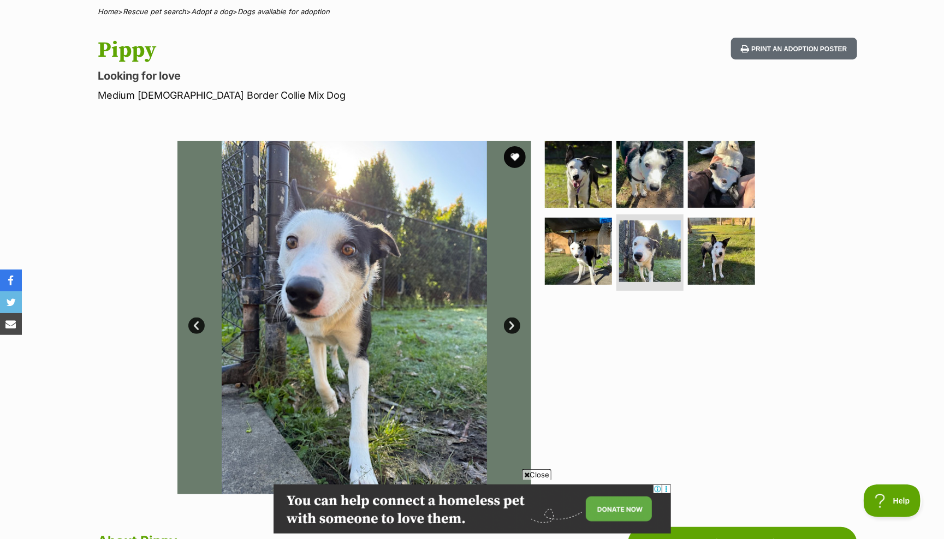
click at [515, 318] on link "Next" at bounding box center [512, 326] width 16 height 16
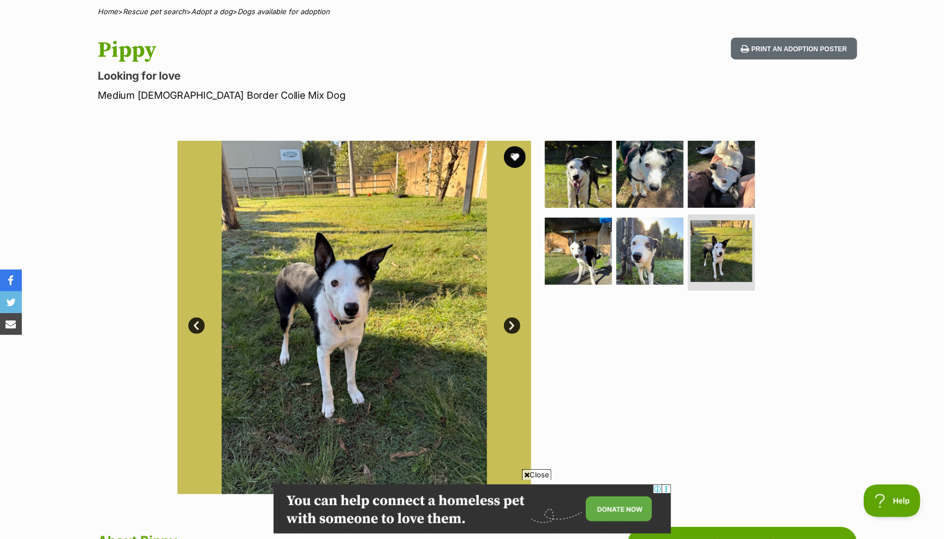
click at [515, 318] on link "Next" at bounding box center [512, 326] width 16 height 16
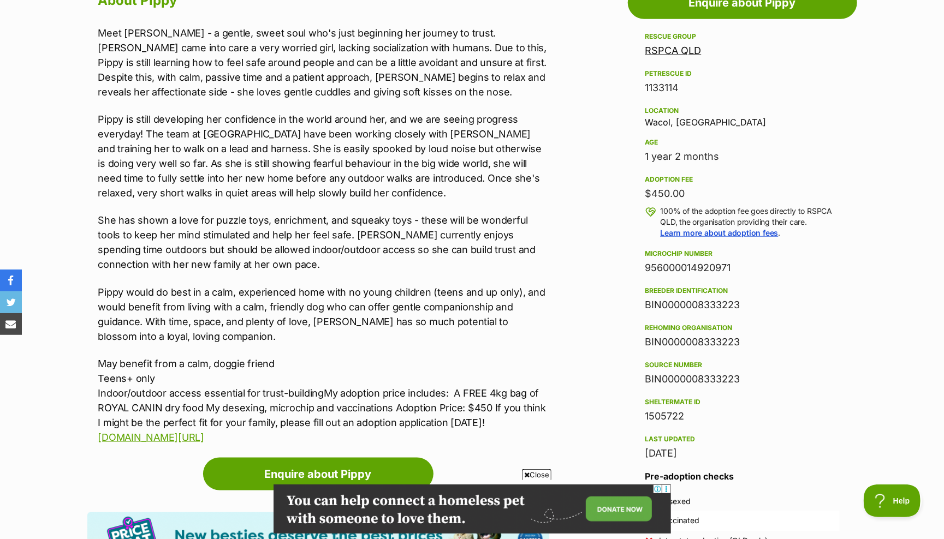
scroll to position [630, 0]
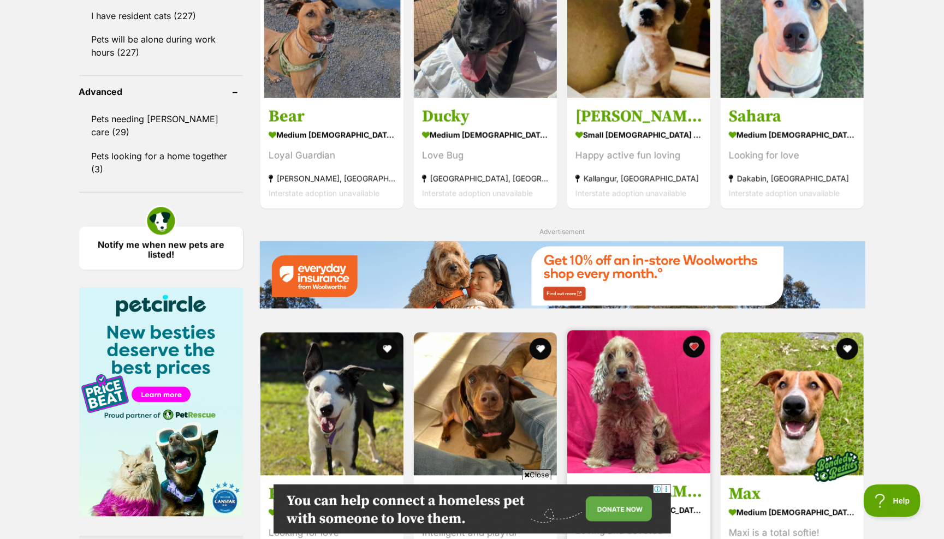
click at [634, 331] on img at bounding box center [638, 402] width 143 height 143
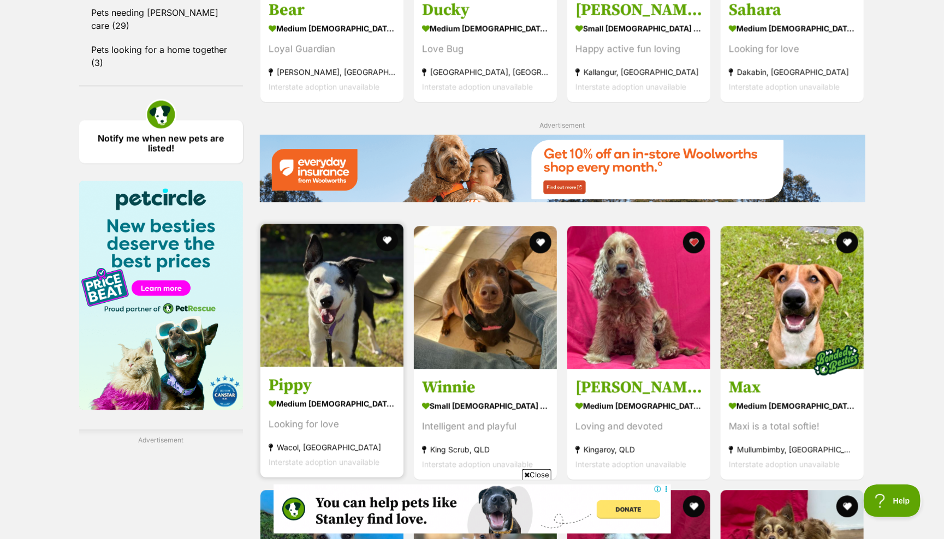
scroll to position [1231, 0]
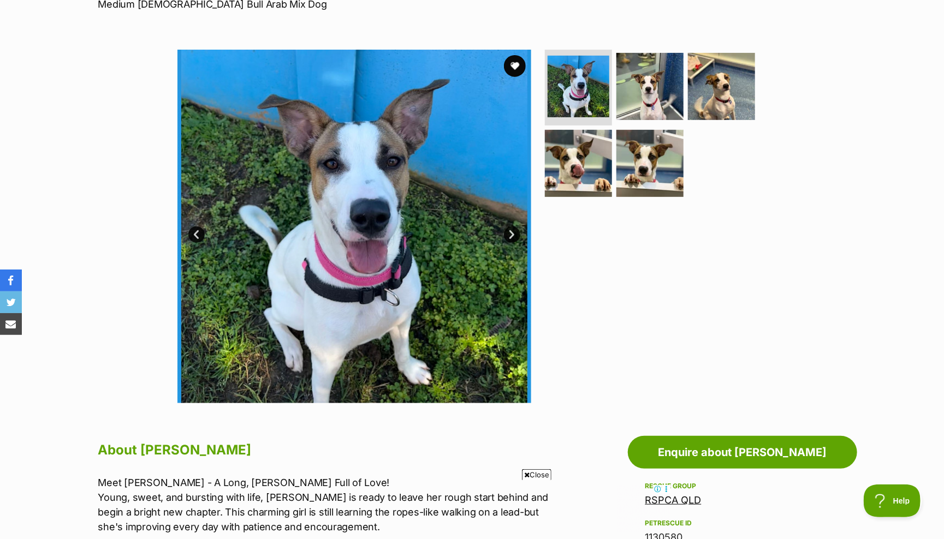
scroll to position [176, 0]
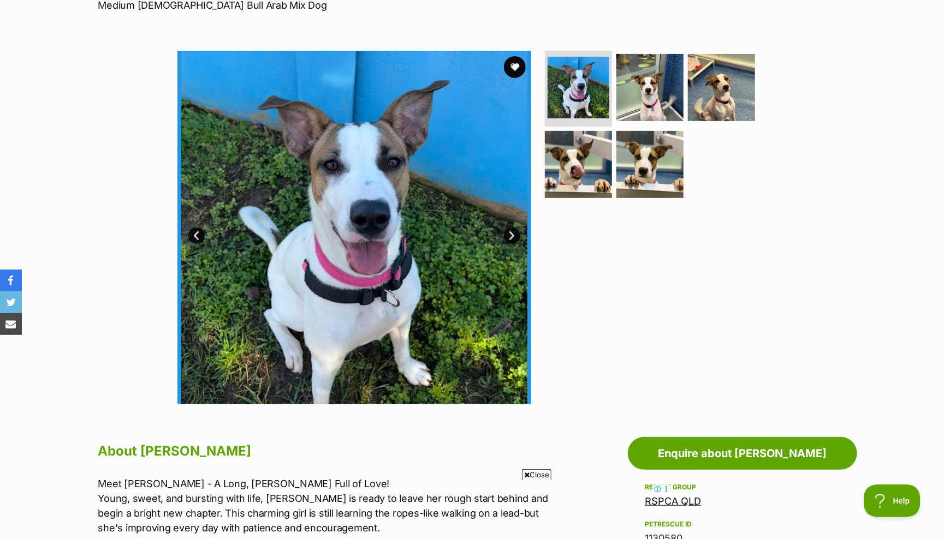
click at [513, 231] on link "Next" at bounding box center [512, 236] width 16 height 16
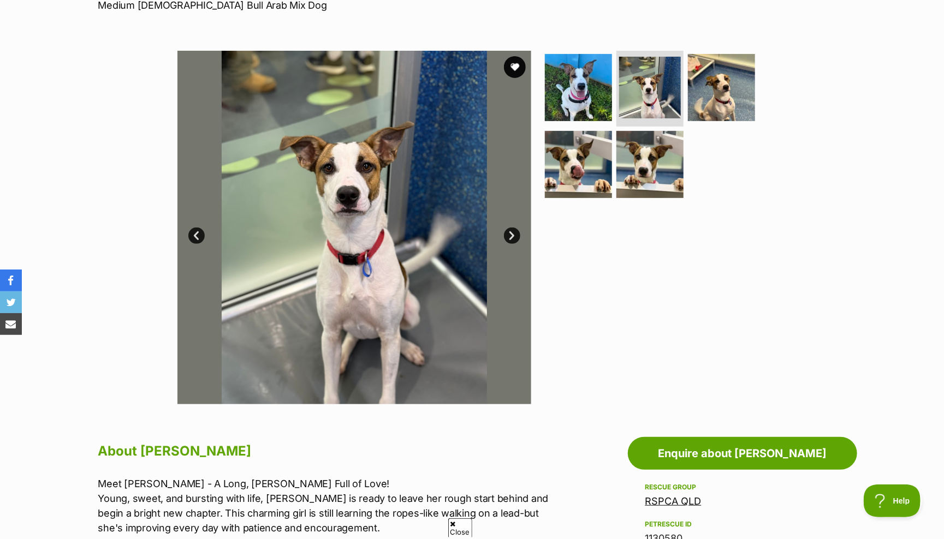
click at [513, 231] on link "Next" at bounding box center [512, 236] width 16 height 16
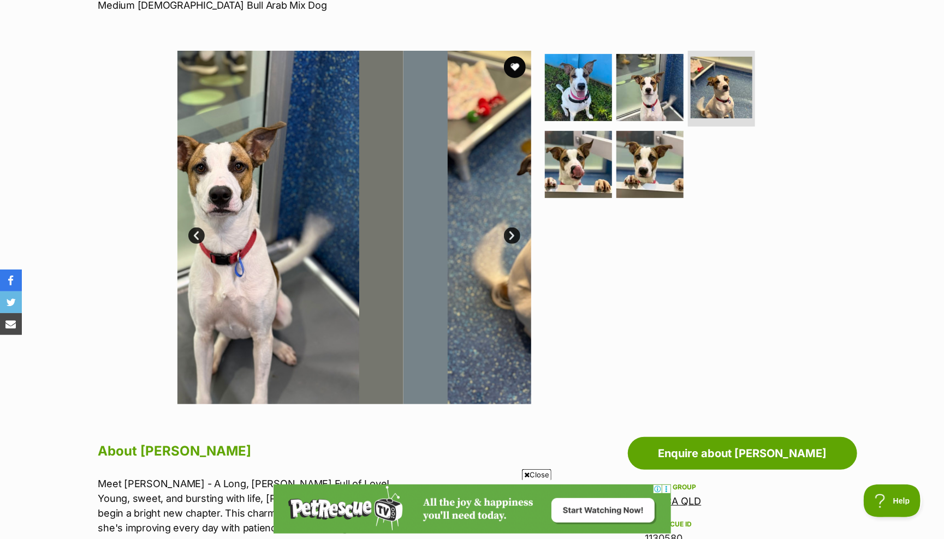
scroll to position [0, 0]
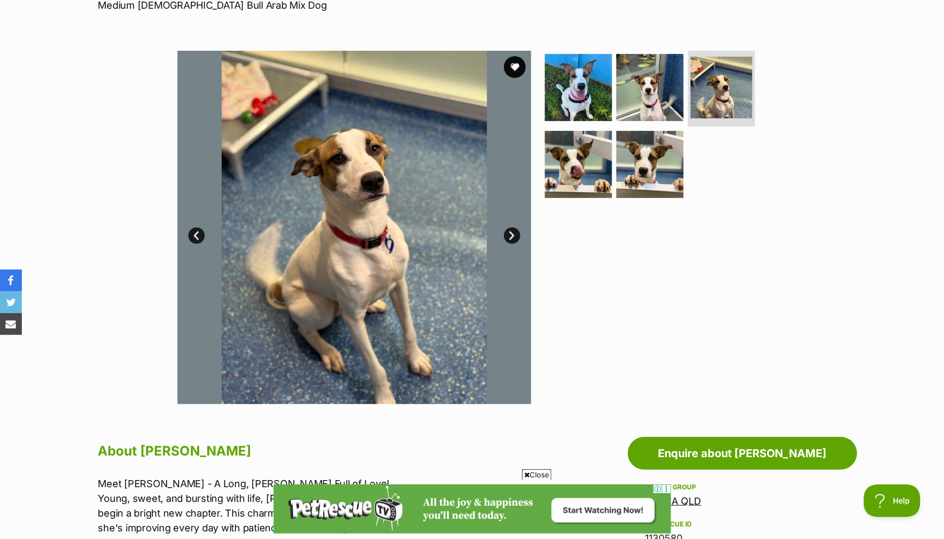
click at [512, 231] on link "Next" at bounding box center [512, 236] width 16 height 16
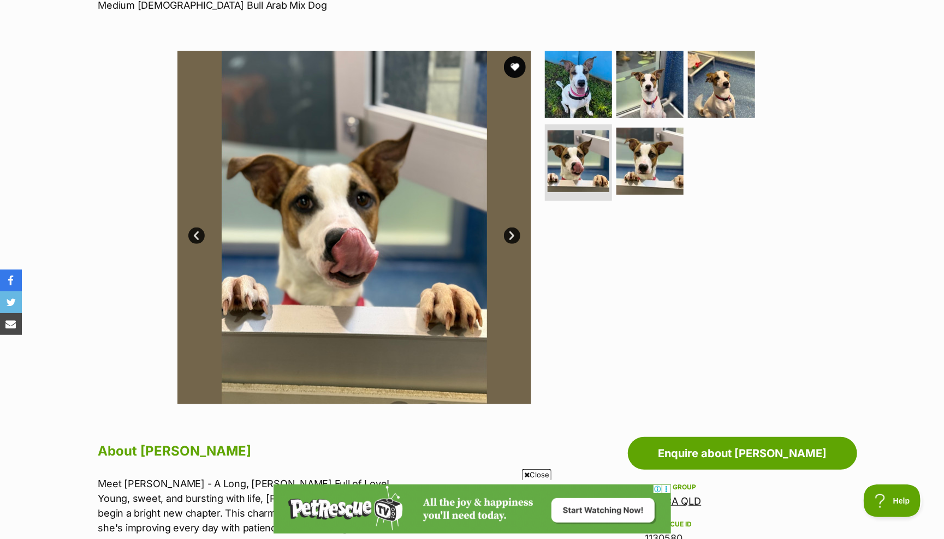
click at [511, 231] on link "Next" at bounding box center [512, 236] width 16 height 16
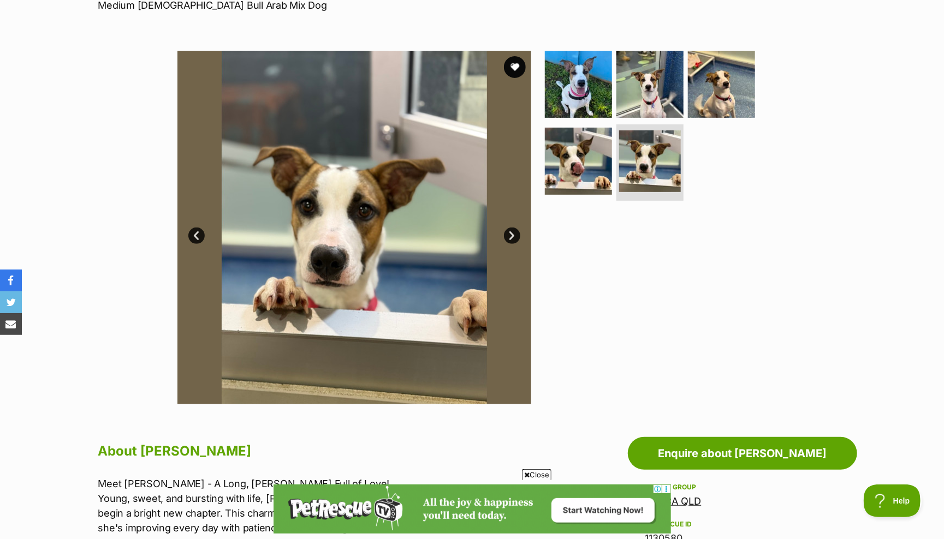
click at [511, 231] on link "Next" at bounding box center [512, 236] width 16 height 16
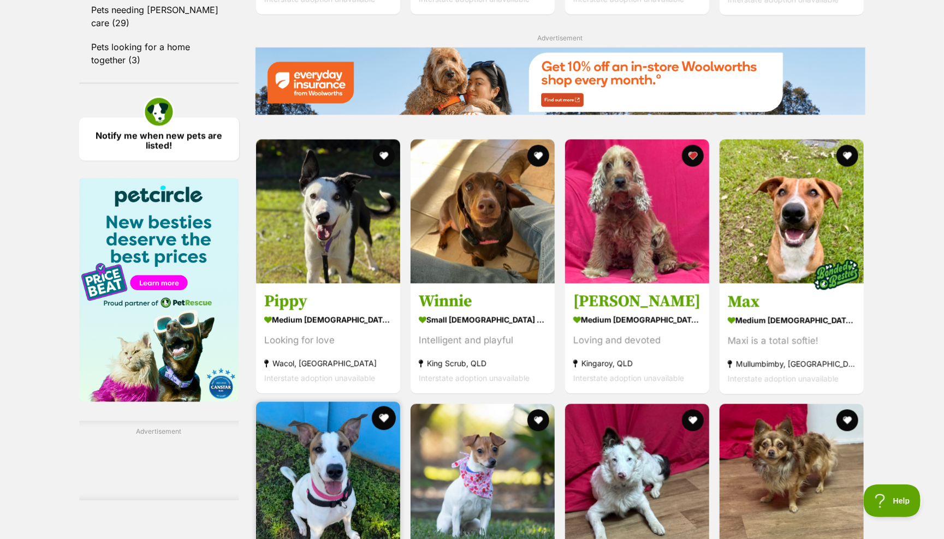
click at [372, 406] on button "favourite" at bounding box center [384, 418] width 24 height 24
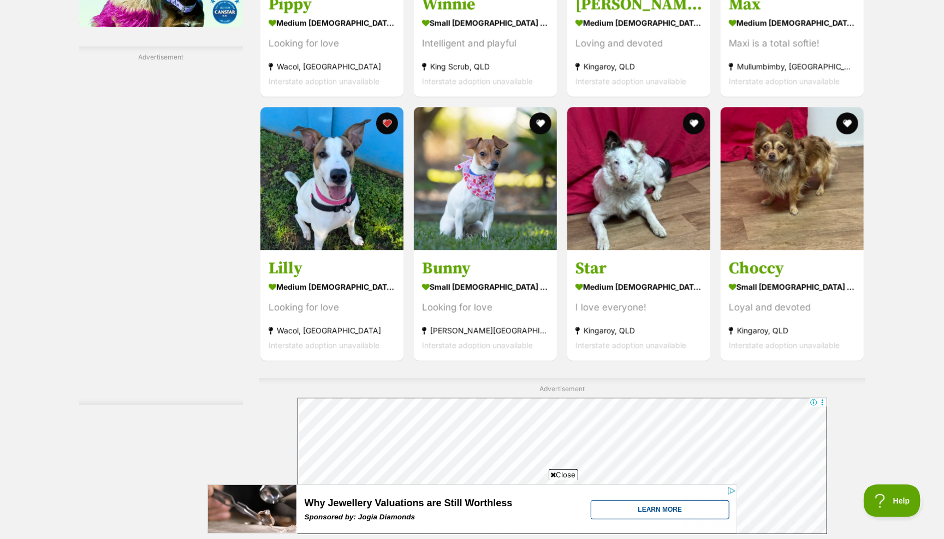
scroll to position [1612, 0]
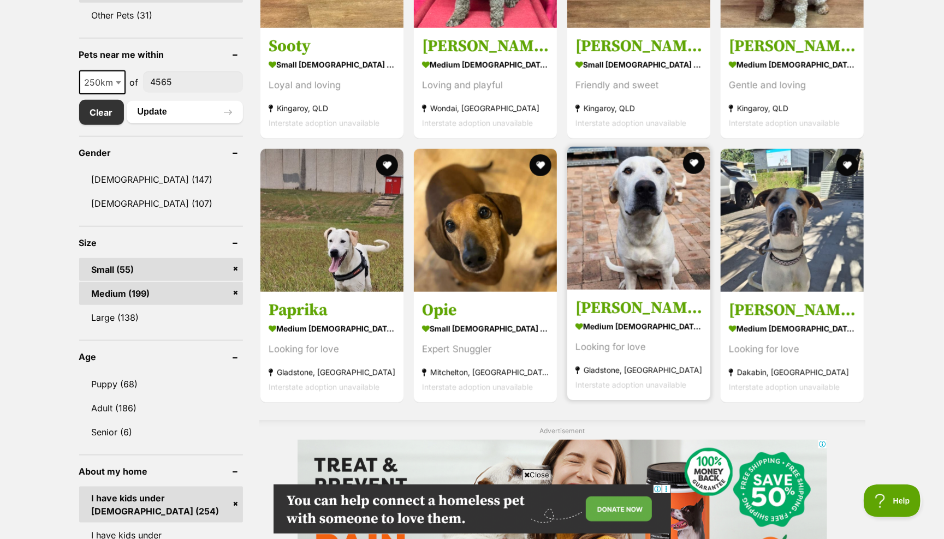
scroll to position [541, 0]
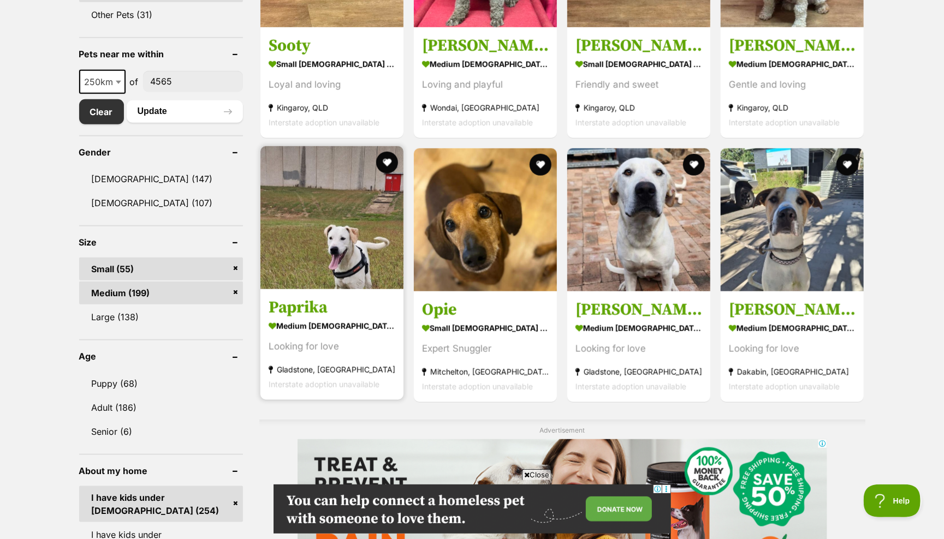
click at [357, 252] on img at bounding box center [331, 217] width 143 height 143
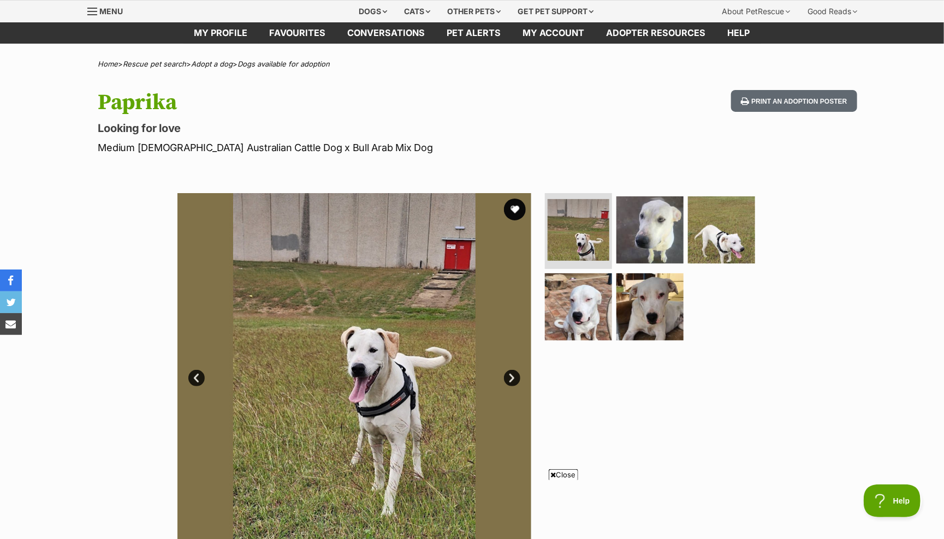
click at [507, 376] on link "Next" at bounding box center [512, 378] width 16 height 16
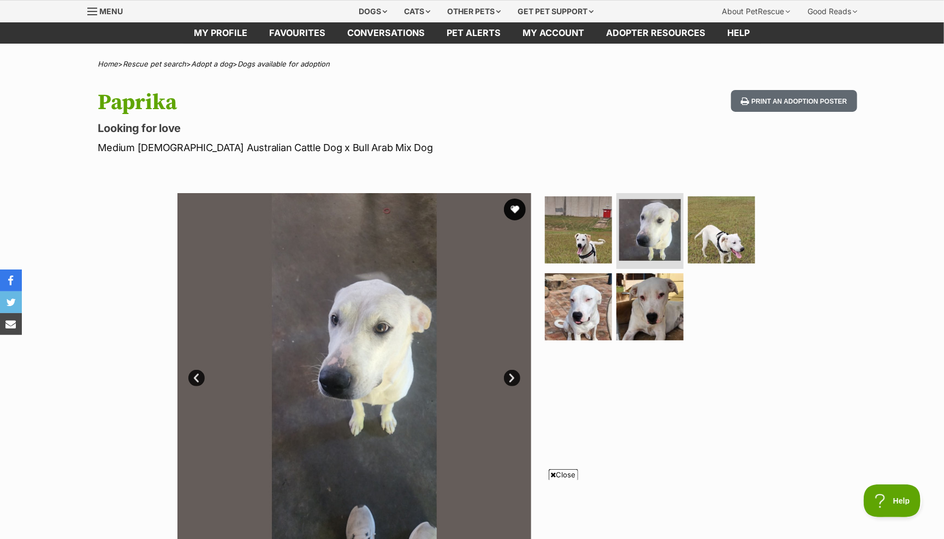
click at [507, 376] on link "Next" at bounding box center [512, 378] width 16 height 16
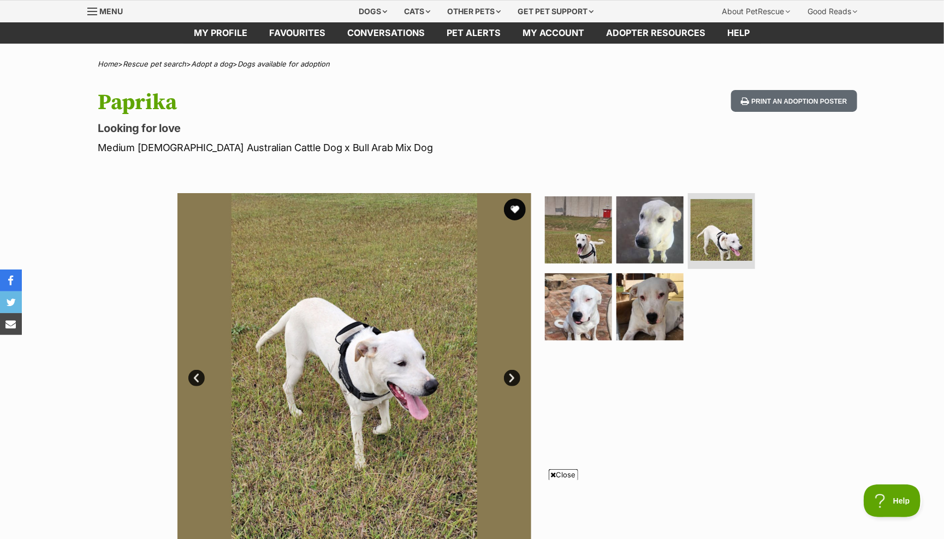
click at [507, 376] on link "Next" at bounding box center [512, 378] width 16 height 16
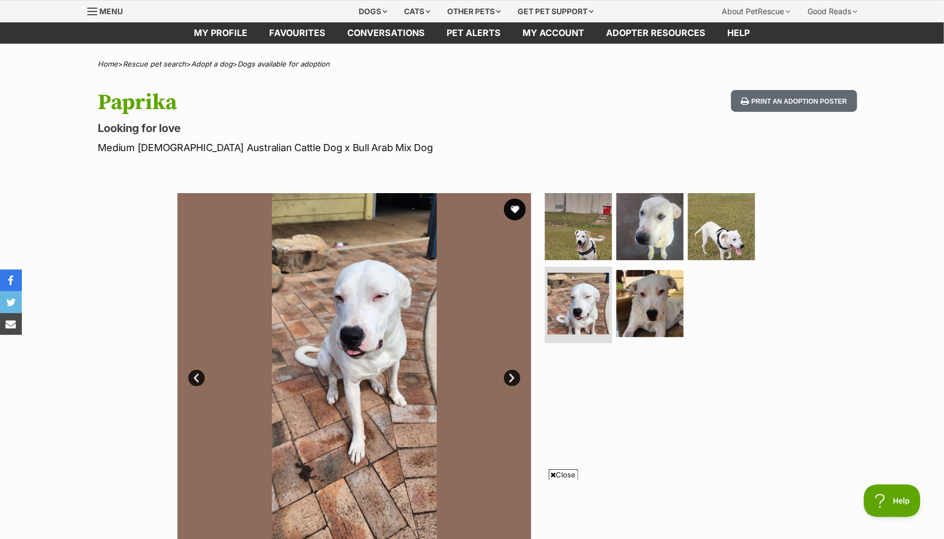
click at [509, 377] on link "Next" at bounding box center [512, 378] width 16 height 16
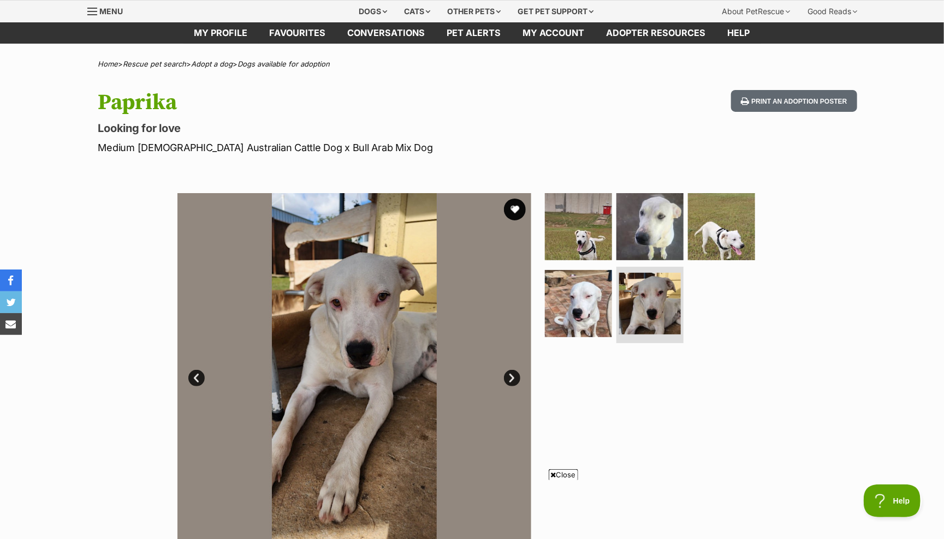
click at [509, 377] on link "Next" at bounding box center [512, 378] width 16 height 16
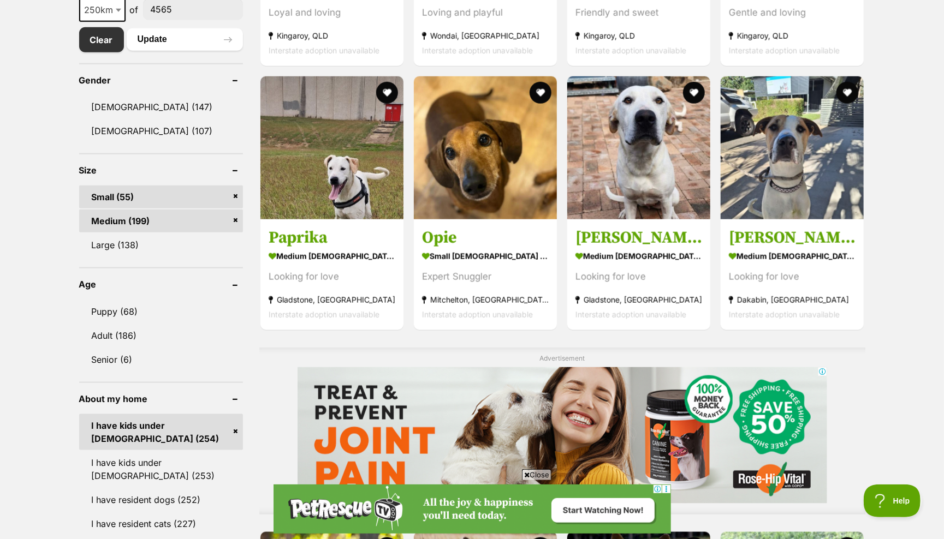
scroll to position [546, 0]
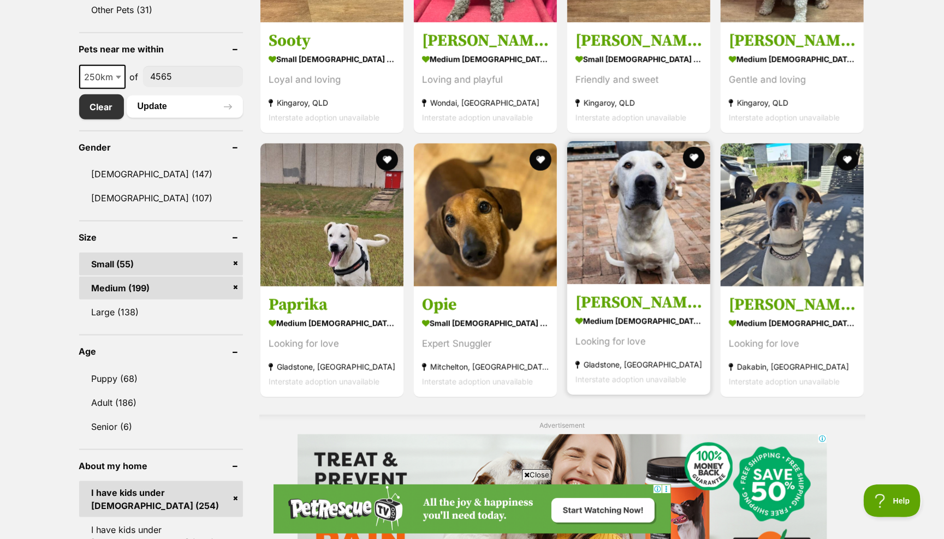
click at [636, 221] on img at bounding box center [638, 212] width 143 height 143
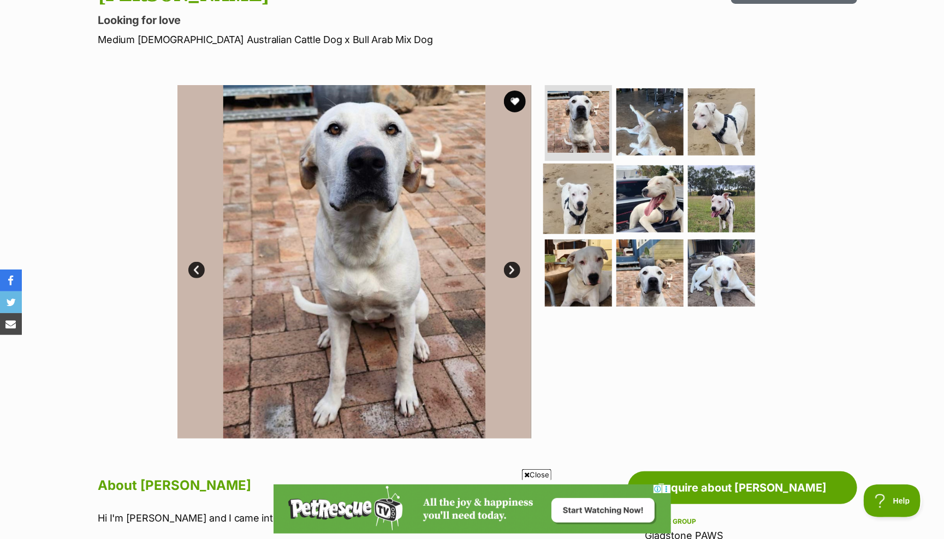
scroll to position [157, 0]
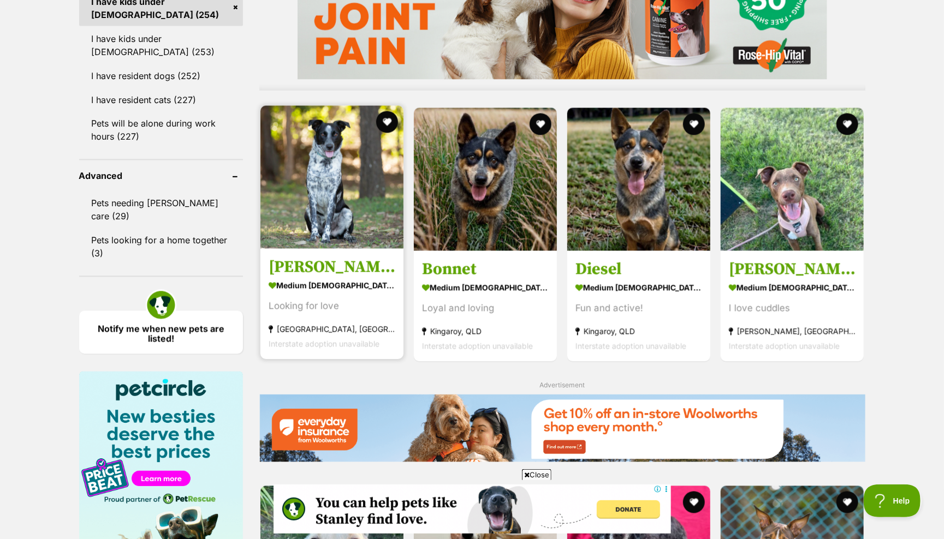
scroll to position [1038, 0]
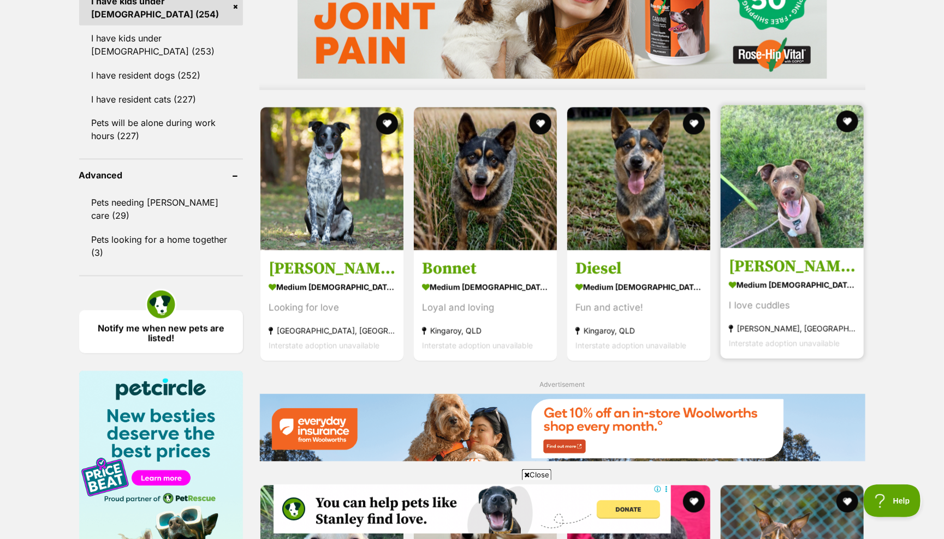
click at [754, 197] on img at bounding box center [792, 176] width 143 height 143
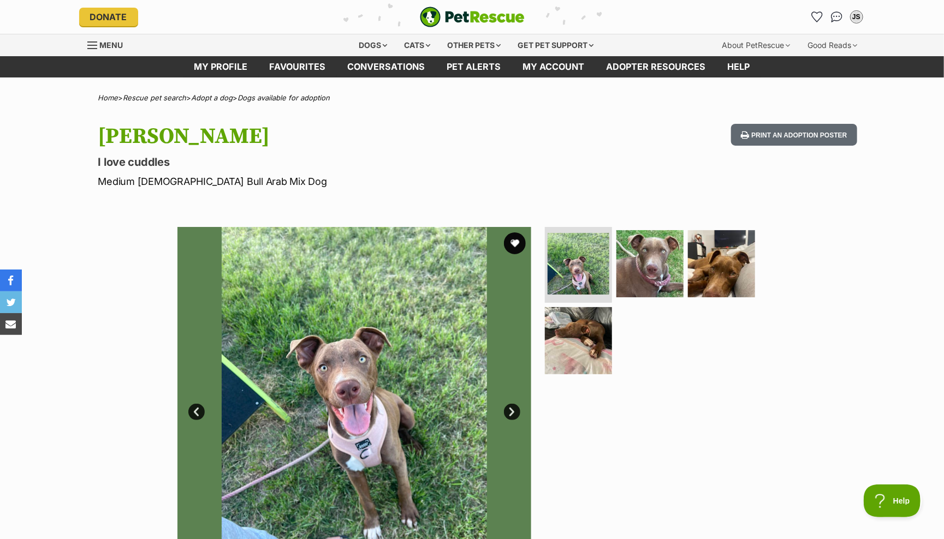
click at [515, 405] on link "Next" at bounding box center [512, 412] width 16 height 16
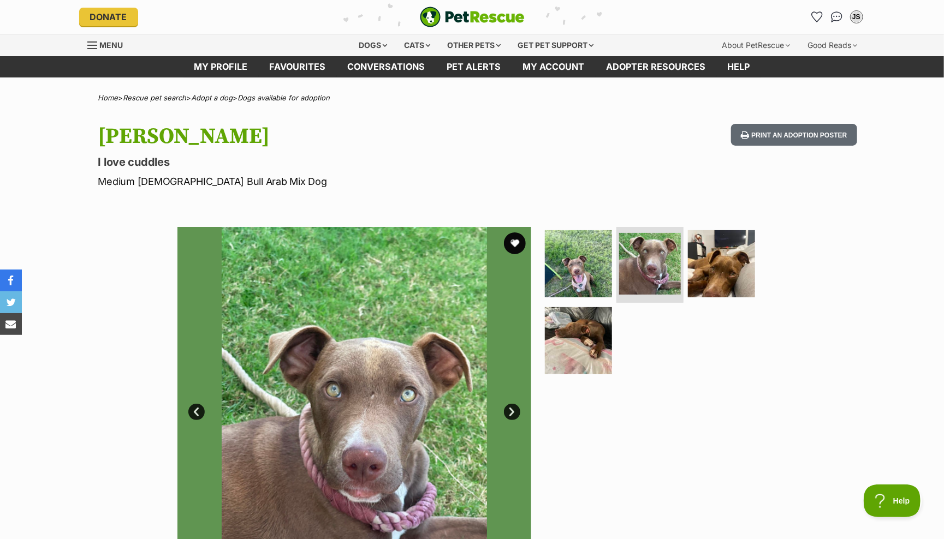
click at [515, 406] on link "Next" at bounding box center [512, 412] width 16 height 16
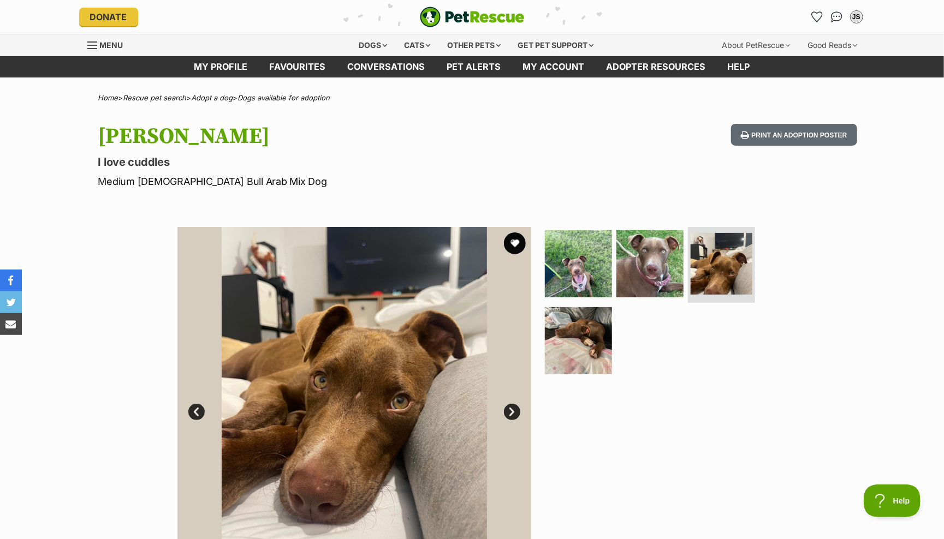
click at [515, 406] on link "Next" at bounding box center [512, 412] width 16 height 16
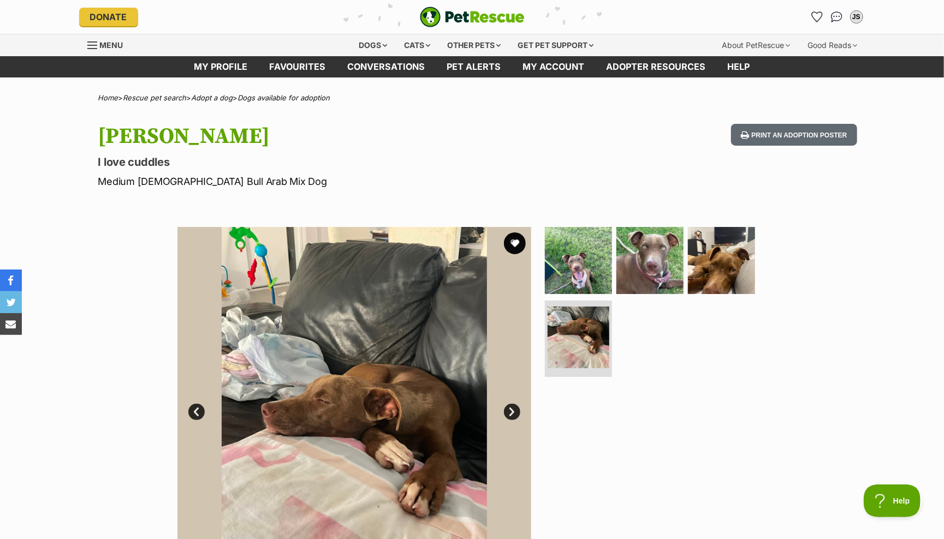
click at [515, 406] on link "Next" at bounding box center [512, 412] width 16 height 16
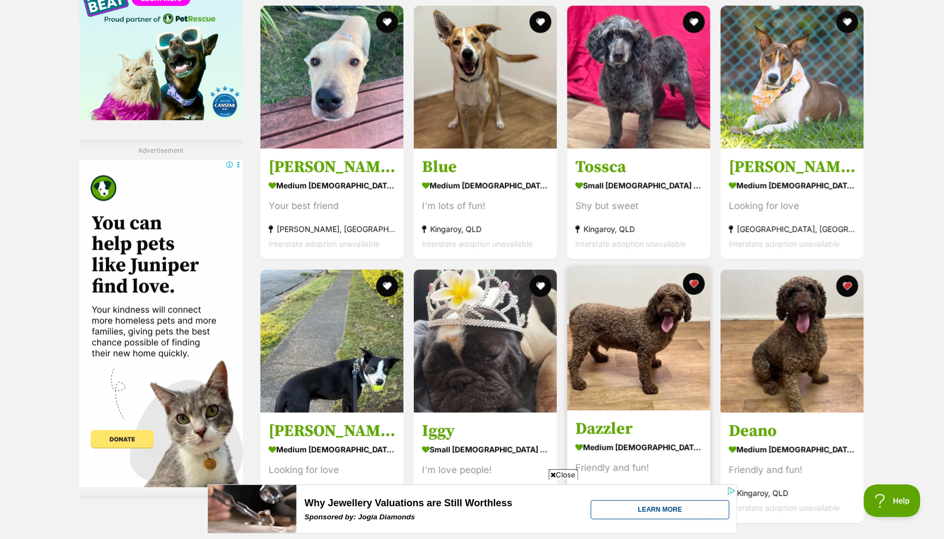
click at [638, 267] on img at bounding box center [638, 338] width 143 height 143
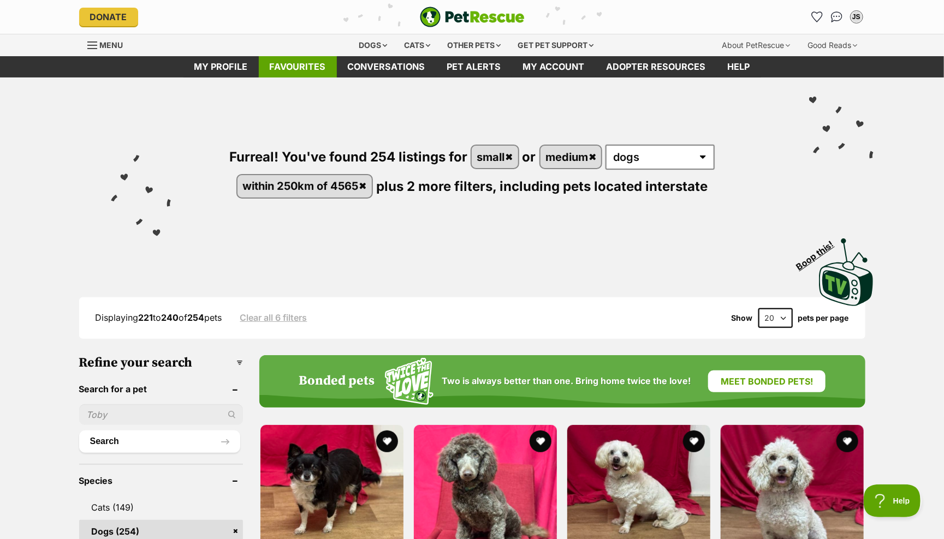
click at [300, 67] on link "Favourites" at bounding box center [298, 66] width 78 height 21
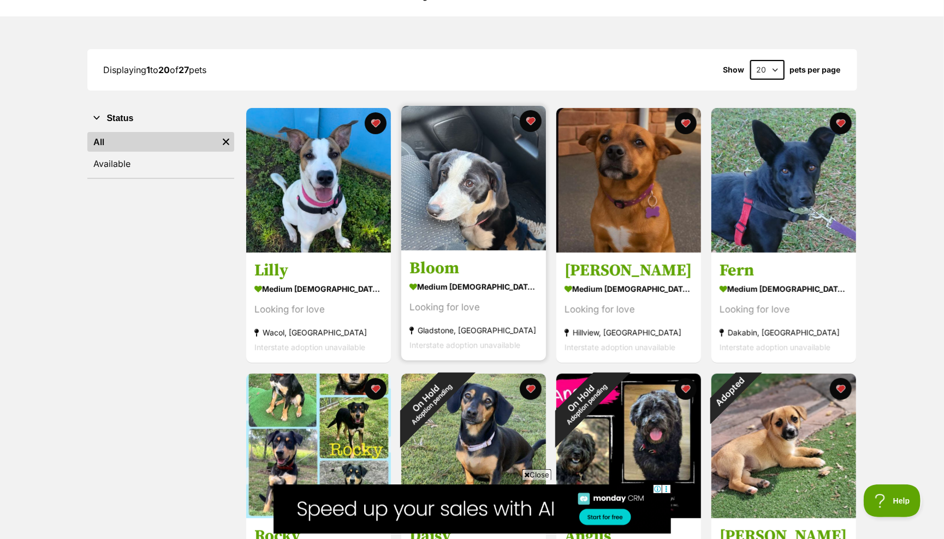
scroll to position [156, 0]
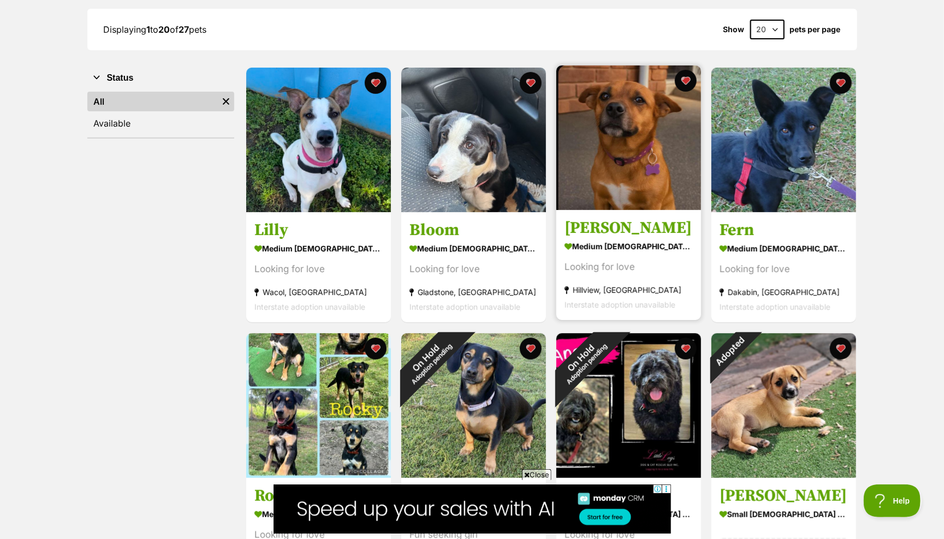
click at [615, 139] on img at bounding box center [628, 138] width 145 height 145
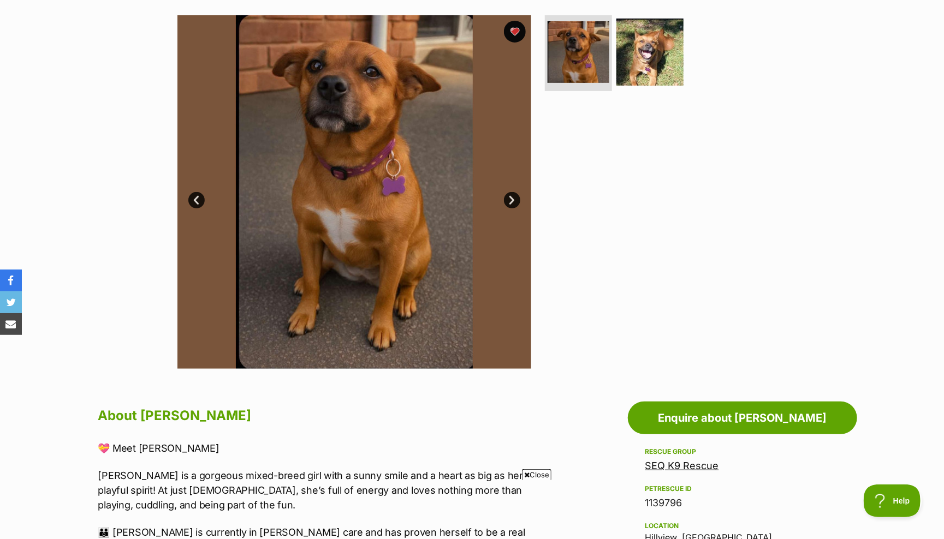
scroll to position [209, 0]
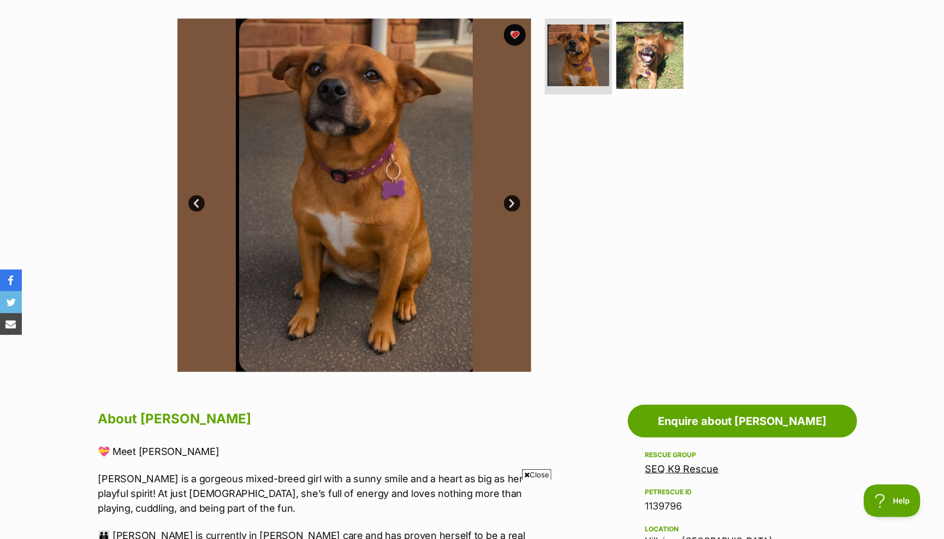
click at [508, 196] on link "Next" at bounding box center [512, 203] width 16 height 16
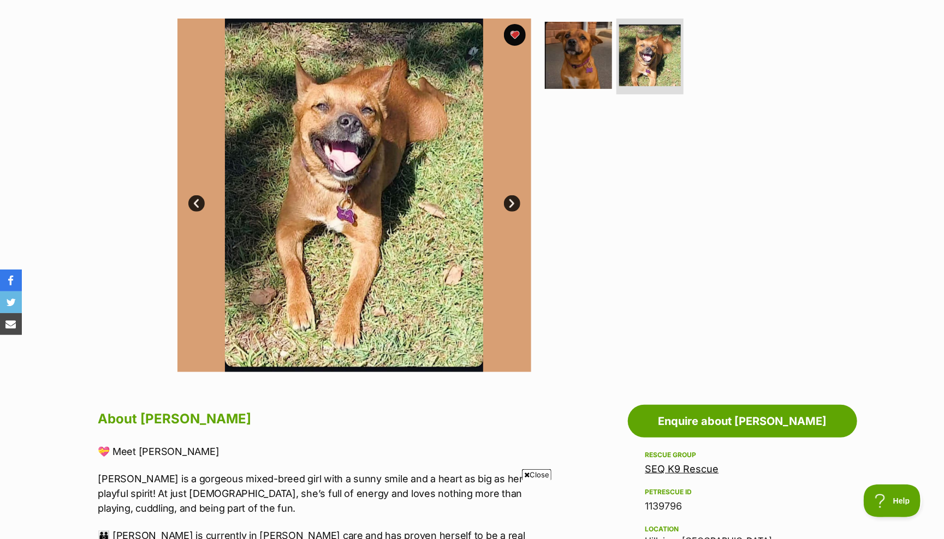
click at [508, 196] on link "Next" at bounding box center [512, 203] width 16 height 16
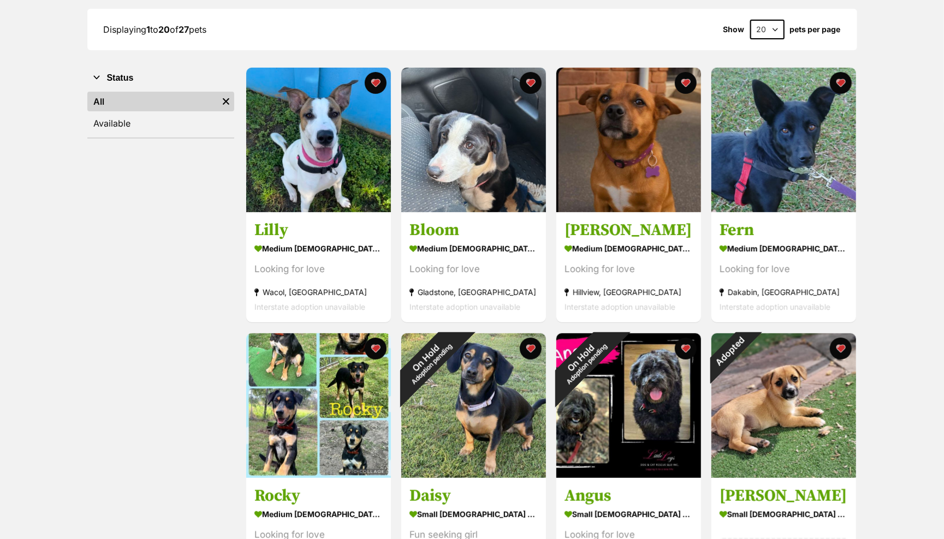
scroll to position [156, 0]
click at [774, 101] on img at bounding box center [783, 140] width 145 height 145
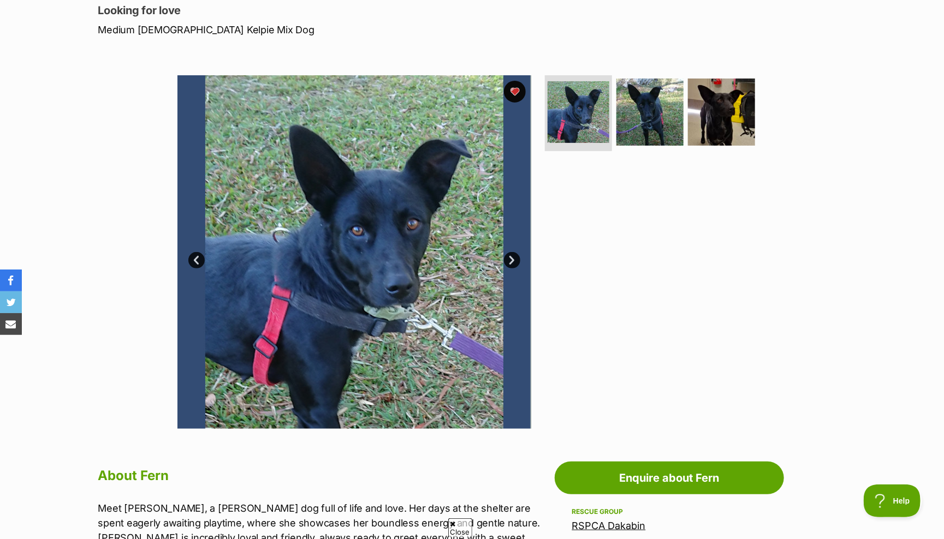
click at [513, 257] on link "Next" at bounding box center [512, 260] width 16 height 16
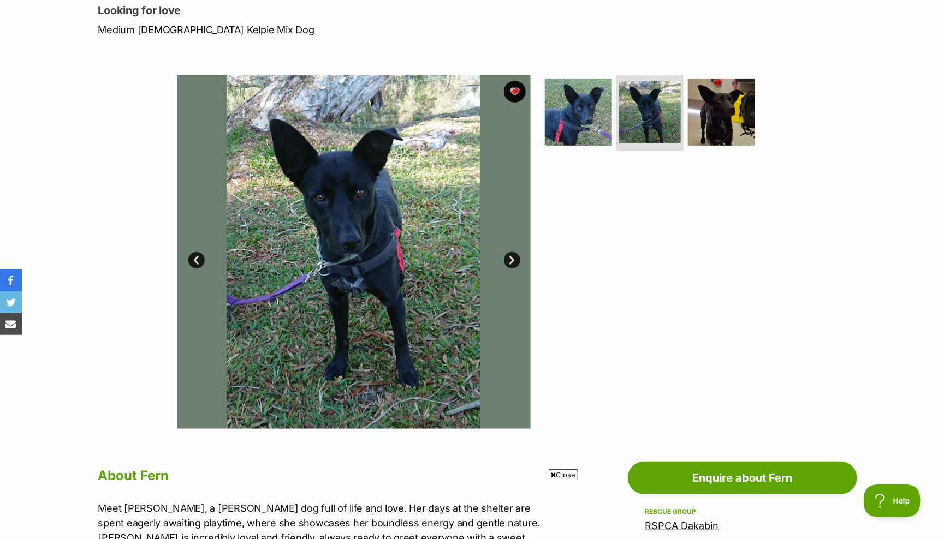
click at [513, 257] on link "Next" at bounding box center [512, 260] width 16 height 16
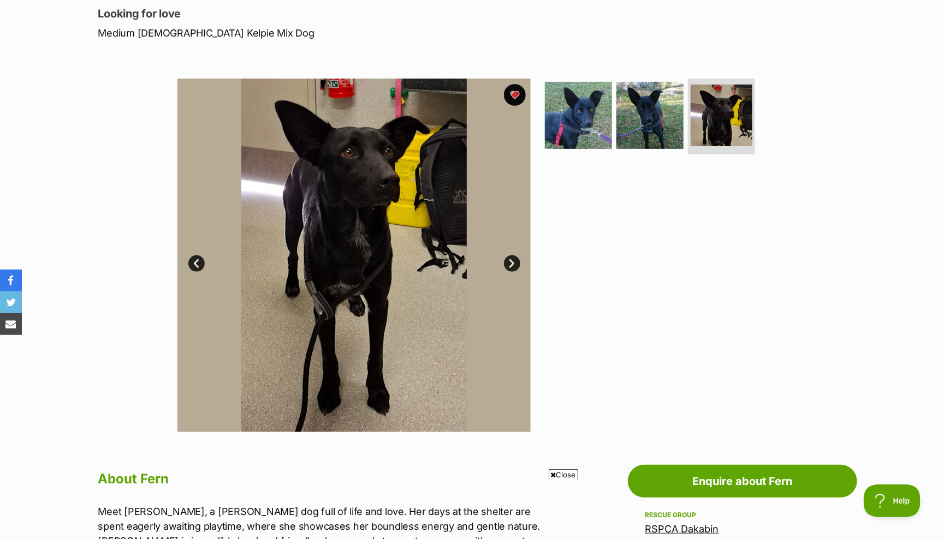
scroll to position [147, 0]
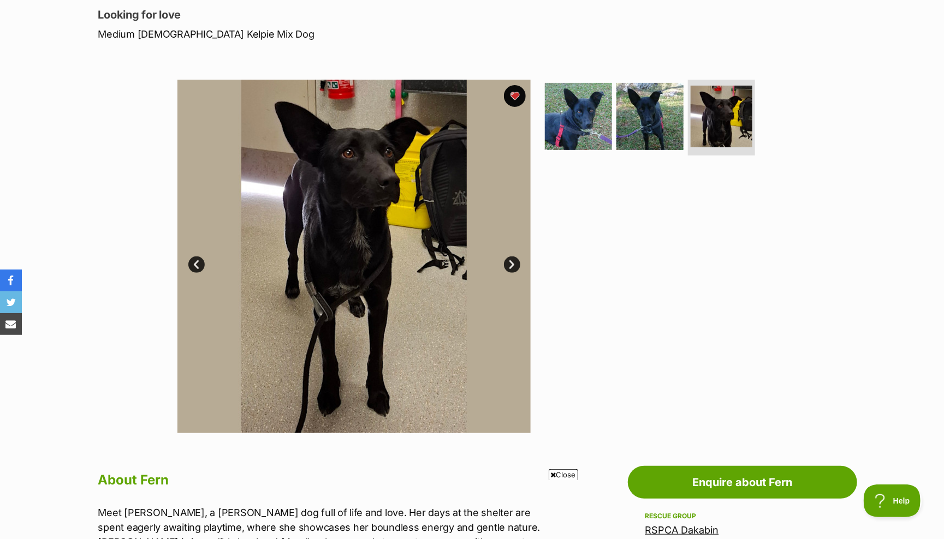
click at [513, 263] on link "Next" at bounding box center [512, 265] width 16 height 16
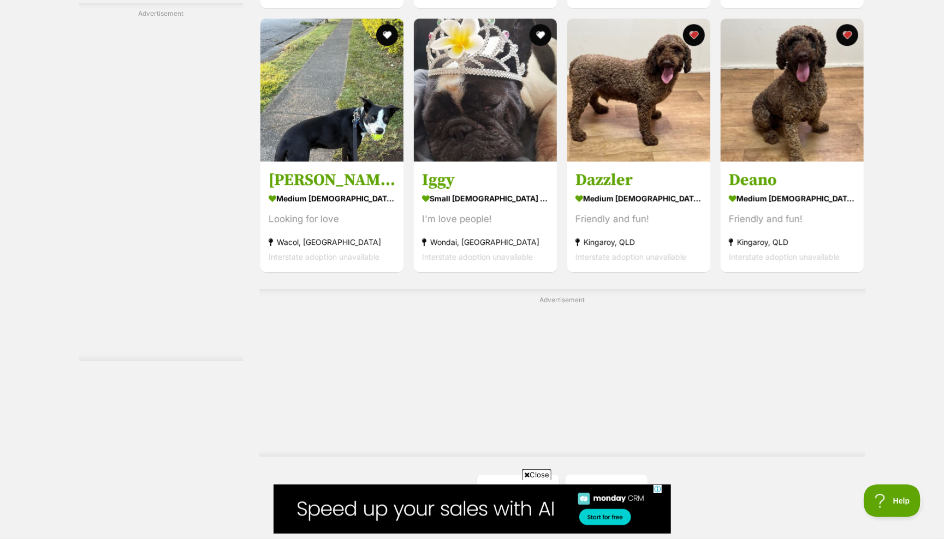
click at [609, 477] on link "Next" at bounding box center [607, 488] width 82 height 26
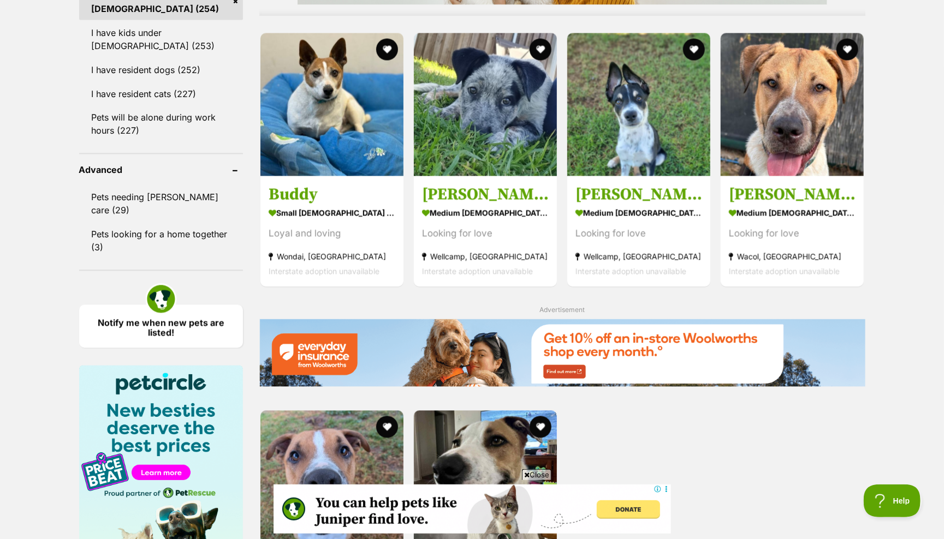
scroll to position [1043, 0]
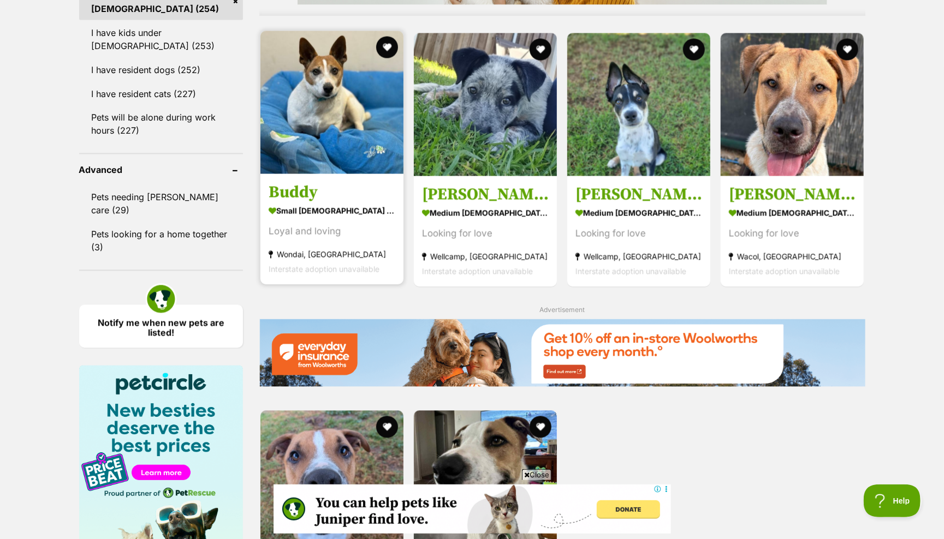
click at [307, 97] on img at bounding box center [331, 102] width 143 height 143
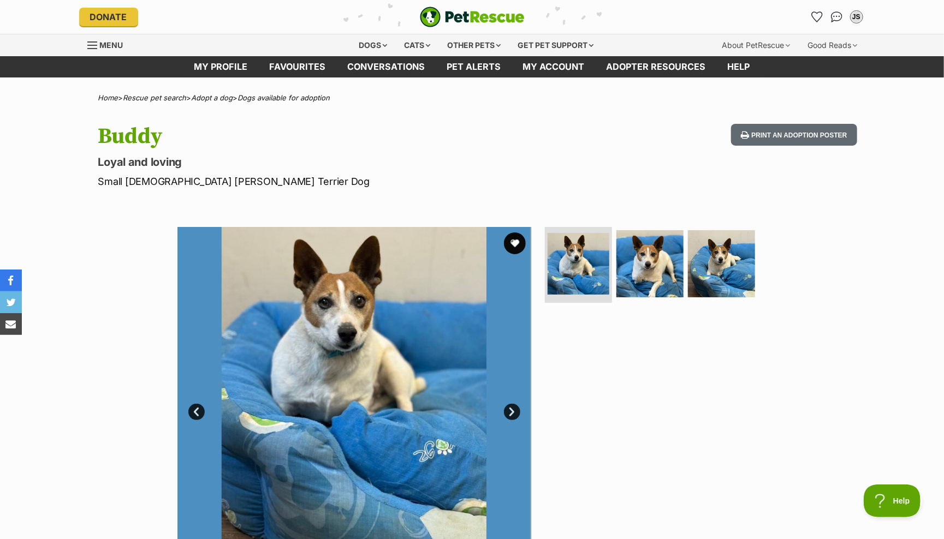
click at [515, 404] on link "Next" at bounding box center [512, 412] width 16 height 16
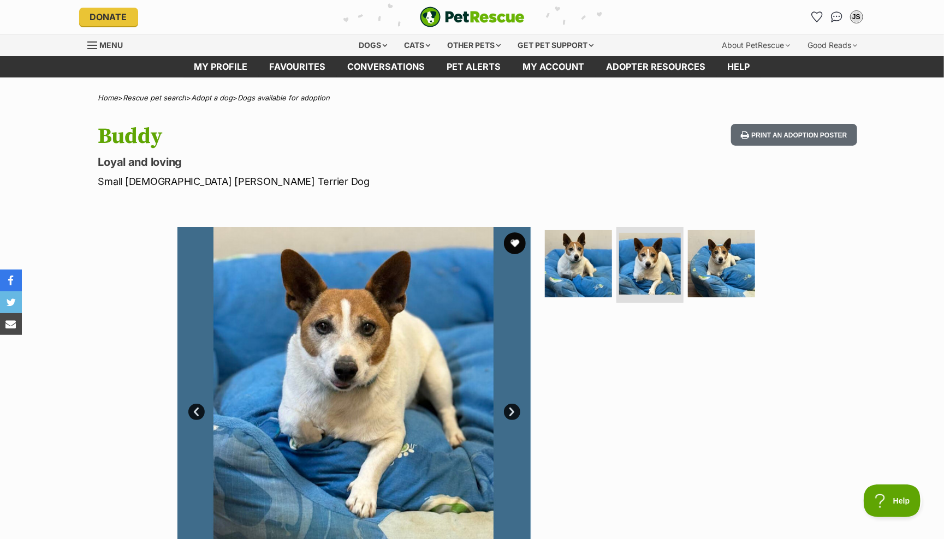
click at [515, 404] on link "Next" at bounding box center [512, 412] width 16 height 16
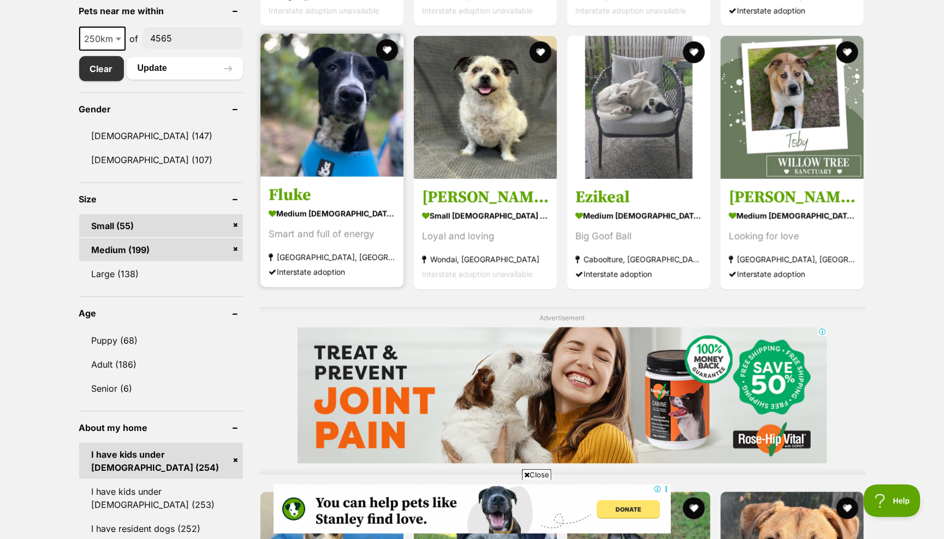
click at [325, 102] on img at bounding box center [331, 105] width 143 height 143
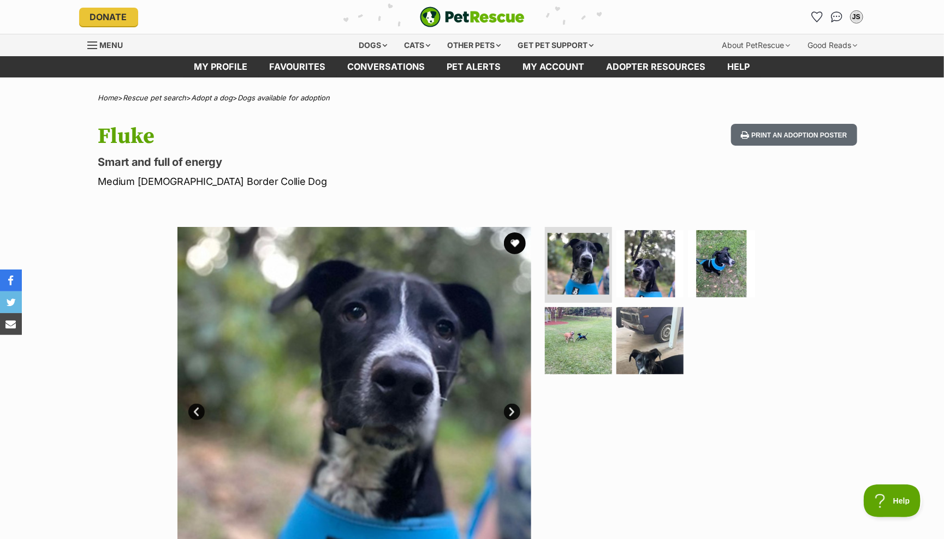
click at [512, 410] on link "Next" at bounding box center [512, 412] width 16 height 16
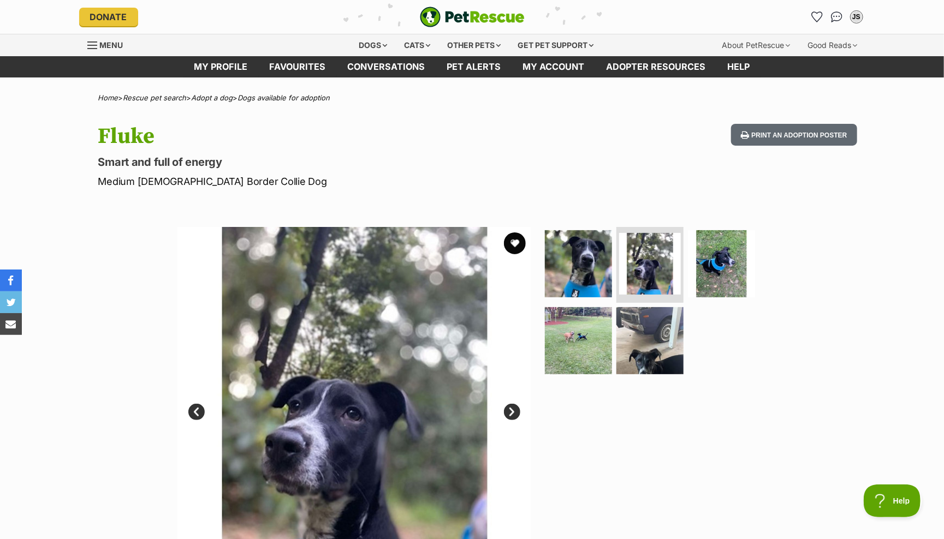
click at [512, 410] on link "Next" at bounding box center [512, 412] width 16 height 16
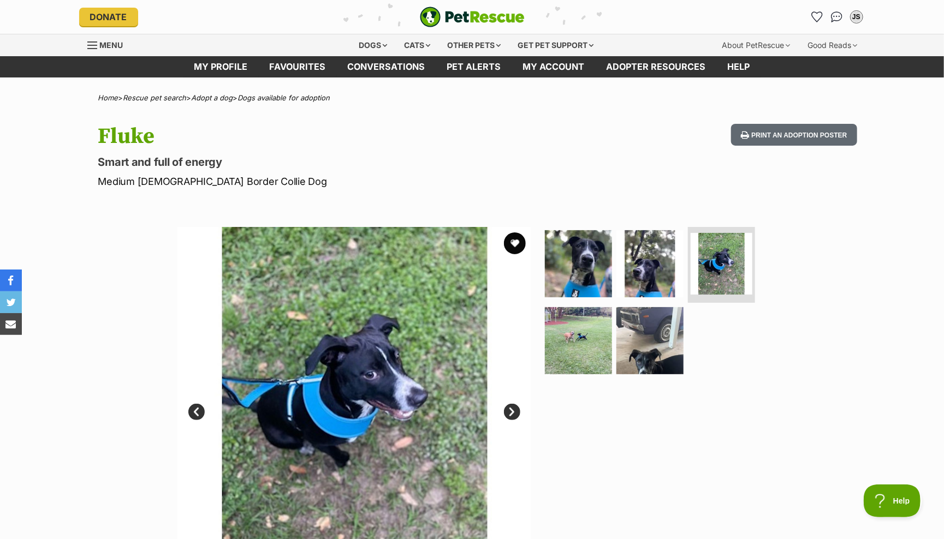
click at [512, 410] on link "Next" at bounding box center [512, 412] width 16 height 16
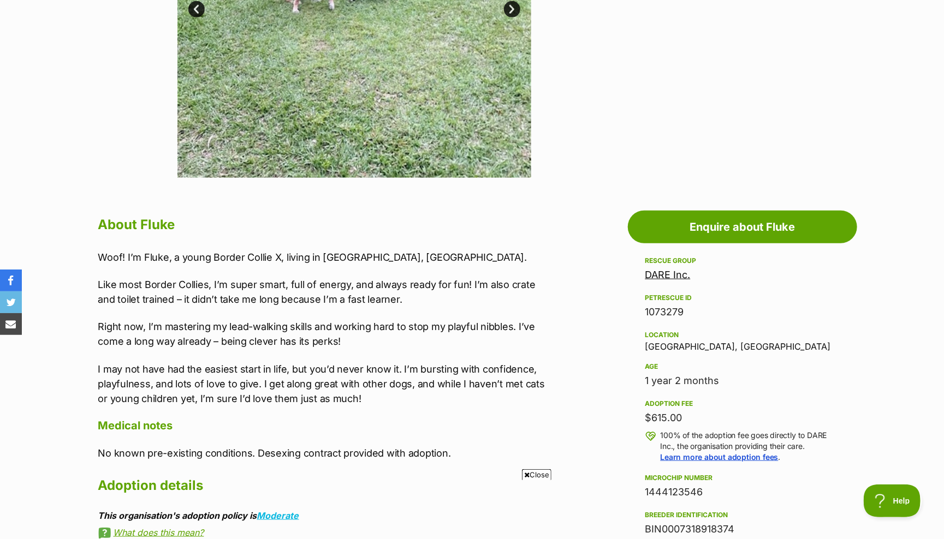
scroll to position [529, 0]
